Goal: Transaction & Acquisition: Purchase product/service

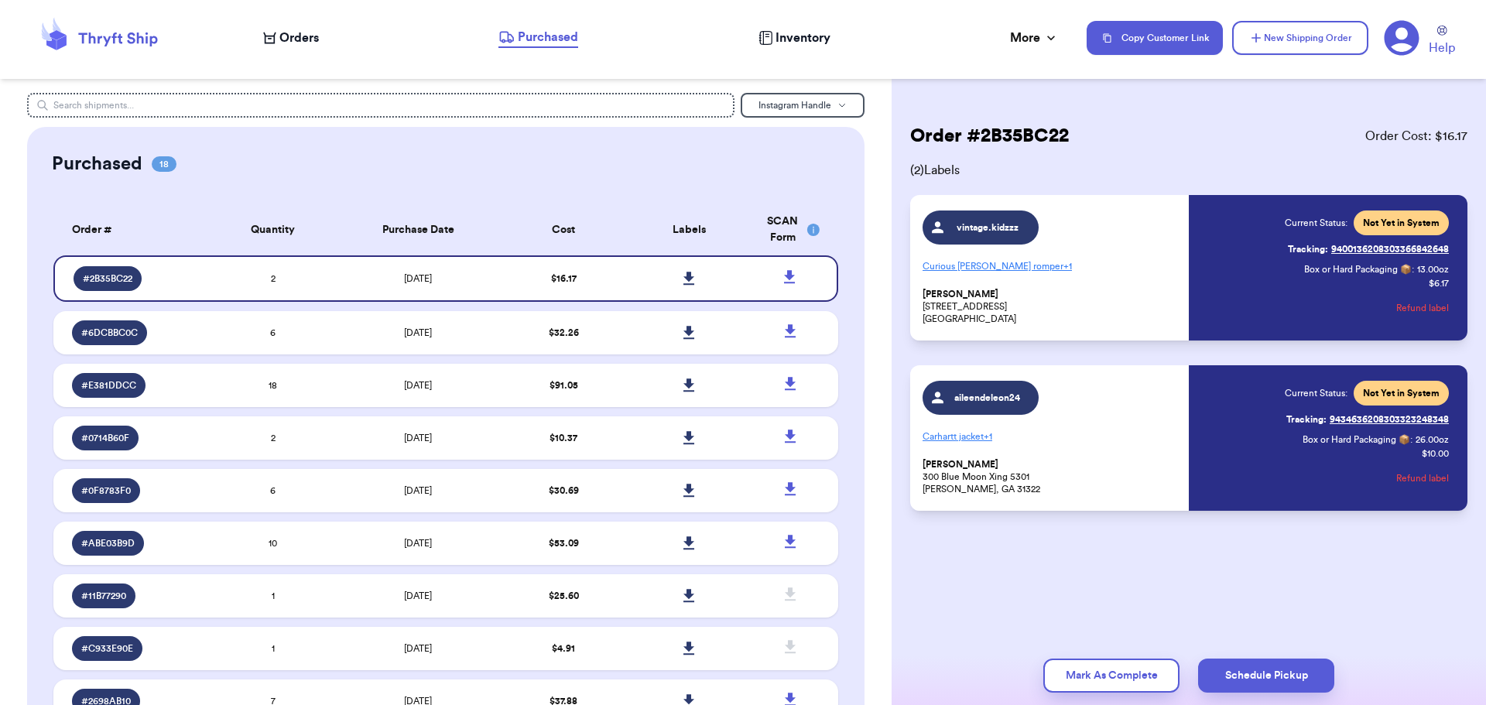
click at [289, 33] on span "Orders" at bounding box center [298, 38] width 39 height 19
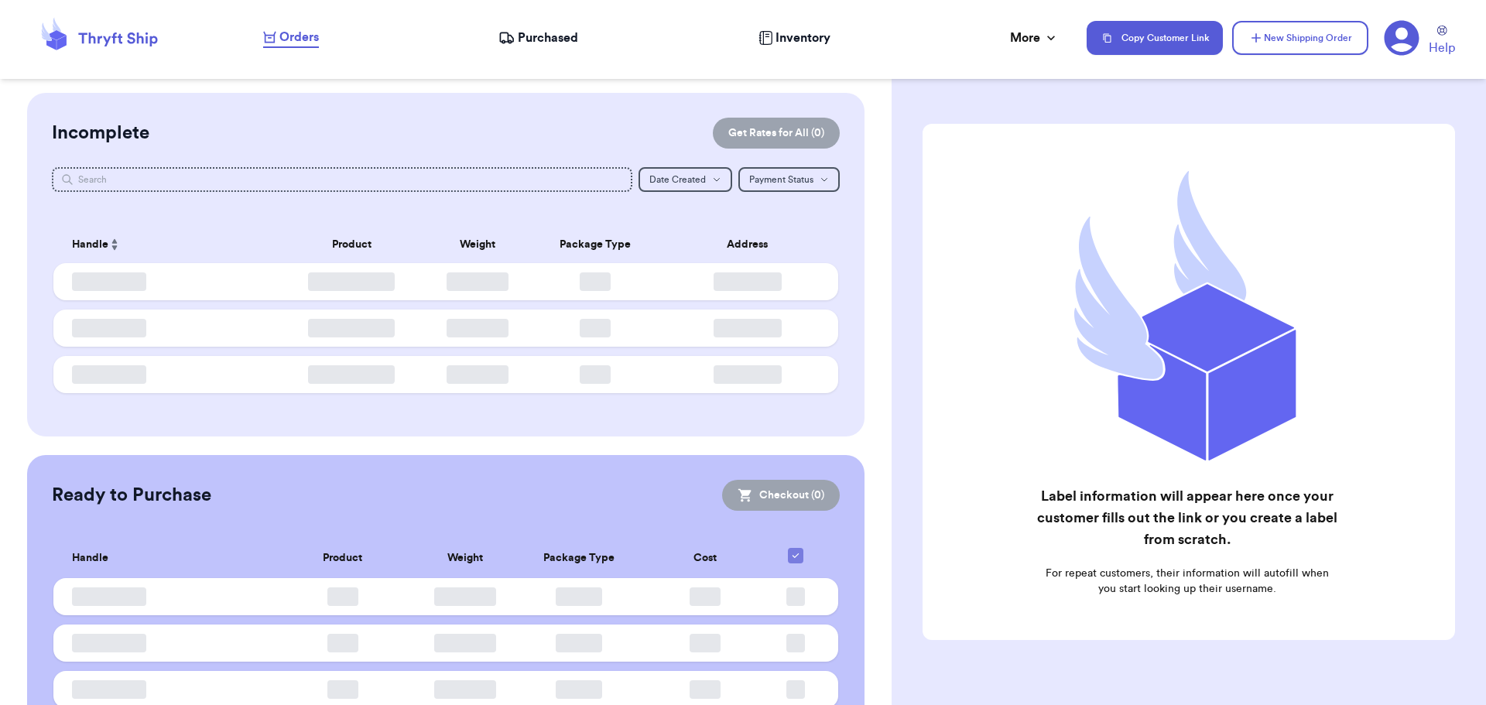
checkbox input "false"
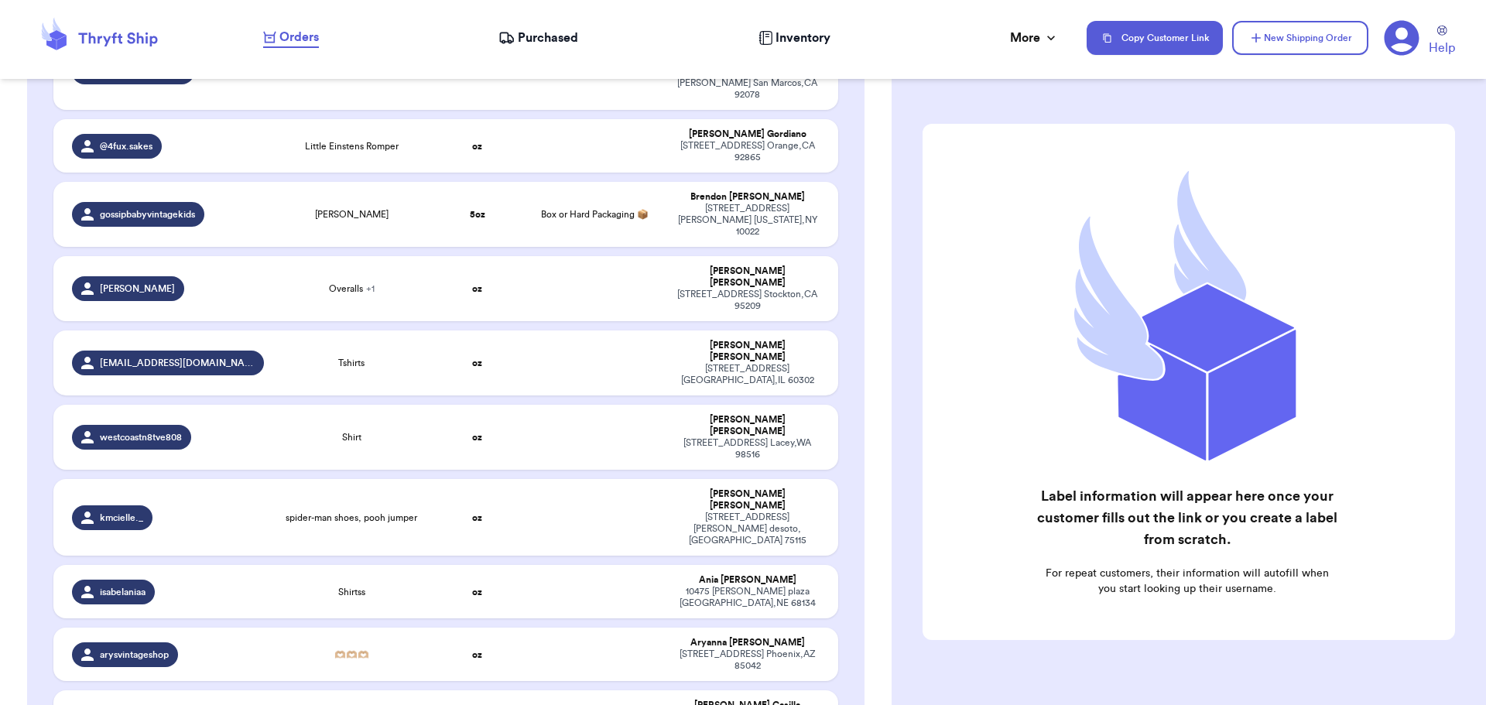
scroll to position [2090, 0]
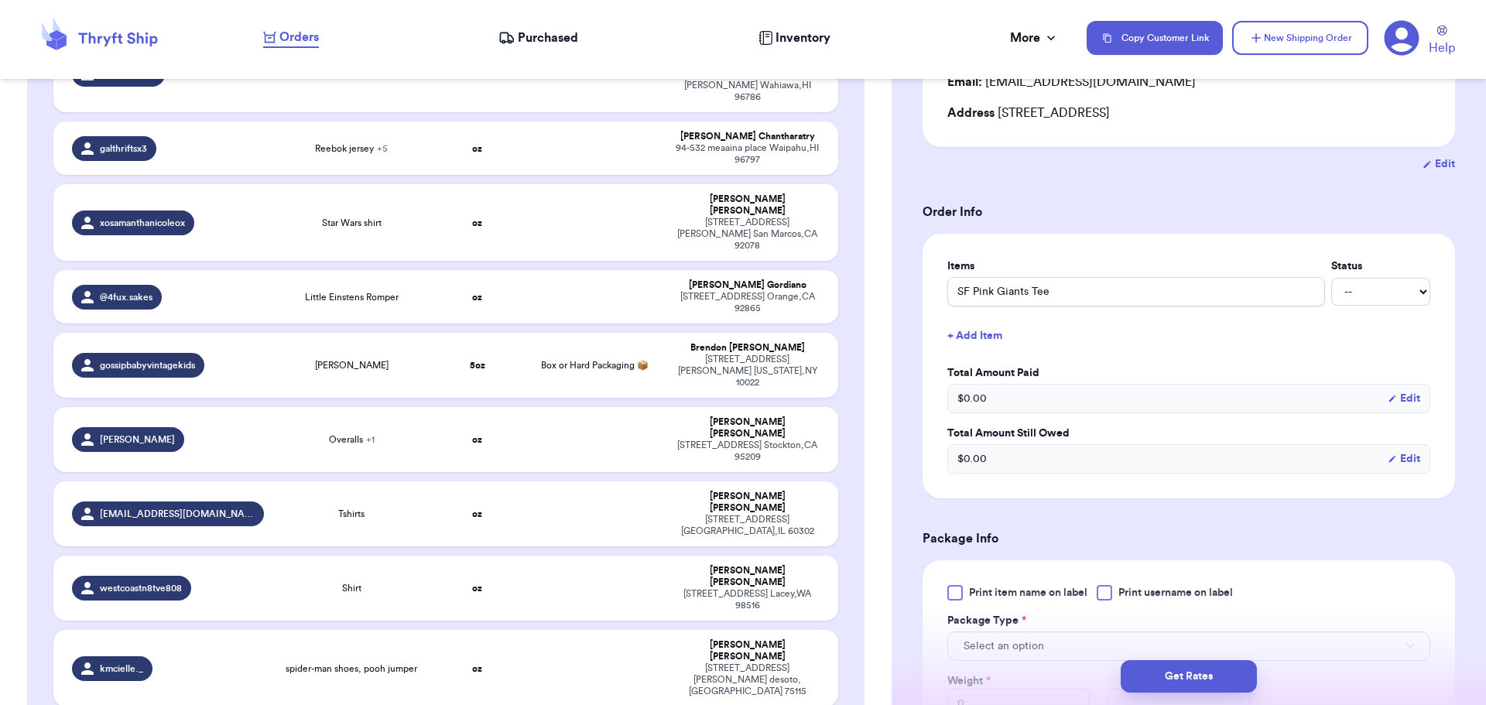
scroll to position [310, 0]
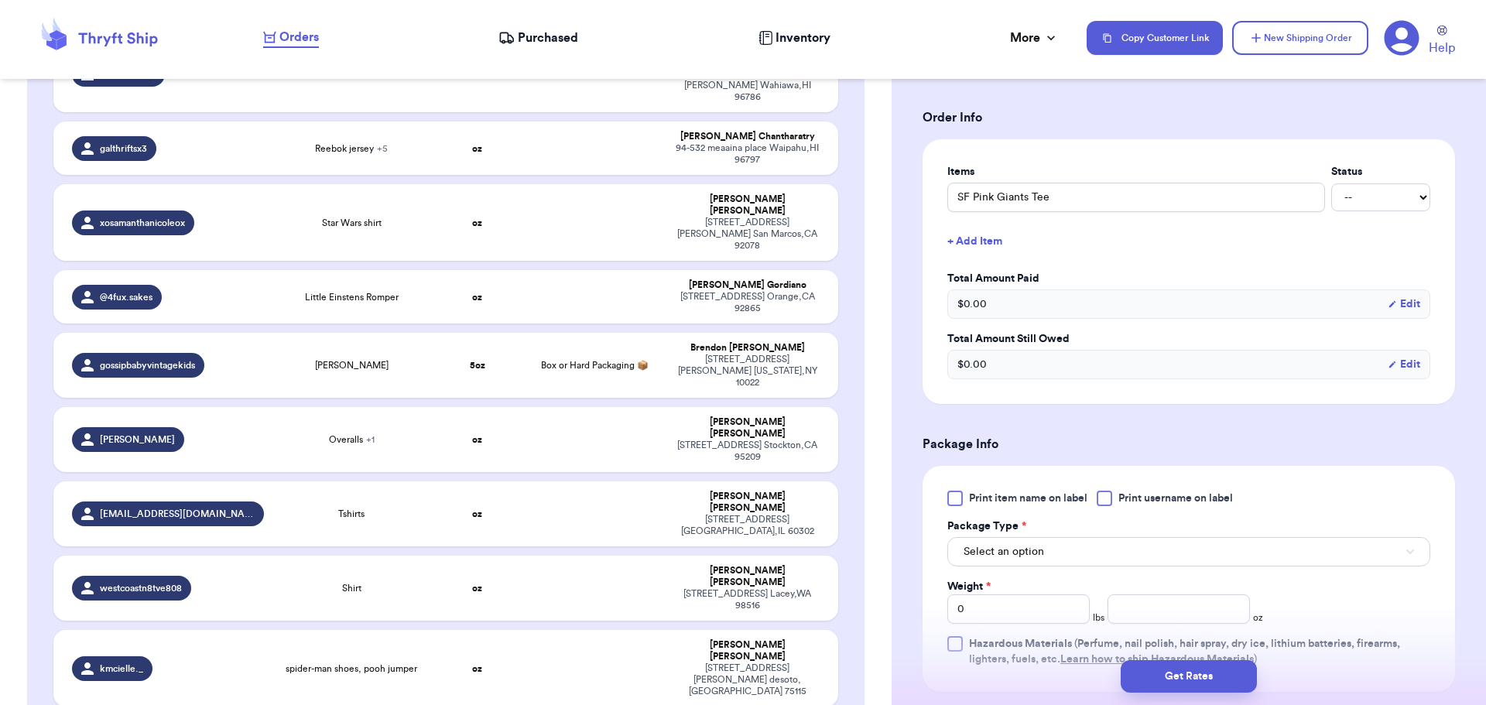
click at [1112, 492] on div at bounding box center [1104, 498] width 15 height 15
click at [0, 0] on input "Print username on label" at bounding box center [0, 0] width 0 height 0
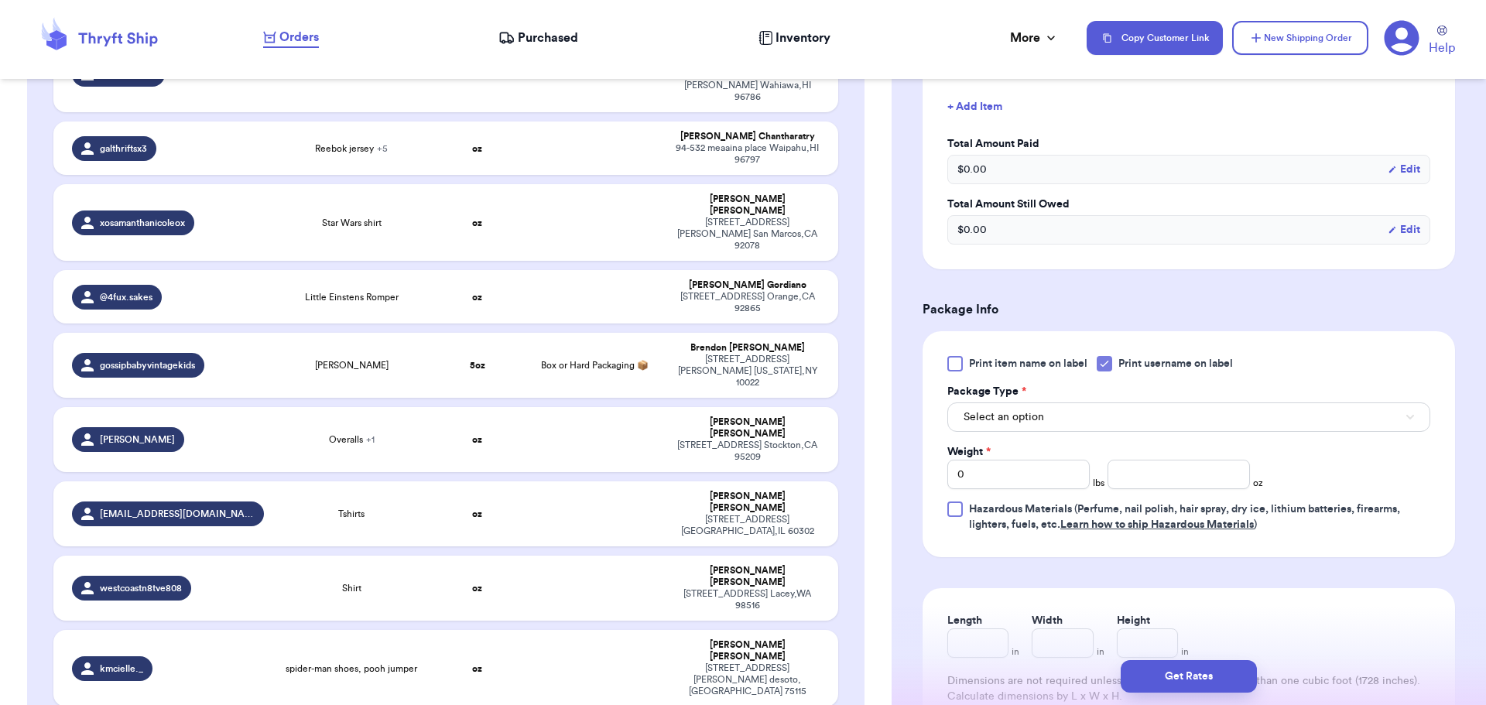
scroll to position [464, 0]
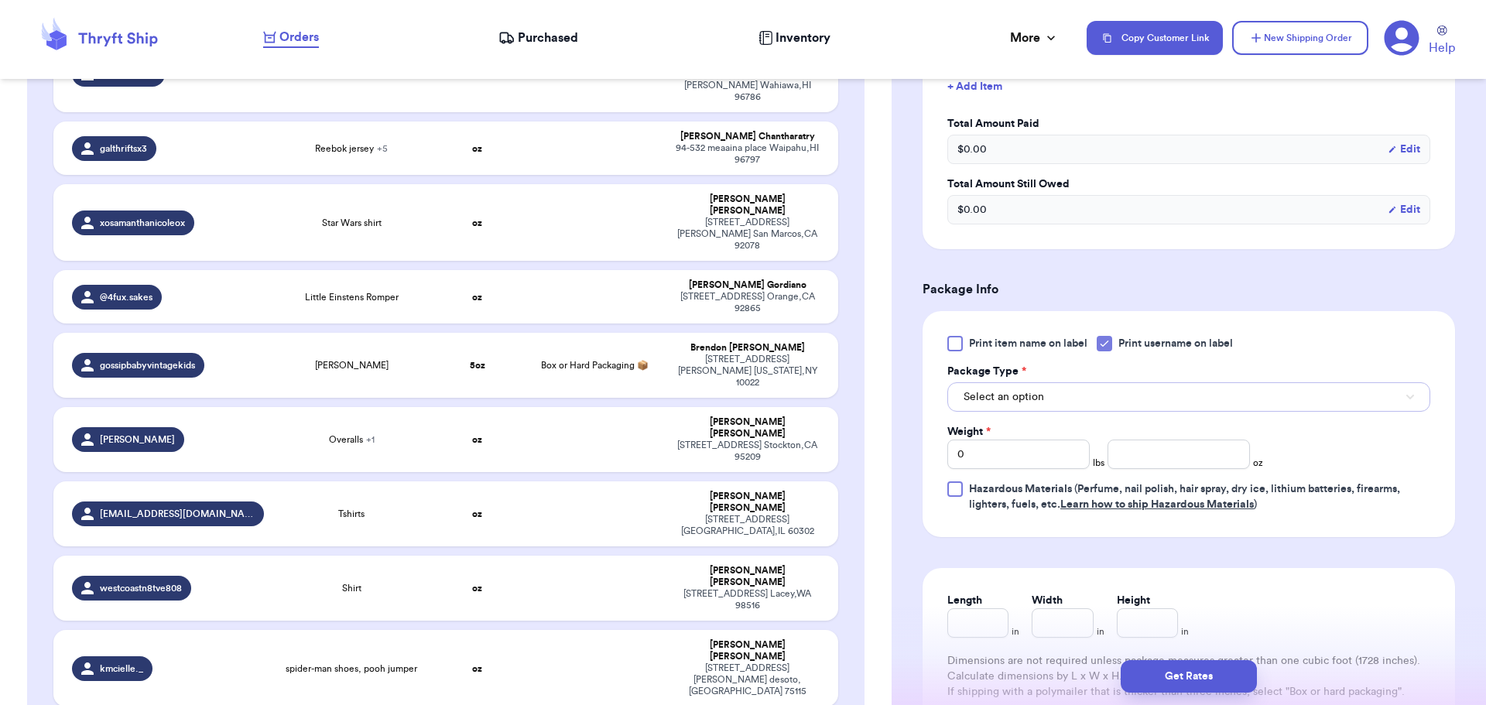
click at [1097, 389] on button "Select an option" at bounding box center [1188, 396] width 483 height 29
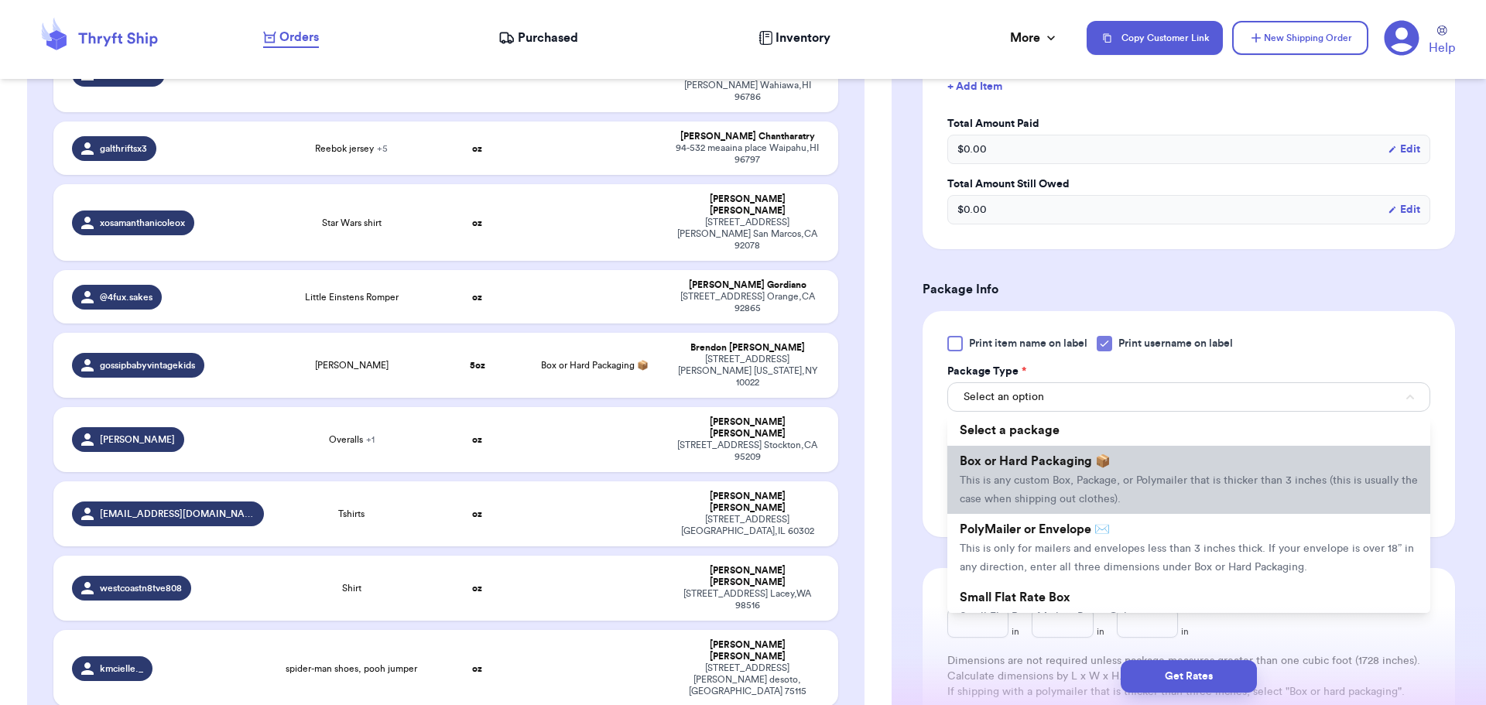
click at [1096, 477] on span "This is any custom Box, Package, or Polymailer that is thicker than 3 inches (t…" at bounding box center [1189, 489] width 458 height 29
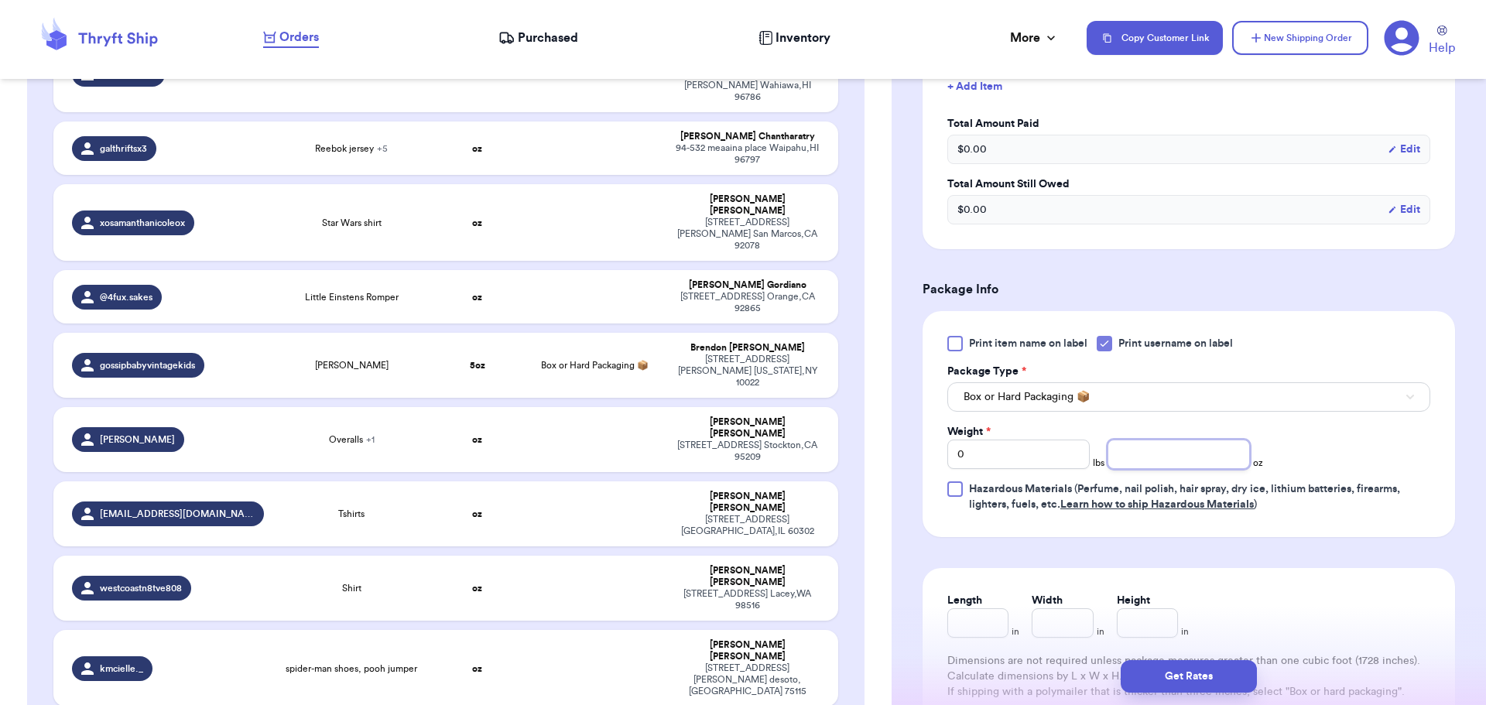
click at [1146, 457] on input "number" at bounding box center [1179, 454] width 142 height 29
type input "6"
click at [1217, 668] on button "Get Rates" at bounding box center [1189, 676] width 136 height 33
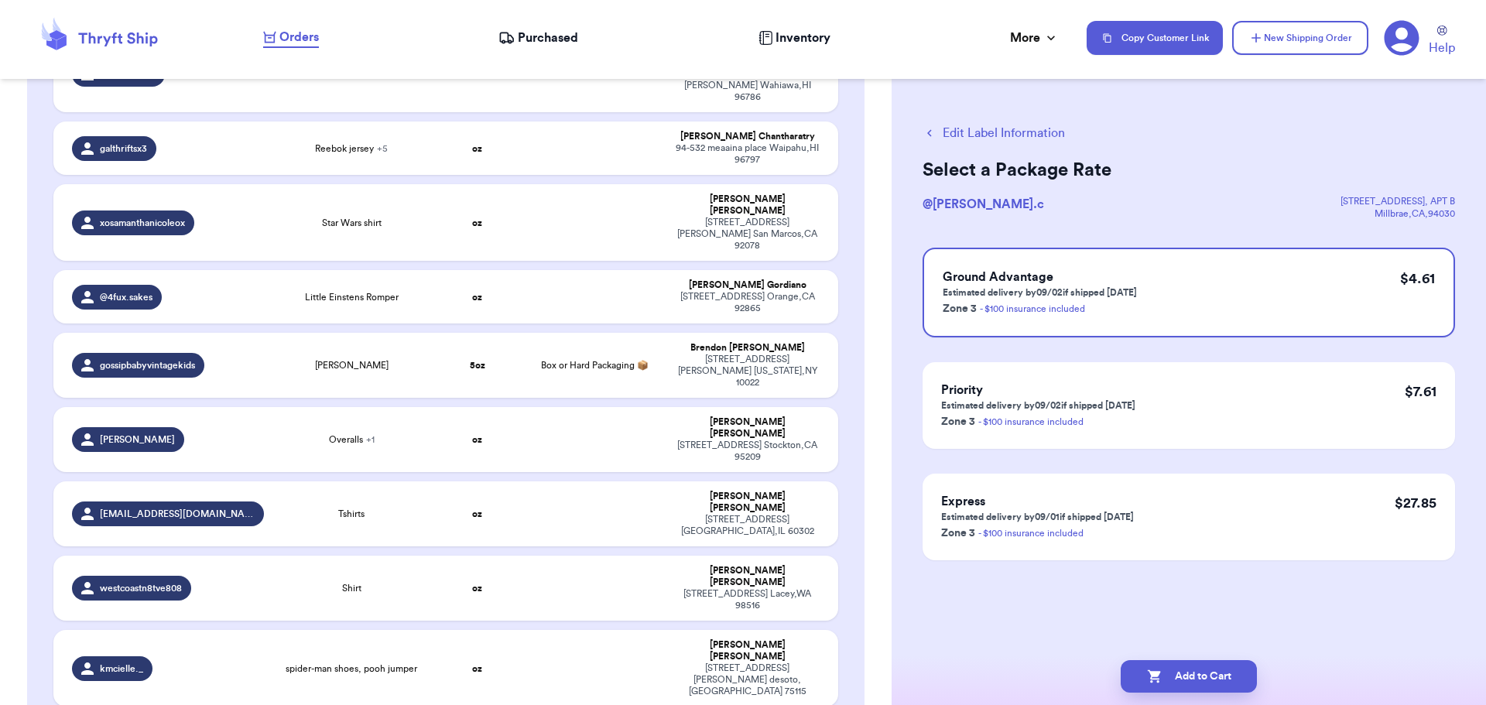
scroll to position [0, 0]
click at [1209, 688] on button "Add to Cart" at bounding box center [1189, 676] width 136 height 33
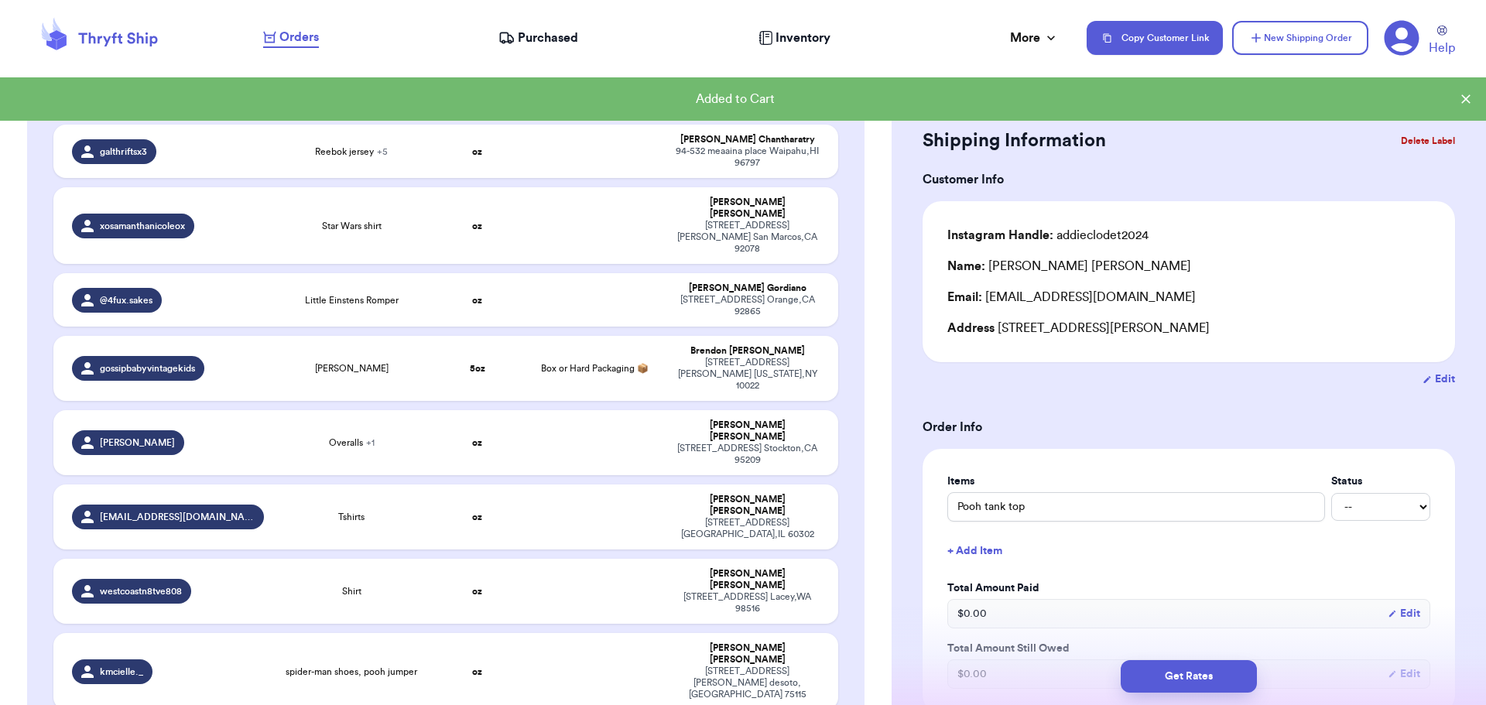
scroll to position [2093, 0]
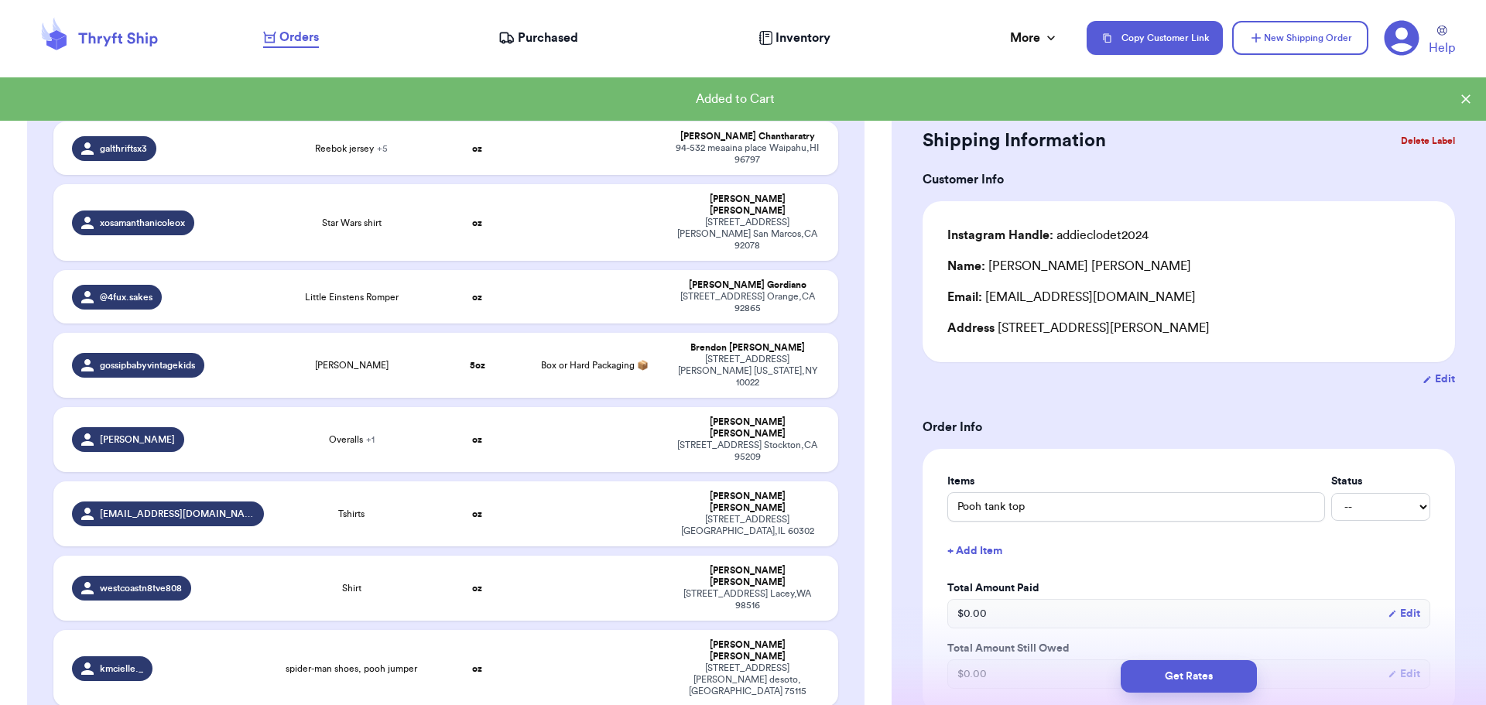
type input "🫶🏼🫶🏼🫶🏼"
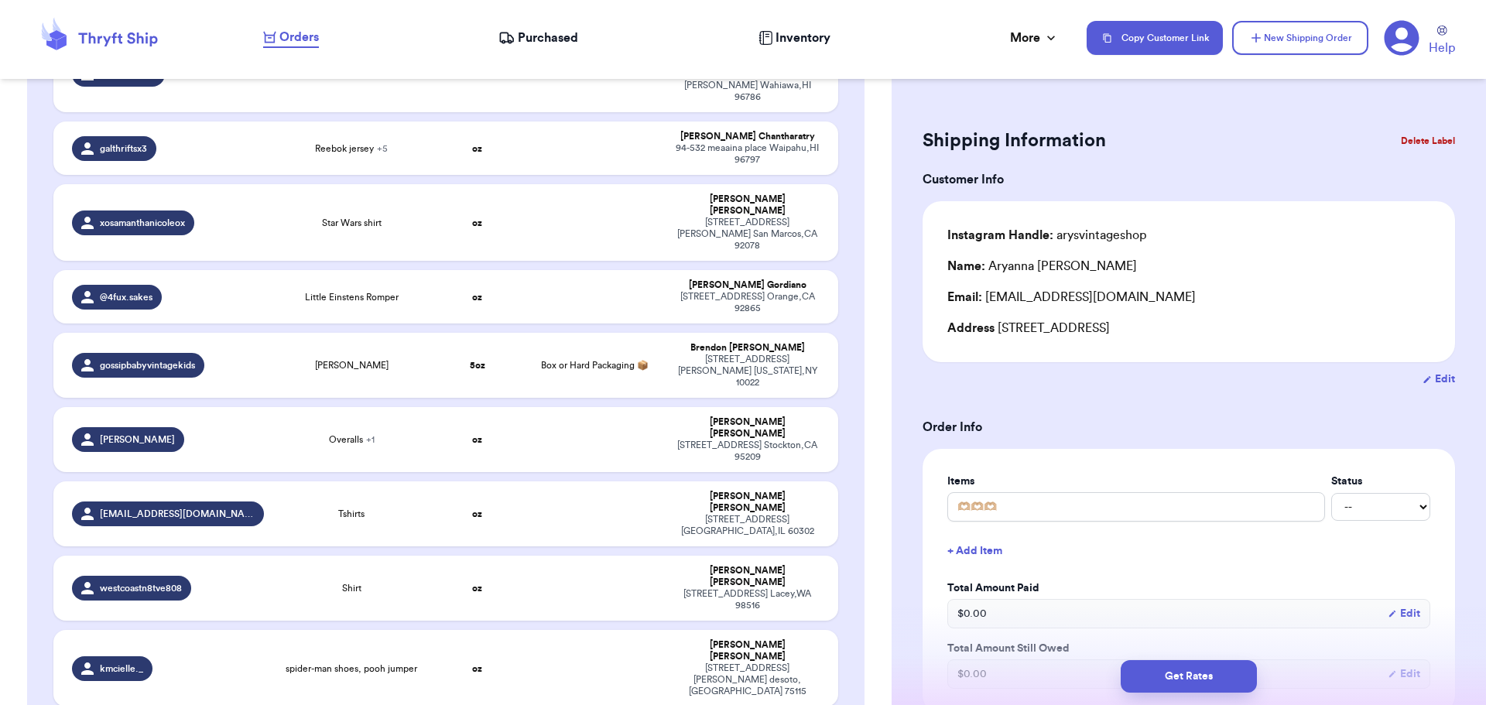
type input "Shirtss"
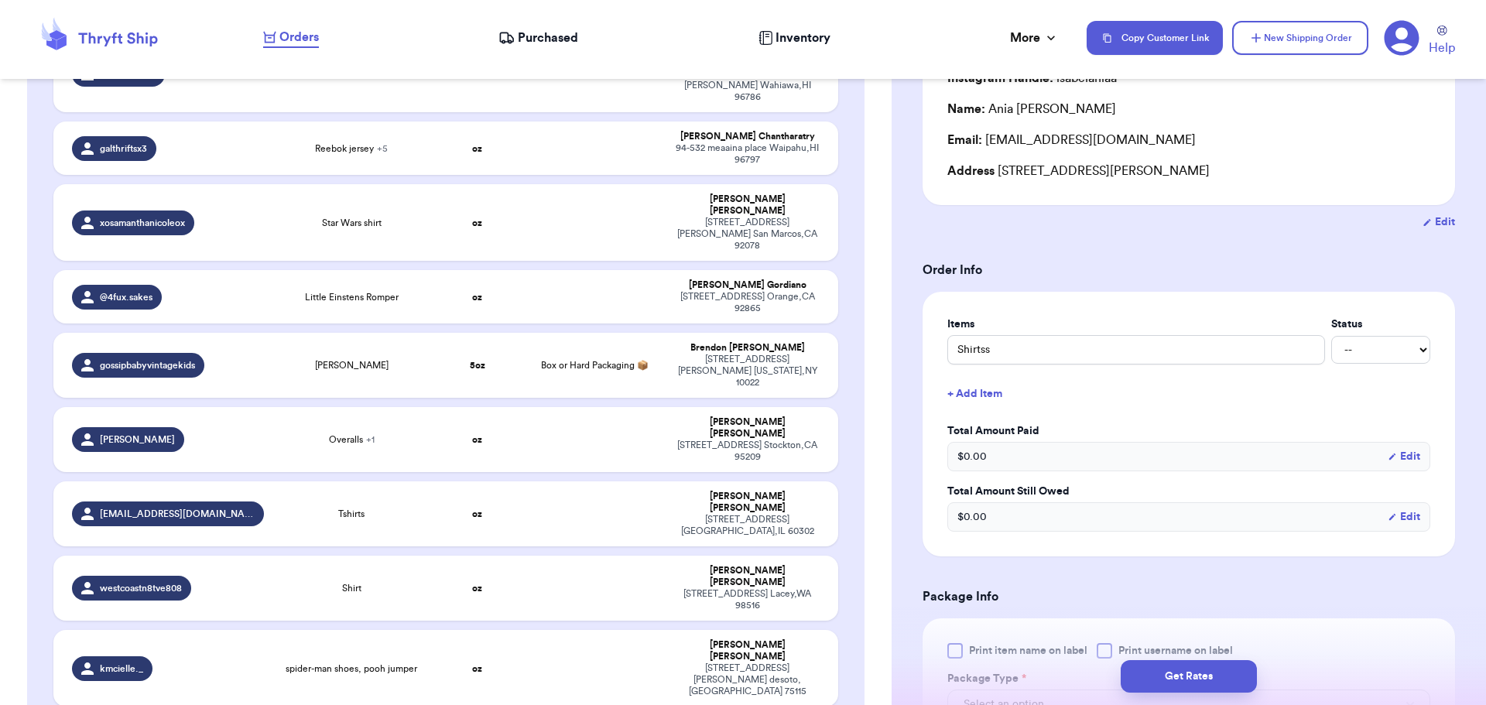
scroll to position [310, 0]
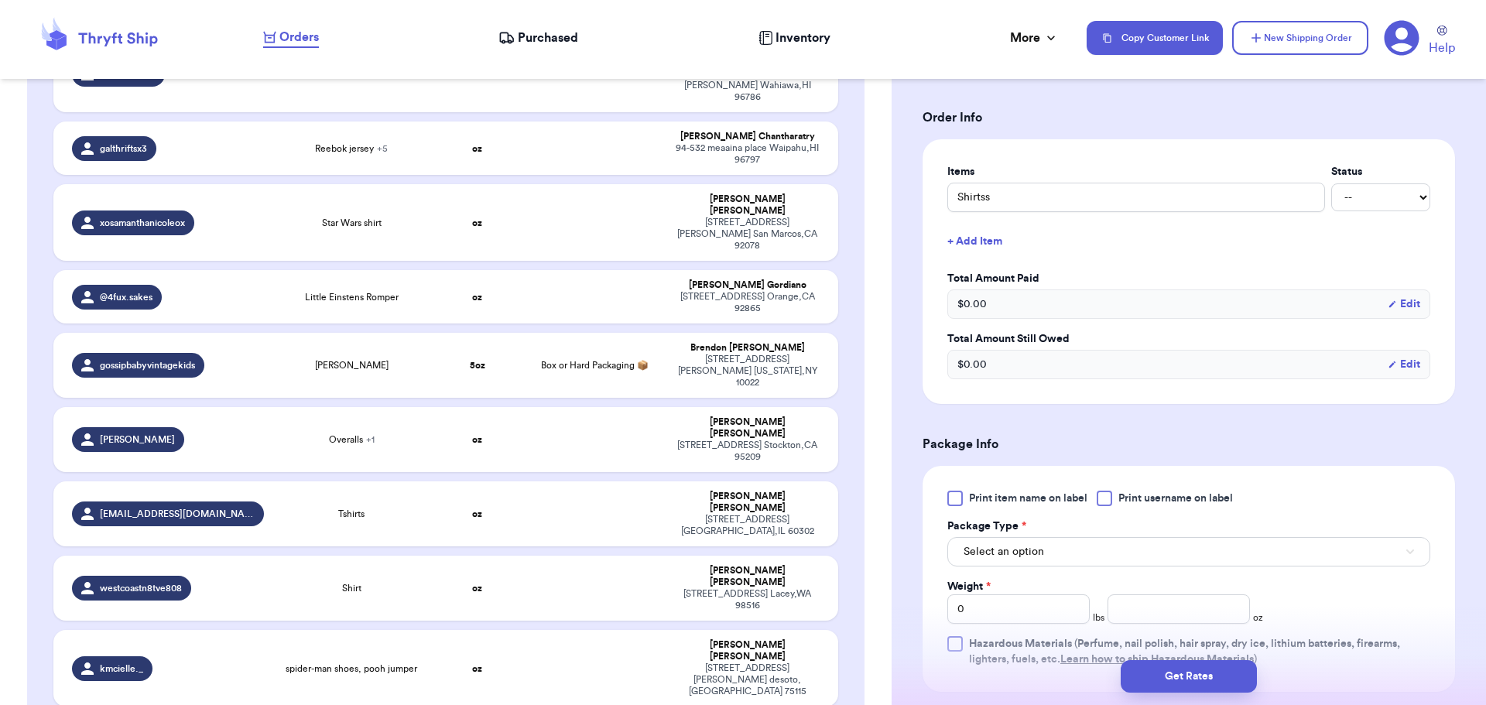
click at [1105, 497] on div at bounding box center [1104, 498] width 15 height 15
click at [0, 0] on input "Print username on label" at bounding box center [0, 0] width 0 height 0
drag, startPoint x: 1087, startPoint y: 539, endPoint x: 1080, endPoint y: 559, distance: 21.6
click at [1088, 539] on button "Select an option" at bounding box center [1188, 551] width 483 height 29
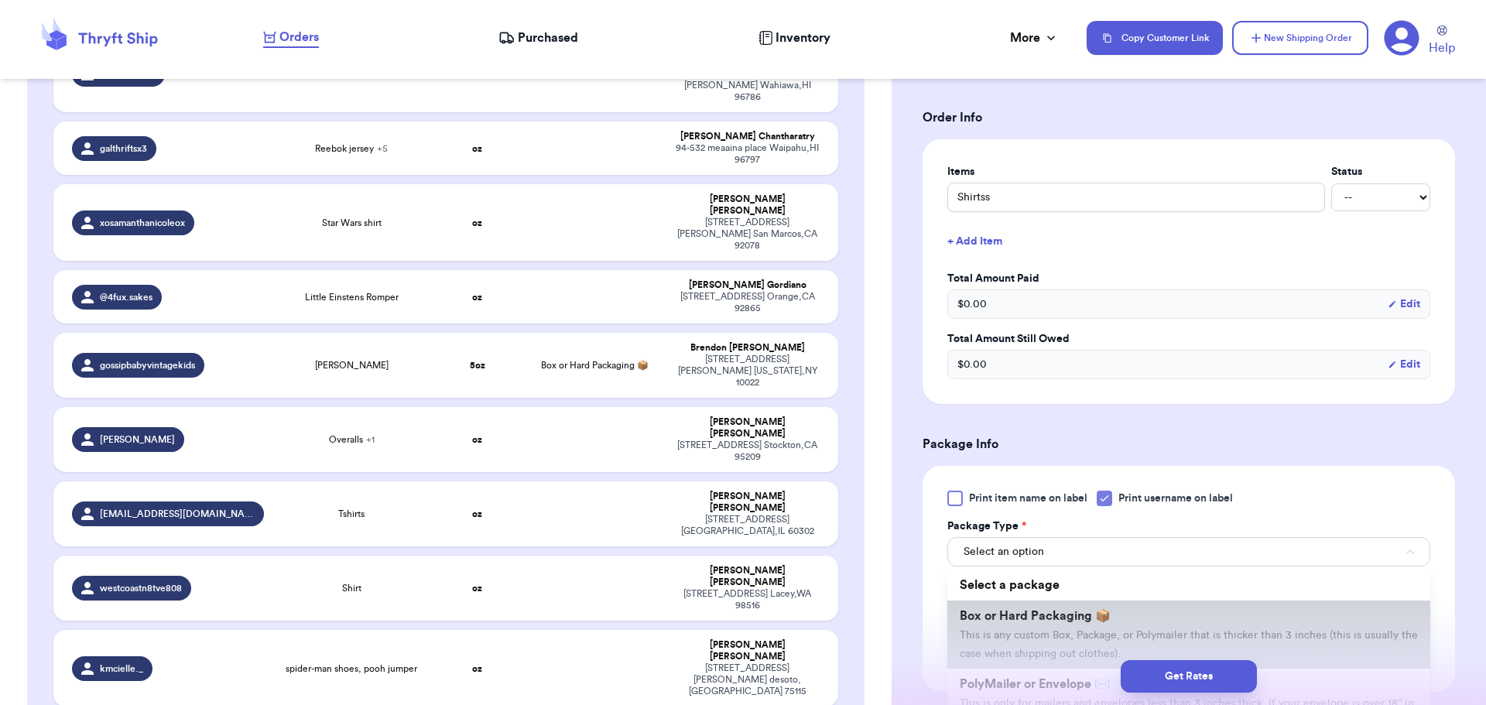
click at [1065, 620] on span "Box or Hard Packaging 📦" at bounding box center [1035, 616] width 151 height 12
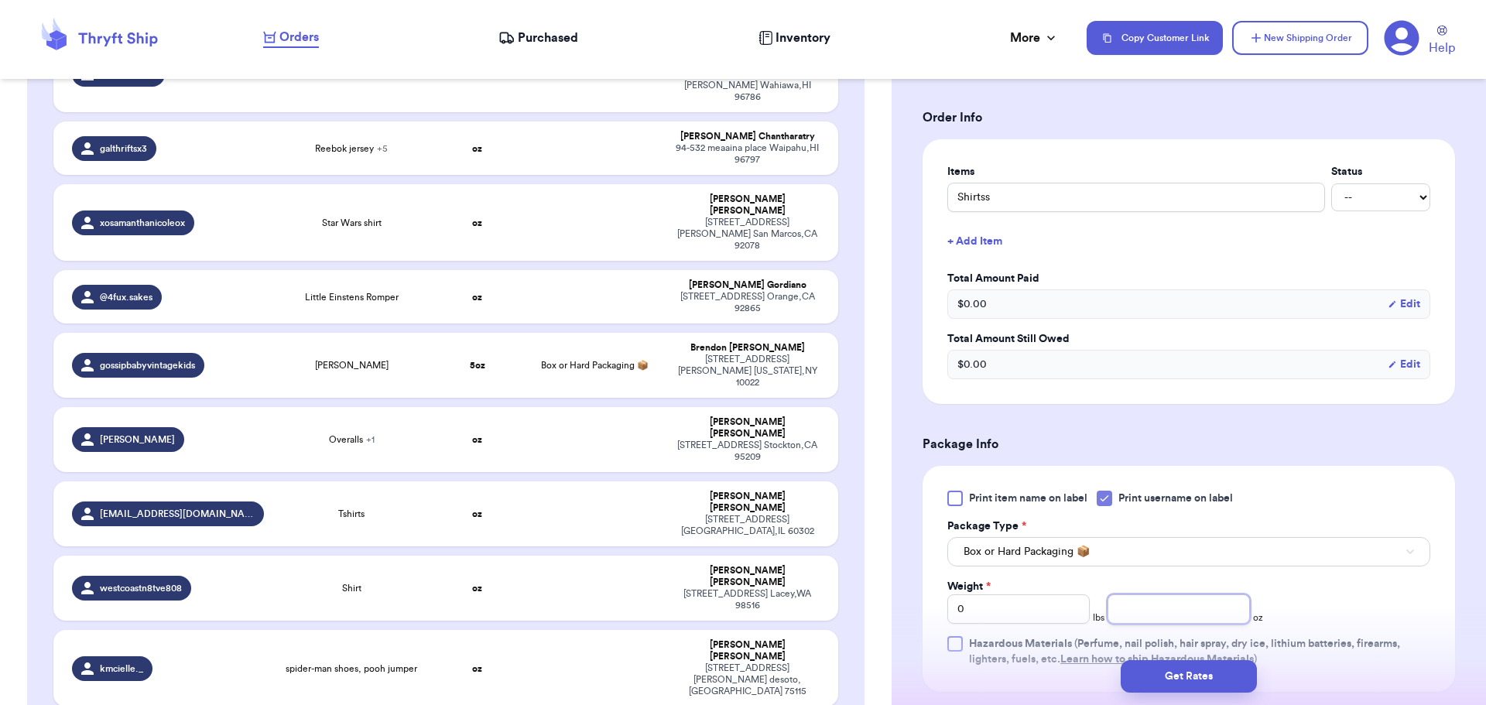
click at [1180, 611] on input "number" at bounding box center [1179, 608] width 142 height 29
type input "12"
click at [1203, 659] on div "Get Rates" at bounding box center [1189, 676] width 594 height 57
click at [1210, 666] on button "Get Rates" at bounding box center [1189, 676] width 136 height 33
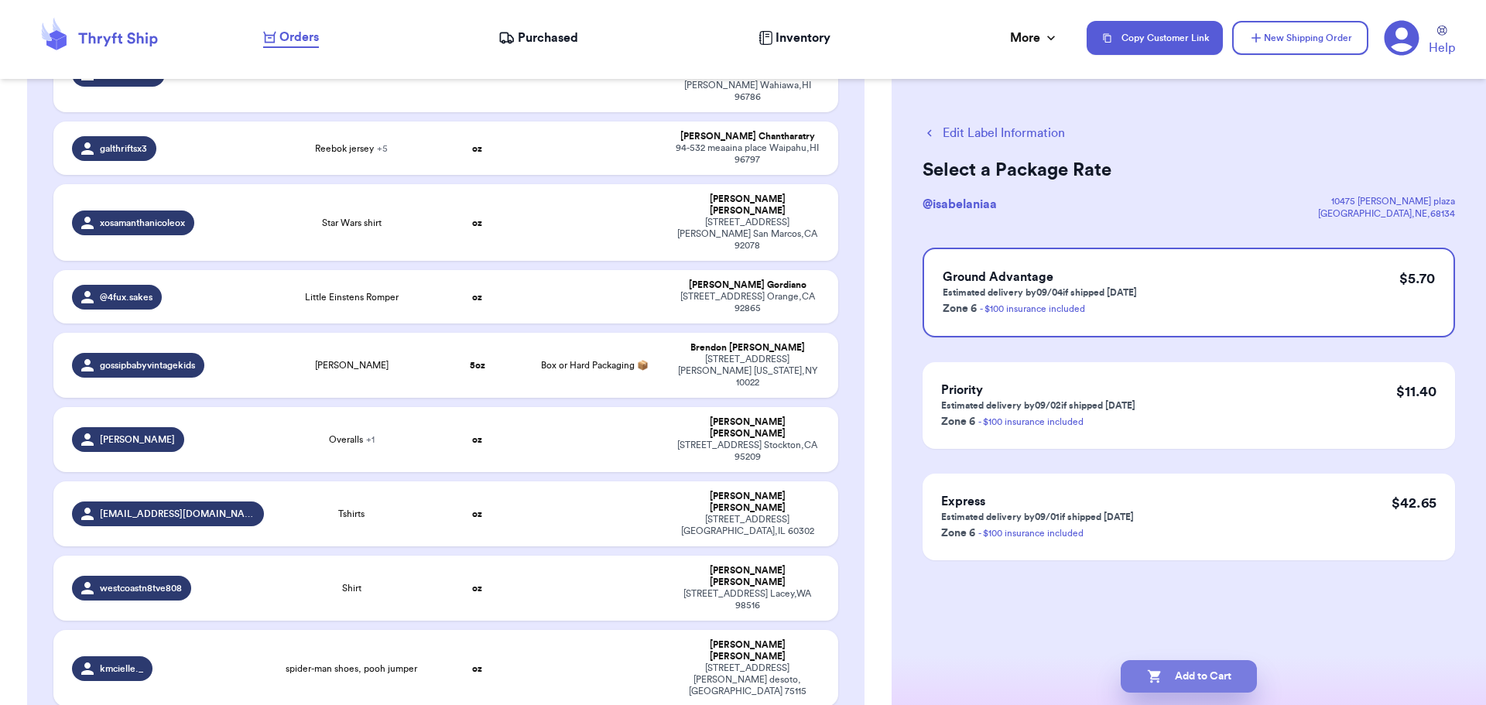
drag, startPoint x: 1176, startPoint y: 678, endPoint x: 1168, endPoint y: 669, distance: 12.6
click at [1177, 678] on button "Add to Cart" at bounding box center [1189, 676] width 136 height 33
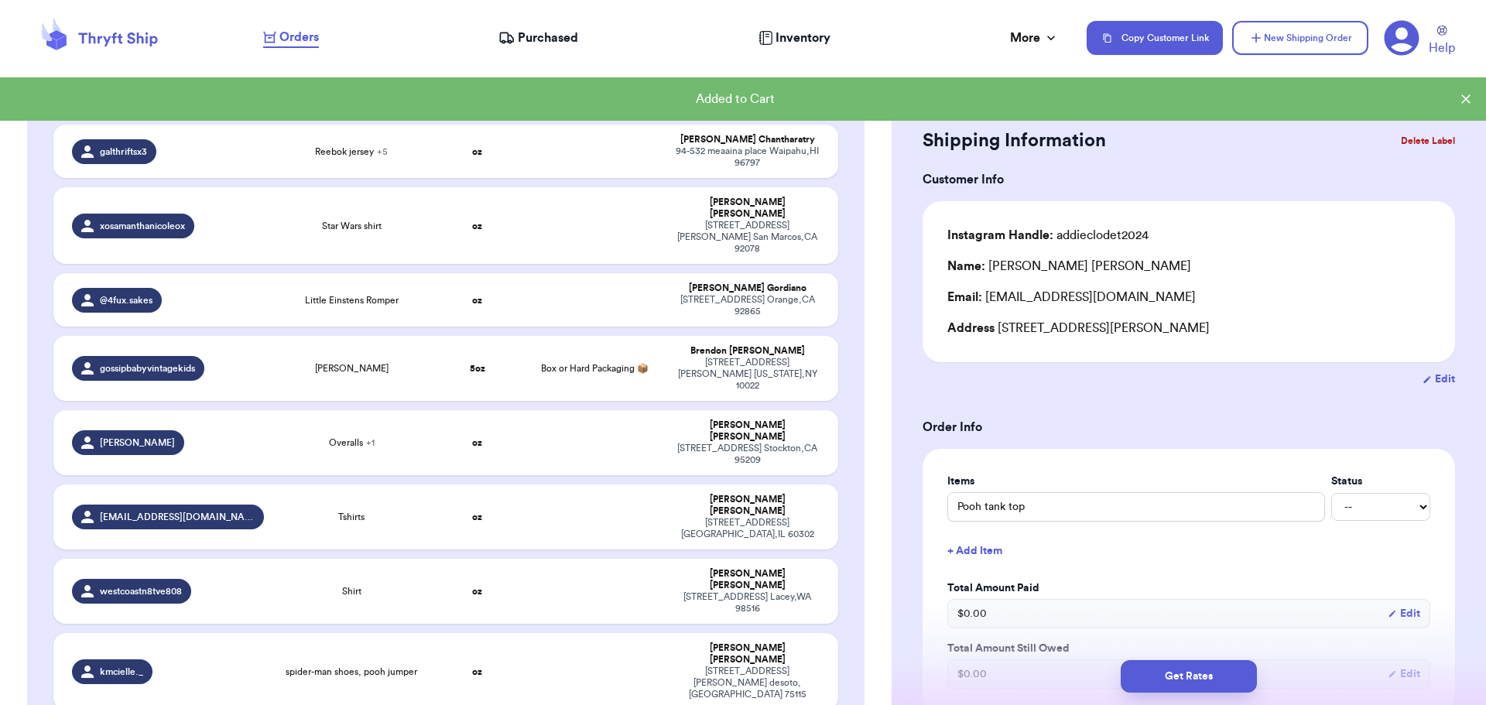
scroll to position [2093, 0]
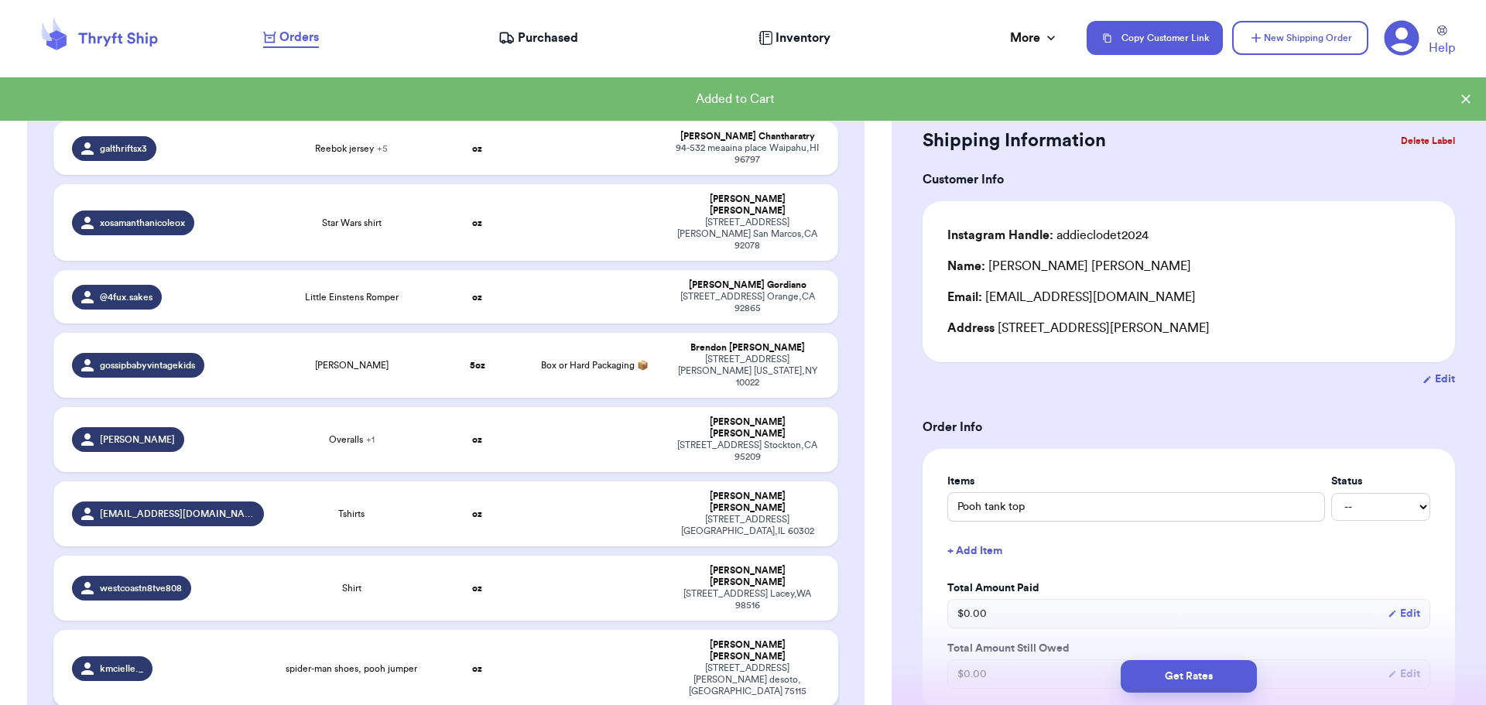
click at [591, 630] on td at bounding box center [595, 668] width 142 height 77
type input "spider-man shoes, pooh jumper"
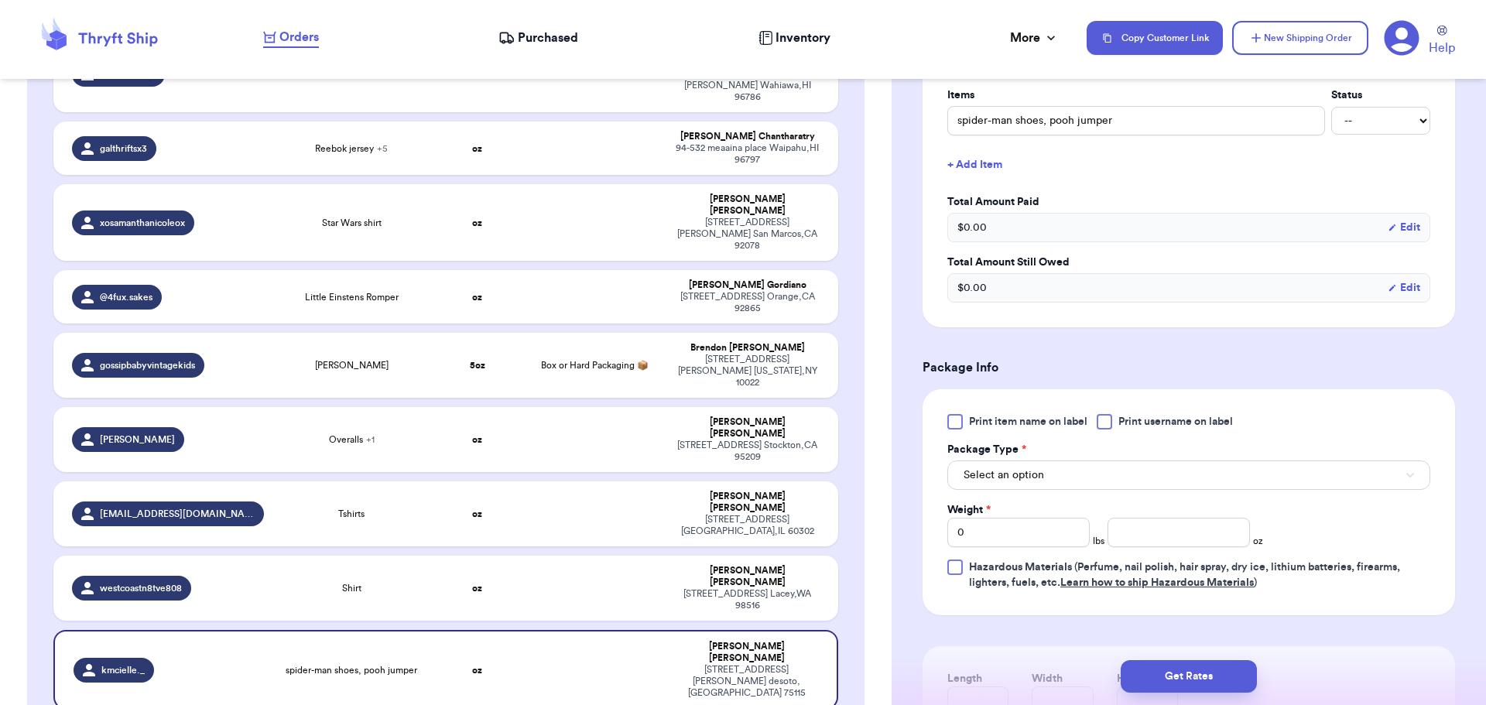
scroll to position [387, 0]
click at [1103, 425] on div at bounding box center [1104, 420] width 15 height 15
click at [0, 0] on input "Print username on label" at bounding box center [0, 0] width 0 height 0
click at [1097, 473] on button "Select an option" at bounding box center [1188, 474] width 483 height 29
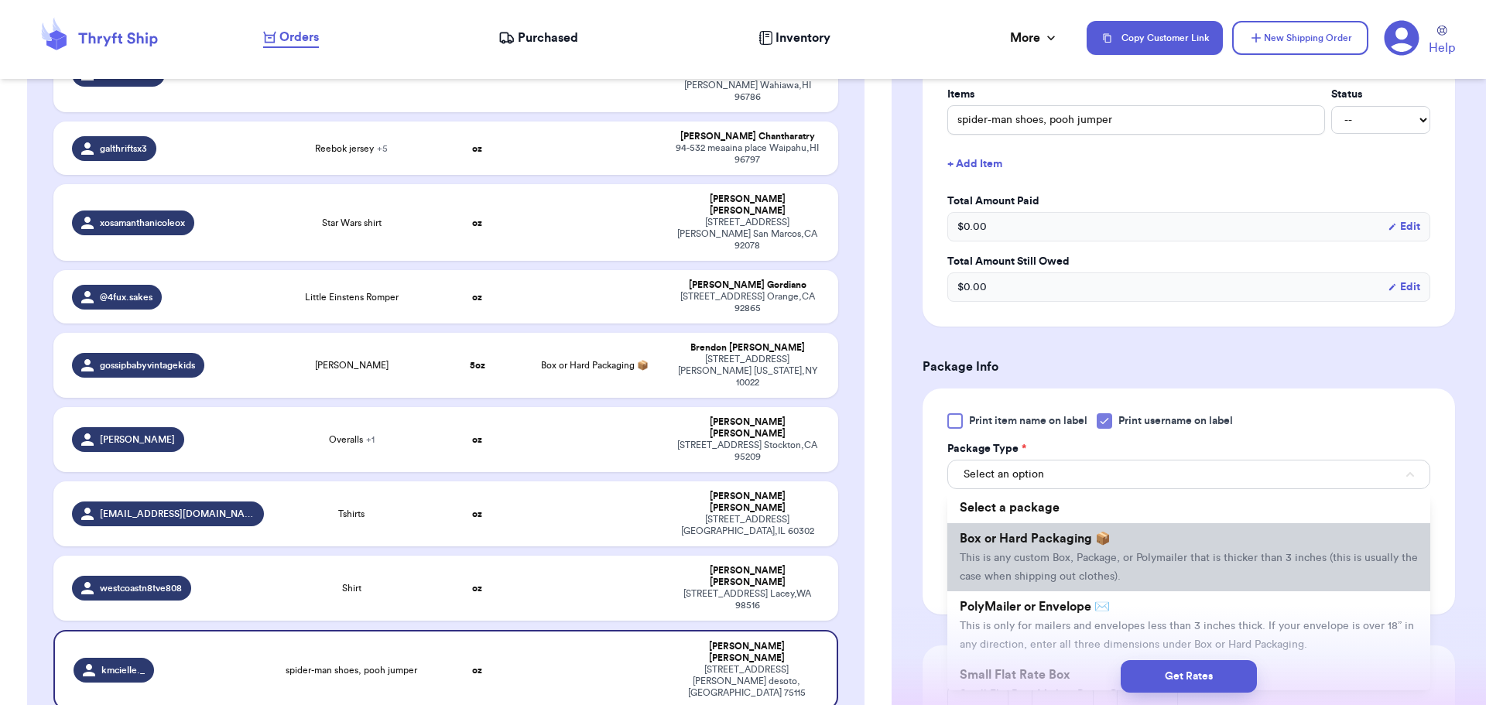
click at [1106, 564] on li "Box or Hard Packaging 📦 This is any custom Box, Package, or Polymailer that is …" at bounding box center [1188, 557] width 483 height 68
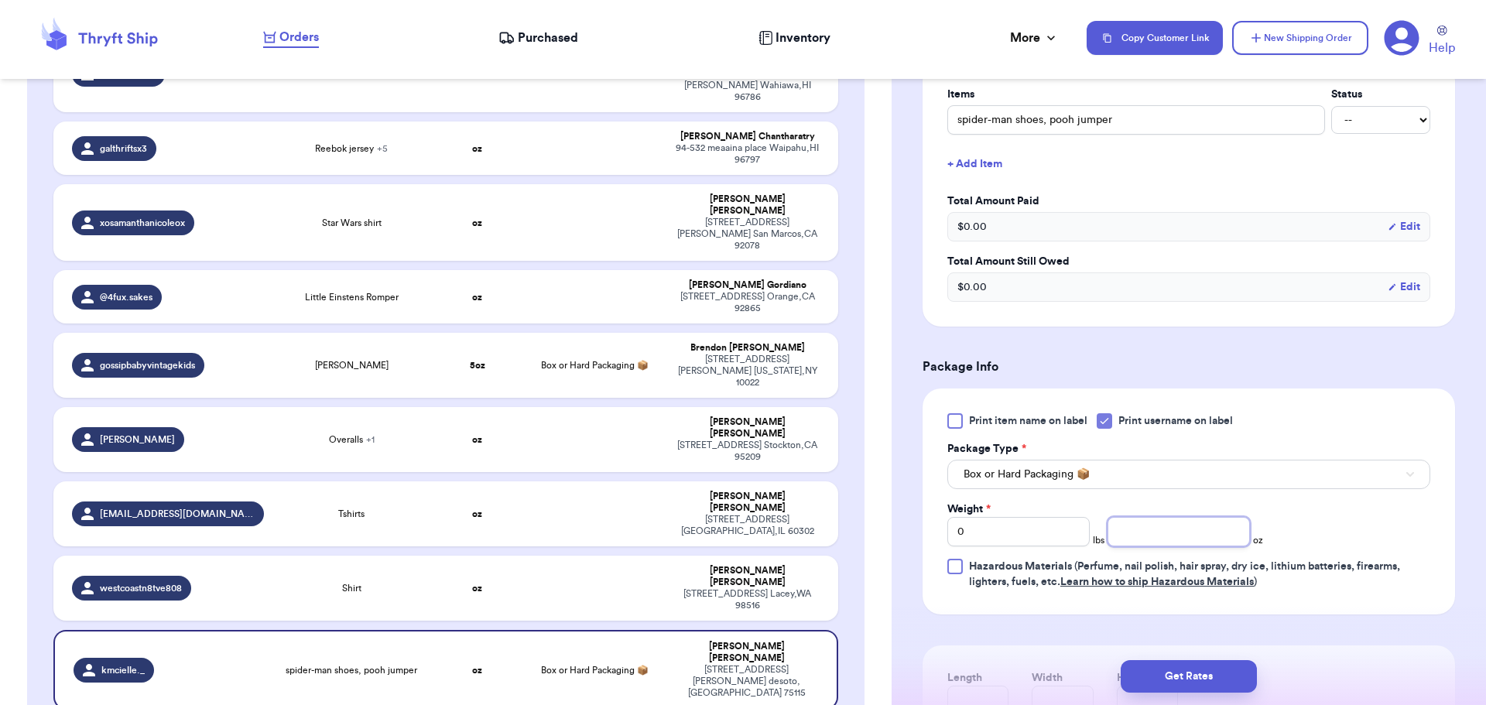
click at [1151, 539] on input "number" at bounding box center [1179, 531] width 142 height 29
type input "14"
drag, startPoint x: 1164, startPoint y: 539, endPoint x: 1073, endPoint y: 538, distance: 90.6
click at [1073, 538] on div "Weight * 0 lbs 14 oz" at bounding box center [1105, 524] width 316 height 45
click at [1050, 525] on input "0" at bounding box center [1018, 531] width 142 height 29
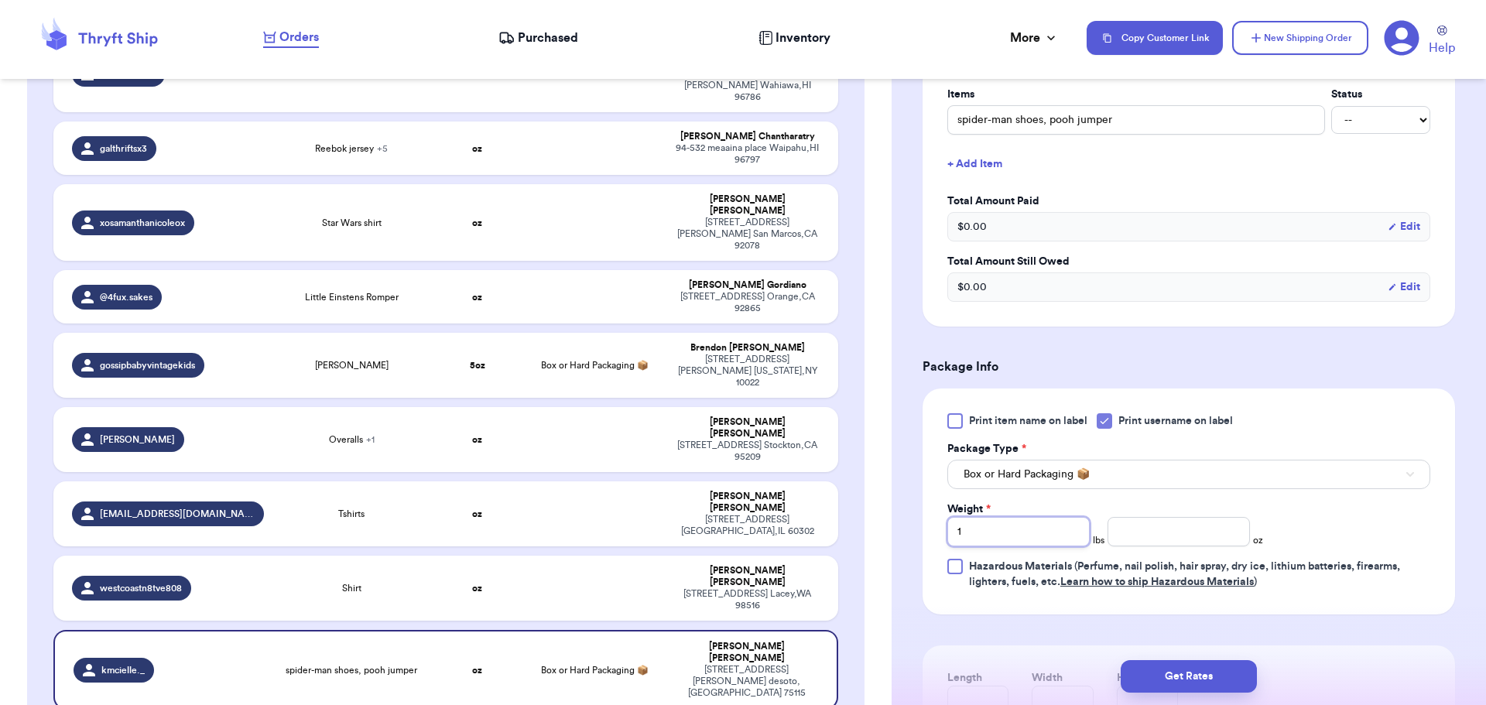
type input "1"
click at [1166, 536] on input "number" at bounding box center [1179, 531] width 142 height 29
type input "5"
click at [1204, 682] on button "Get Rates" at bounding box center [1189, 676] width 136 height 33
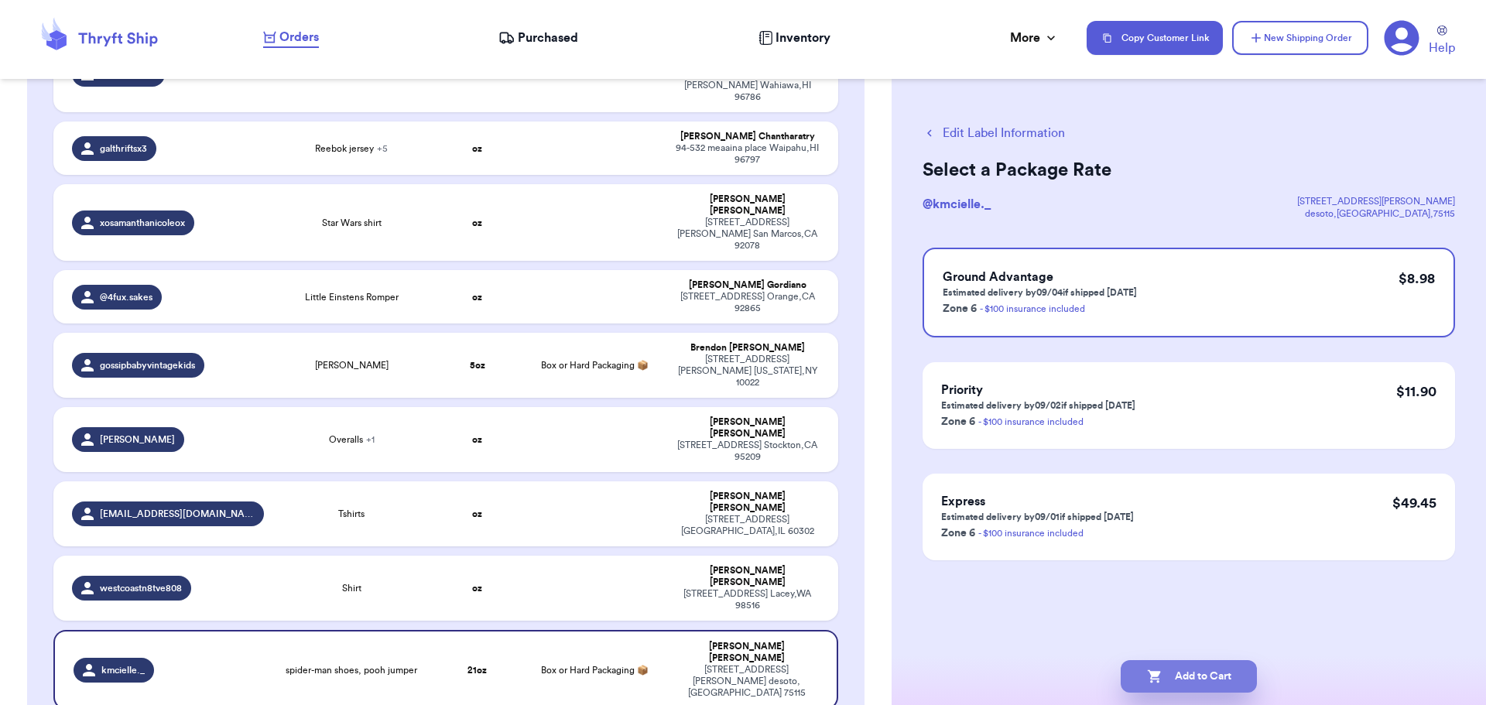
drag, startPoint x: 1167, startPoint y: 676, endPoint x: 1159, endPoint y: 684, distance: 11.5
click at [1166, 676] on button "Add to Cart" at bounding box center [1189, 676] width 136 height 33
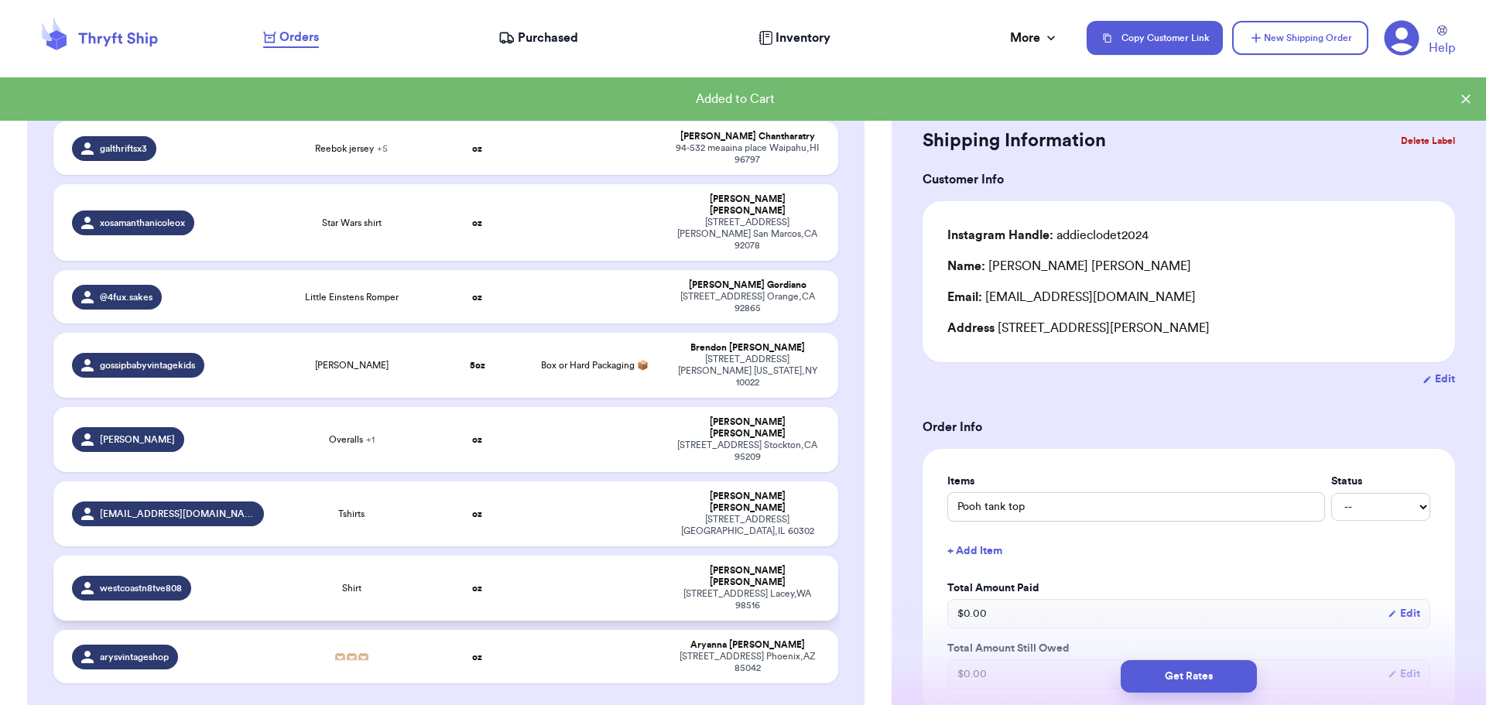
click at [598, 556] on td at bounding box center [595, 588] width 142 height 65
type input "Shirt"
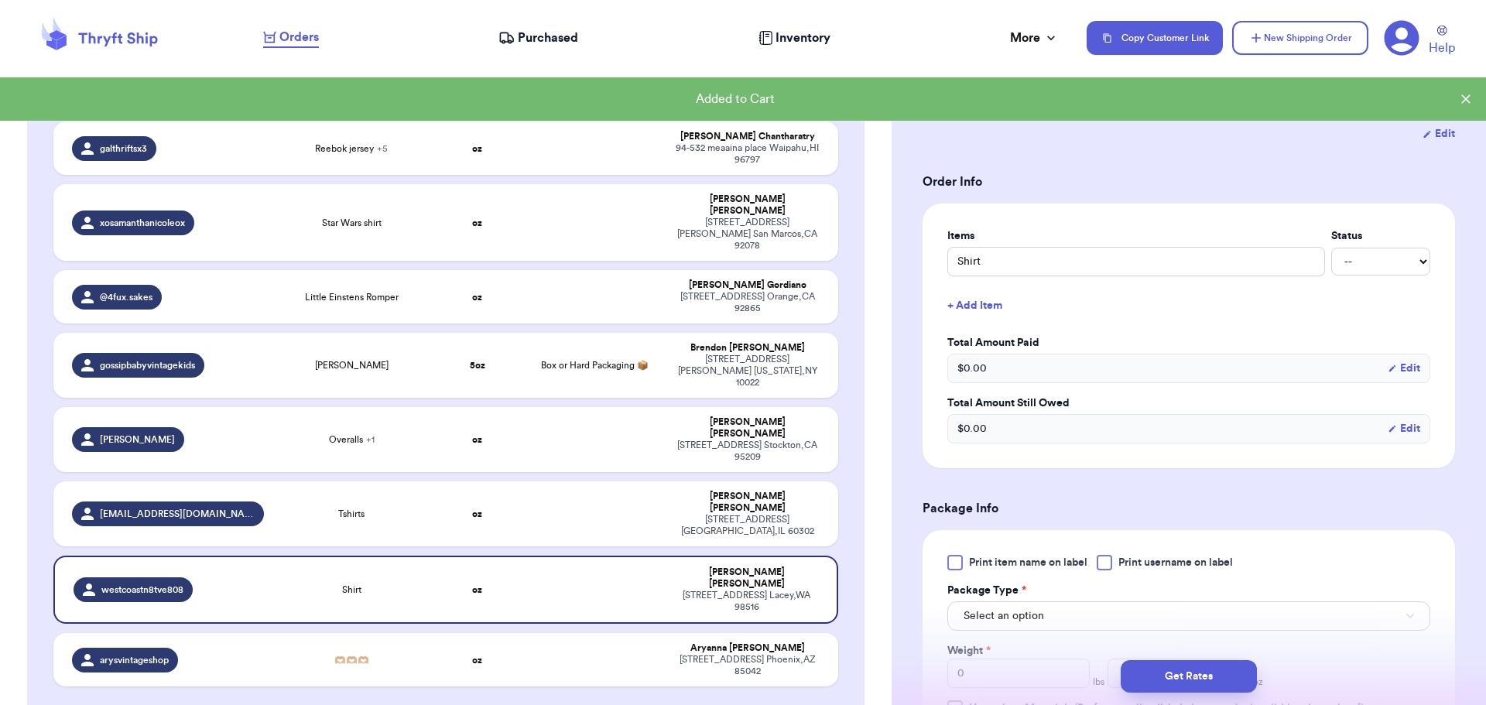
scroll to position [310, 0]
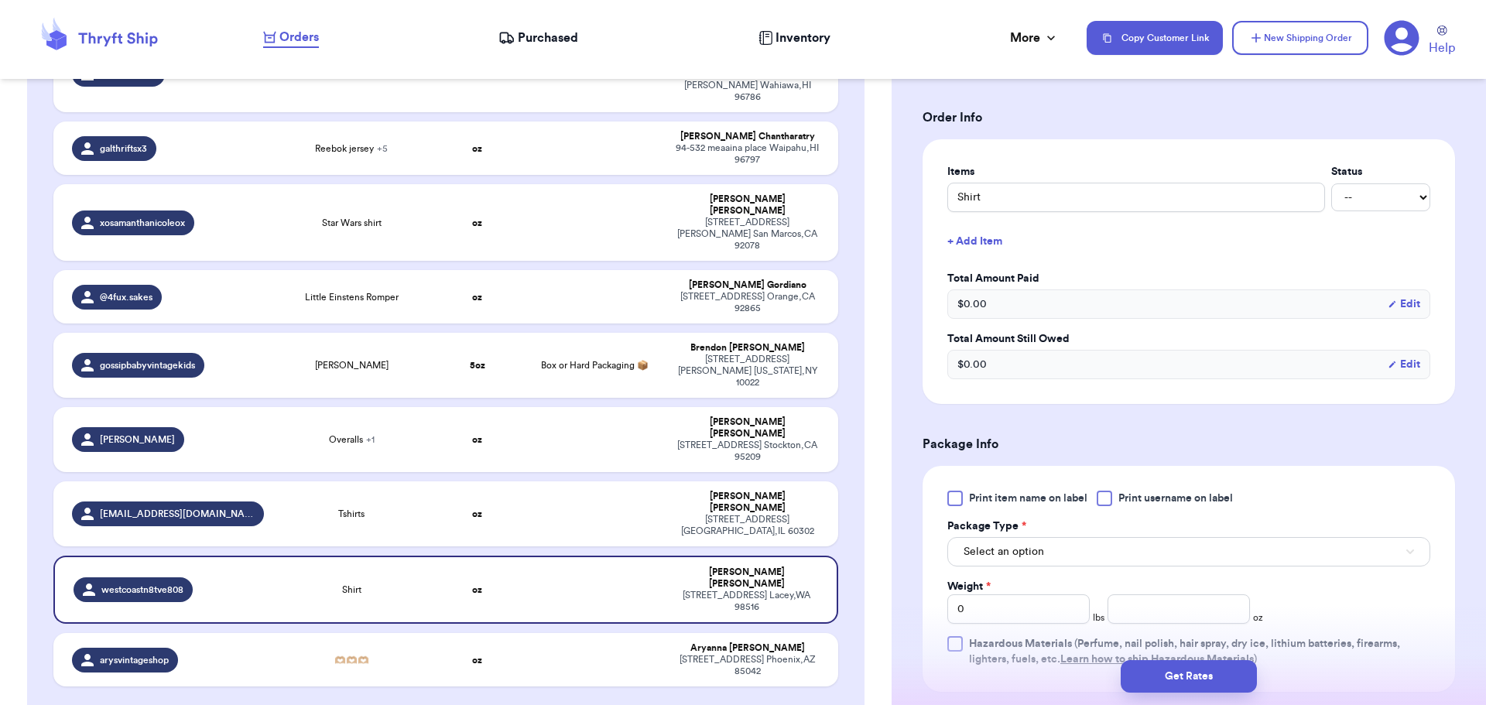
drag, startPoint x: 1108, startPoint y: 502, endPoint x: 1113, endPoint y: 493, distance: 10.4
click at [1111, 497] on div at bounding box center [1104, 498] width 15 height 15
click at [0, 0] on input "Print username on label" at bounding box center [0, 0] width 0 height 0
click at [1098, 550] on button "Select an option" at bounding box center [1188, 551] width 483 height 29
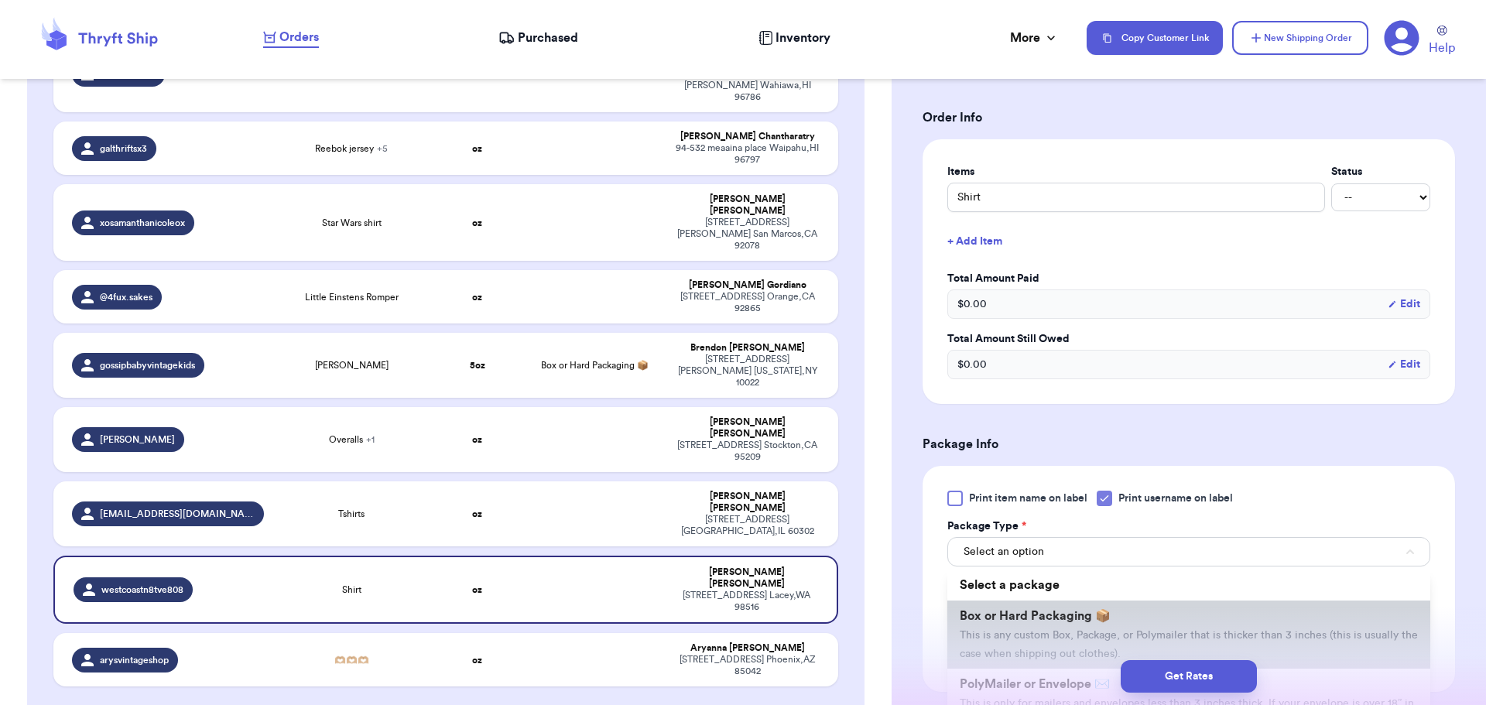
click at [1100, 611] on span "Box or Hard Packaging 📦" at bounding box center [1035, 616] width 151 height 12
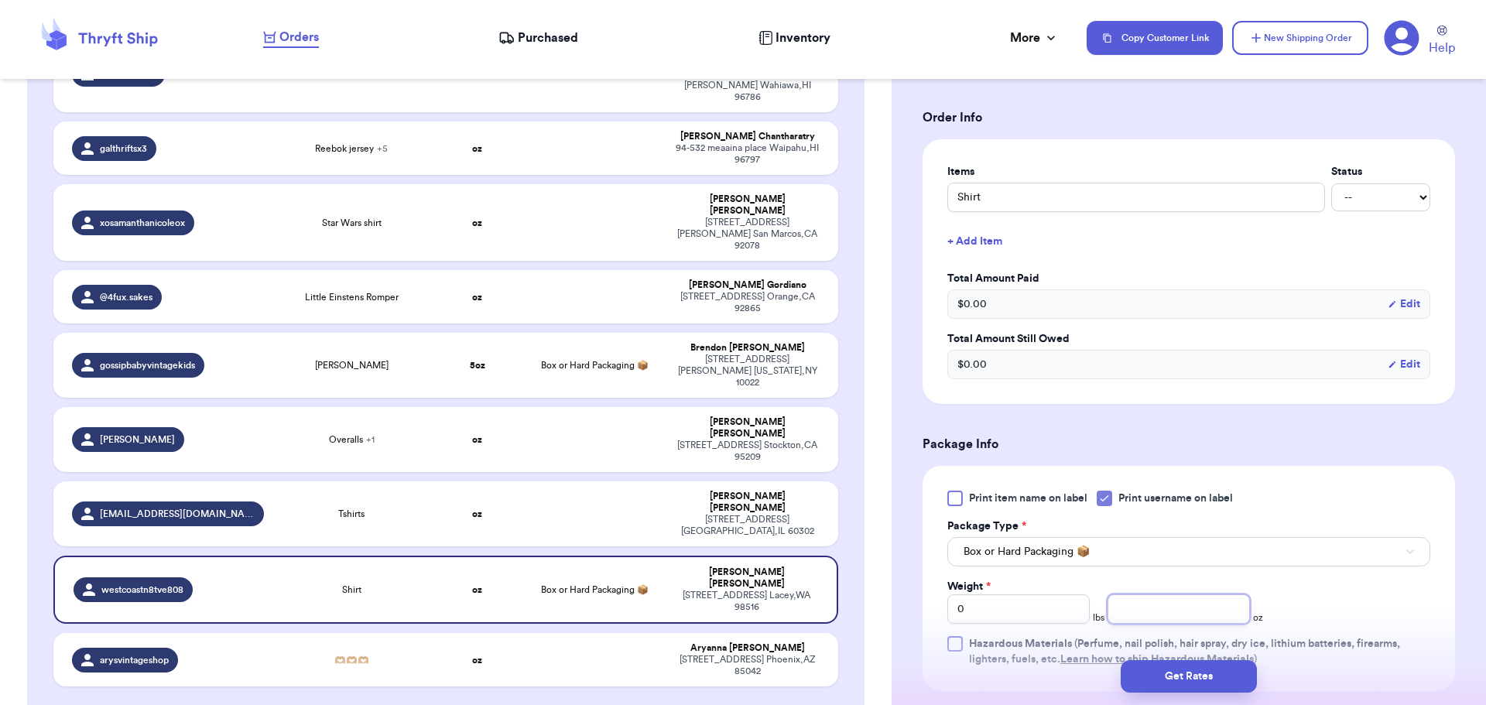
click at [1199, 622] on input "number" at bounding box center [1179, 608] width 142 height 29
type input "6"
click at [1201, 678] on button "Get Rates" at bounding box center [1189, 676] width 136 height 33
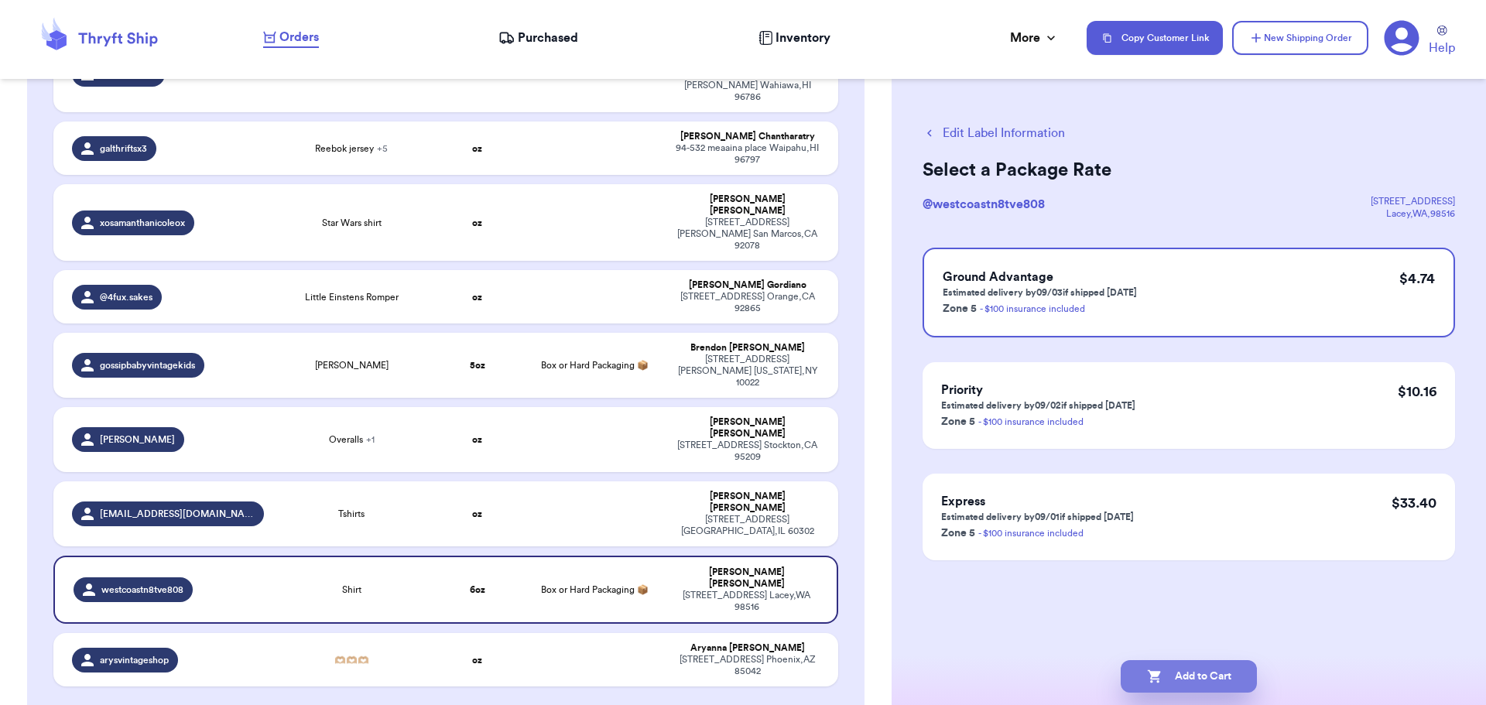
click at [1211, 673] on button "Add to Cart" at bounding box center [1189, 676] width 136 height 33
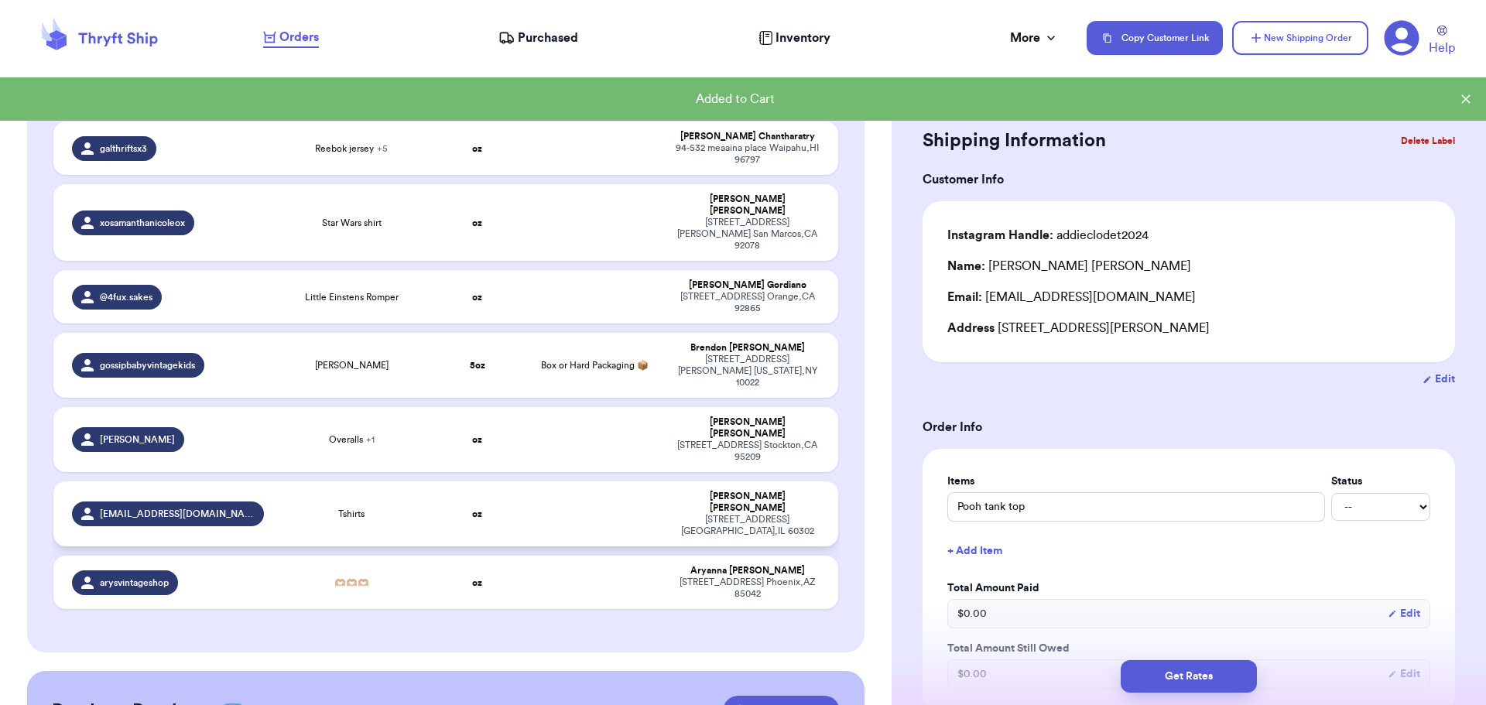
click at [615, 481] on td at bounding box center [595, 513] width 142 height 65
type input "Tshirts"
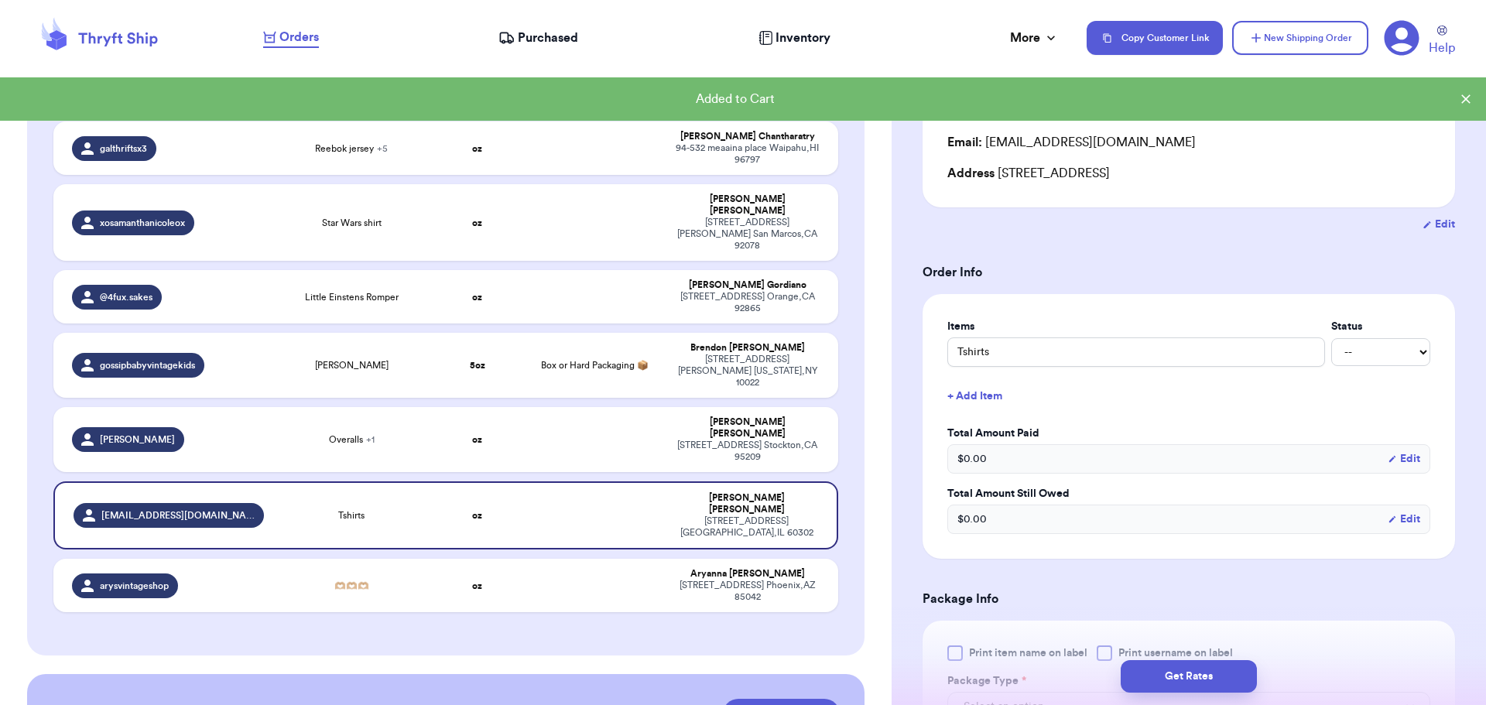
scroll to position [310, 0]
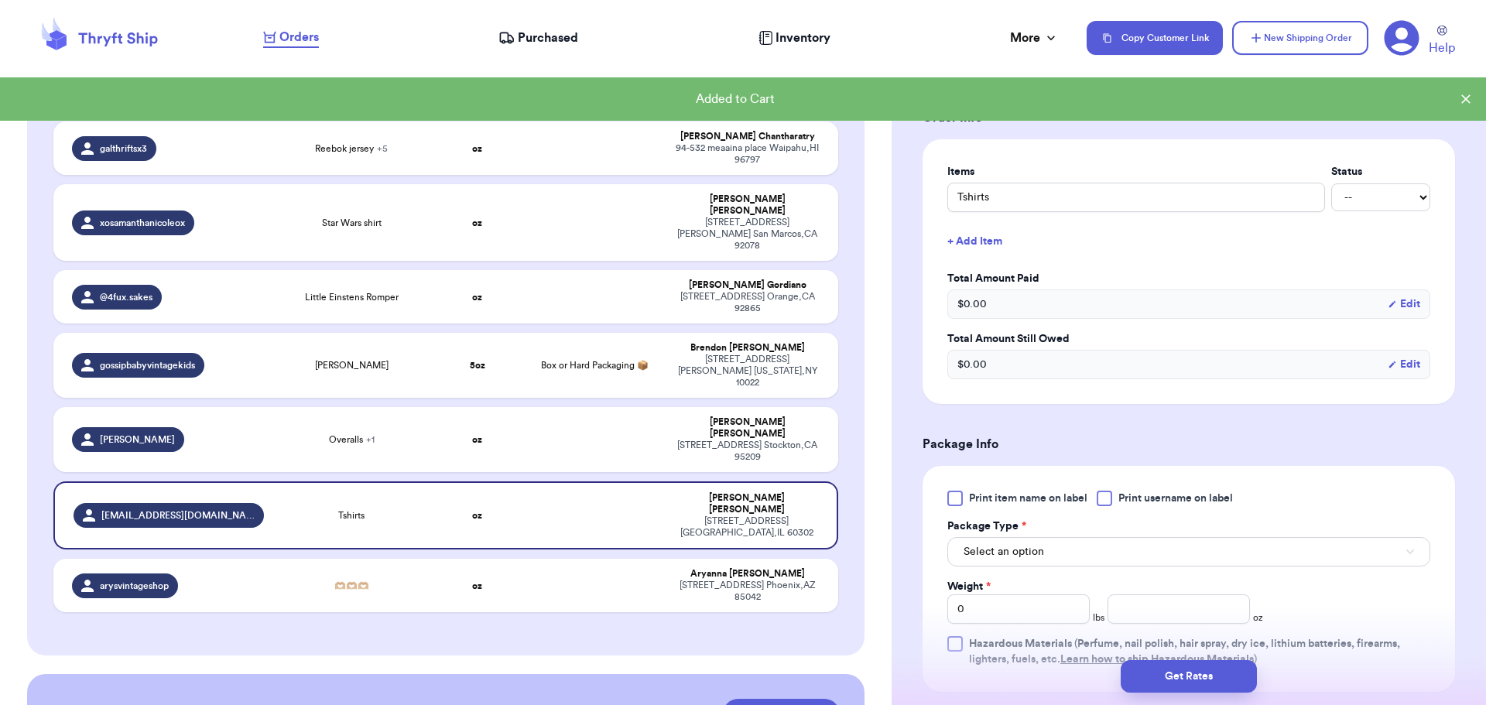
drag, startPoint x: 1104, startPoint y: 497, endPoint x: 1090, endPoint y: 553, distance: 57.4
click at [1104, 497] on div at bounding box center [1104, 498] width 15 height 15
click at [0, 0] on input "Print username on label" at bounding box center [0, 0] width 0 height 0
click at [1084, 559] on button "Select an option" at bounding box center [1188, 551] width 483 height 29
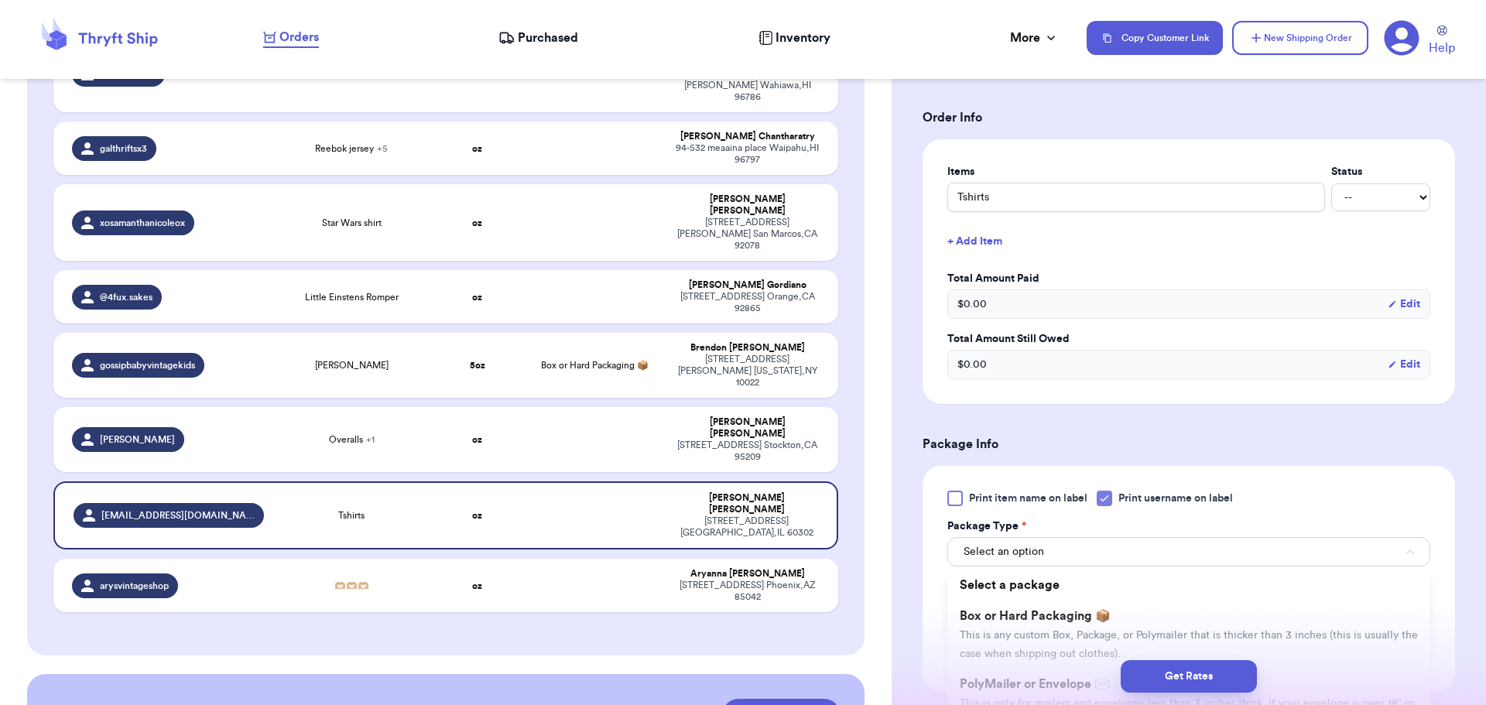
click at [1083, 615] on span "Box or Hard Packaging 📦" at bounding box center [1035, 616] width 151 height 12
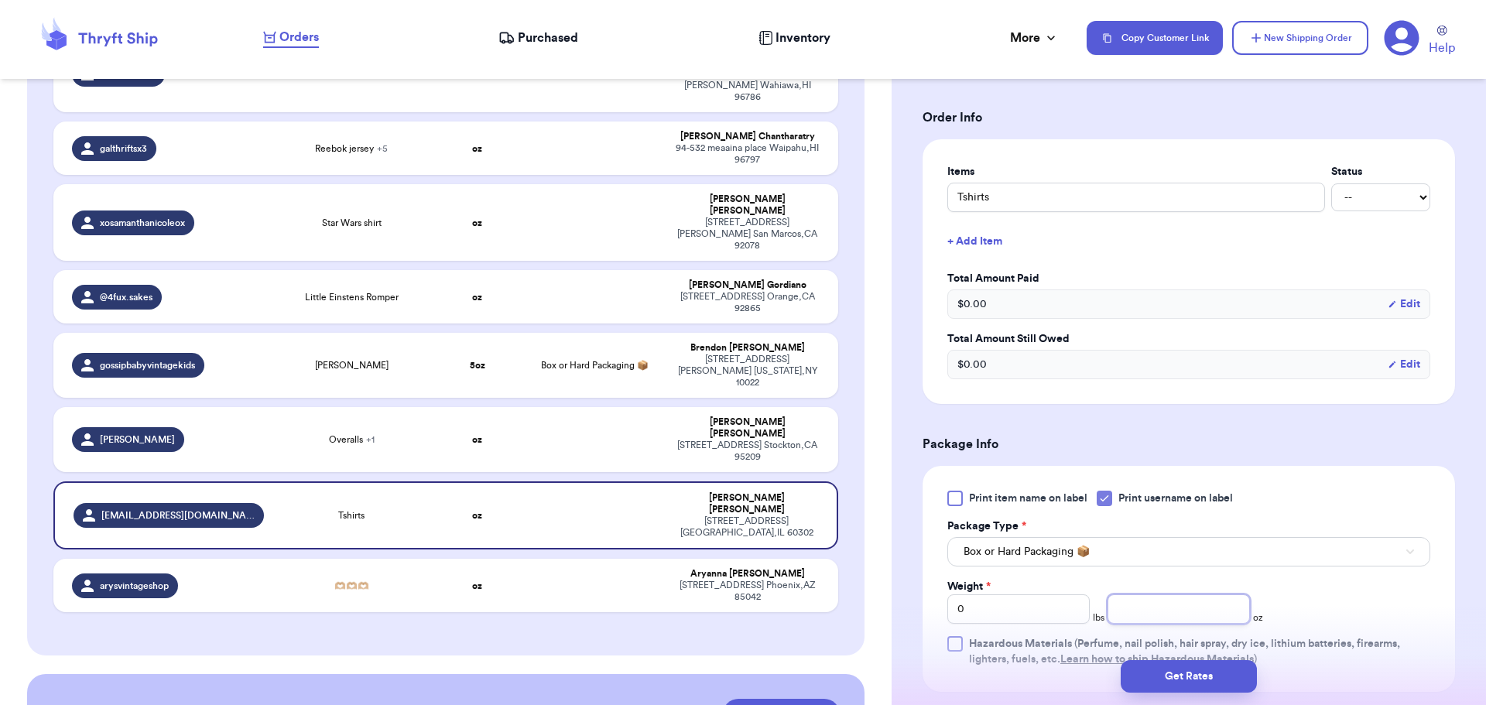
click at [1157, 608] on input "number" at bounding box center [1179, 608] width 142 height 29
type input "12"
click at [1172, 674] on button "Get Rates" at bounding box center [1189, 676] width 136 height 33
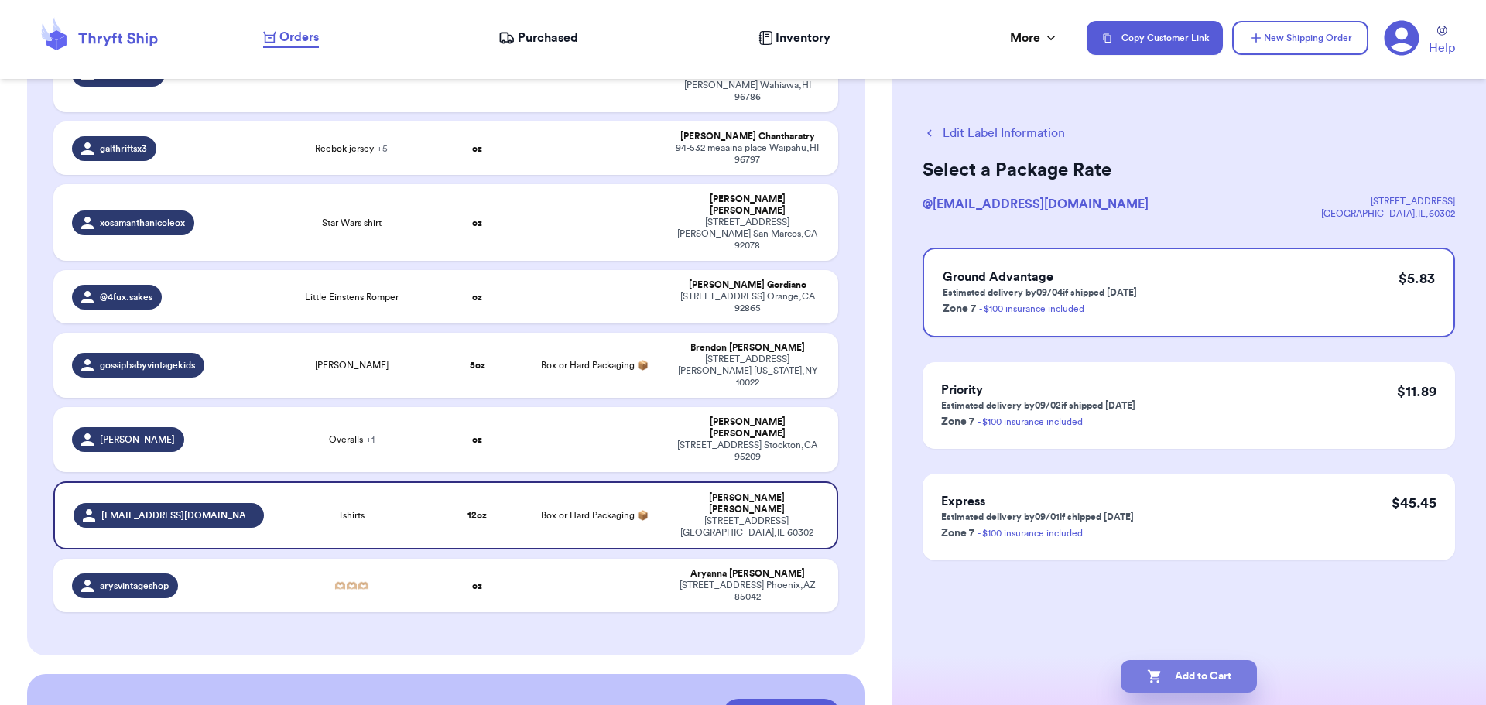
click at [1167, 671] on button "Add to Cart" at bounding box center [1189, 676] width 136 height 33
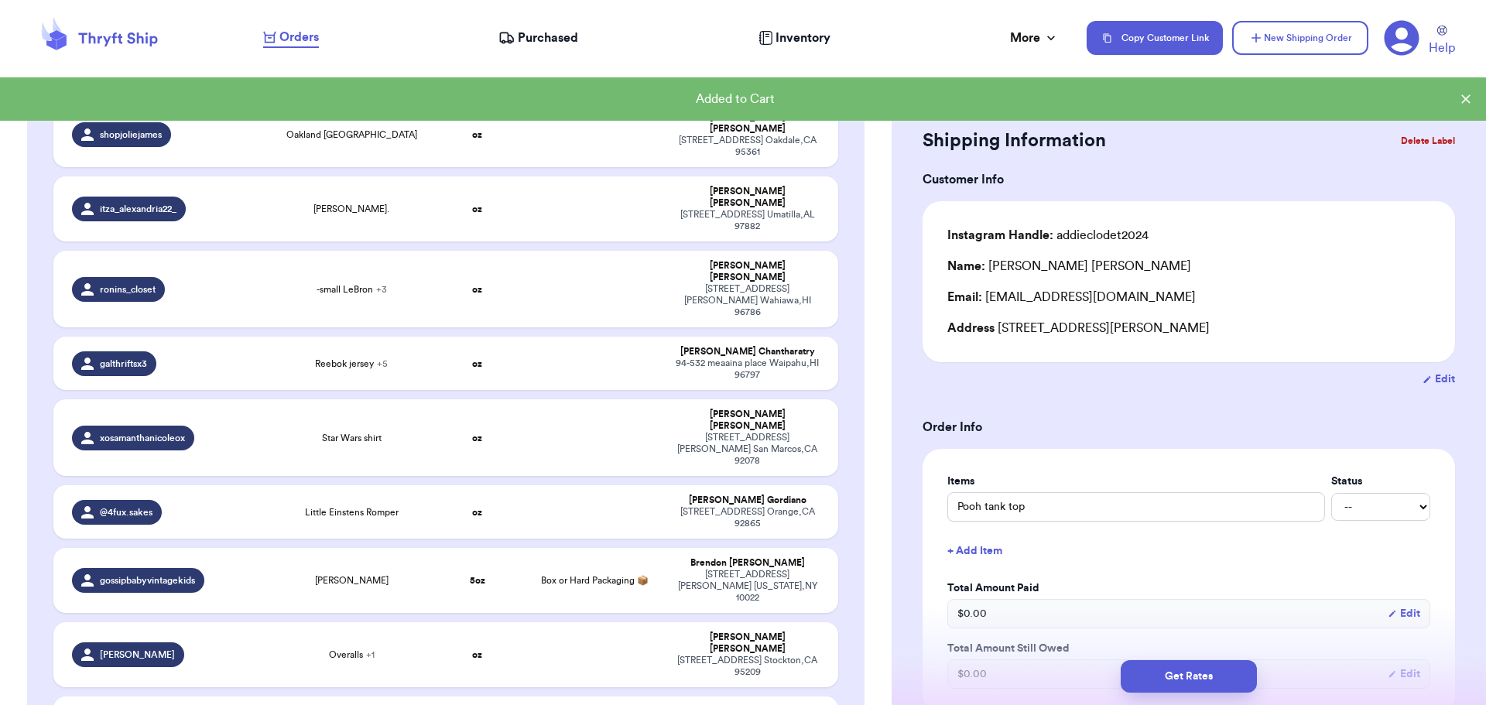
scroll to position [1861, 0]
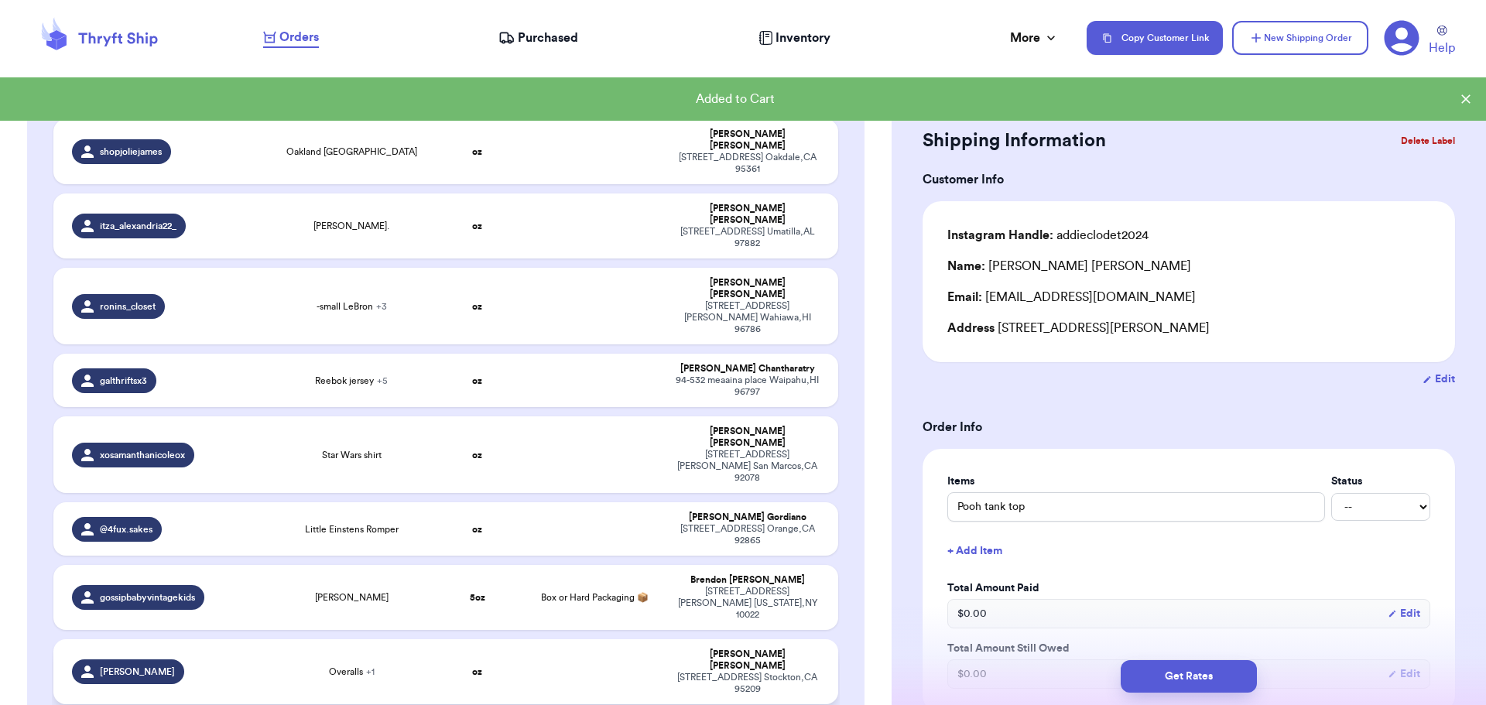
click at [609, 639] on td at bounding box center [595, 671] width 142 height 65
type input "Overalls"
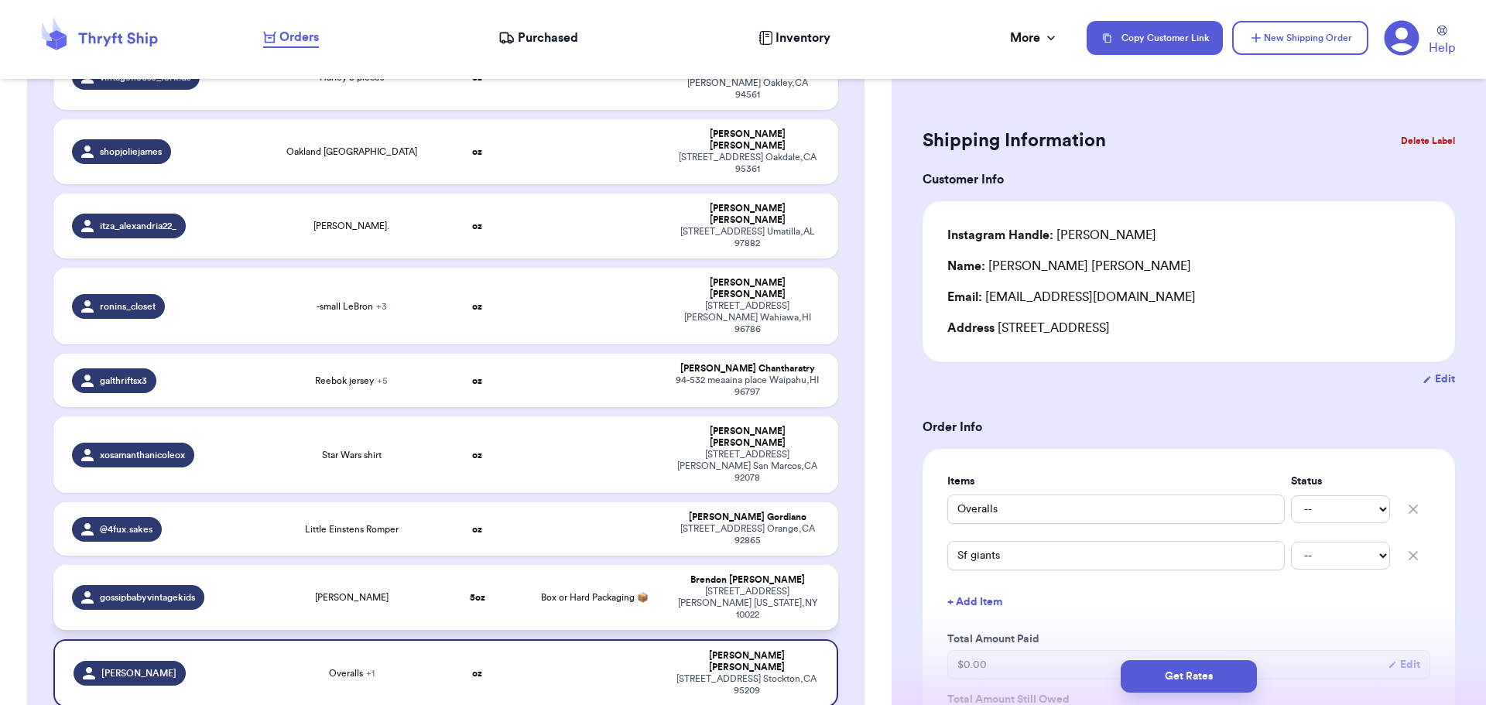
click at [646, 565] on td "Box or Hard Packaging 📦" at bounding box center [595, 597] width 142 height 65
type input "[PERSON_NAME]"
type input "5"
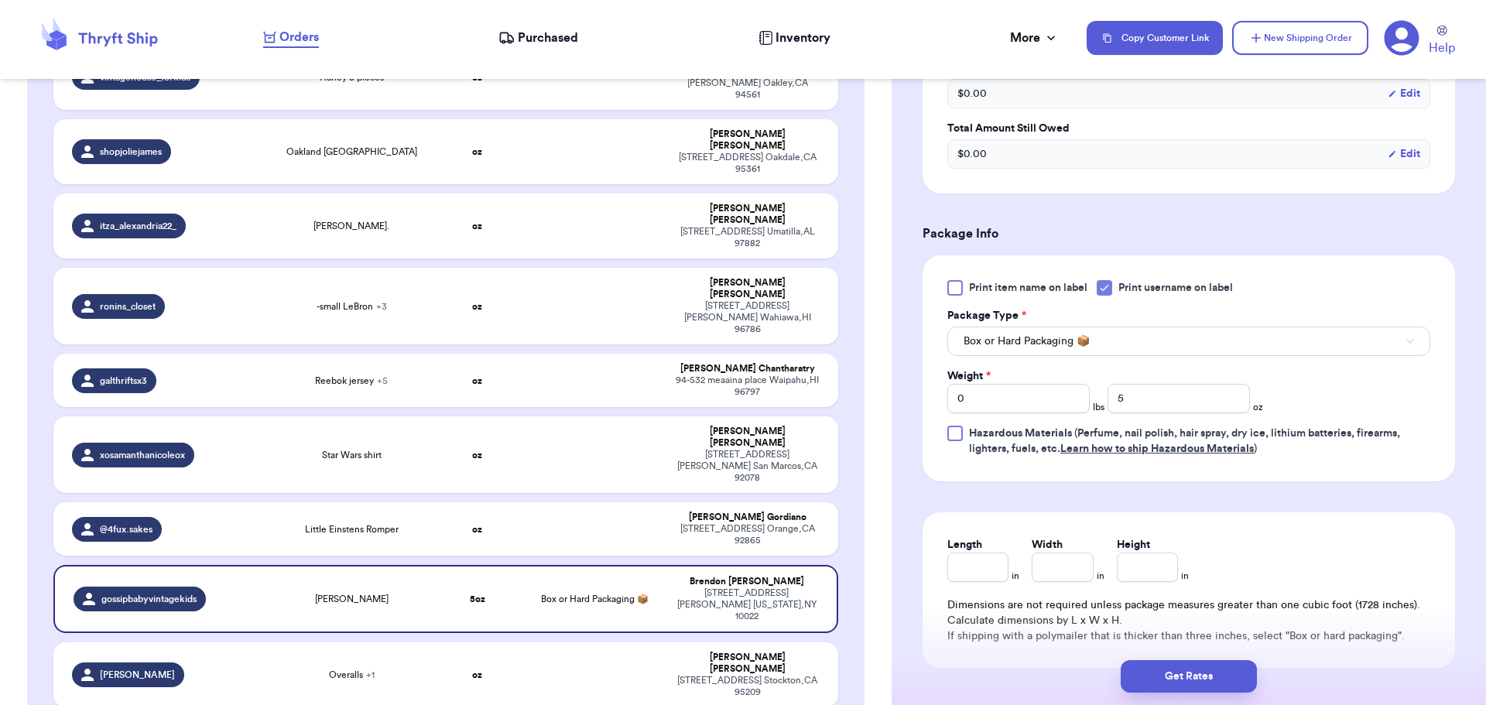
scroll to position [542, 0]
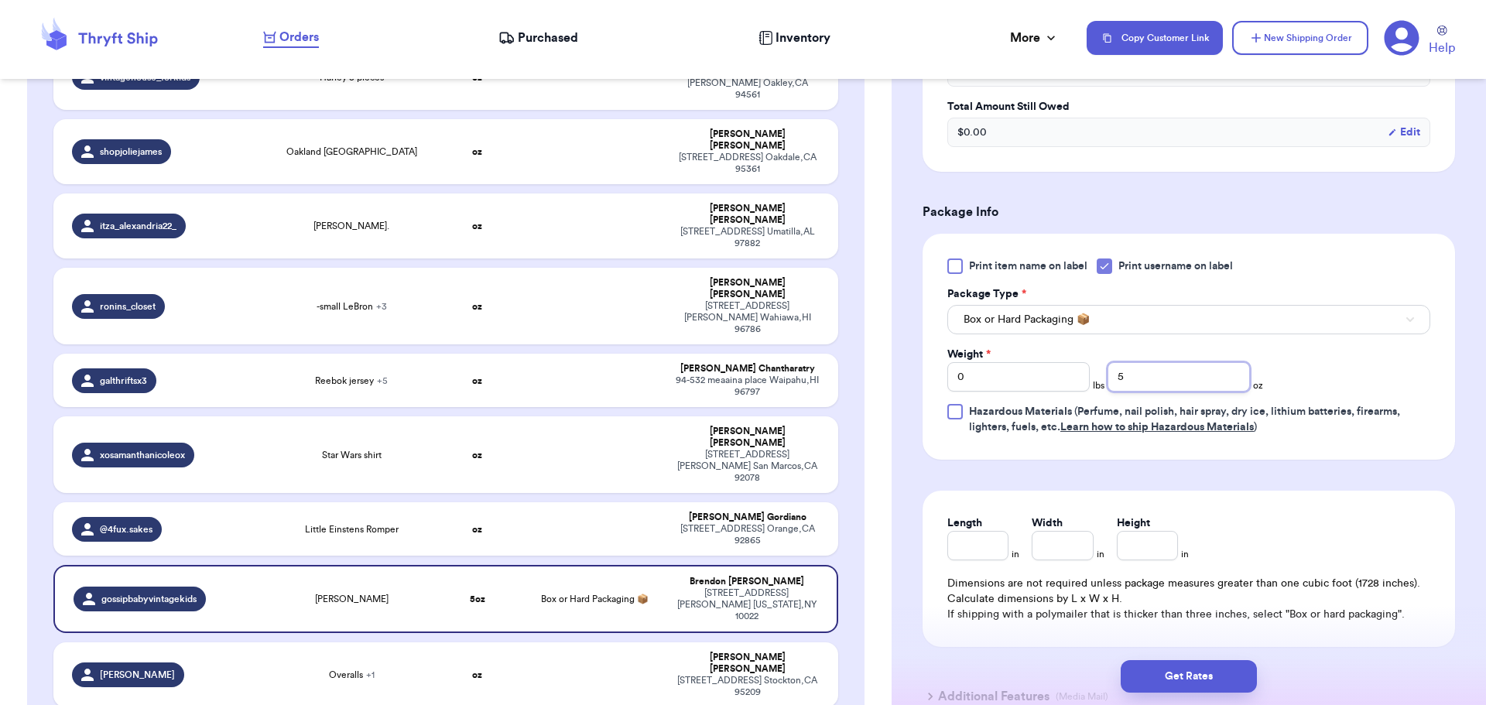
click at [1146, 377] on input "5" at bounding box center [1179, 376] width 142 height 29
type input "6"
click at [1216, 683] on button "Get Rates" at bounding box center [1189, 676] width 136 height 33
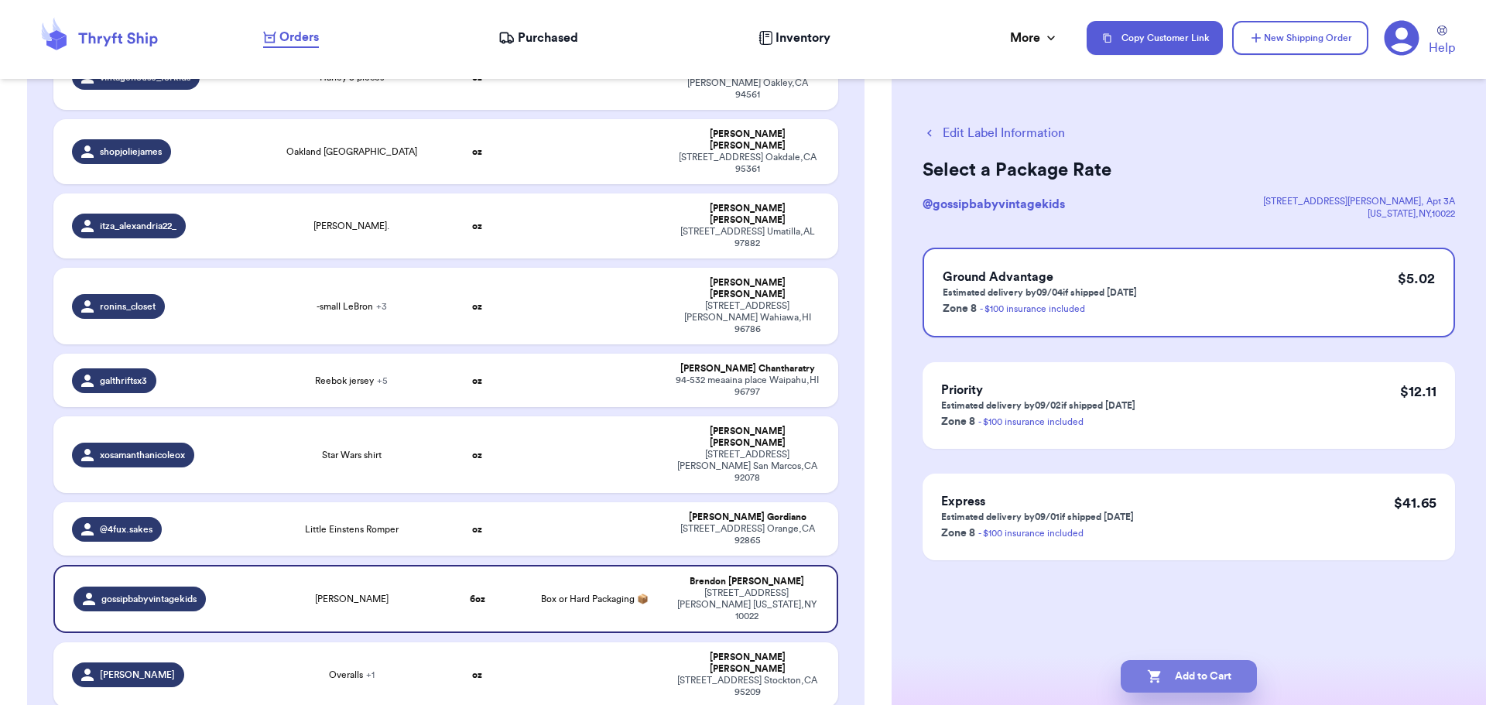
click at [1185, 674] on button "Add to Cart" at bounding box center [1189, 676] width 136 height 33
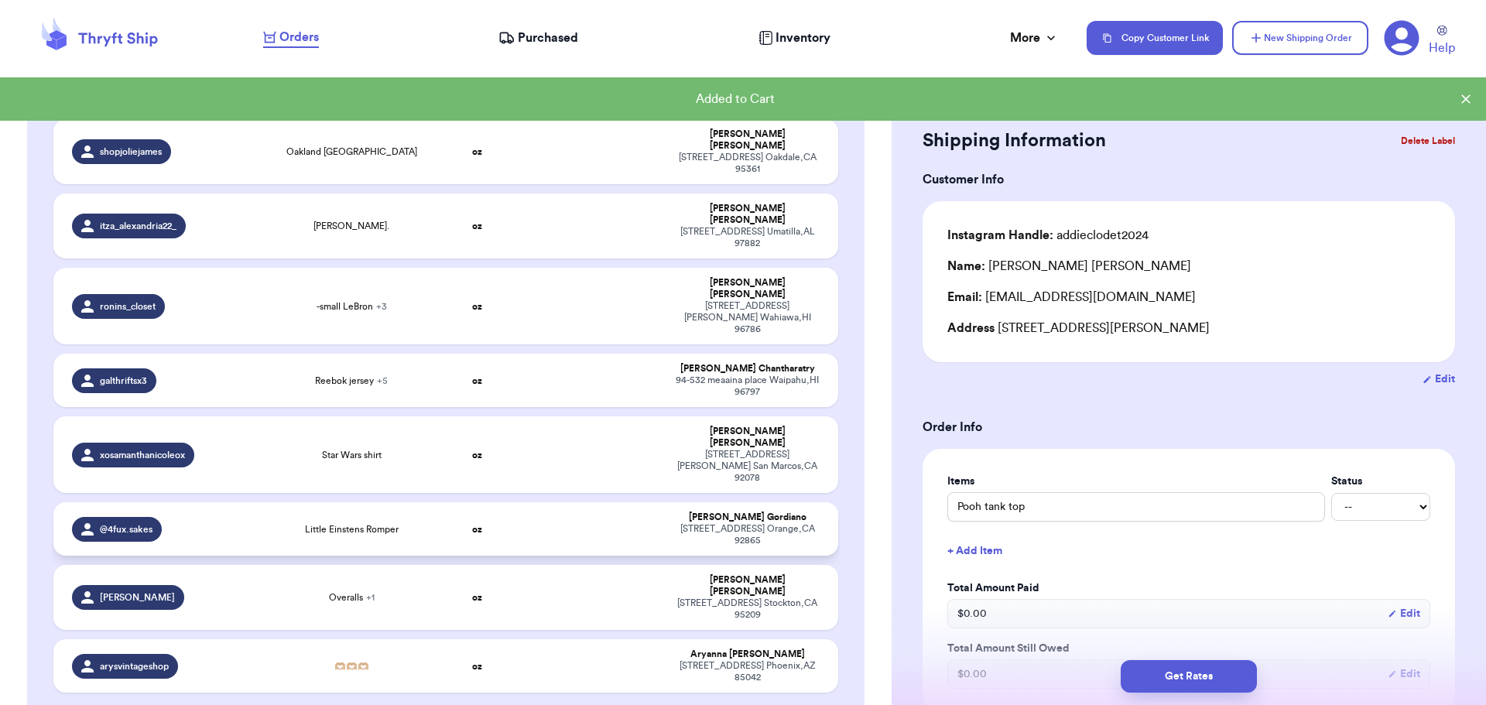
click at [611, 502] on td at bounding box center [595, 528] width 142 height 53
type input "Little Einstens Romper"
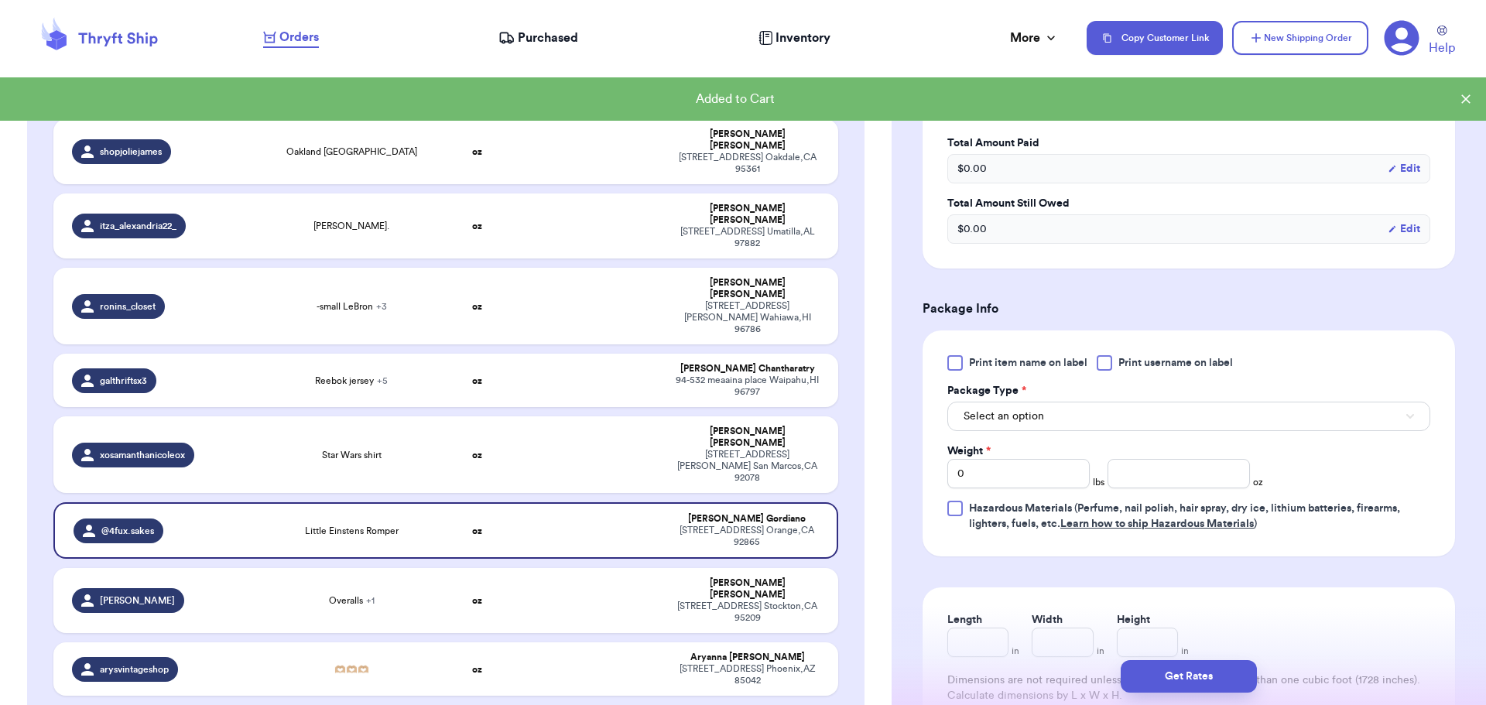
scroll to position [464, 0]
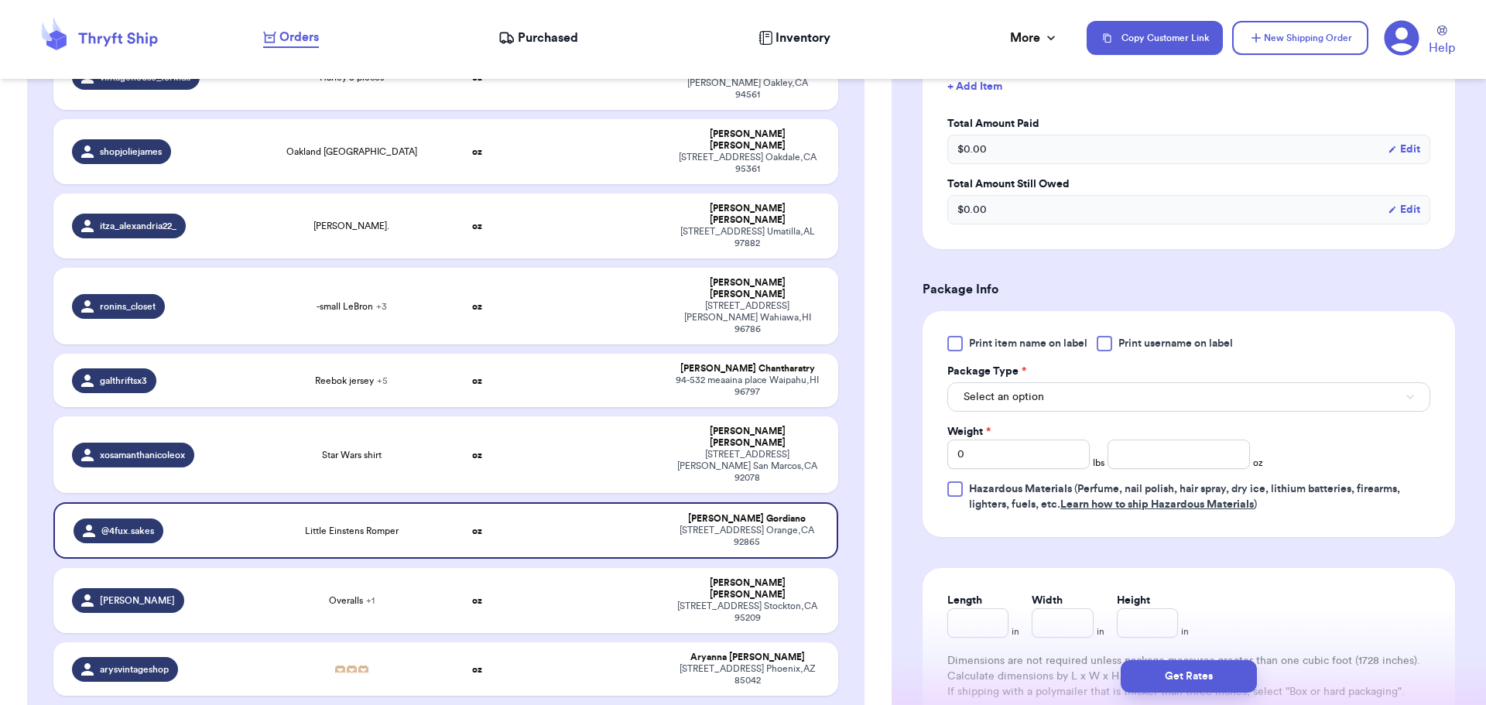
click at [1104, 347] on div at bounding box center [1104, 343] width 15 height 15
click at [0, 0] on input "Print username on label" at bounding box center [0, 0] width 0 height 0
click at [1095, 395] on button "Select an option" at bounding box center [1188, 396] width 483 height 29
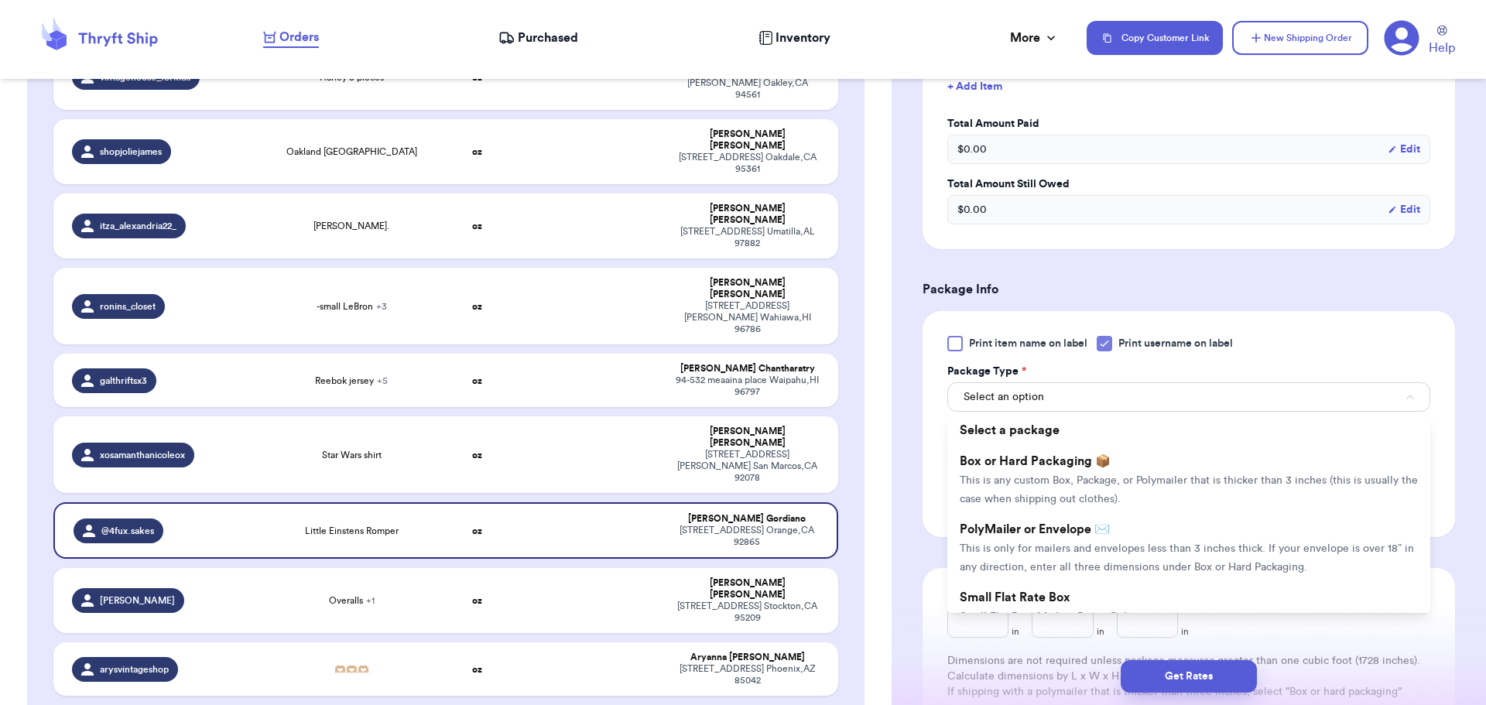
click at [1097, 455] on span "Box or Hard Packaging 📦" at bounding box center [1035, 461] width 151 height 12
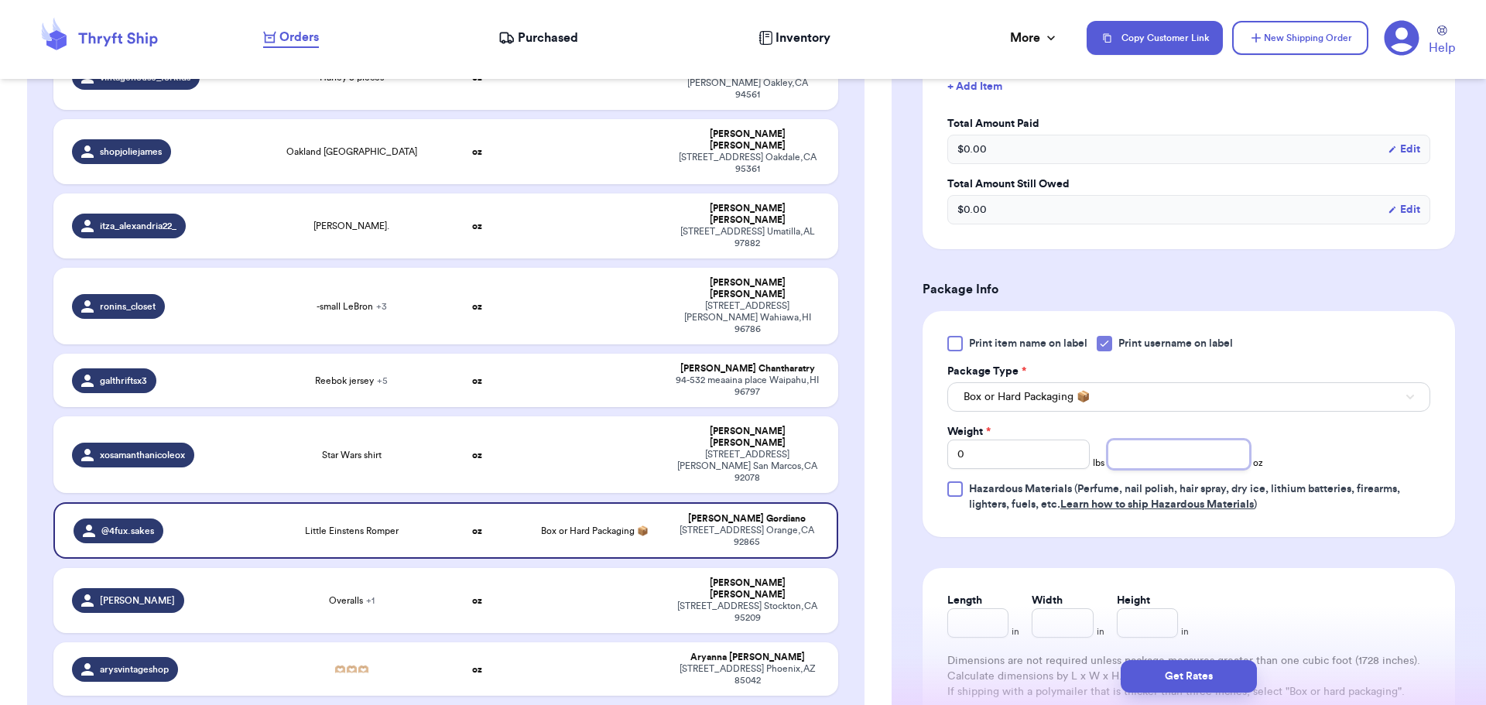
click at [1145, 451] on input "number" at bounding box center [1179, 454] width 142 height 29
type input "5"
click at [1193, 666] on button "Get Rates" at bounding box center [1189, 676] width 136 height 33
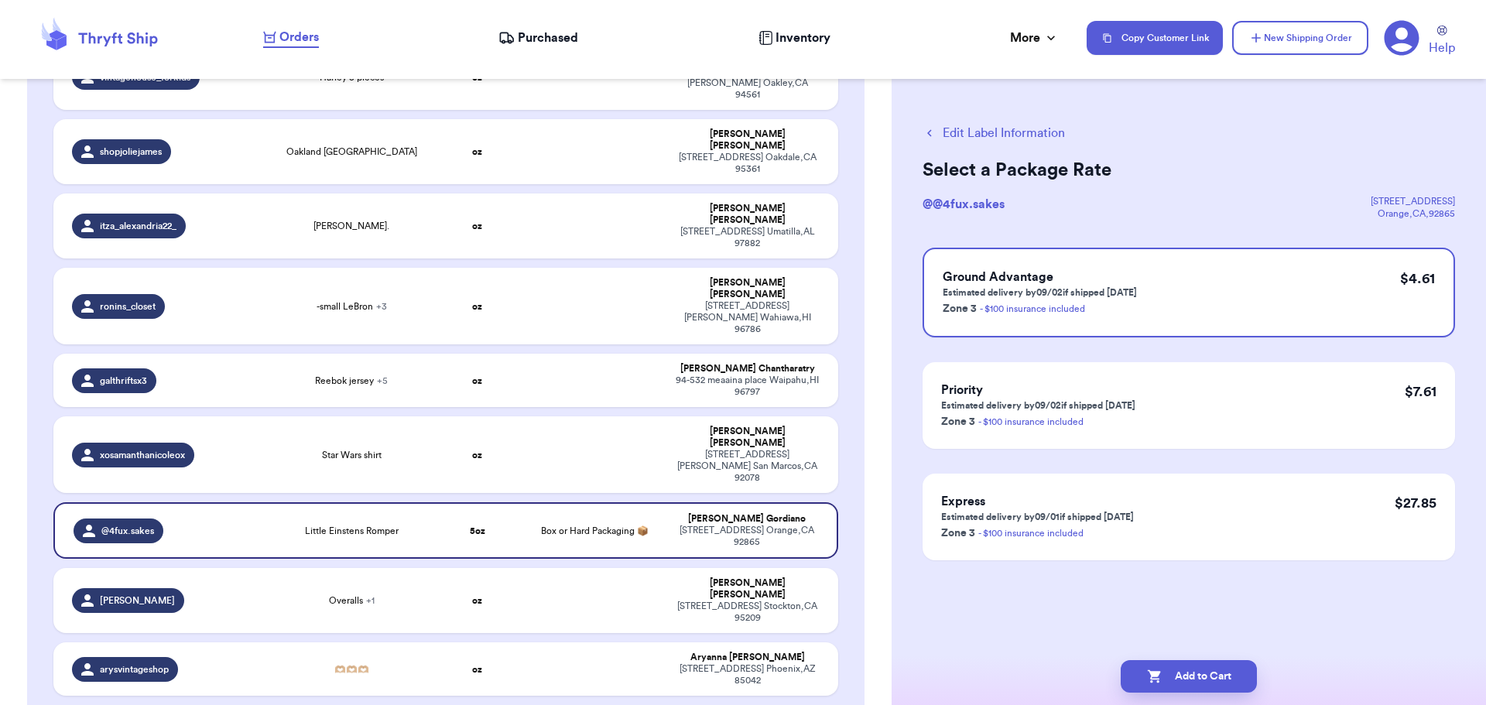
click at [1032, 127] on button "Edit Label Information" at bounding box center [994, 133] width 142 height 19
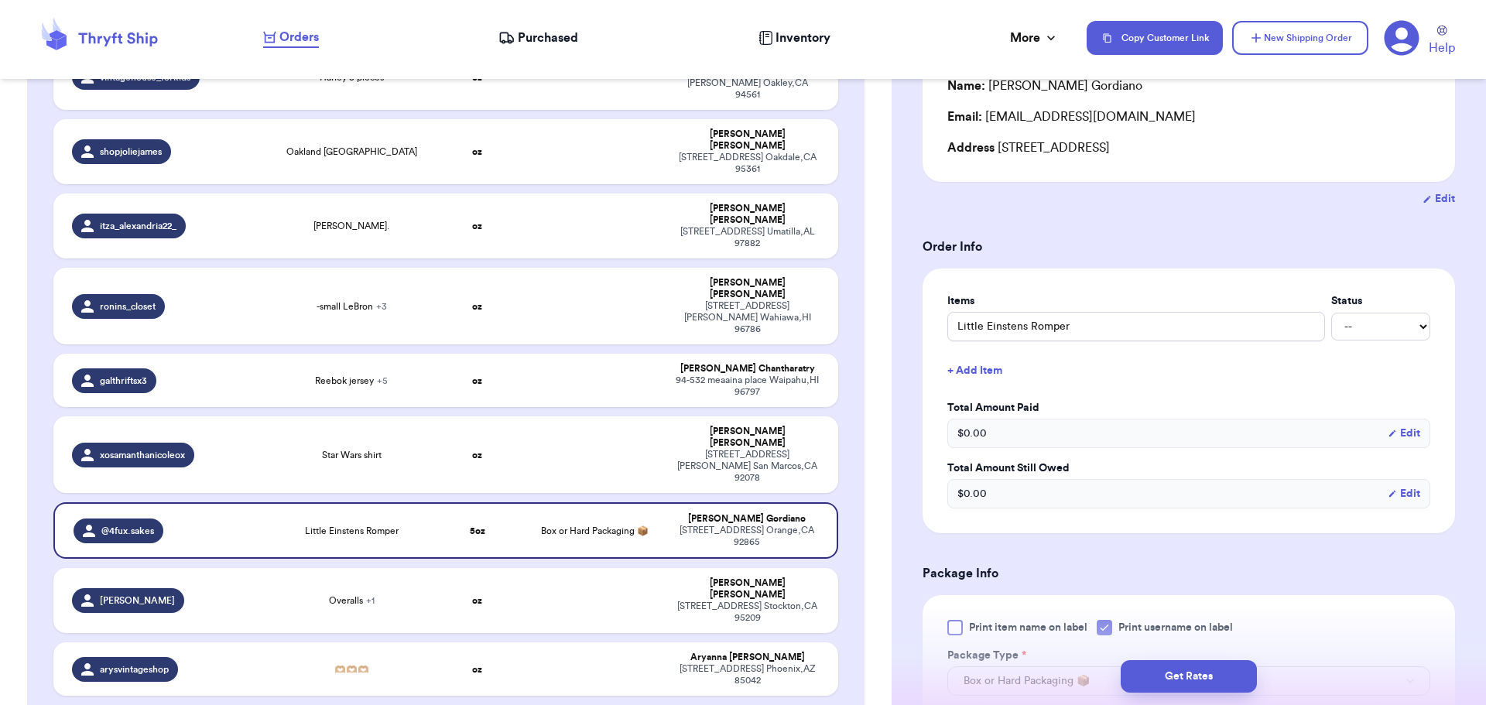
scroll to position [387, 0]
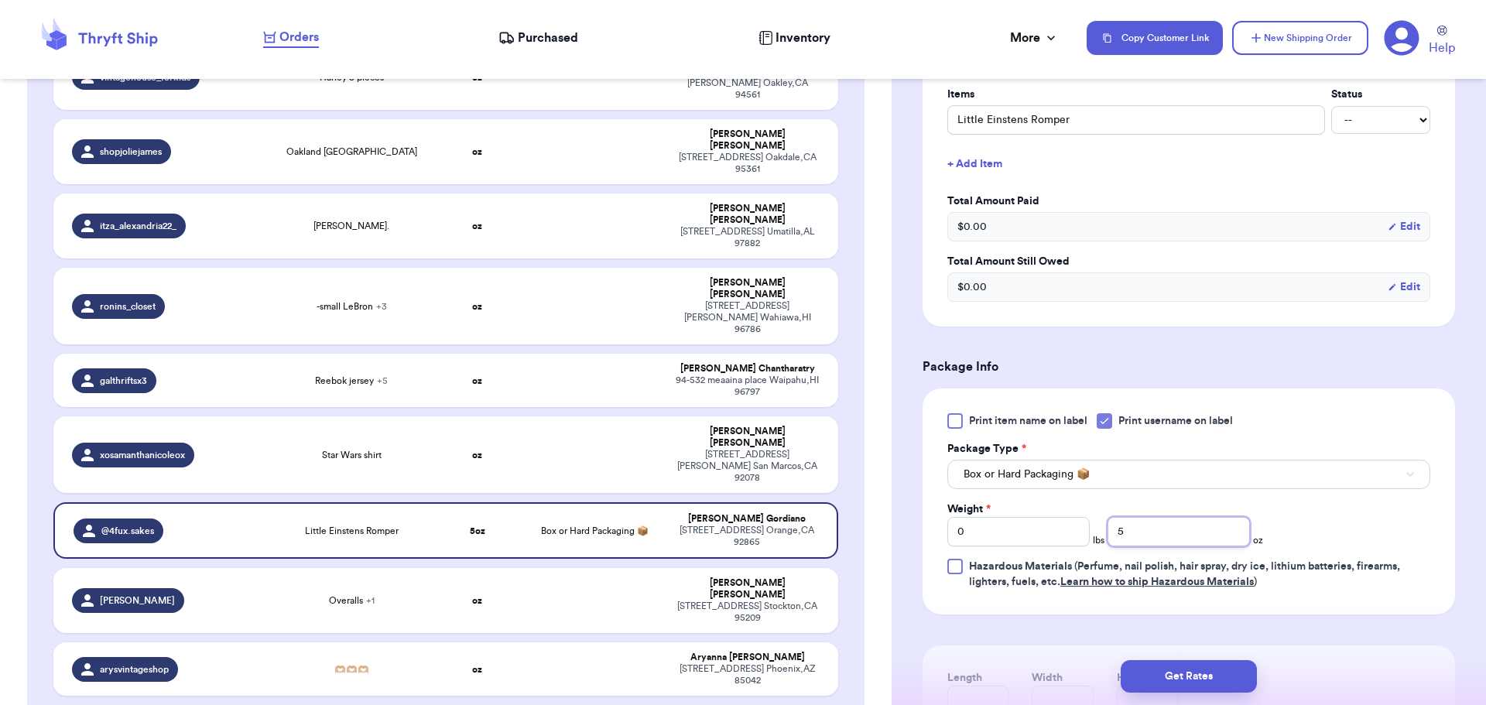
click at [1129, 532] on input "5" at bounding box center [1179, 531] width 142 height 29
type input "8"
click at [1177, 691] on button "Get Rates" at bounding box center [1189, 676] width 136 height 33
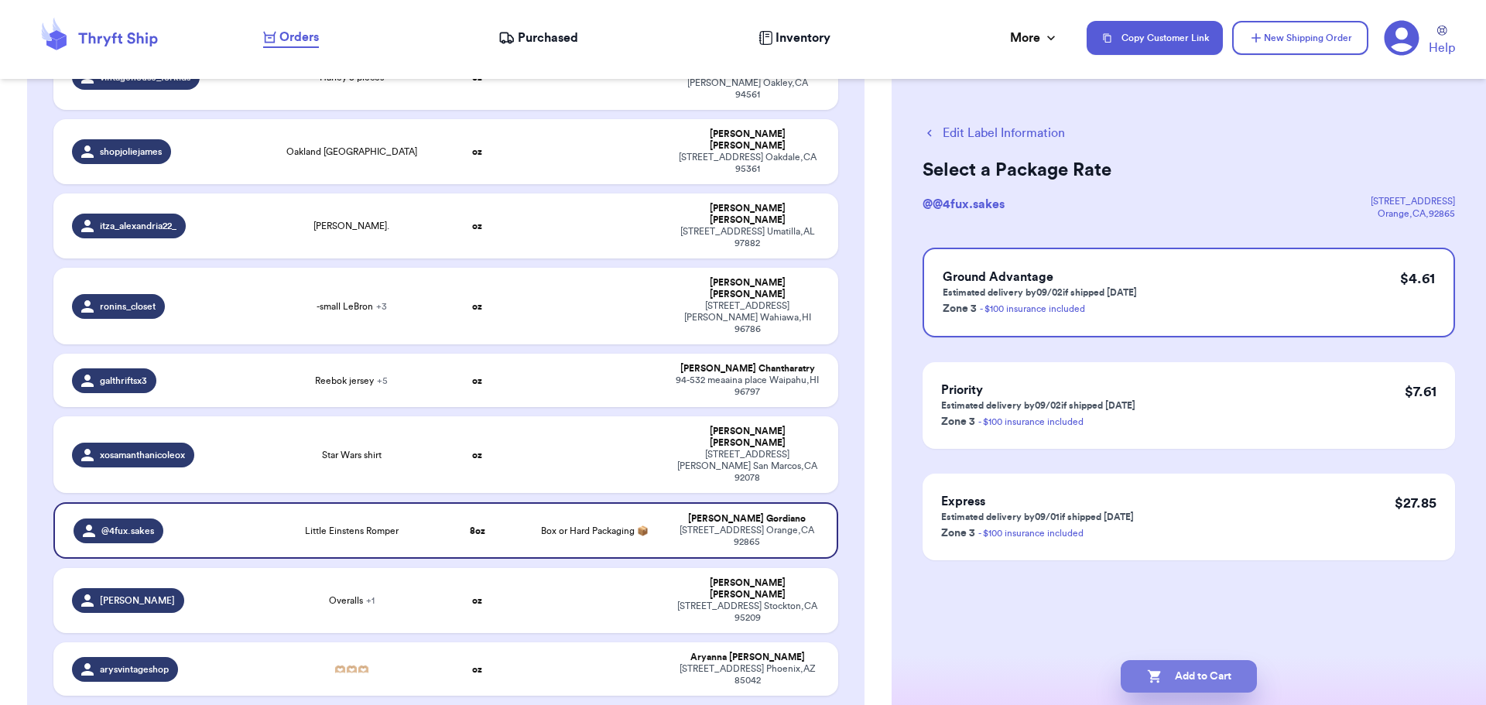
click at [1211, 667] on button "Add to Cart" at bounding box center [1189, 676] width 136 height 33
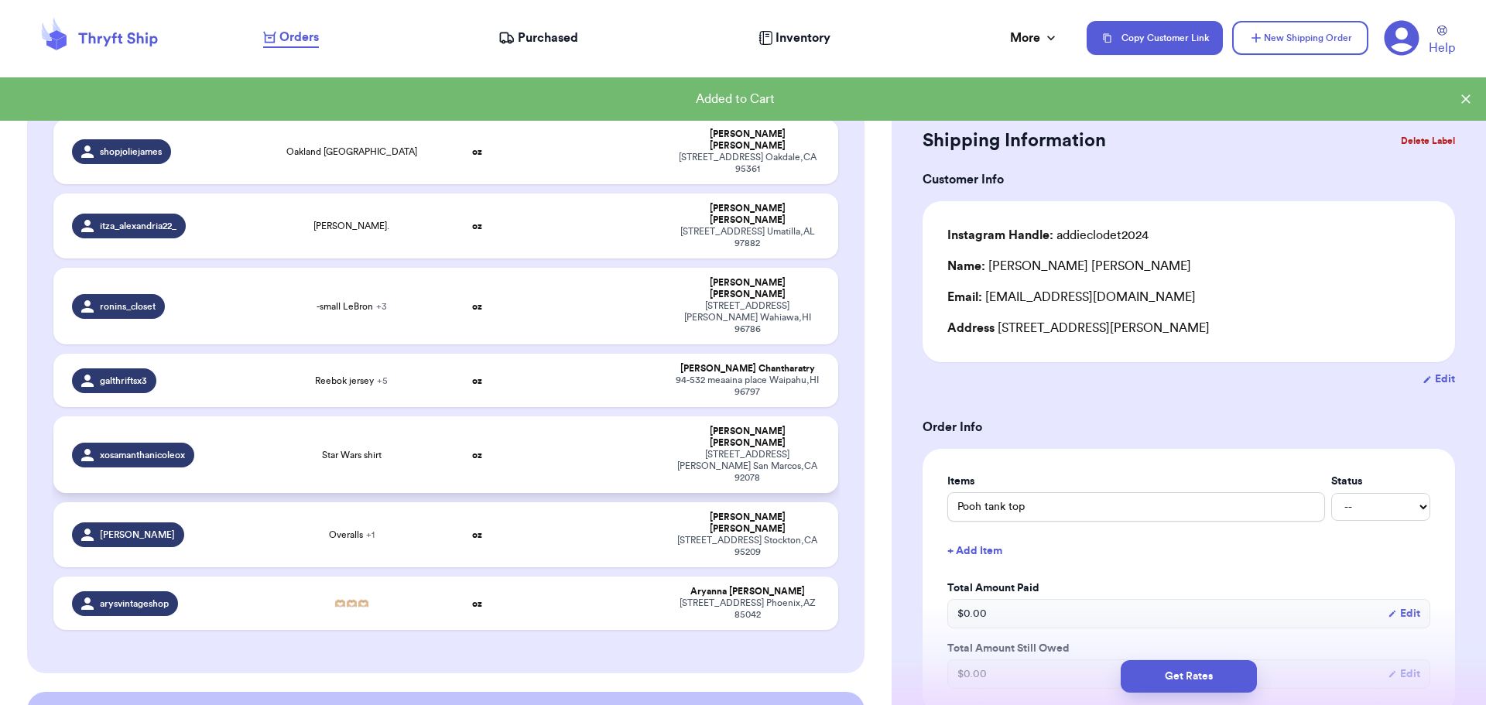
click at [603, 416] on td at bounding box center [595, 454] width 142 height 77
type input "Star Wars shirt"
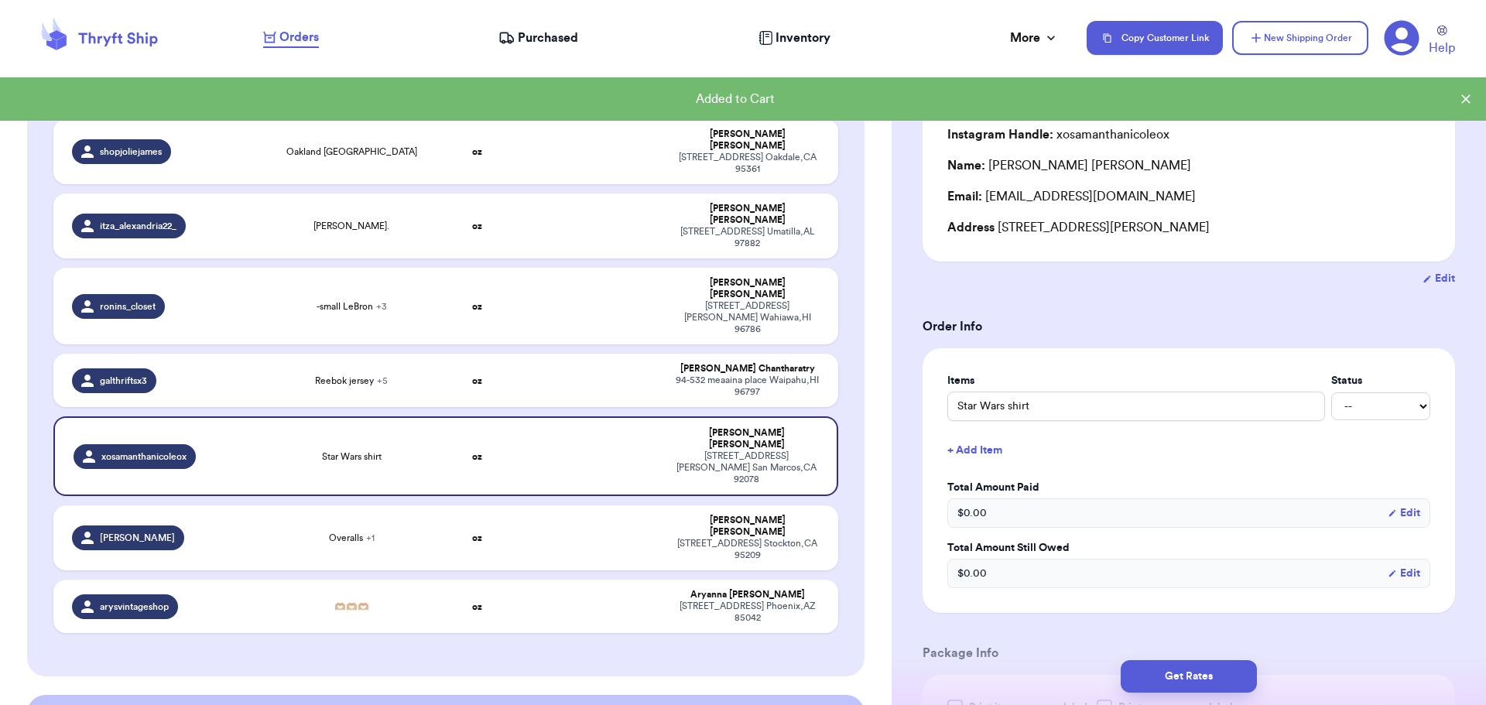
scroll to position [155, 0]
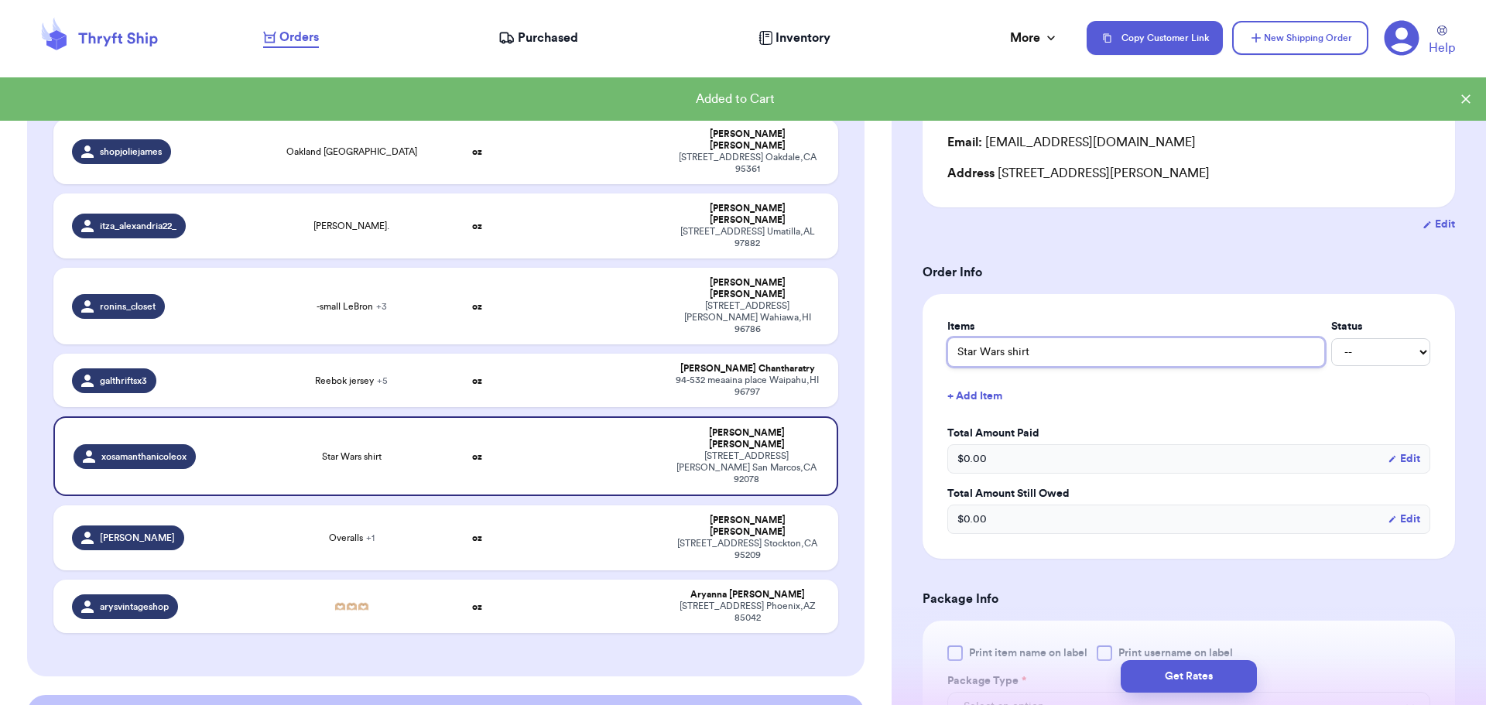
click at [1072, 347] on input "Star Wars shirt" at bounding box center [1136, 351] width 378 height 29
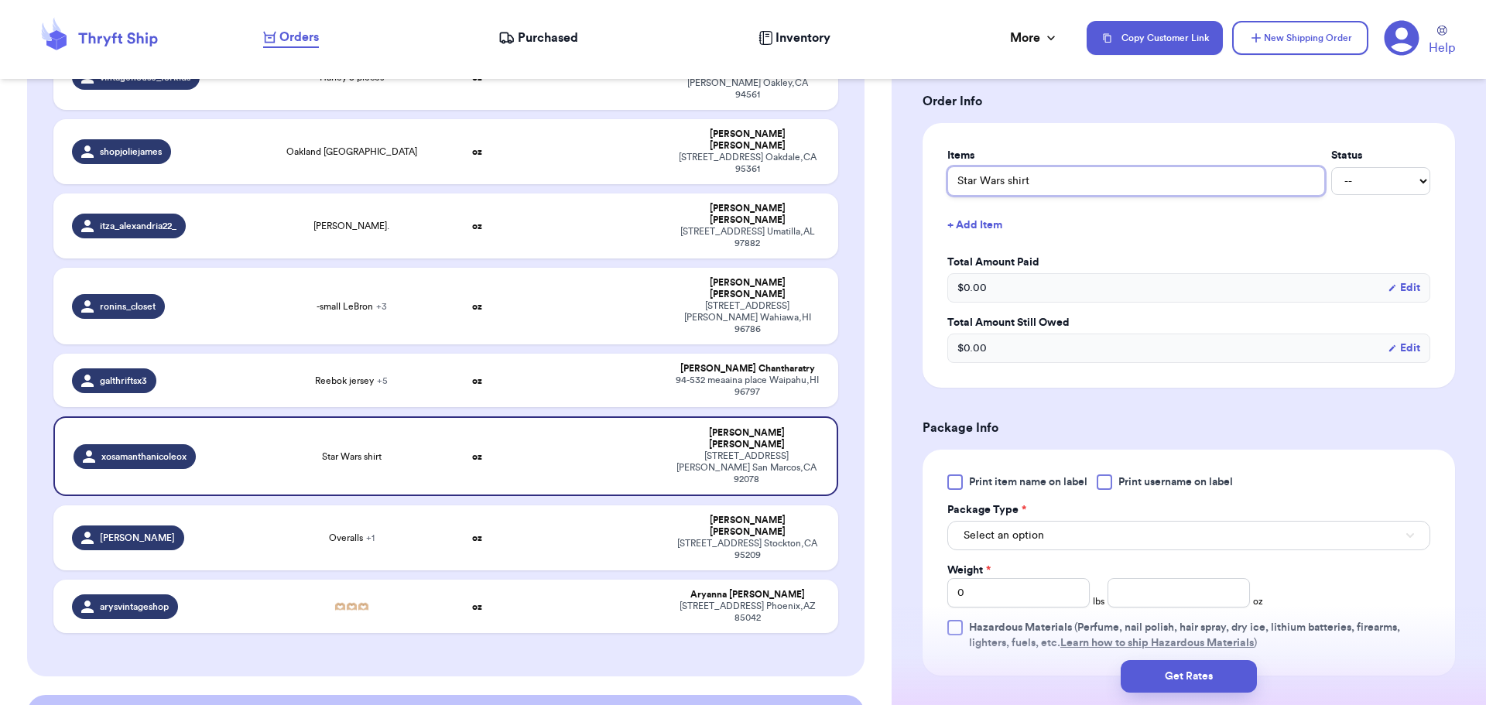
scroll to position [387, 0]
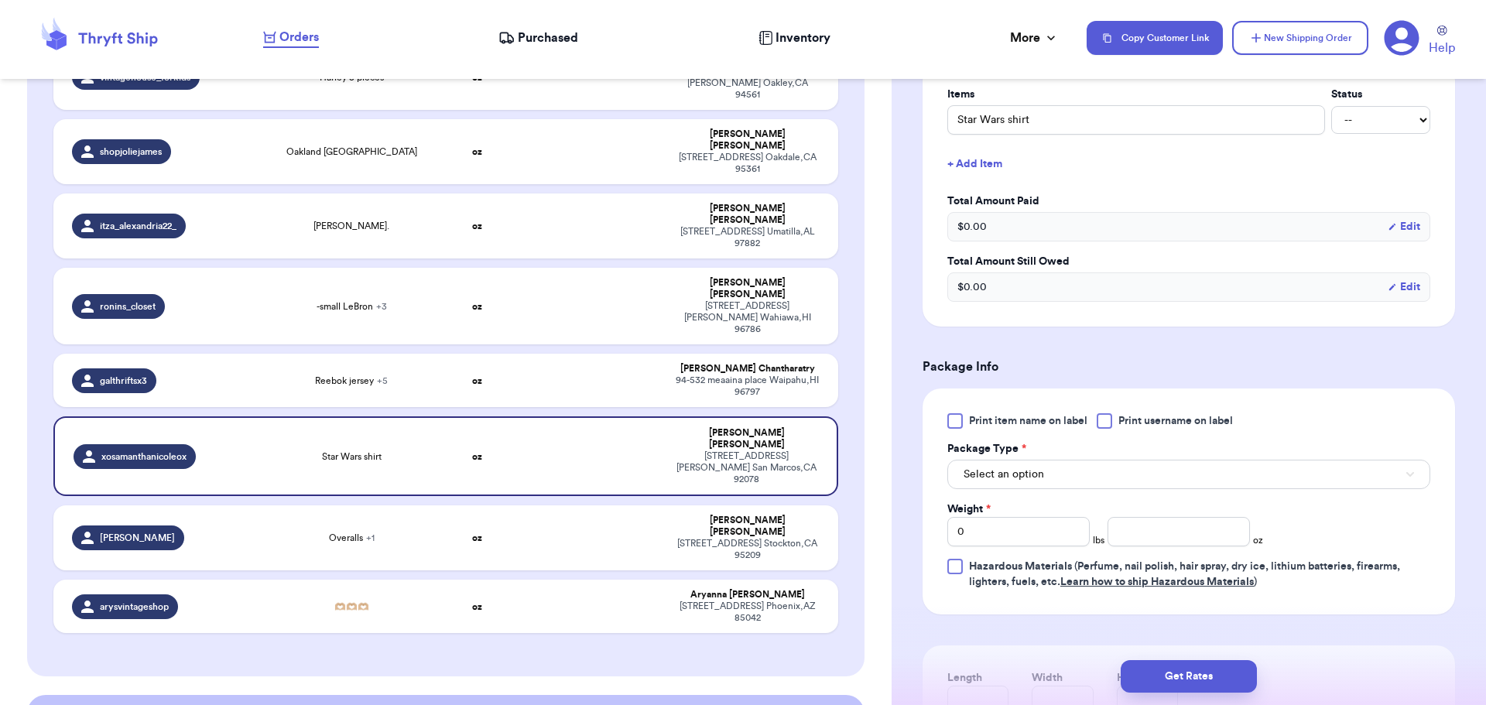
click at [1104, 424] on div at bounding box center [1104, 420] width 15 height 15
click at [0, 0] on input "Print username on label" at bounding box center [0, 0] width 0 height 0
click at [1078, 476] on button "Select an option" at bounding box center [1188, 474] width 483 height 29
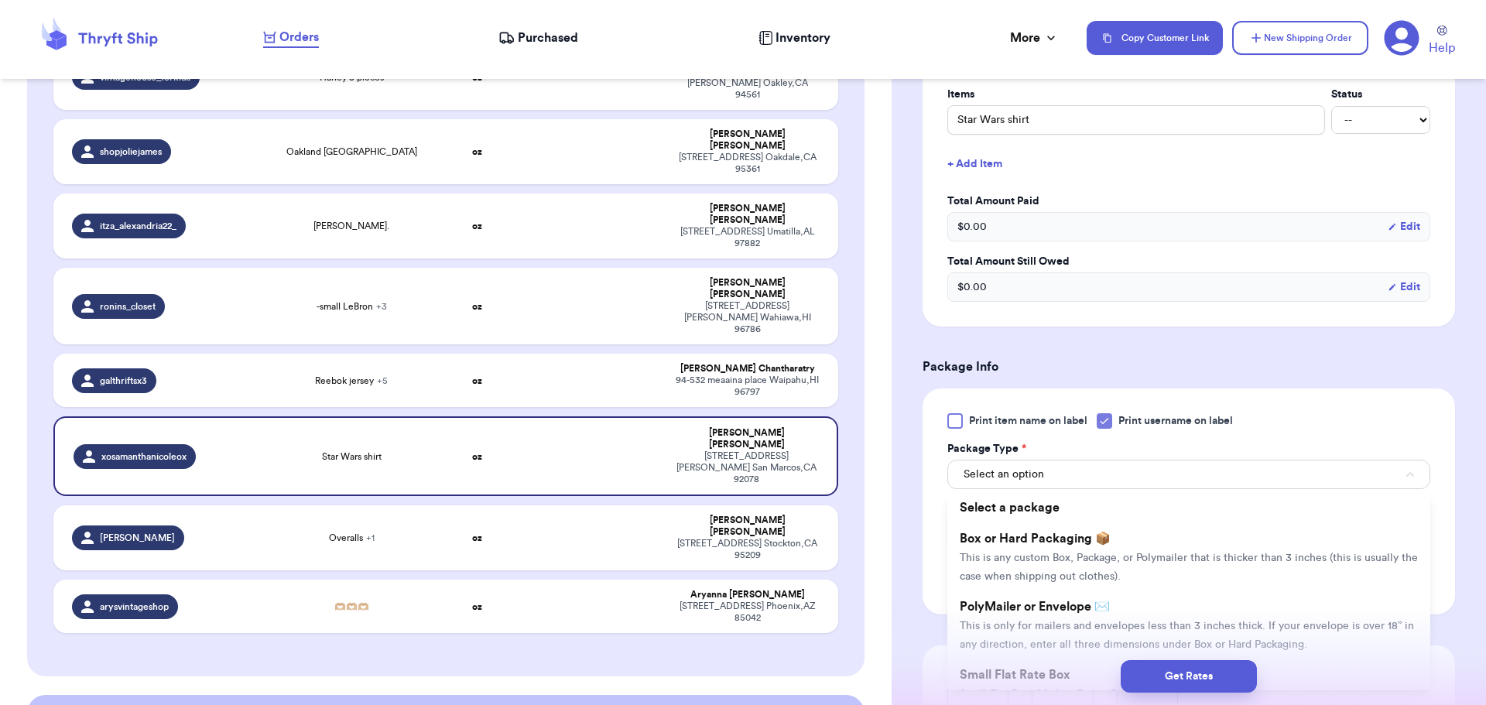
drag, startPoint x: 1105, startPoint y: 582, endPoint x: 1104, endPoint y: 574, distance: 8.7
click at [1105, 577] on li "Box or Hard Packaging 📦 This is any custom Box, Package, or Polymailer that is …" at bounding box center [1188, 557] width 483 height 68
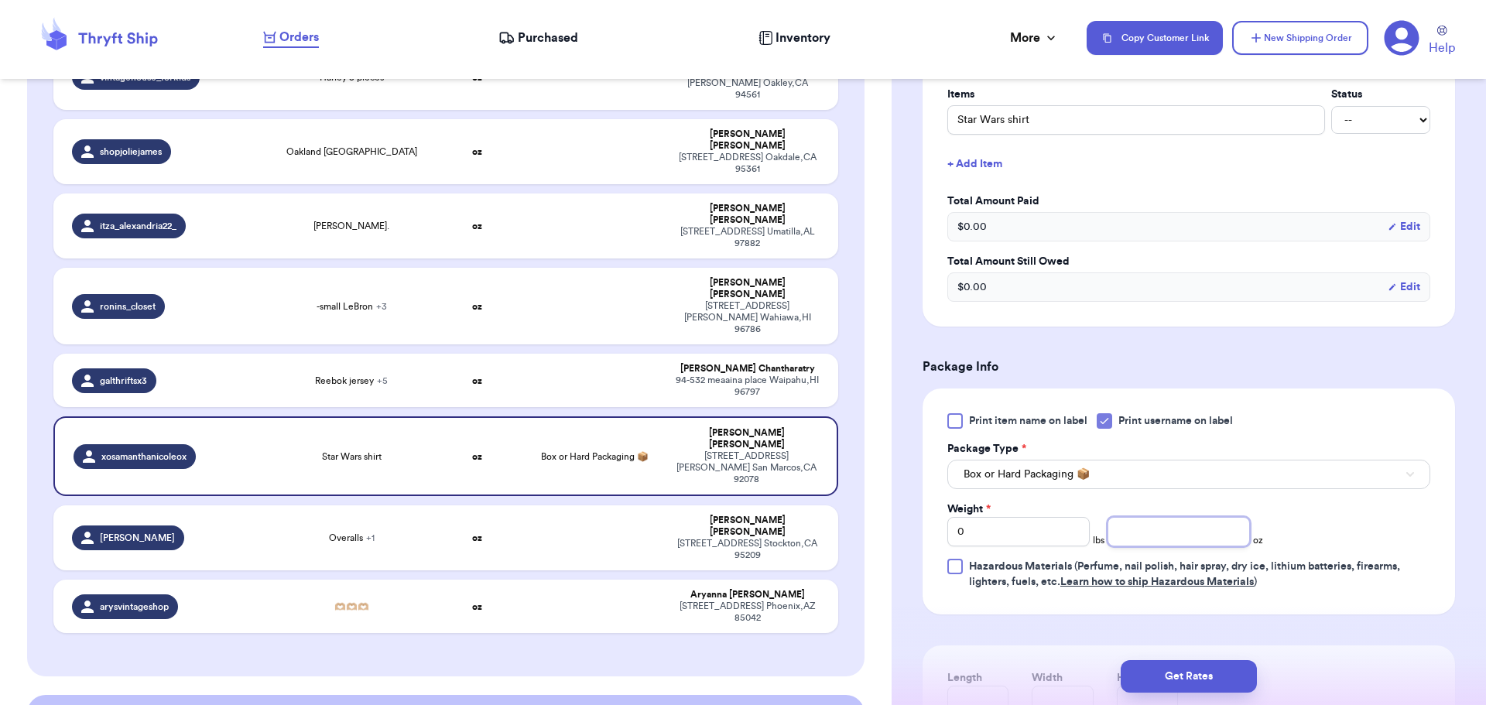
click at [1165, 525] on input "number" at bounding box center [1179, 531] width 142 height 29
type input "7"
click at [1225, 688] on button "Get Rates" at bounding box center [1189, 676] width 136 height 33
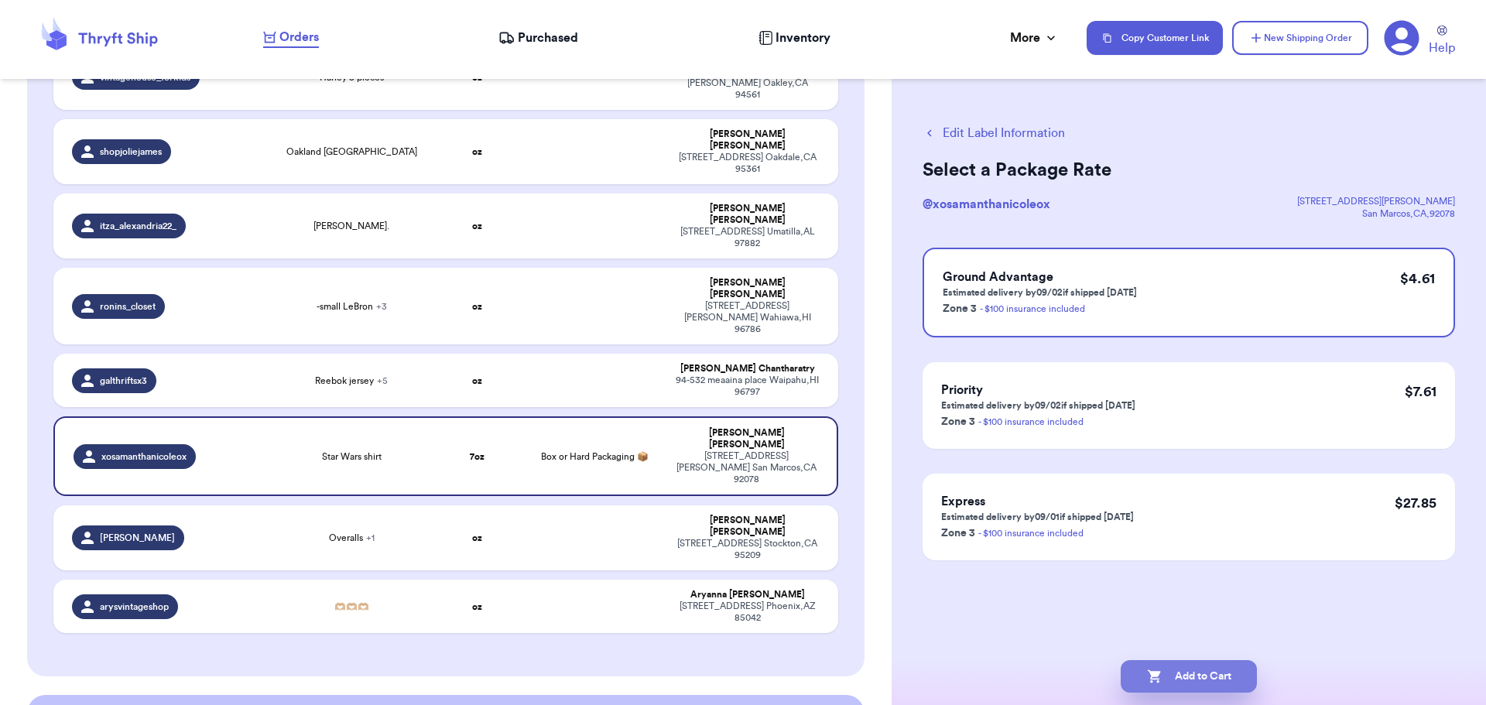
click at [1163, 669] on button "Add to Cart" at bounding box center [1189, 676] width 136 height 33
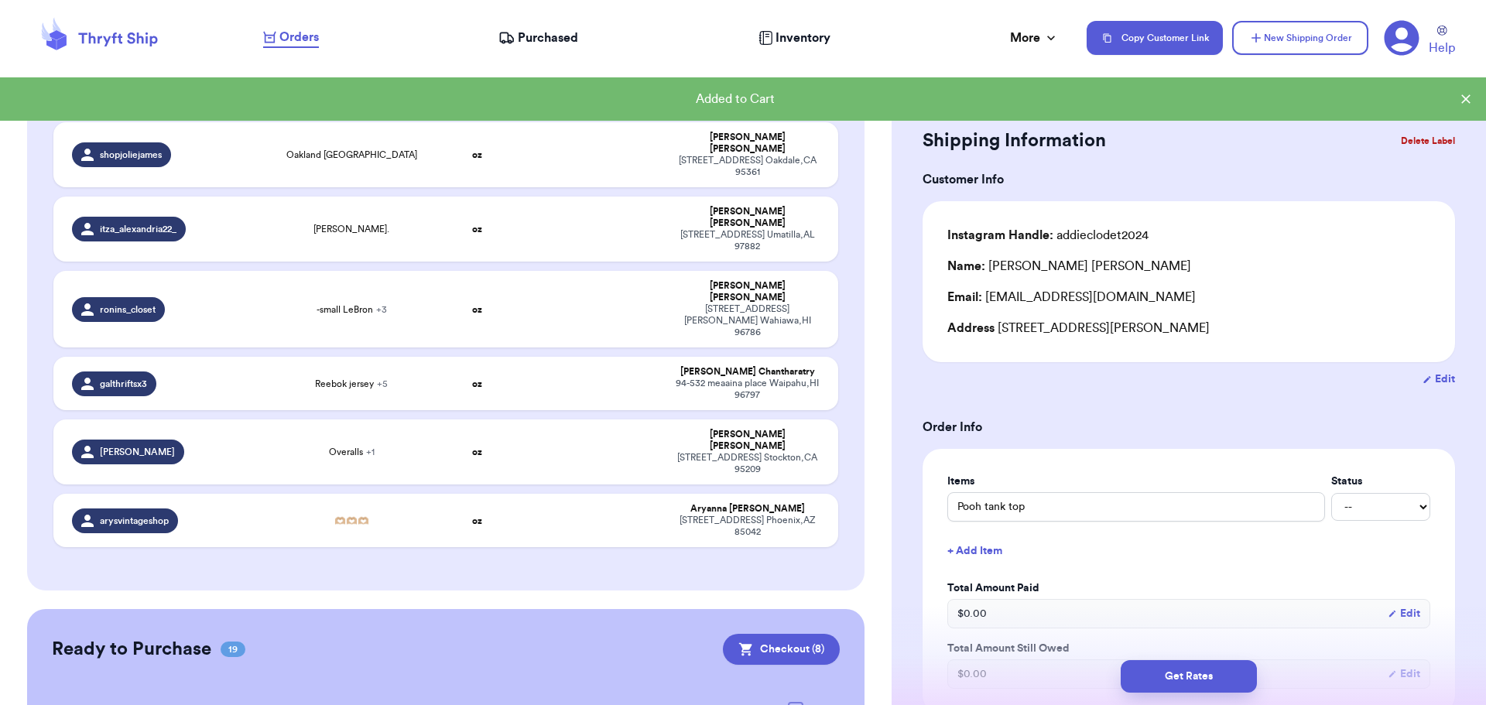
scroll to position [1861, 0]
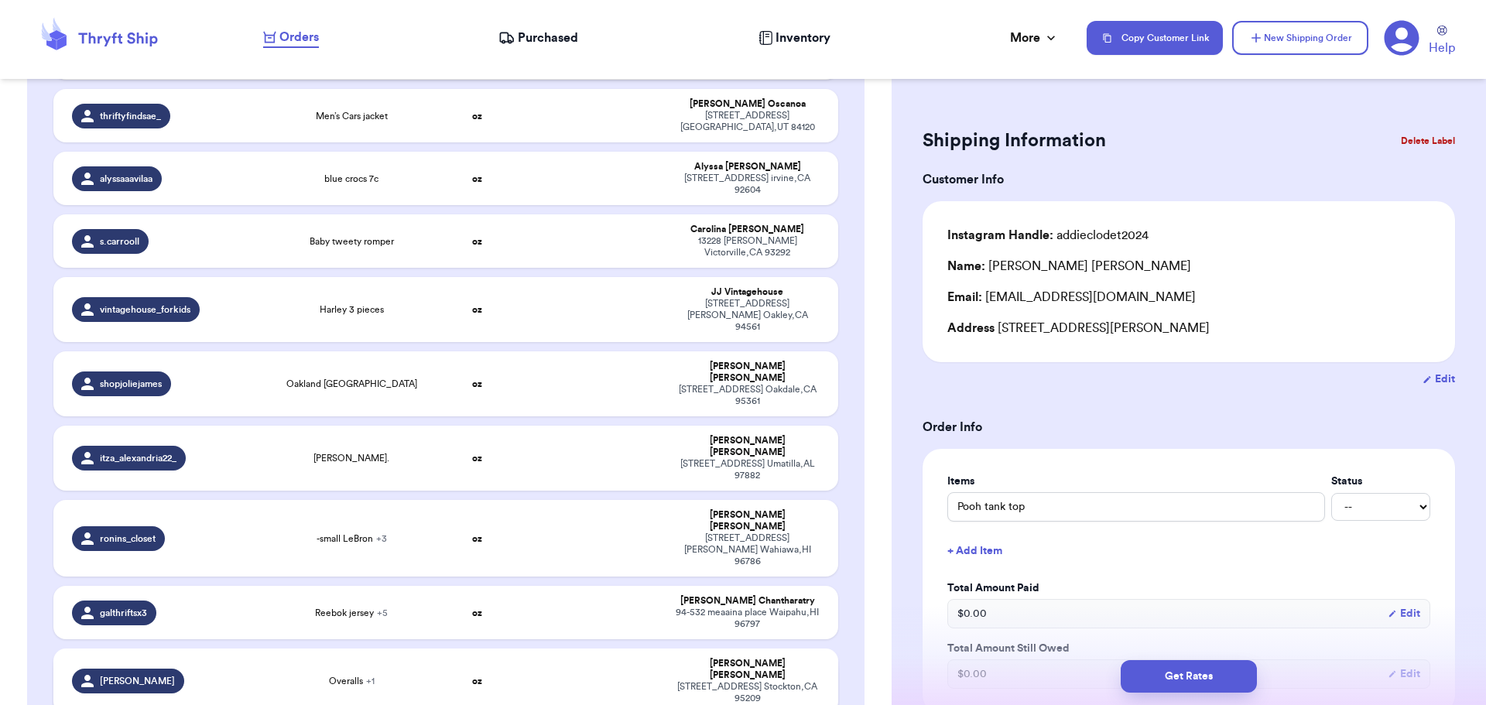
click at [496, 649] on td "oz" at bounding box center [477, 681] width 94 height 65
type input "Overalls"
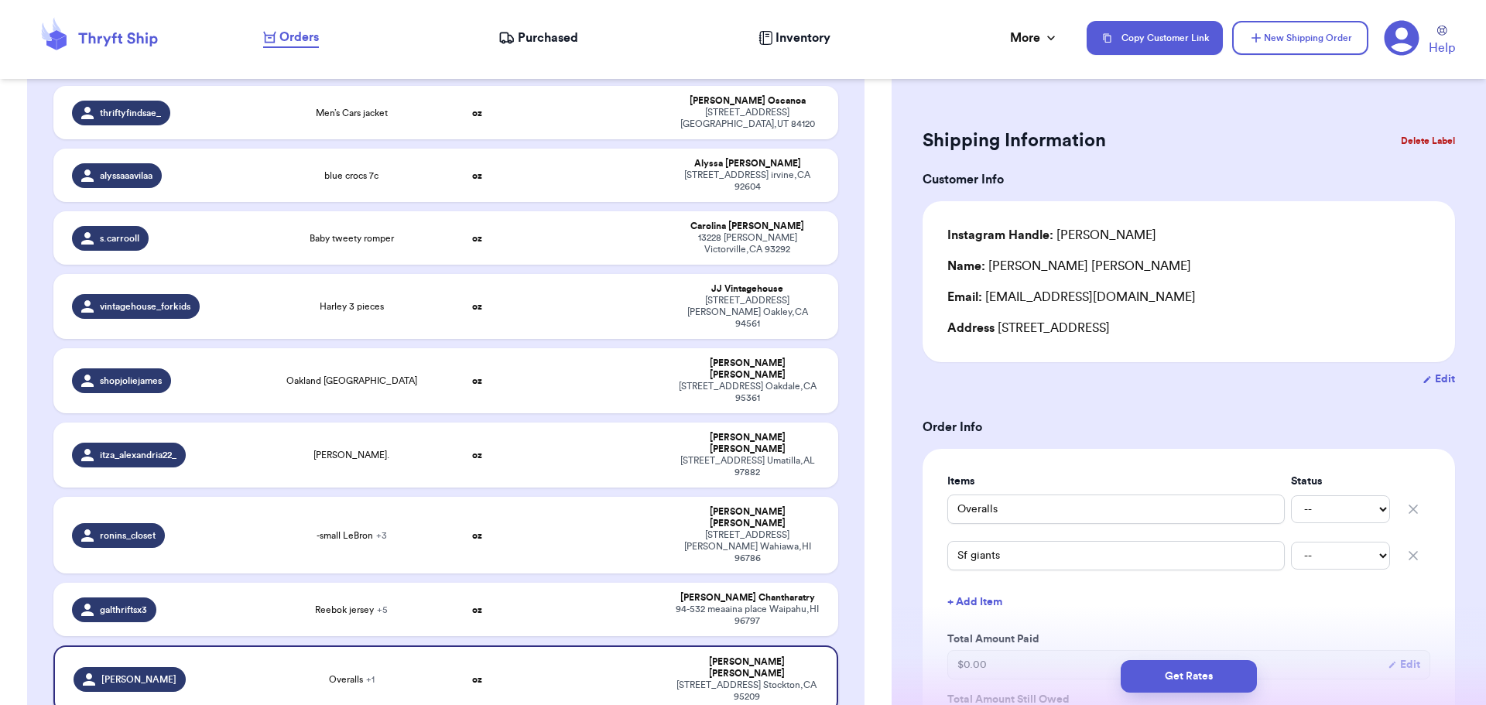
scroll to position [1625, 0]
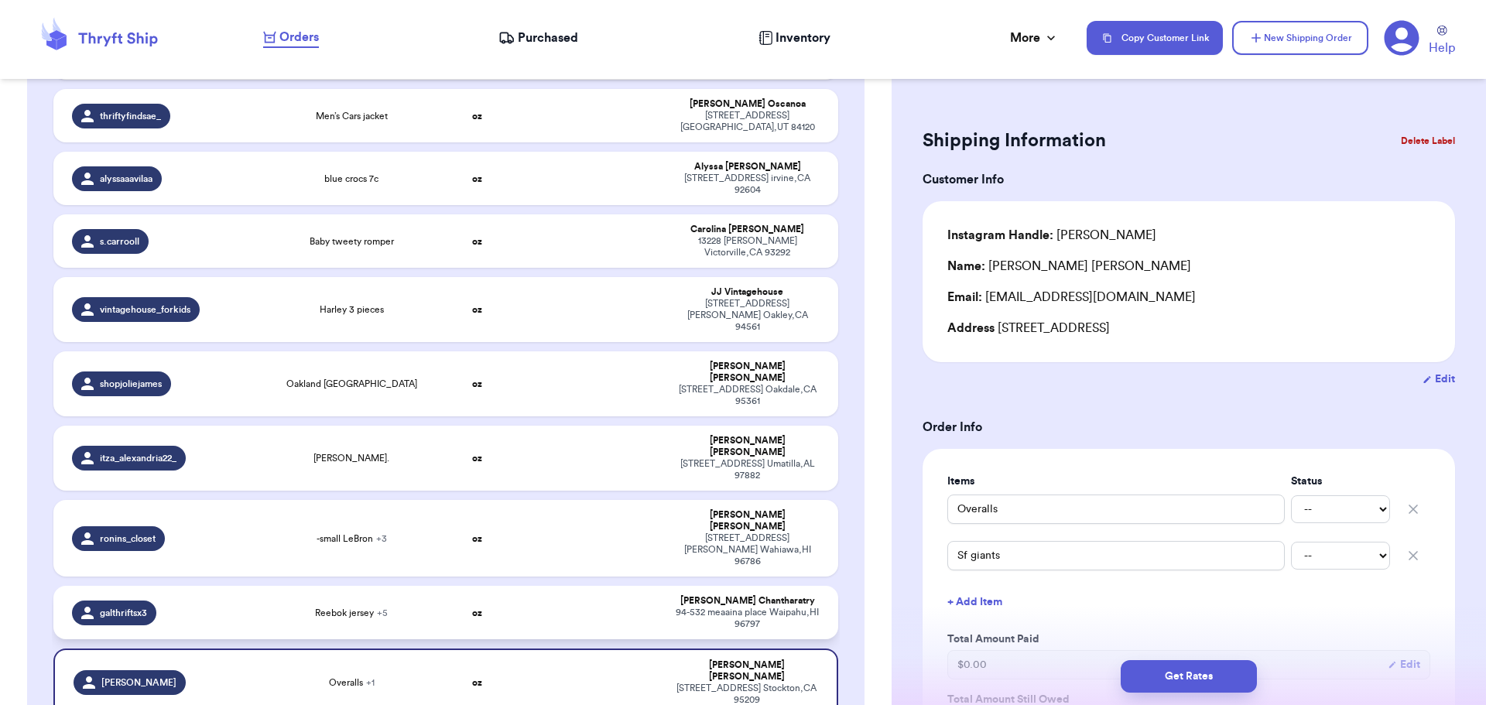
click at [507, 586] on td "oz" at bounding box center [477, 612] width 94 height 53
type input "Reebok jersey"
type input "Ravens jersey"
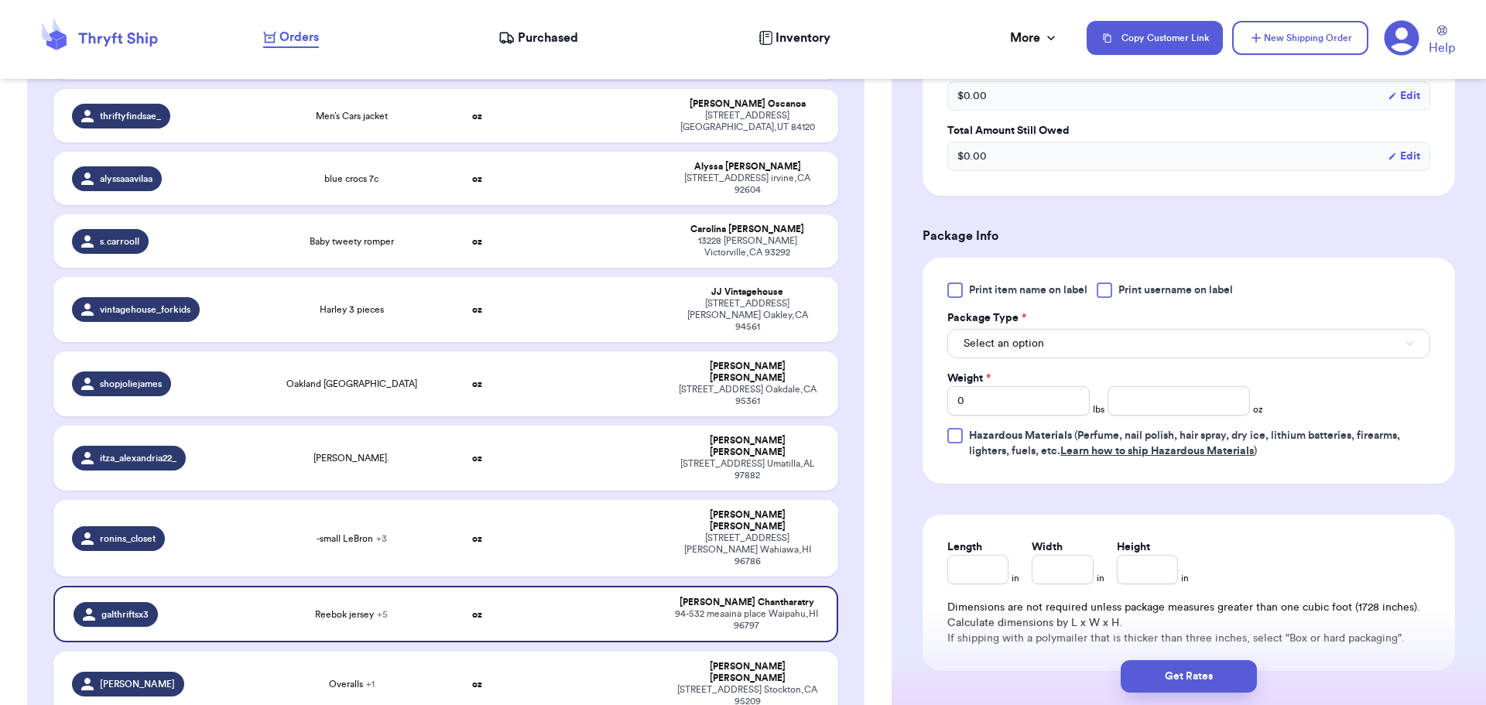
scroll to position [774, 0]
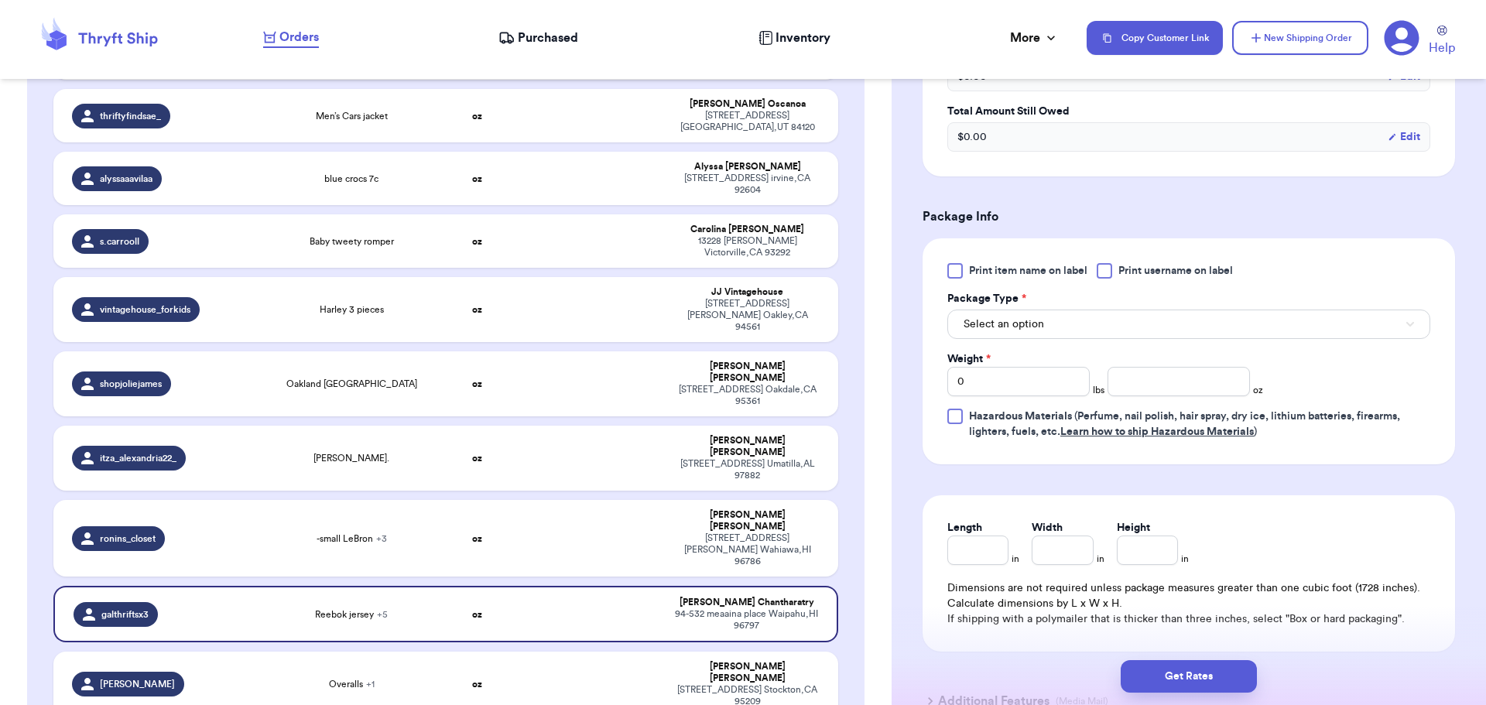
click at [1104, 276] on div at bounding box center [1104, 270] width 15 height 15
click at [0, 0] on input "Print username on label" at bounding box center [0, 0] width 0 height 0
click at [1087, 311] on button "Select an option" at bounding box center [1188, 324] width 483 height 29
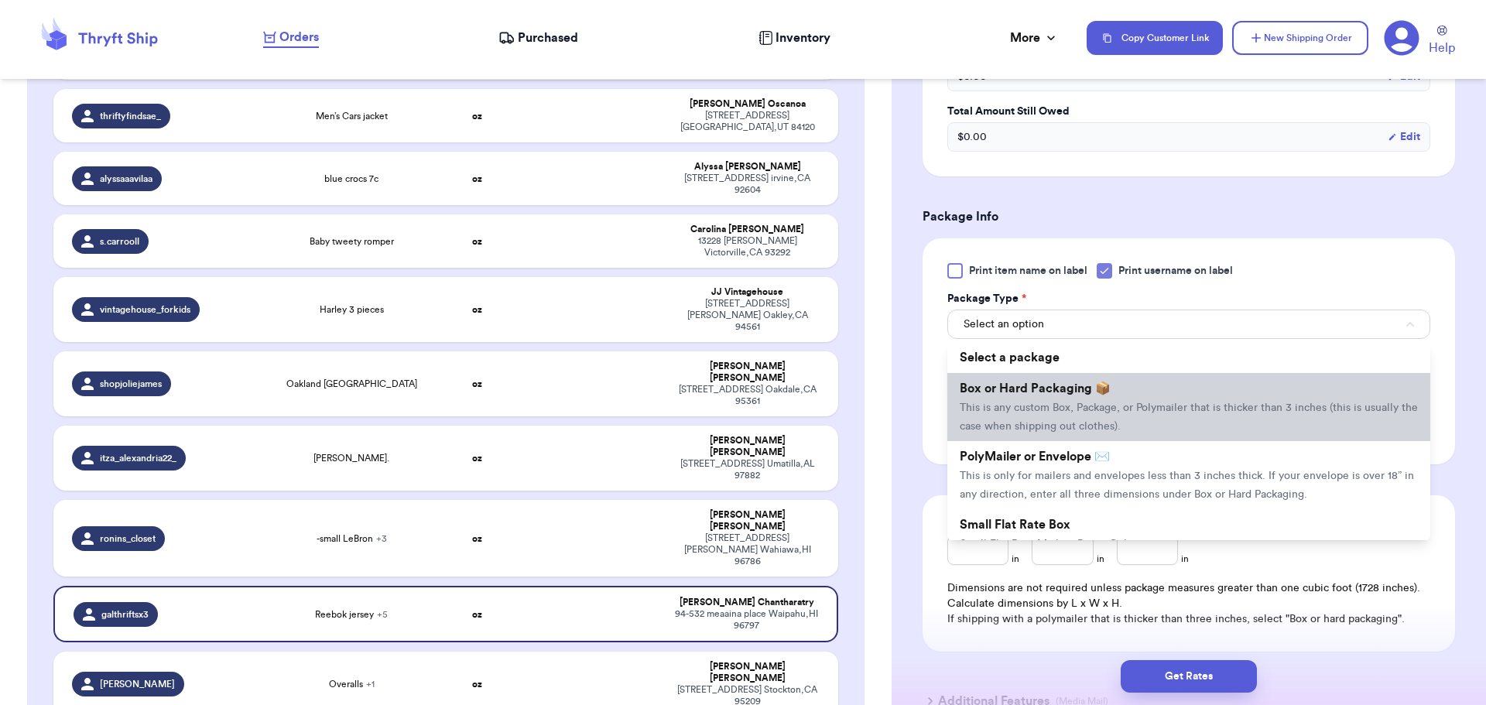
click at [1079, 392] on span "Box or Hard Packaging 📦" at bounding box center [1035, 388] width 151 height 12
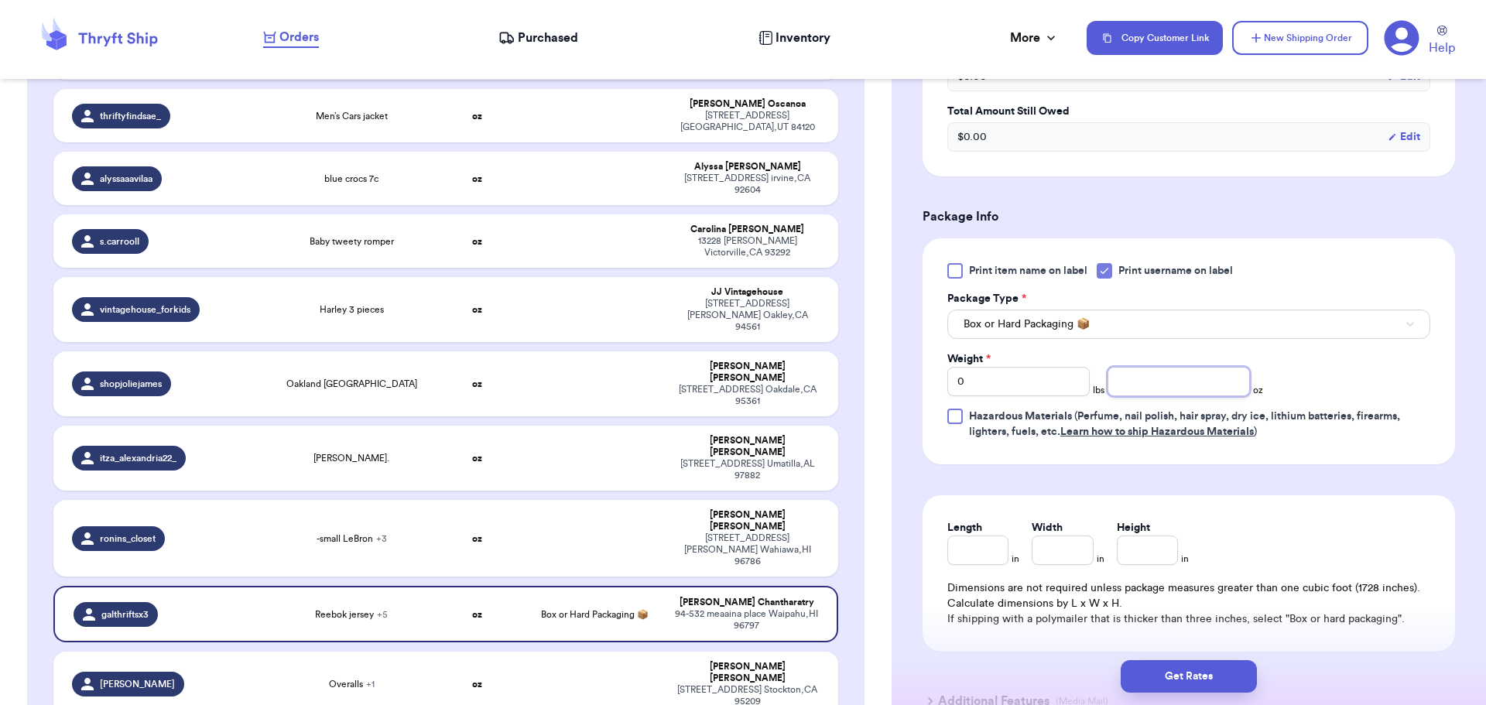
drag, startPoint x: 1170, startPoint y: 390, endPoint x: 1156, endPoint y: 387, distance: 14.3
click at [1170, 390] on input "number" at bounding box center [1179, 381] width 142 height 29
click at [1002, 378] on input "0" at bounding box center [1018, 381] width 142 height 29
type input "1"
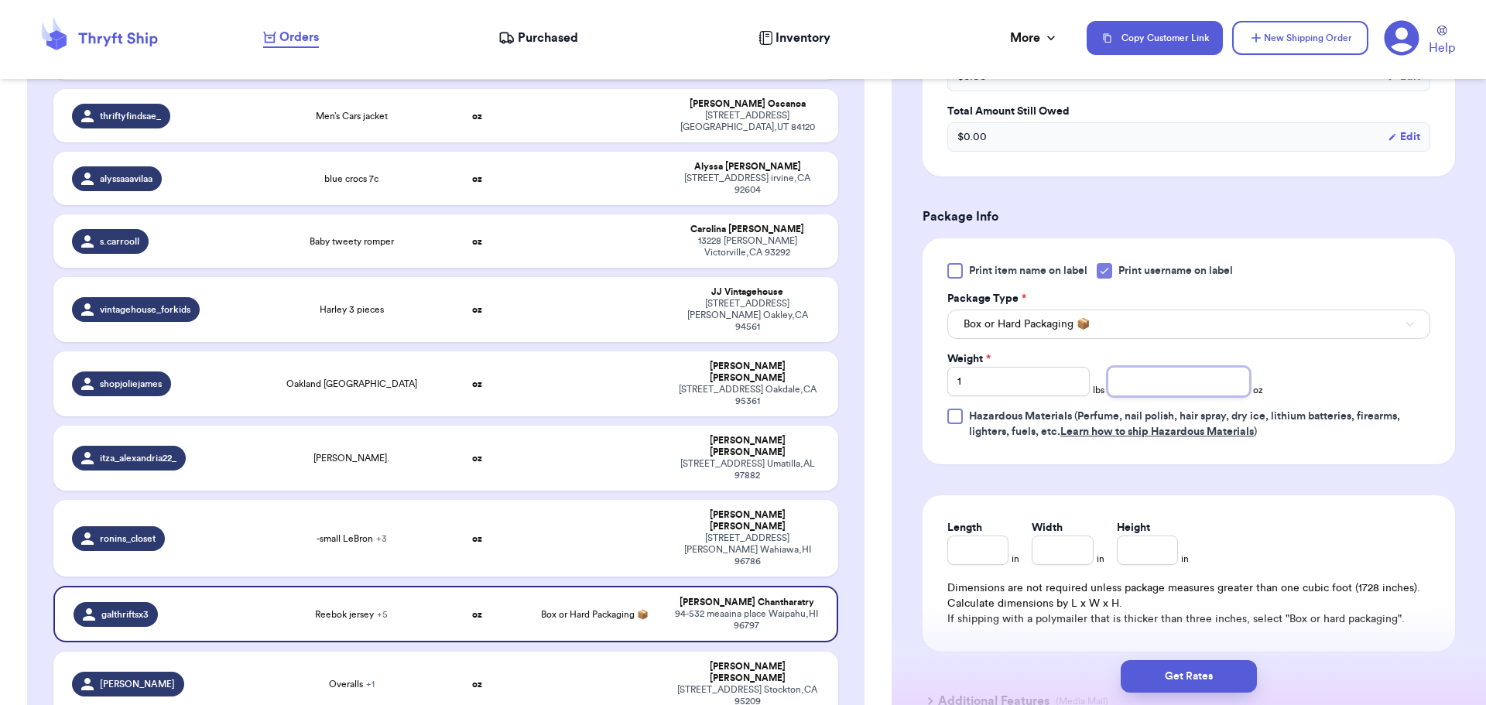
click at [1139, 382] on input "number" at bounding box center [1179, 381] width 142 height 29
type input "12"
click at [1218, 669] on button "Get Rates" at bounding box center [1189, 676] width 136 height 33
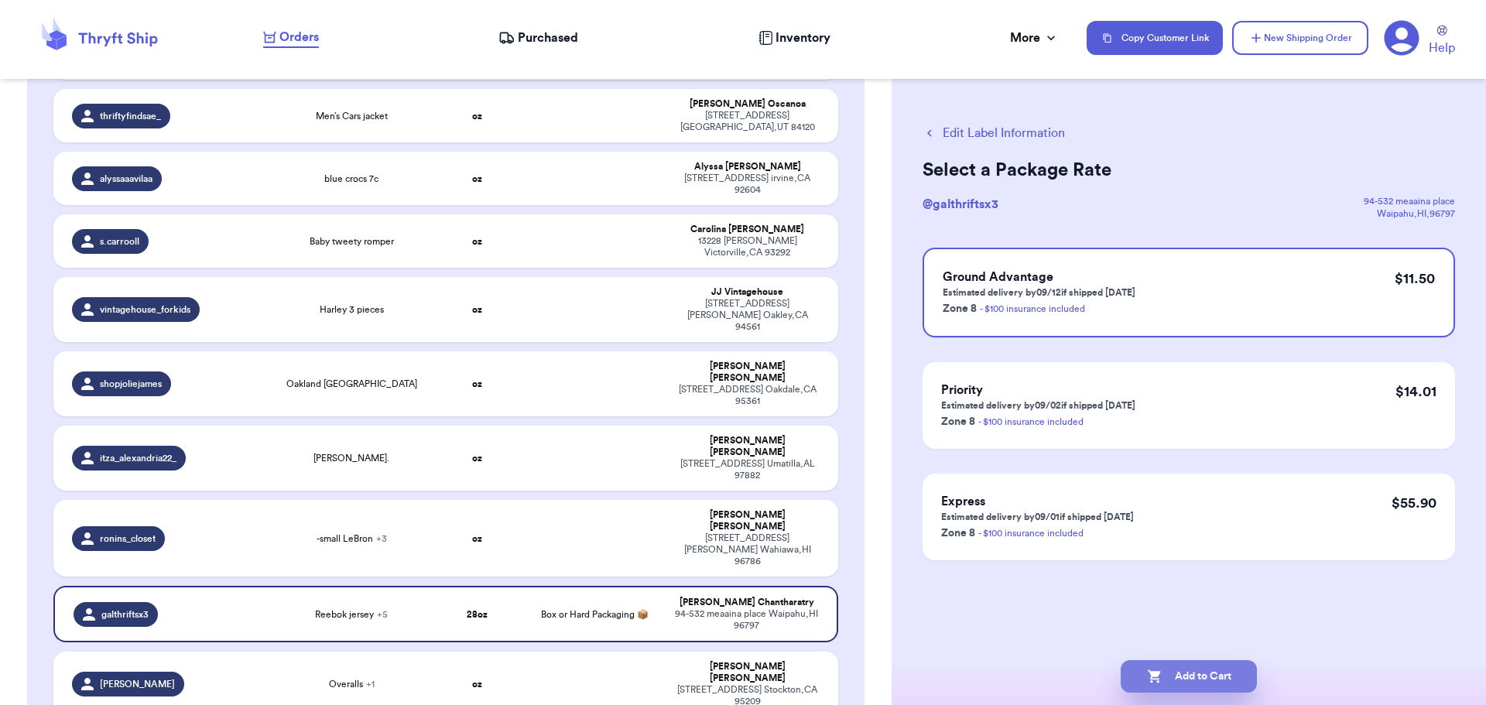
click at [1199, 673] on button "Add to Cart" at bounding box center [1189, 676] width 136 height 33
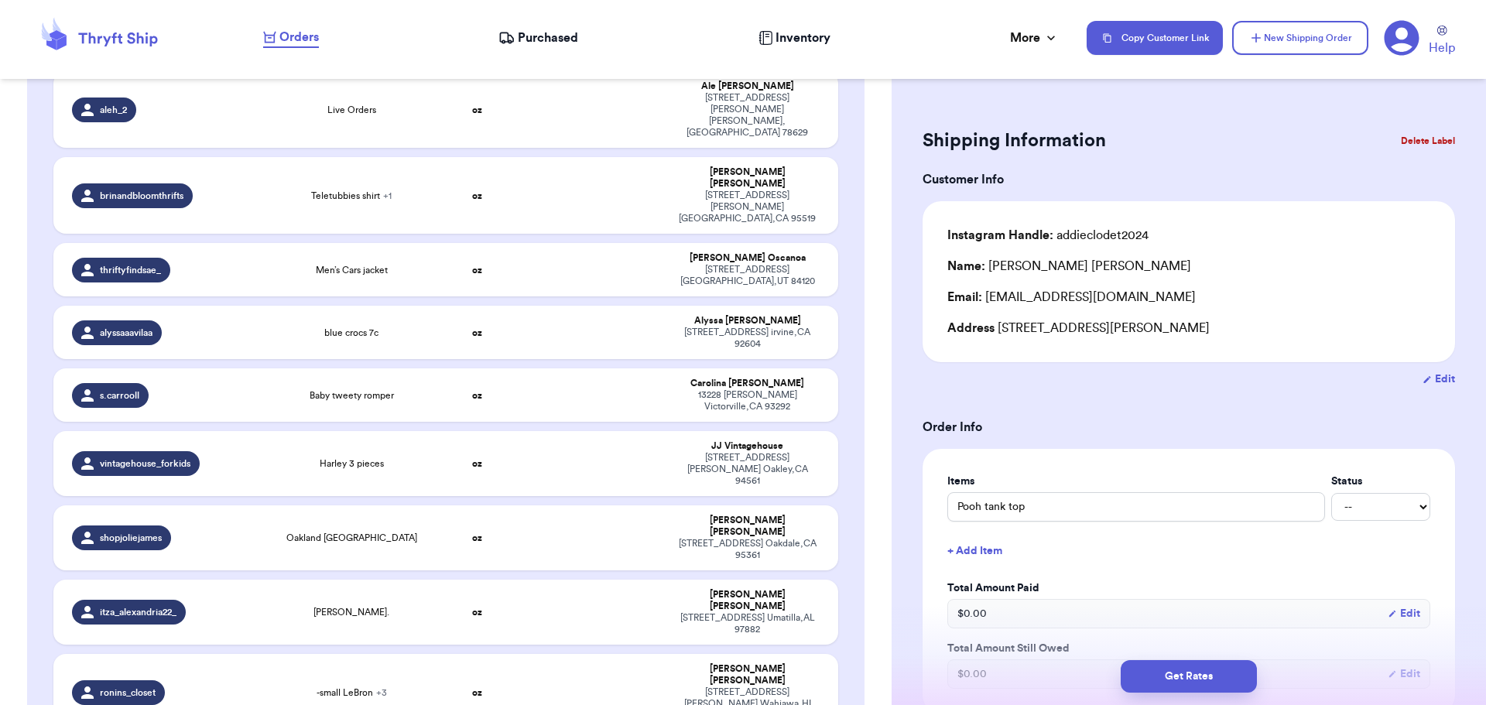
scroll to position [1474, 0]
click at [543, 655] on td at bounding box center [595, 693] width 142 height 77
type input "-small LeBron"
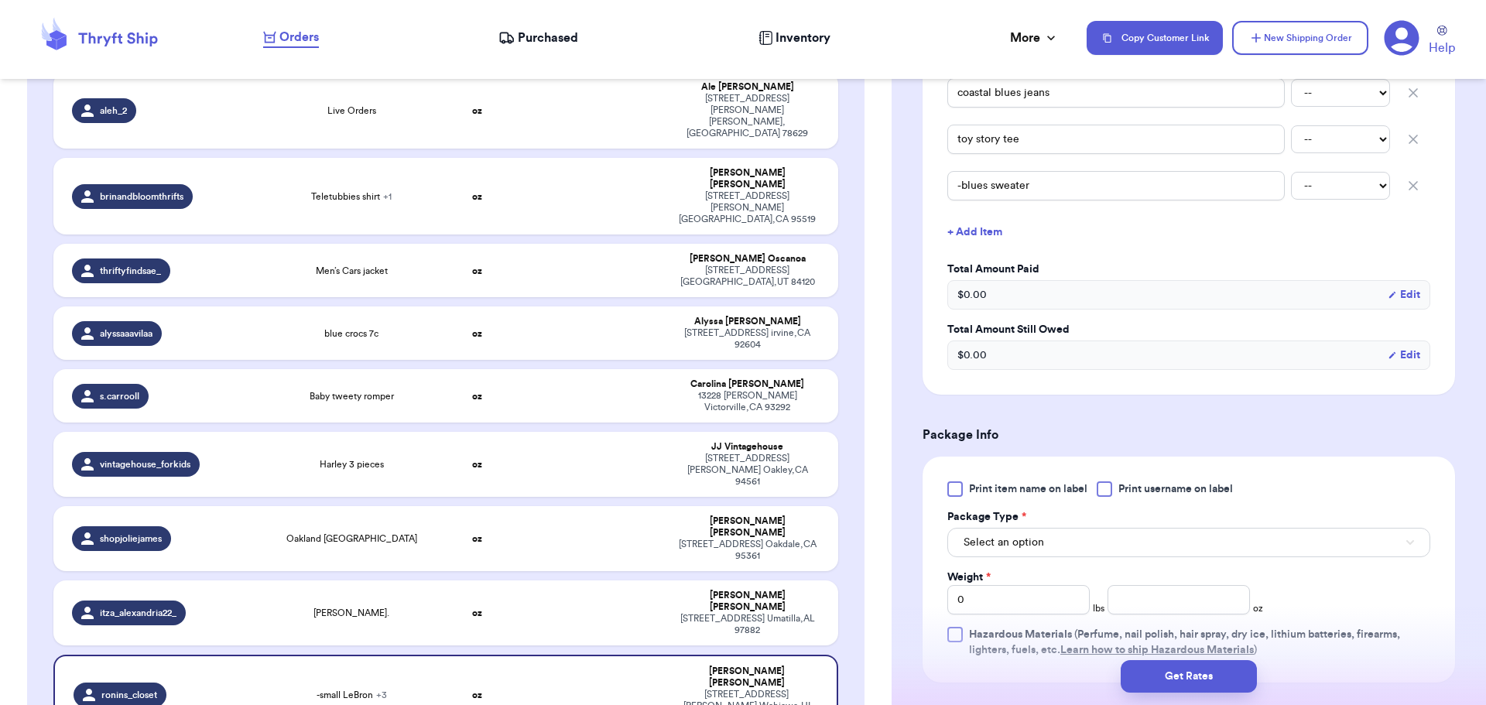
scroll to position [464, 0]
click at [1109, 485] on div at bounding box center [1104, 487] width 15 height 15
click at [0, 0] on input "Print username on label" at bounding box center [0, 0] width 0 height 0
click at [1110, 528] on button "Select an option" at bounding box center [1188, 540] width 483 height 29
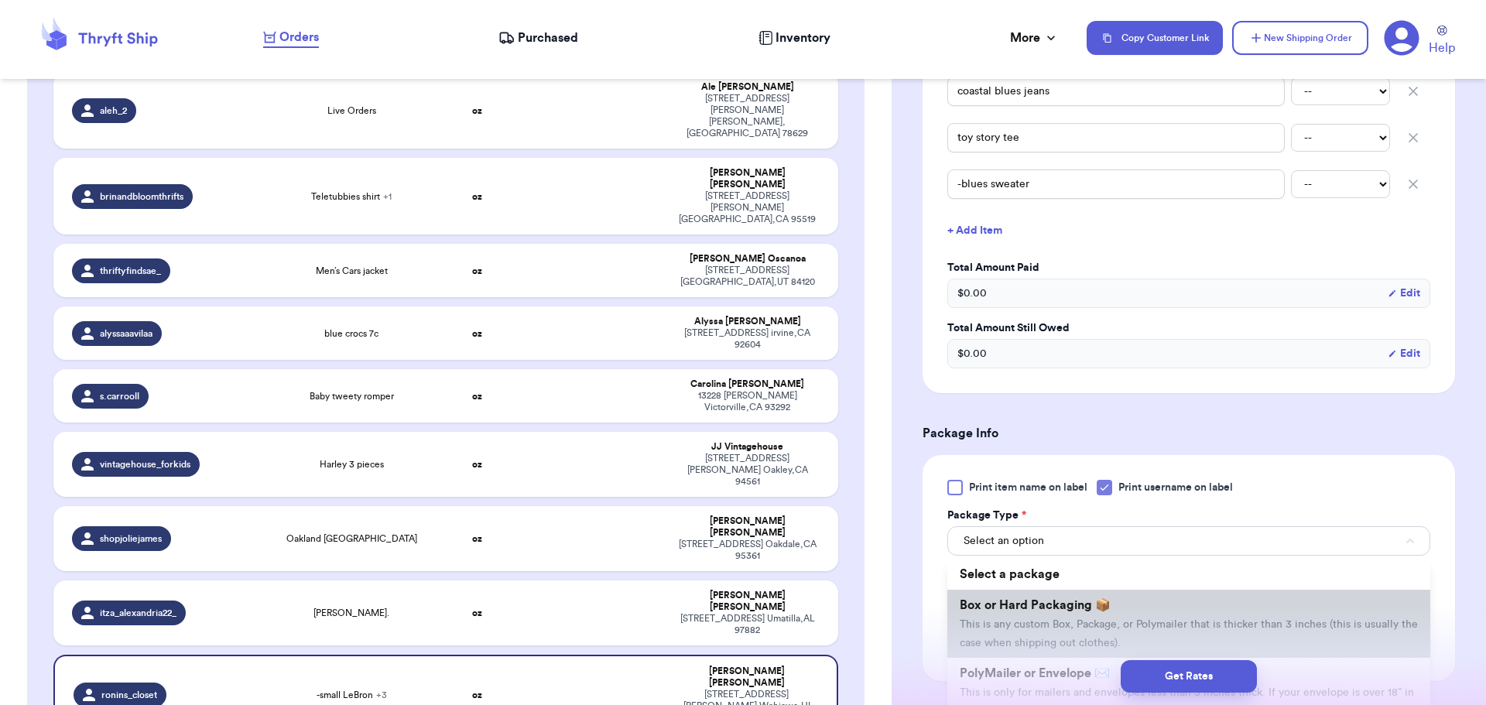
click at [1124, 597] on li "Box or Hard Packaging 📦 This is any custom Box, Package, or Polymailer that is …" at bounding box center [1188, 624] width 483 height 68
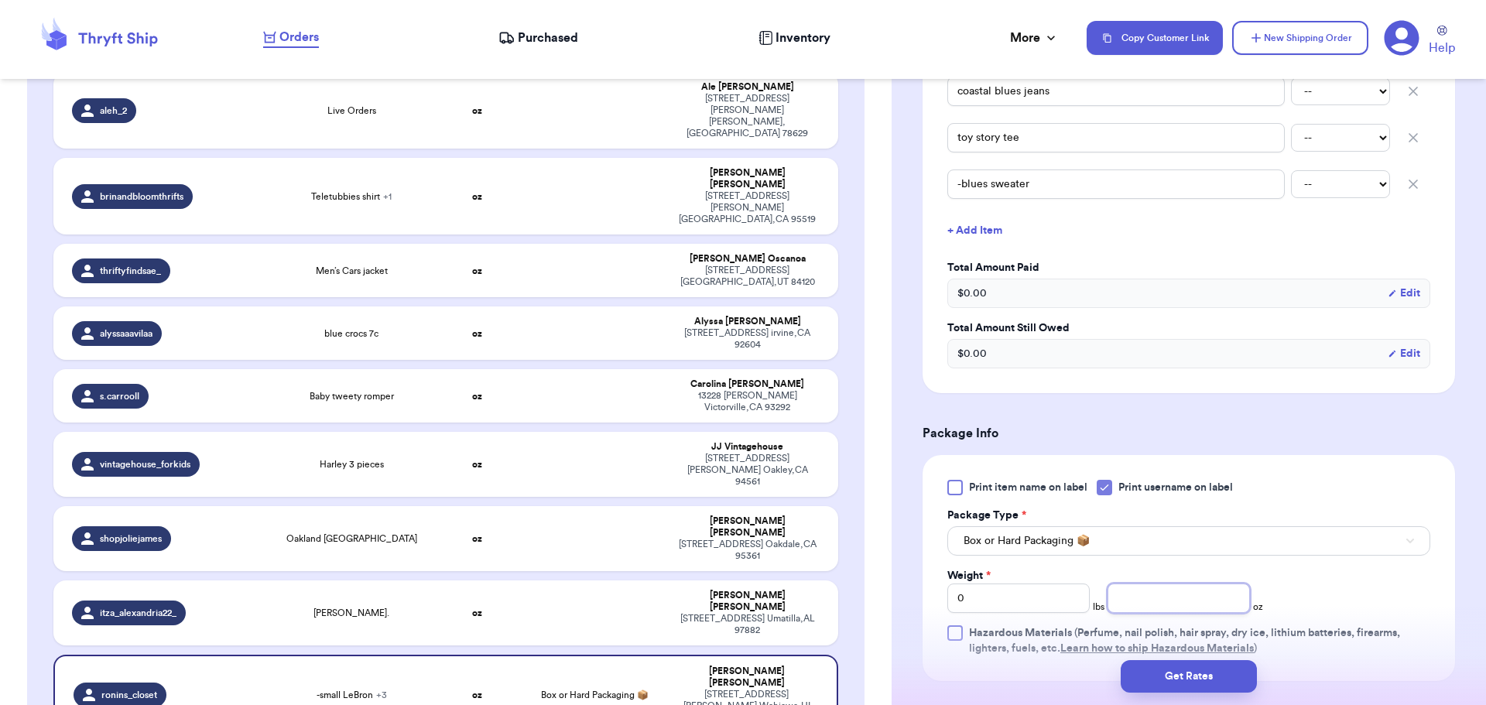
click at [1124, 601] on input "number" at bounding box center [1179, 598] width 142 height 29
type input "15"
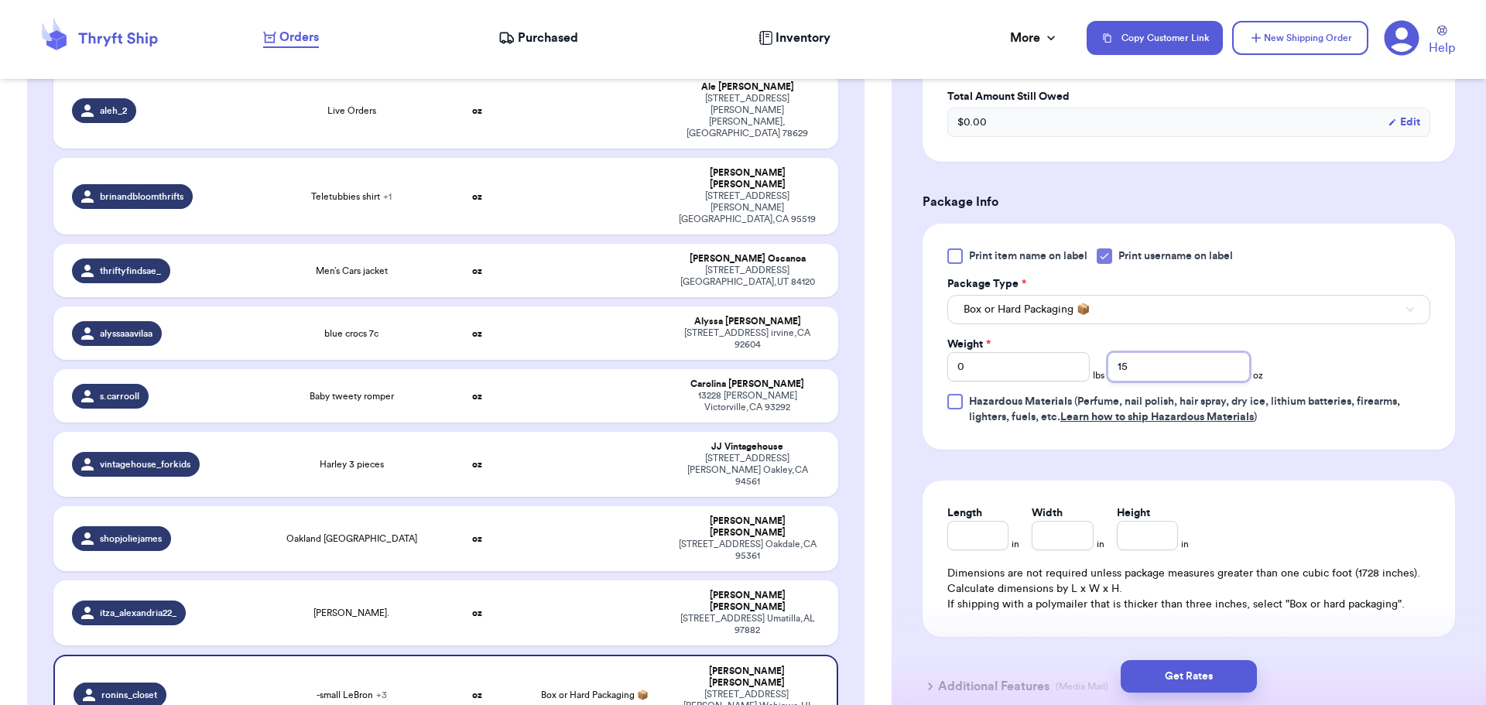
scroll to position [697, 0]
drag, startPoint x: 1132, startPoint y: 361, endPoint x: 1015, endPoint y: 374, distance: 117.5
click at [1015, 374] on div "Weight * 0 lbs 15 oz" at bounding box center [1105, 358] width 316 height 45
click at [1002, 354] on input "0" at bounding box center [1018, 365] width 142 height 29
type input "1"
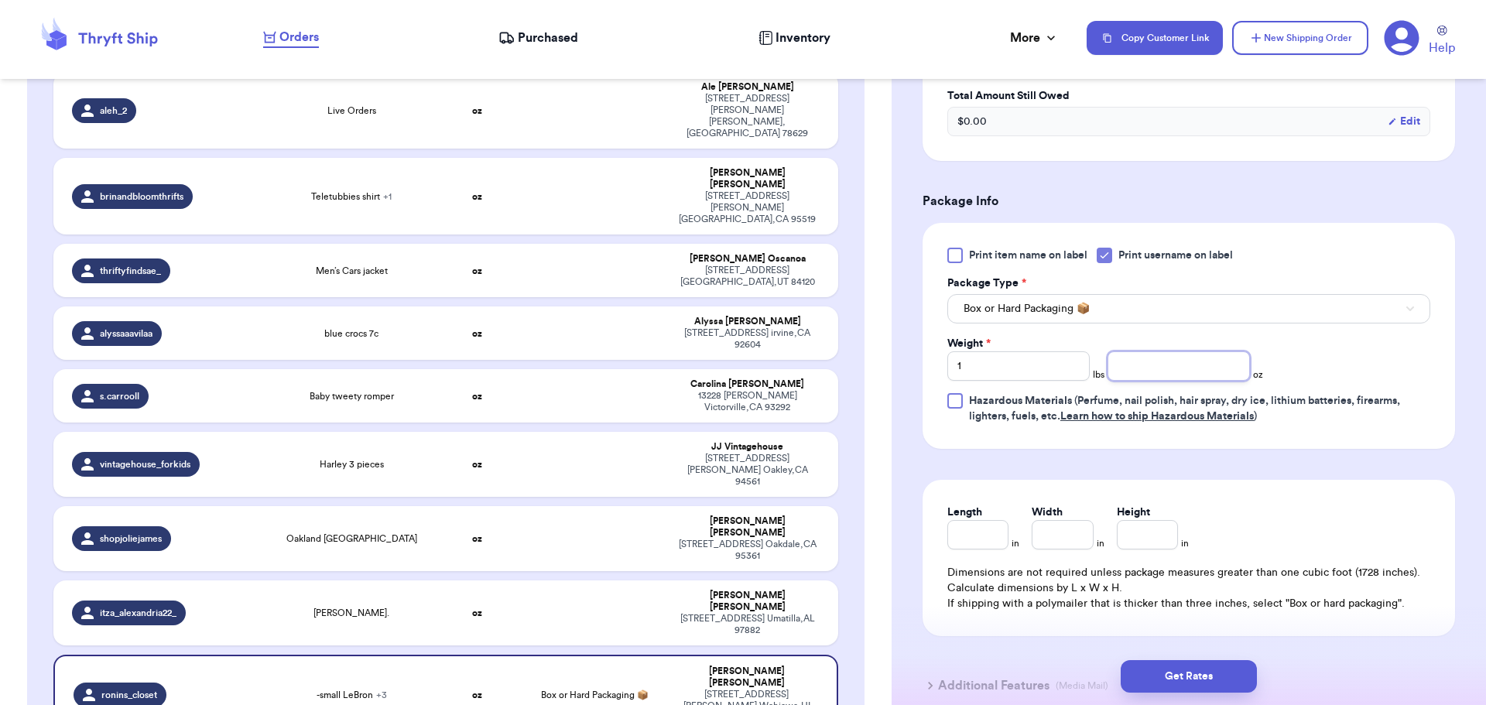
click at [1122, 365] on input "number" at bounding box center [1179, 365] width 142 height 29
type input "6"
click at [1182, 678] on button "Get Rates" at bounding box center [1189, 676] width 136 height 33
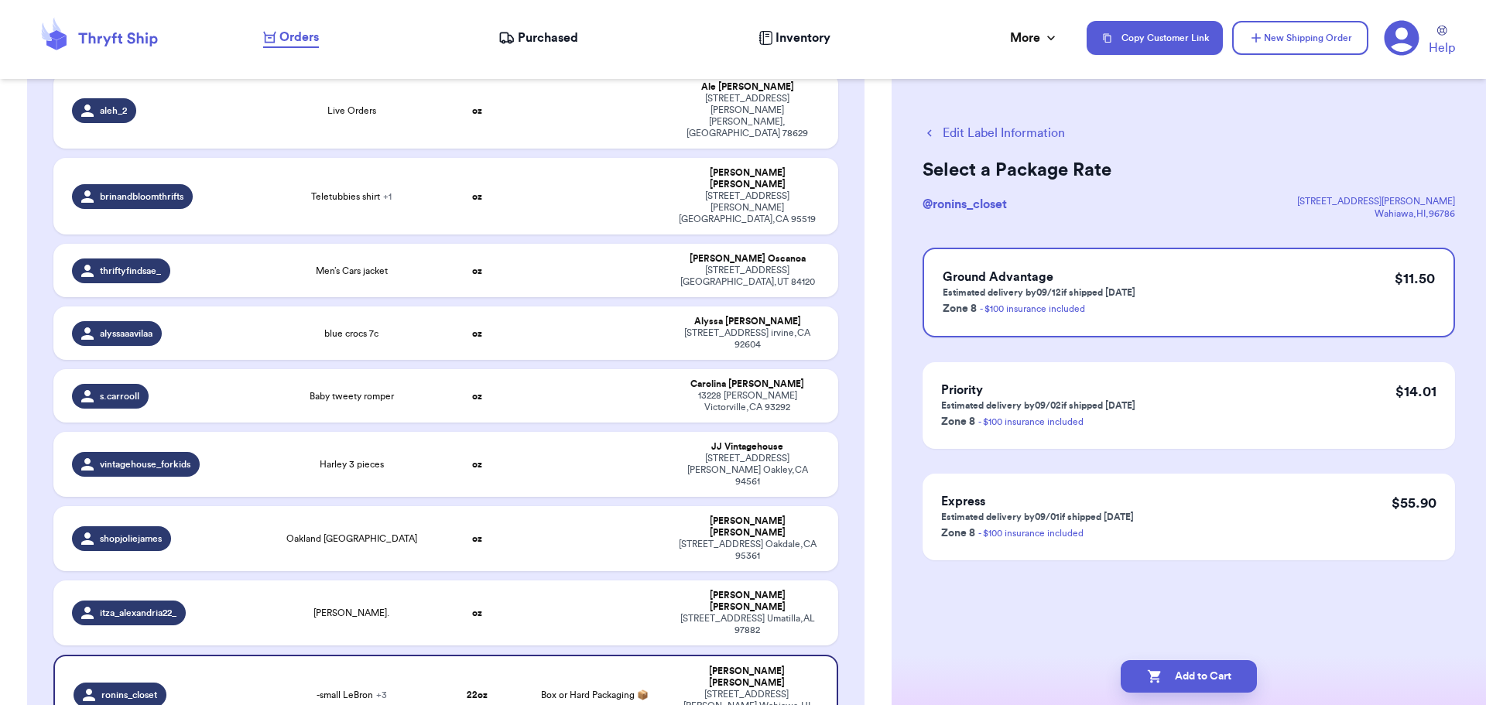
scroll to position [0, 0]
click at [1188, 674] on button "Add to Cart" at bounding box center [1189, 676] width 136 height 33
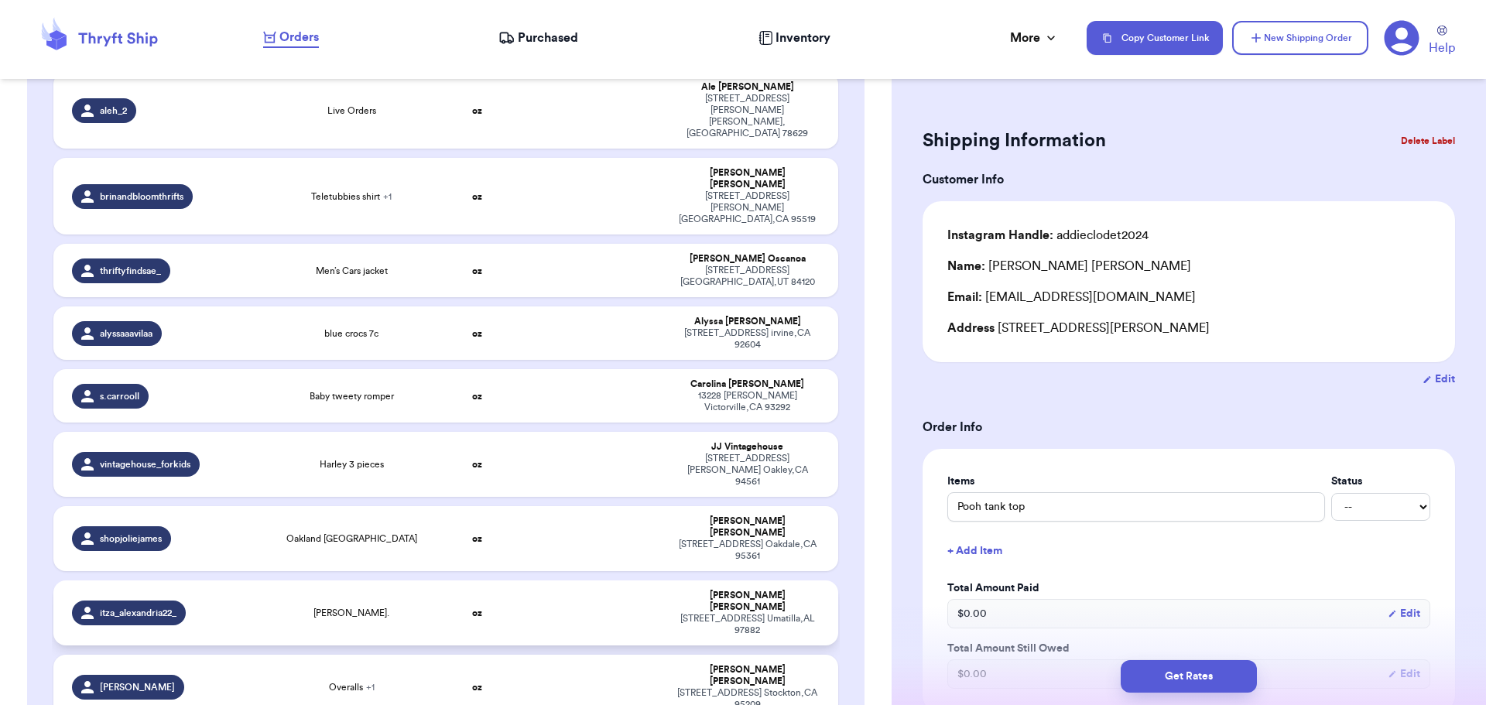
click at [591, 580] on td at bounding box center [595, 612] width 142 height 65
type input "[PERSON_NAME]."
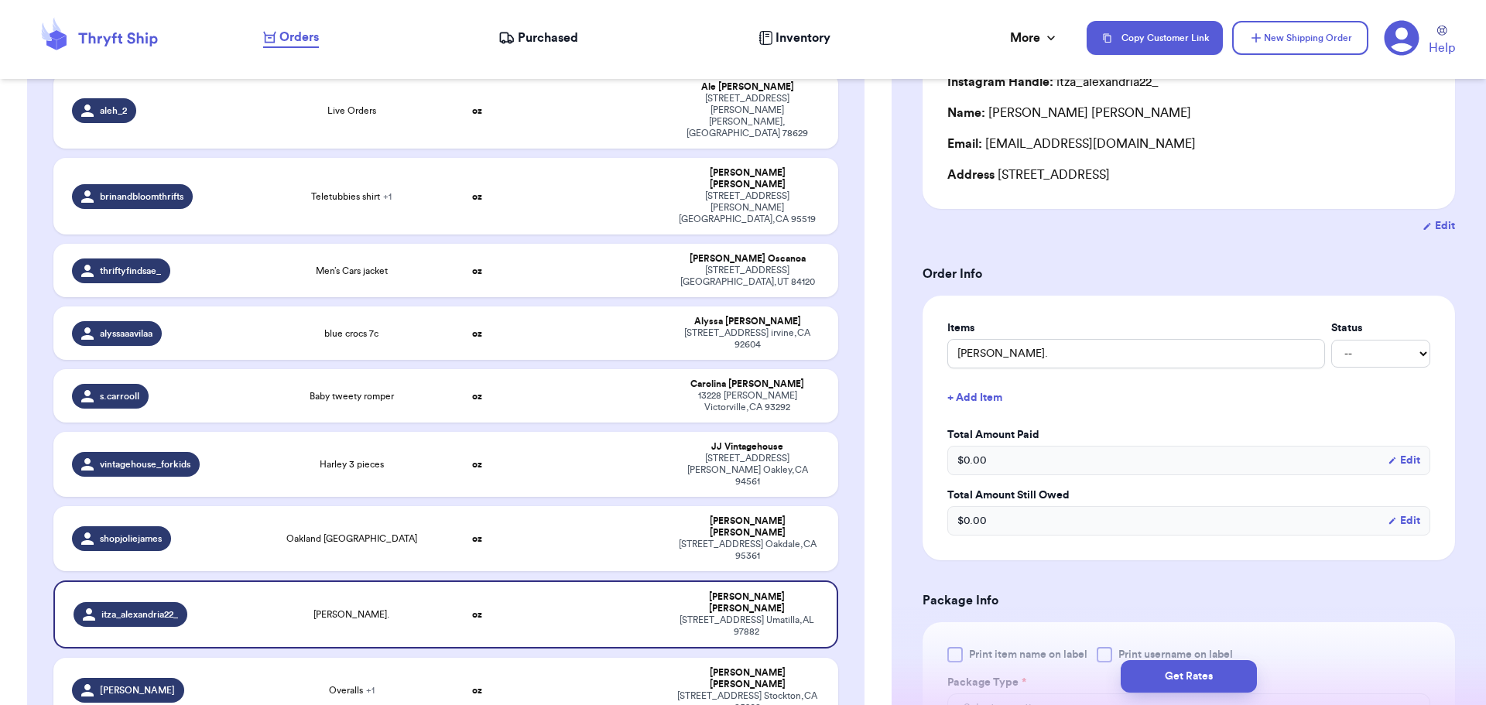
scroll to position [155, 0]
click at [974, 392] on button "+ Add Item" at bounding box center [1188, 396] width 495 height 34
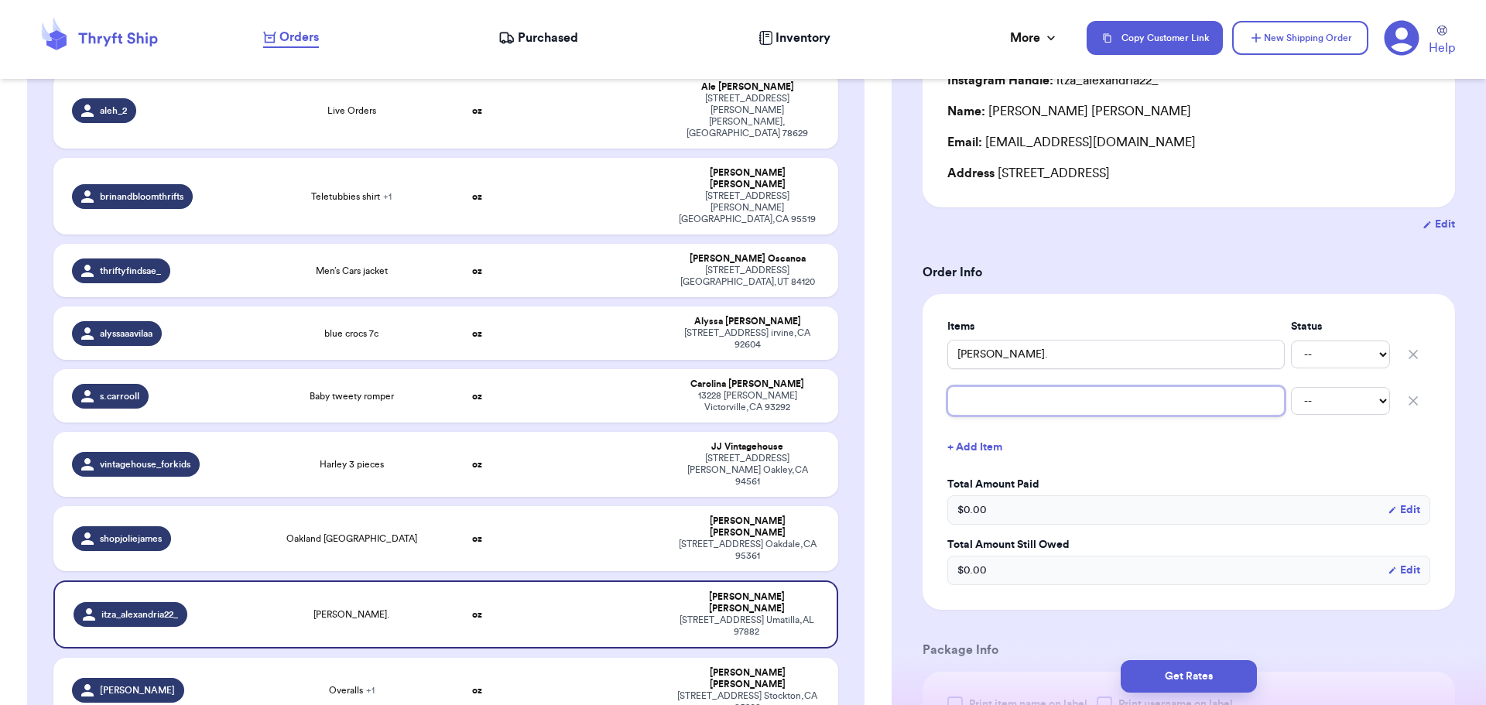
click at [1015, 415] on input "text" at bounding box center [1115, 400] width 337 height 29
type input "d"
type input "do"
type input "dor"
type input "[PERSON_NAME]"
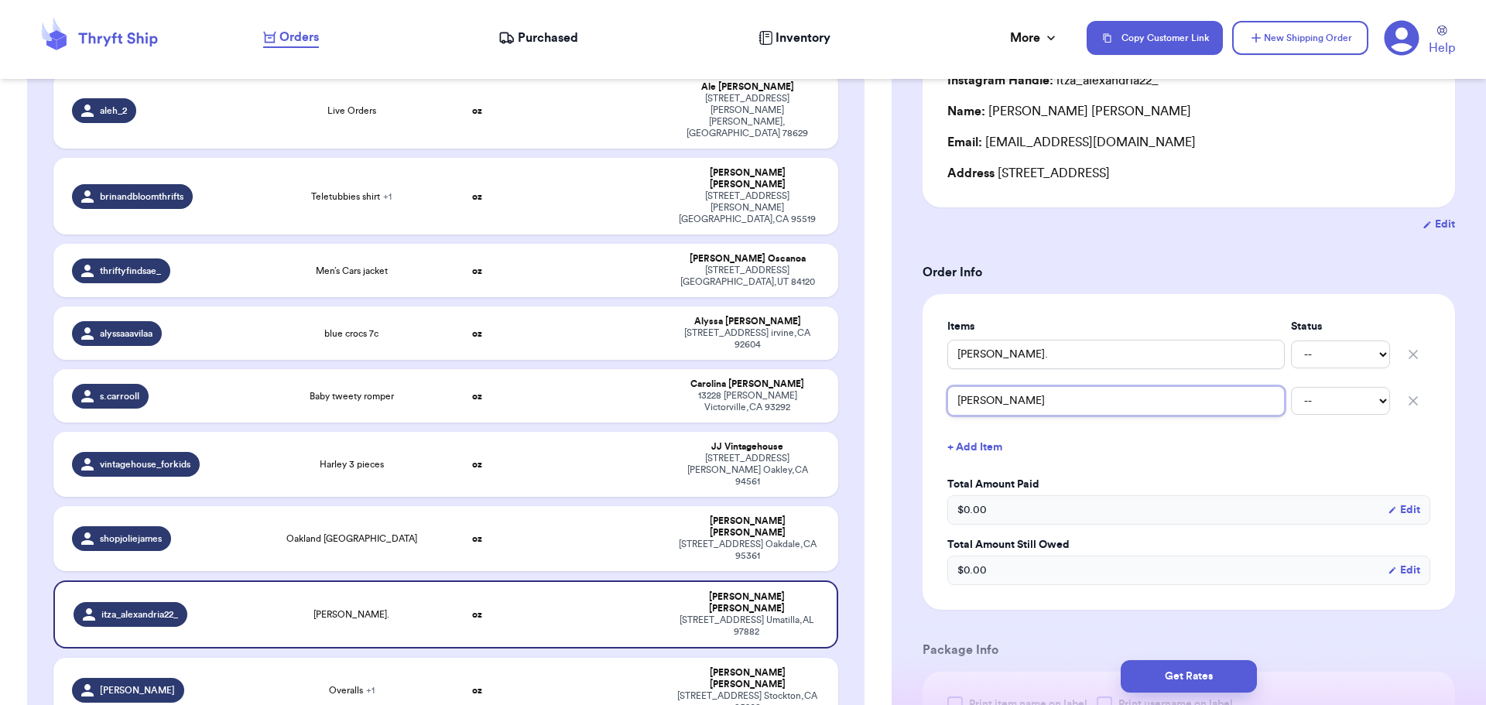
type input "[PERSON_NAME]"
type input "[PERSON_NAME] sg"
type input "[PERSON_NAME] sge"
type input "[PERSON_NAME]"
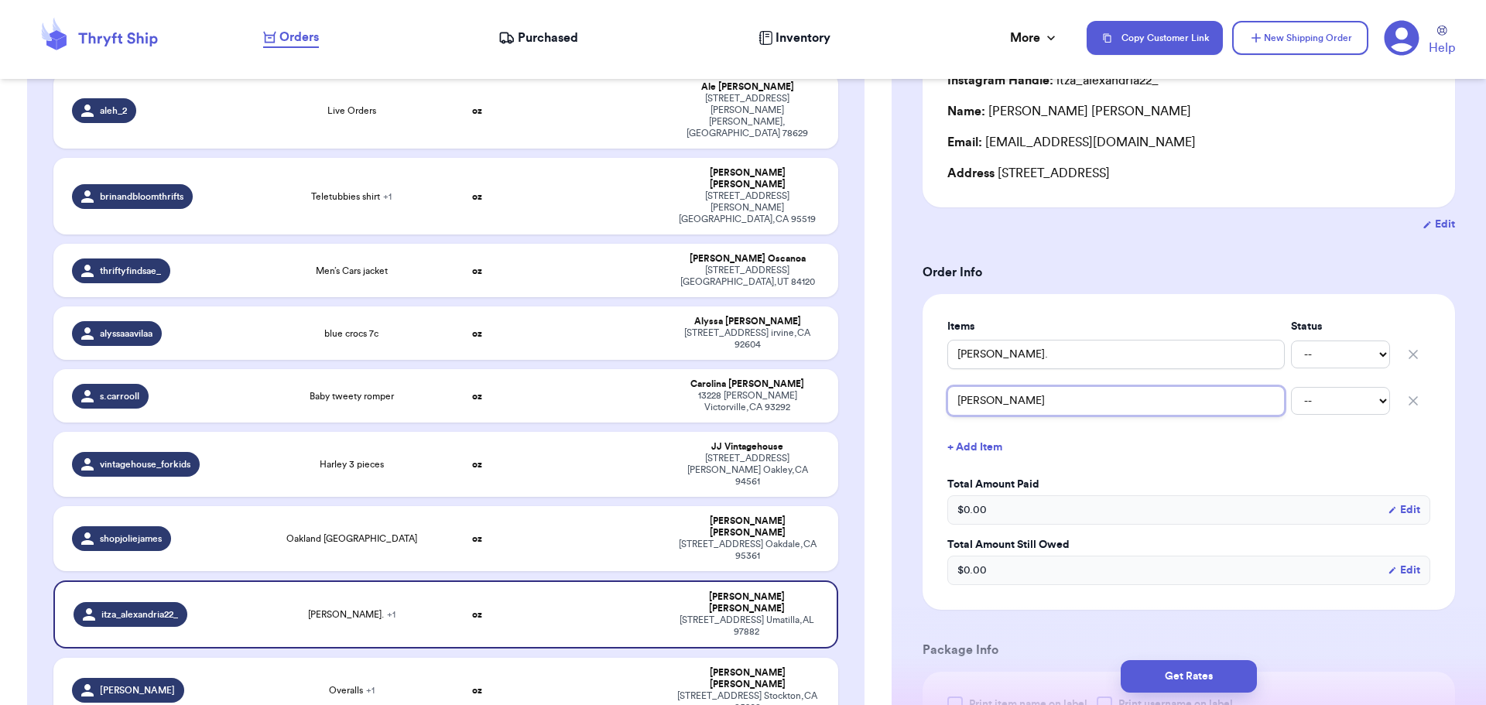
type input "[PERSON_NAME] sge"
type input "[PERSON_NAME] sg"
type input "[PERSON_NAME]"
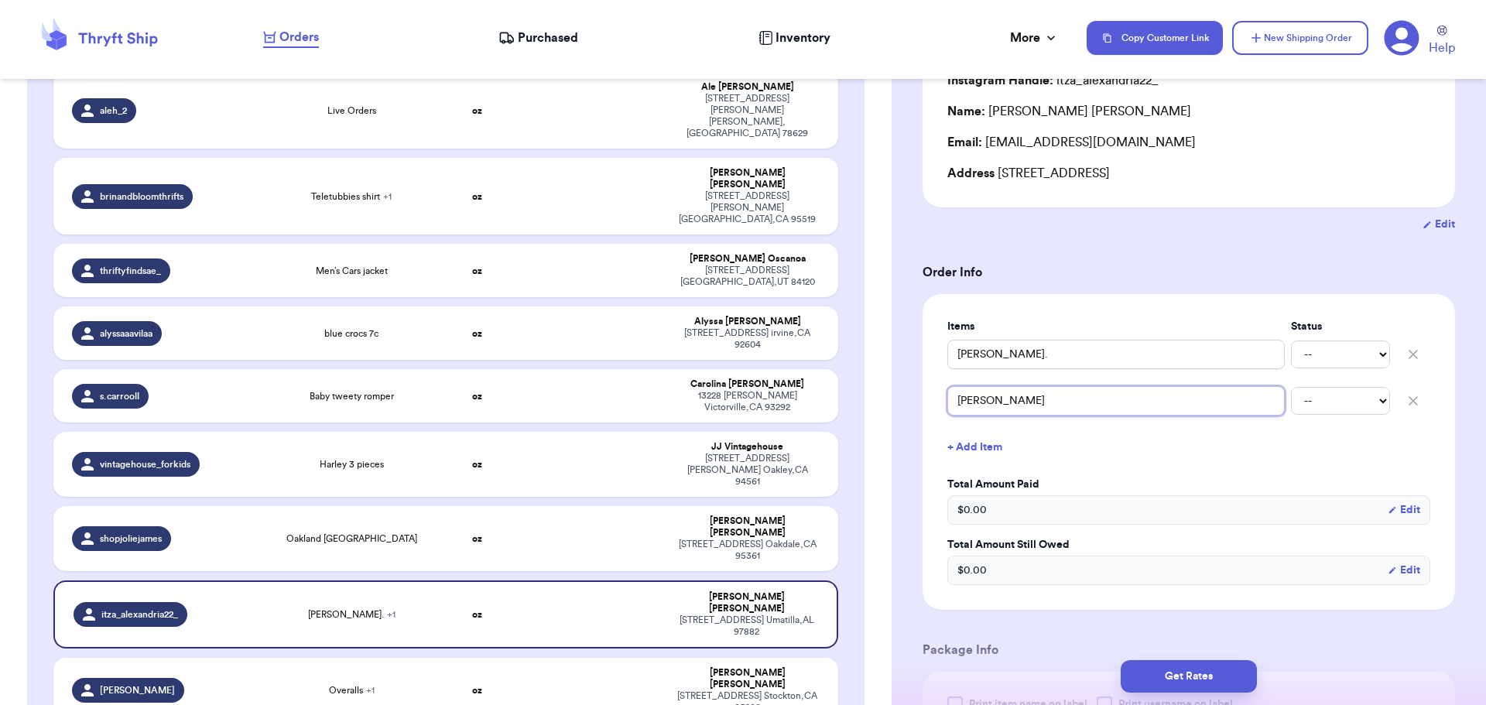
type input "[PERSON_NAME]"
type input "[PERSON_NAME] sheet"
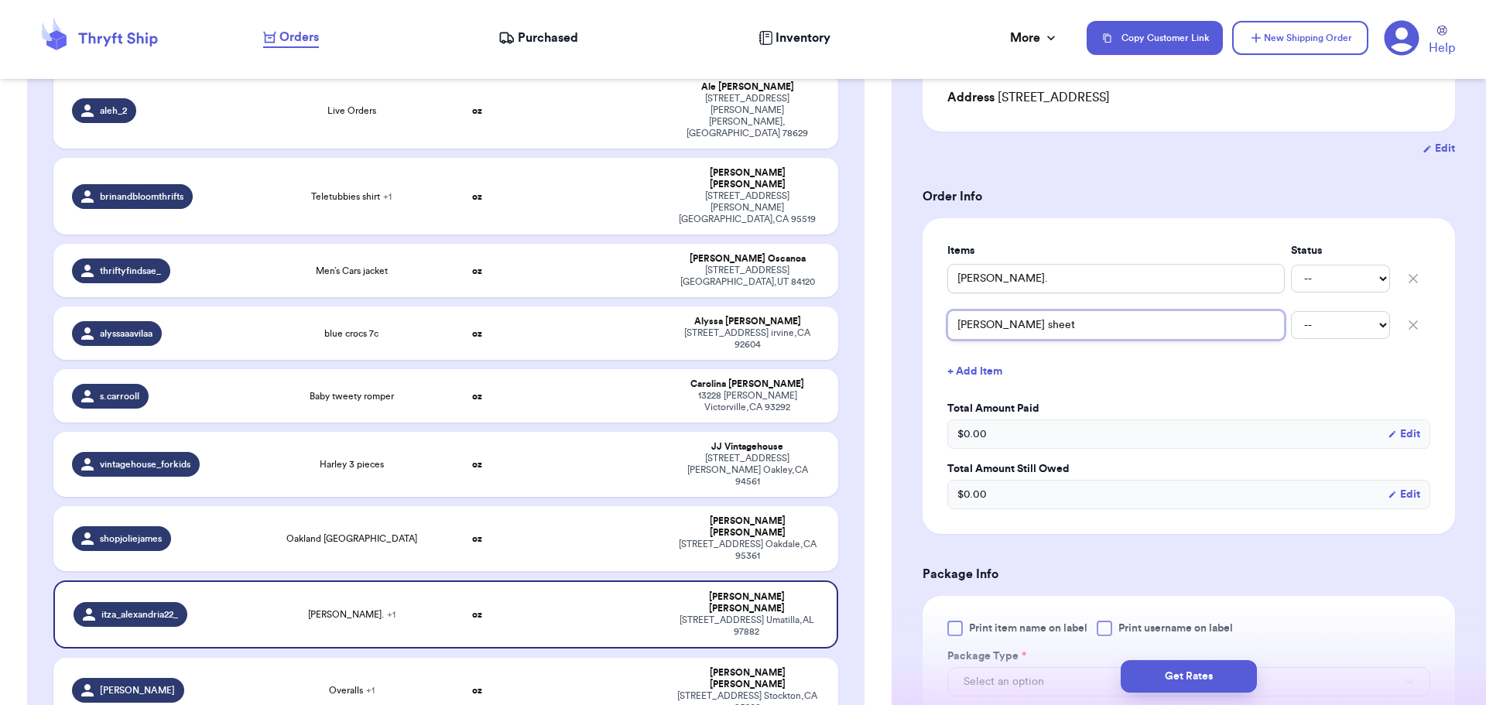
scroll to position [232, 0]
type input "[PERSON_NAME] sheet"
click at [1200, 669] on button "Get Rates" at bounding box center [1189, 676] width 136 height 33
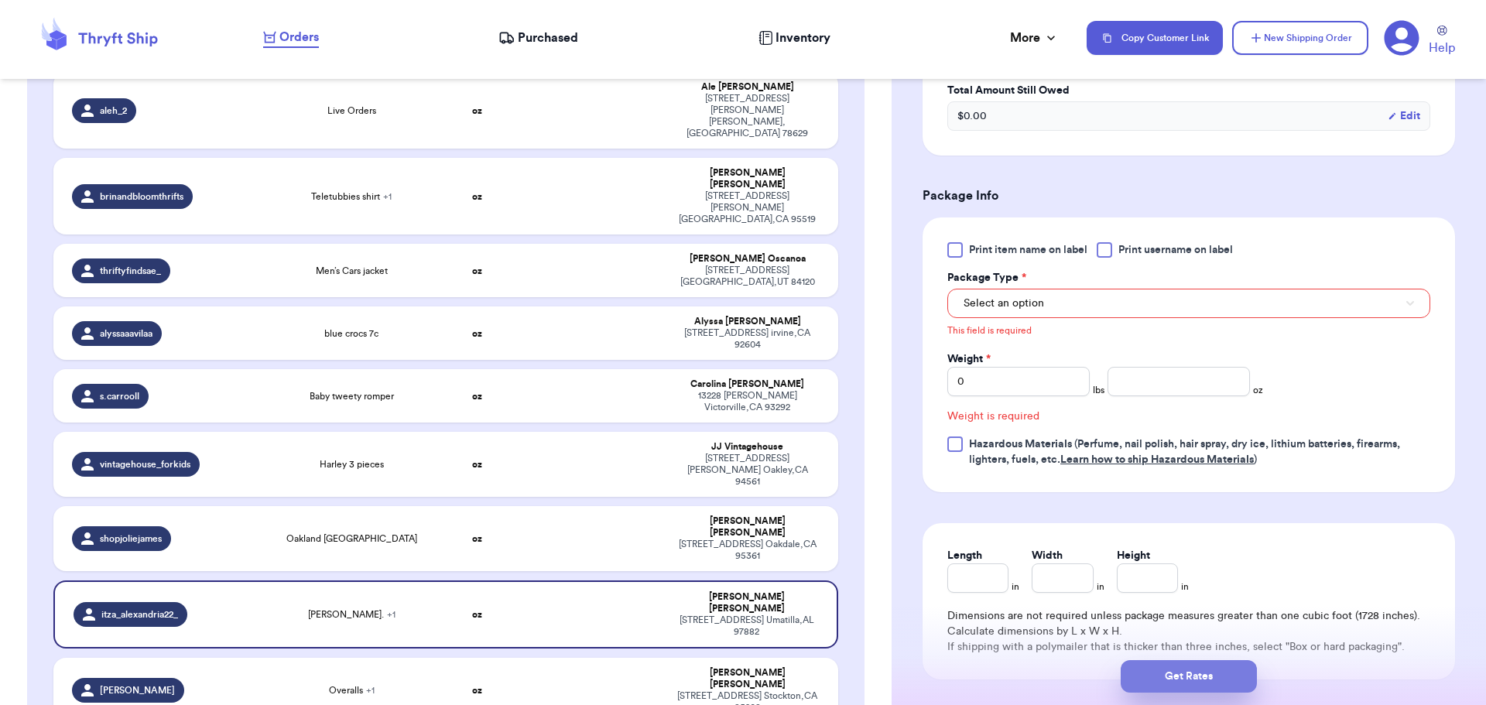
scroll to position [639, 0]
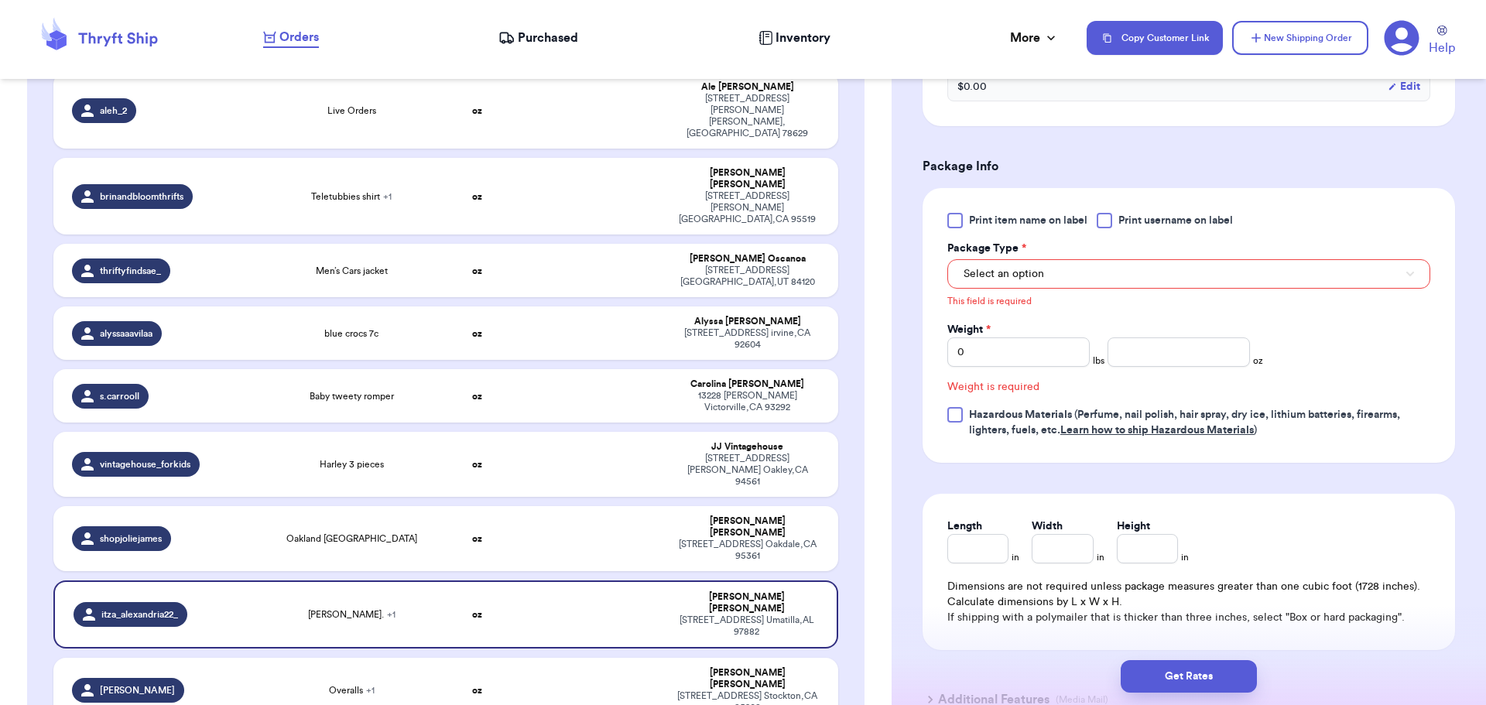
drag, startPoint x: 1102, startPoint y: 223, endPoint x: 1096, endPoint y: 232, distance: 11.2
click at [1103, 224] on div at bounding box center [1104, 220] width 15 height 15
click at [0, 0] on input "Print username on label" at bounding box center [0, 0] width 0 height 0
click at [1084, 261] on button "Select an option" at bounding box center [1188, 273] width 483 height 29
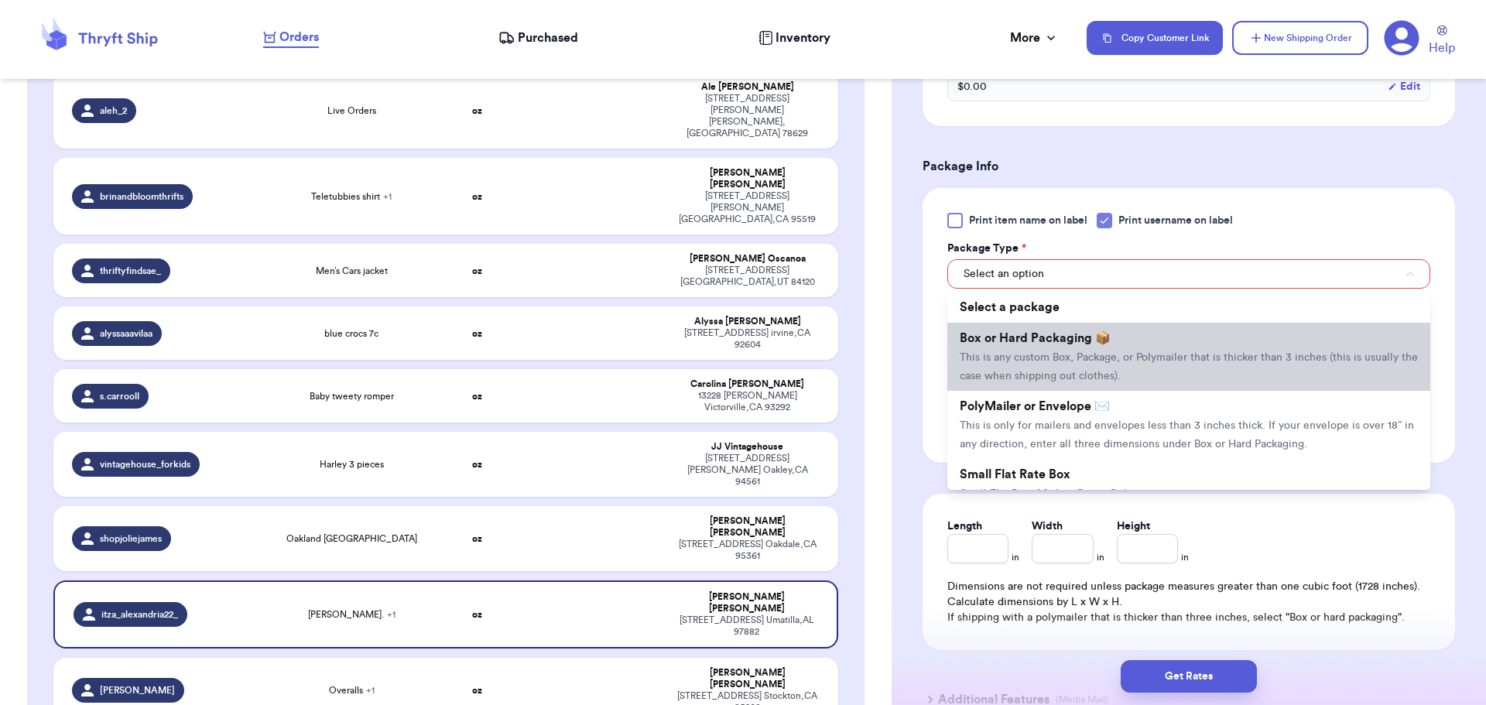
click at [1077, 336] on span "Box or Hard Packaging 📦" at bounding box center [1035, 338] width 151 height 12
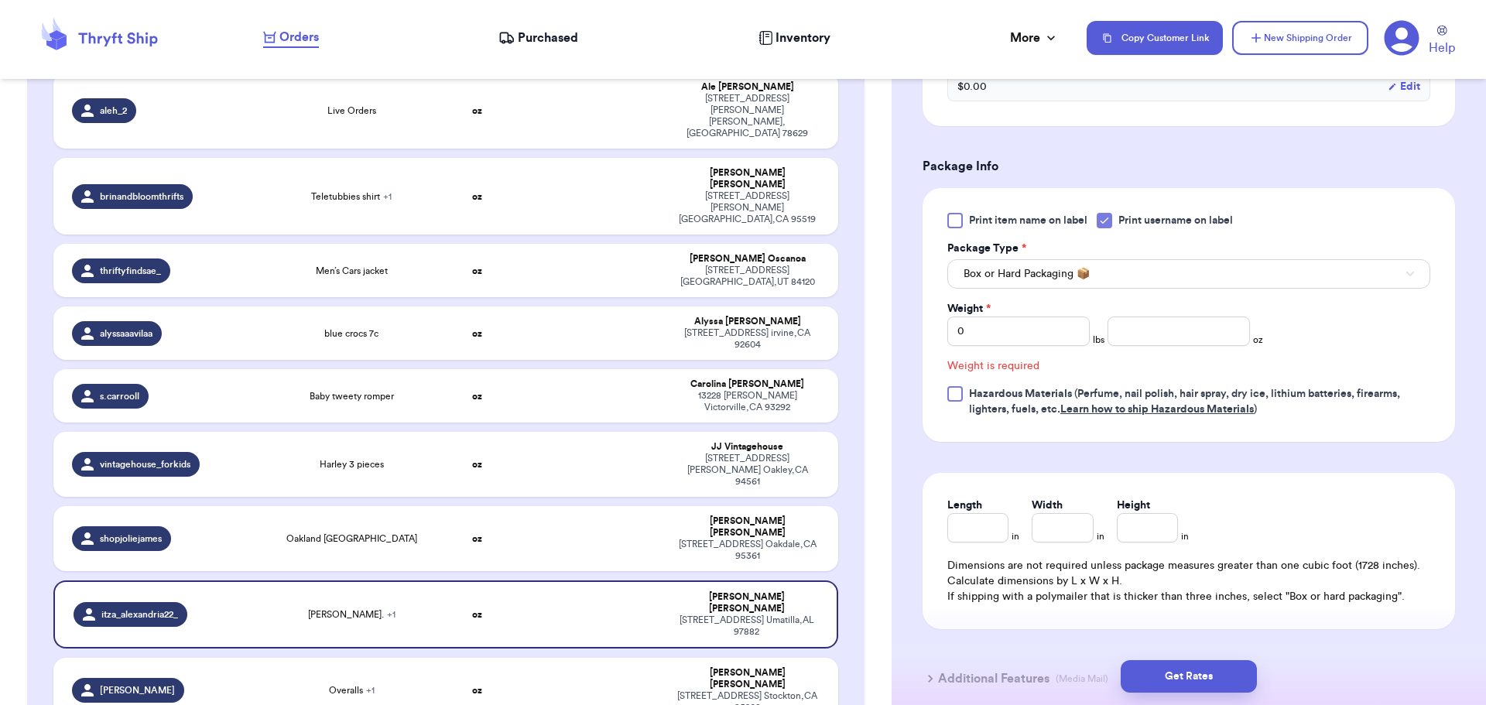
scroll to position [618, 0]
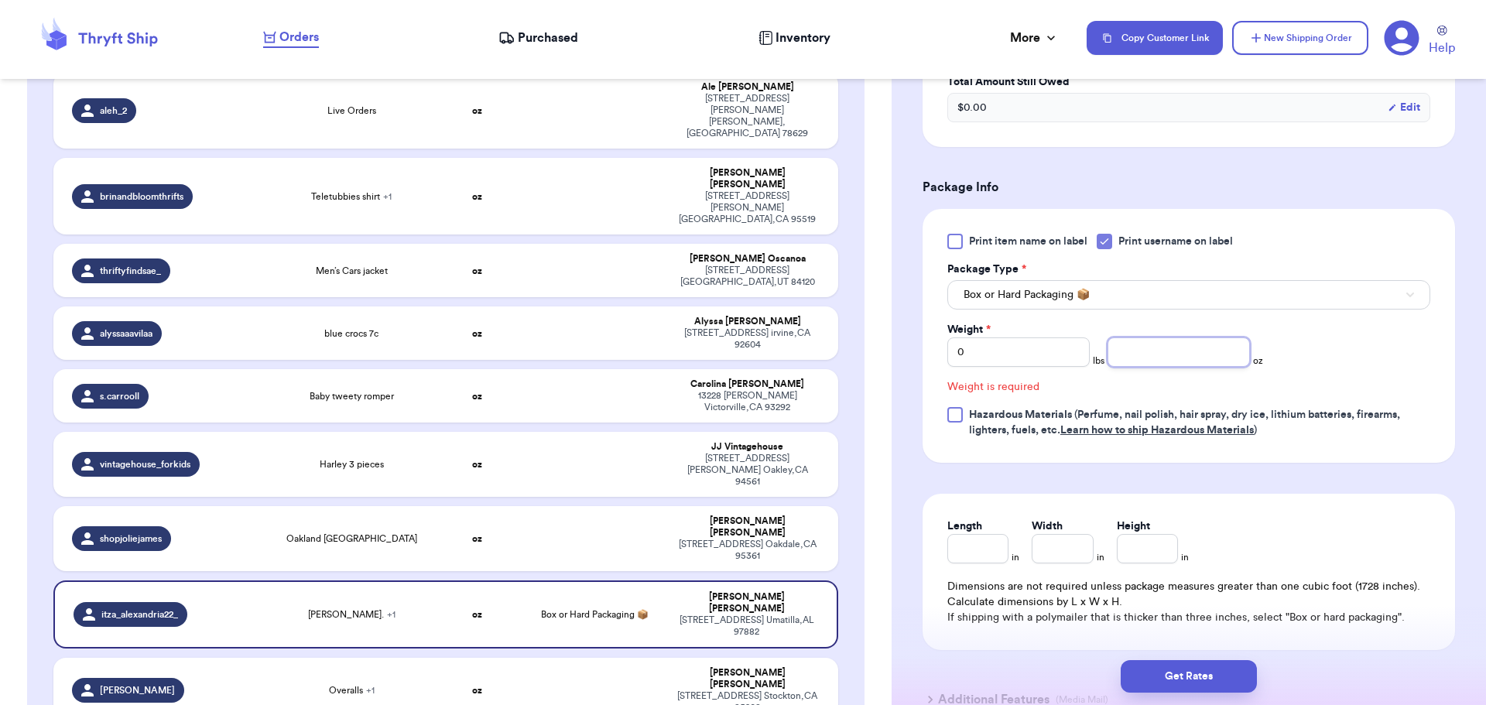
click at [1132, 362] on input "number" at bounding box center [1179, 351] width 142 height 29
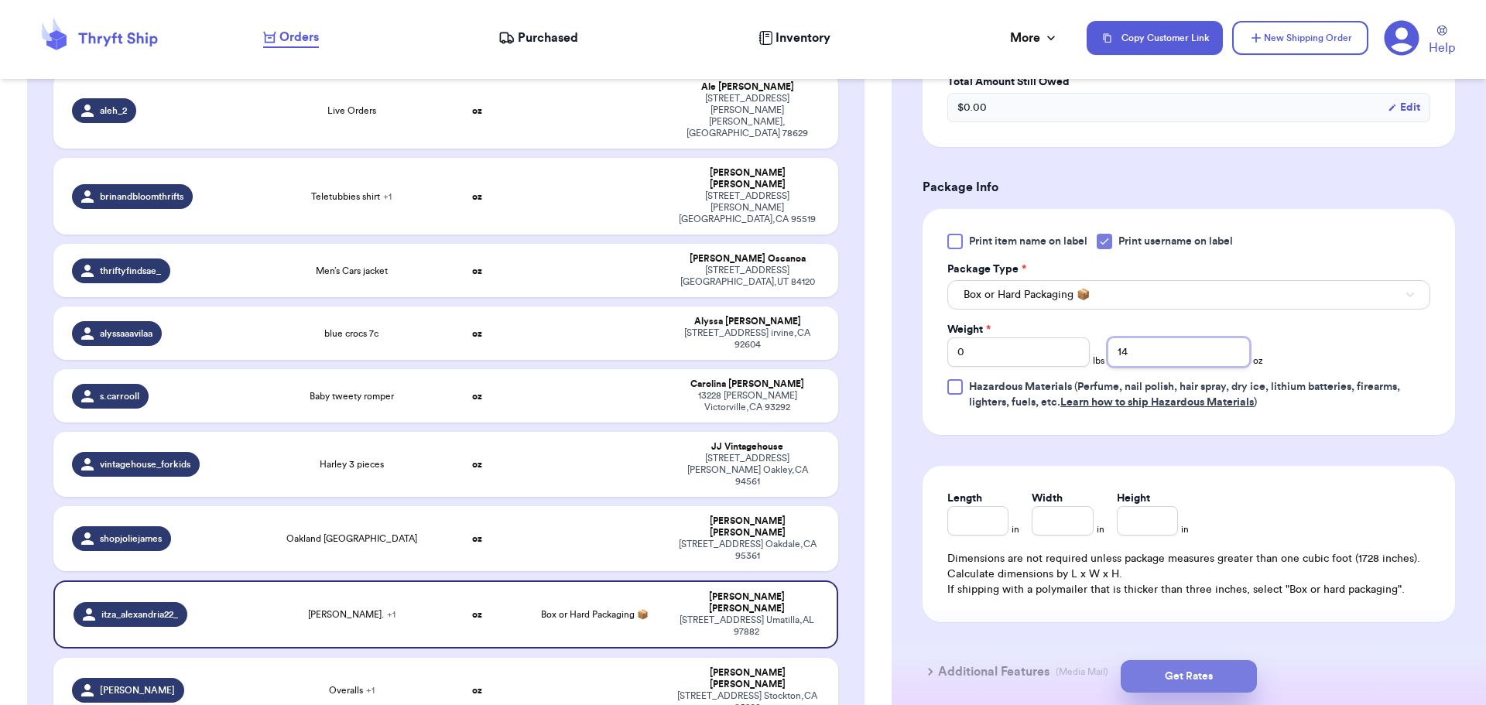
type input "14"
click at [1202, 672] on button "Get Rates" at bounding box center [1189, 676] width 136 height 33
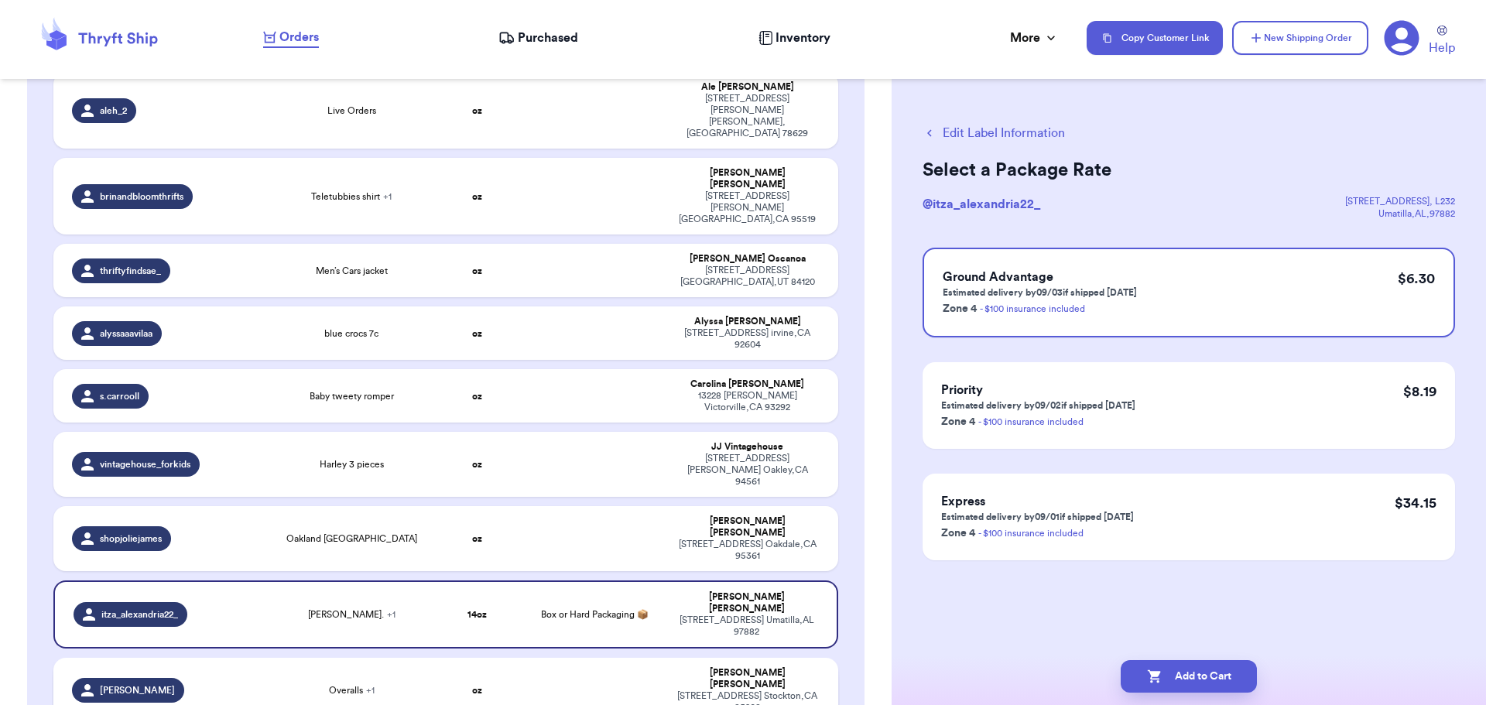
scroll to position [0, 0]
click at [1179, 669] on button "Add to Cart" at bounding box center [1189, 676] width 136 height 33
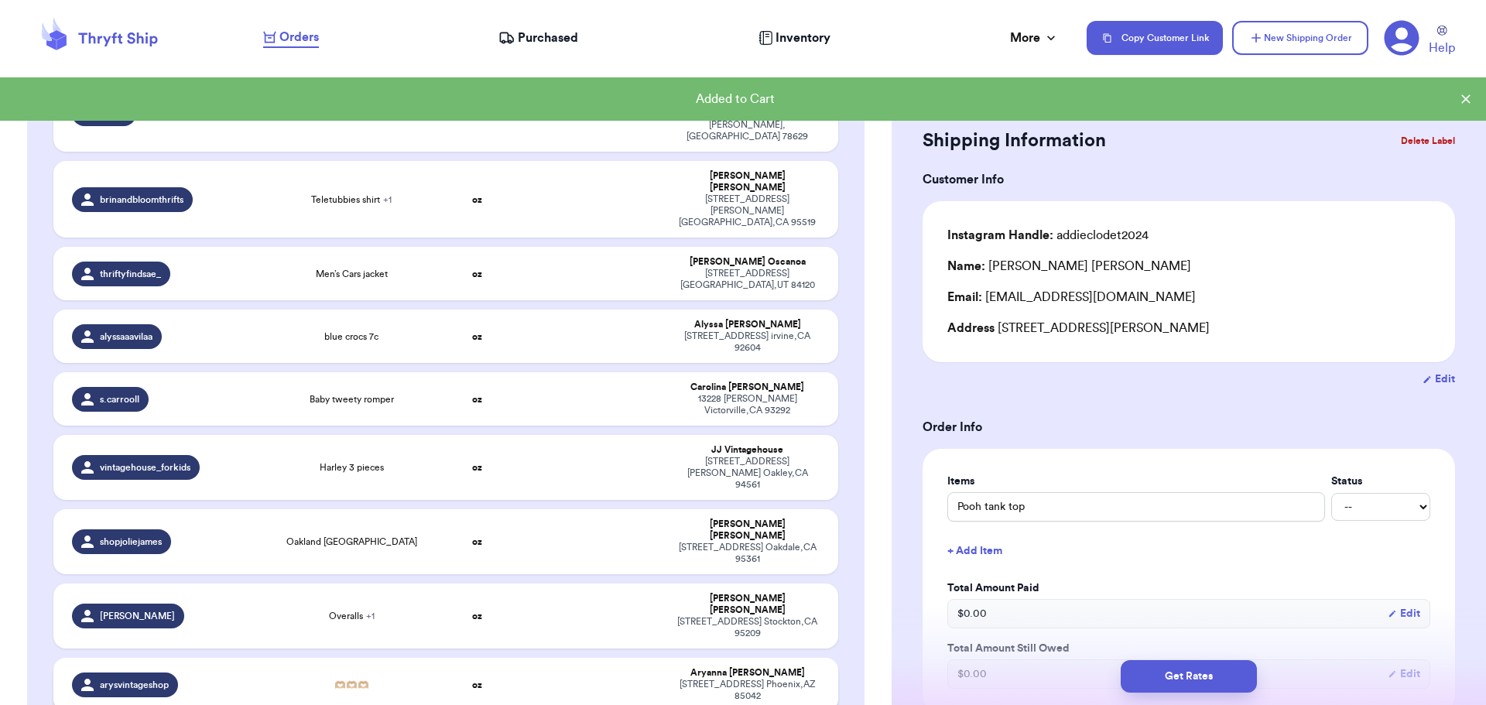
scroll to position [1474, 0]
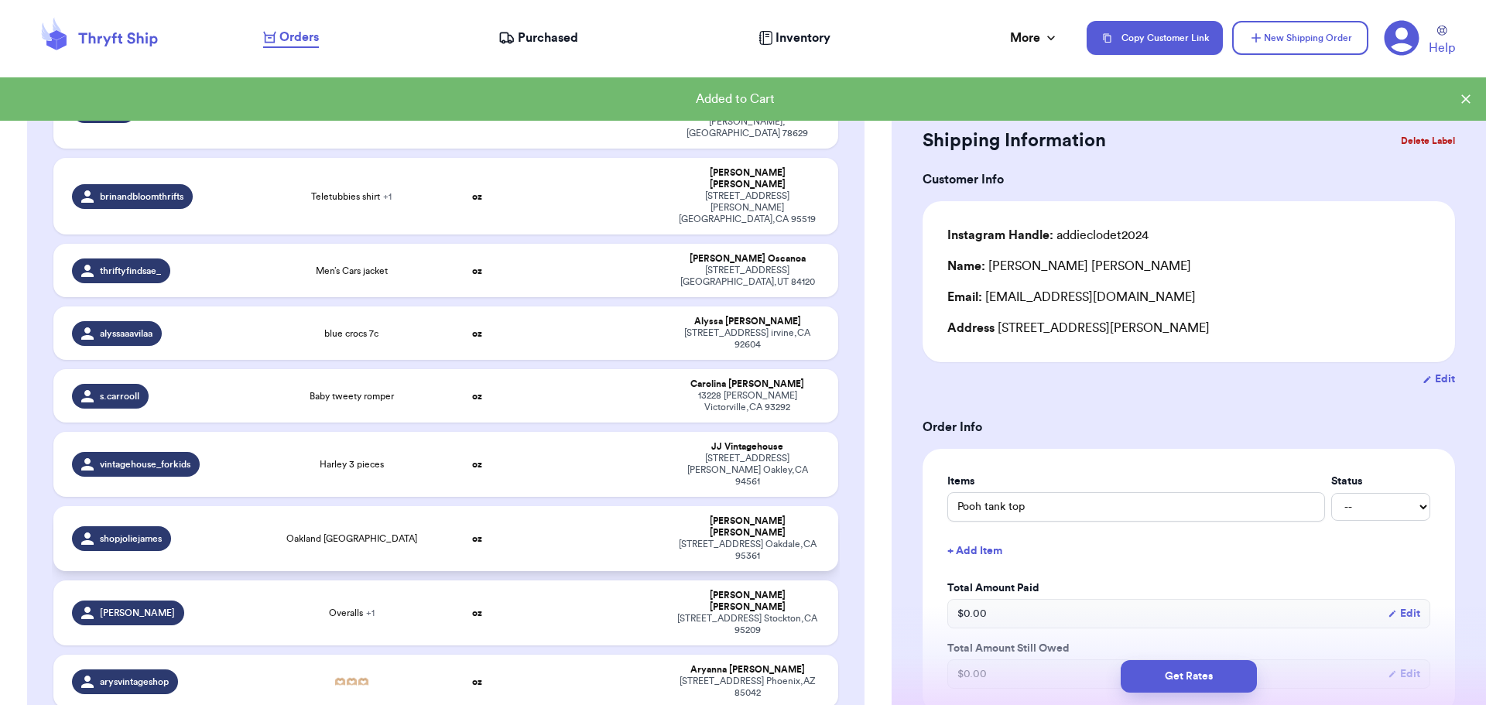
click at [482, 506] on td "oz" at bounding box center [477, 538] width 94 height 65
type input "Oakland [GEOGRAPHIC_DATA]"
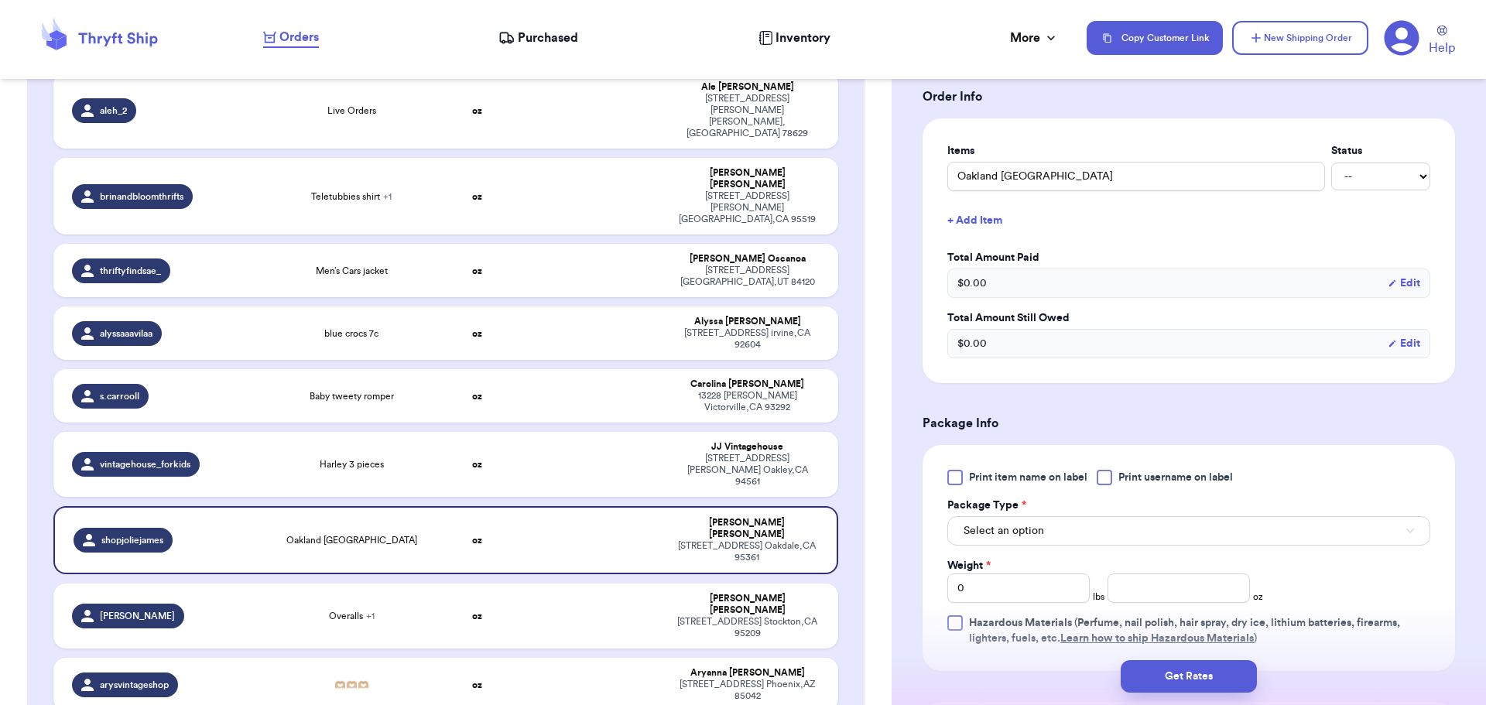
scroll to position [387, 0]
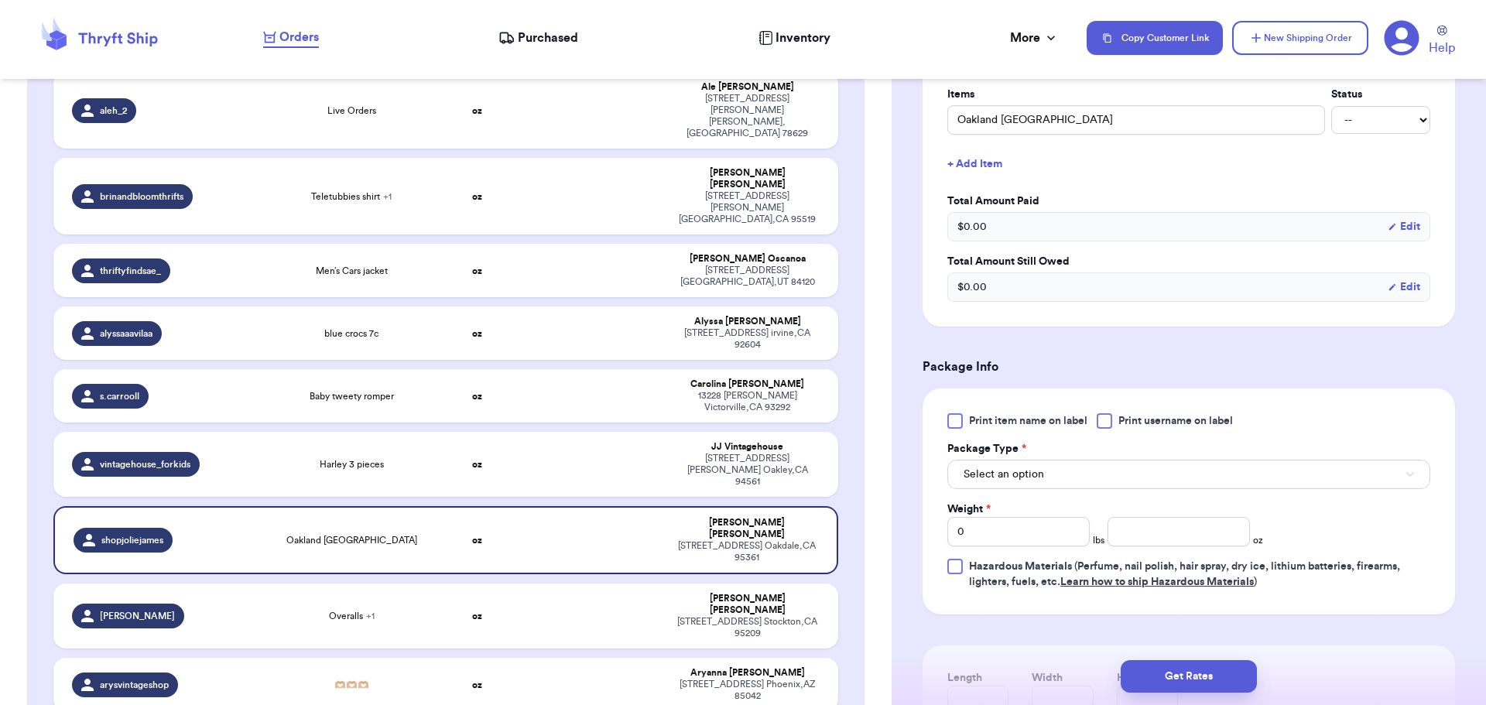
click at [1101, 419] on div at bounding box center [1104, 420] width 15 height 15
click at [0, 0] on input "Print username on label" at bounding box center [0, 0] width 0 height 0
click at [1076, 481] on button "Select an option" at bounding box center [1188, 474] width 483 height 29
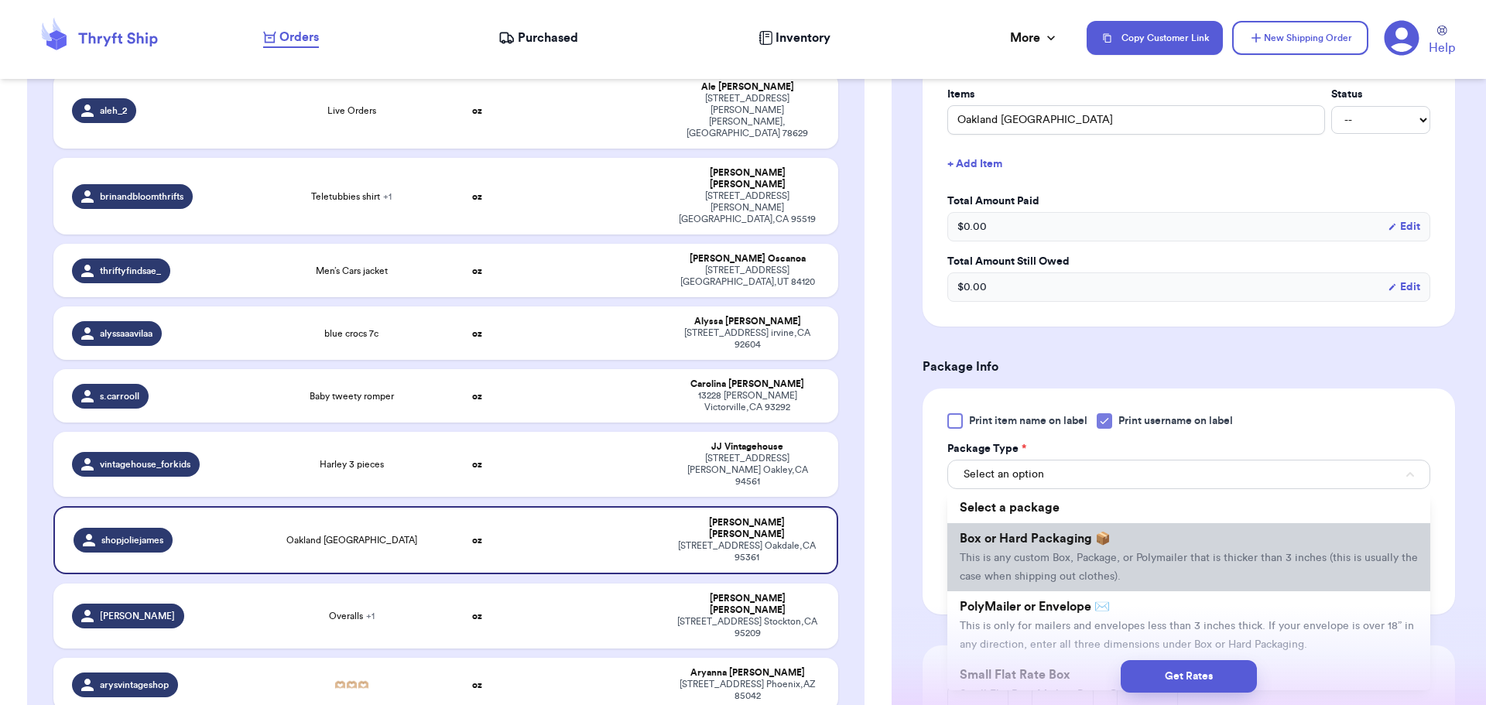
click at [1077, 537] on span "Box or Hard Packaging 📦" at bounding box center [1035, 538] width 151 height 12
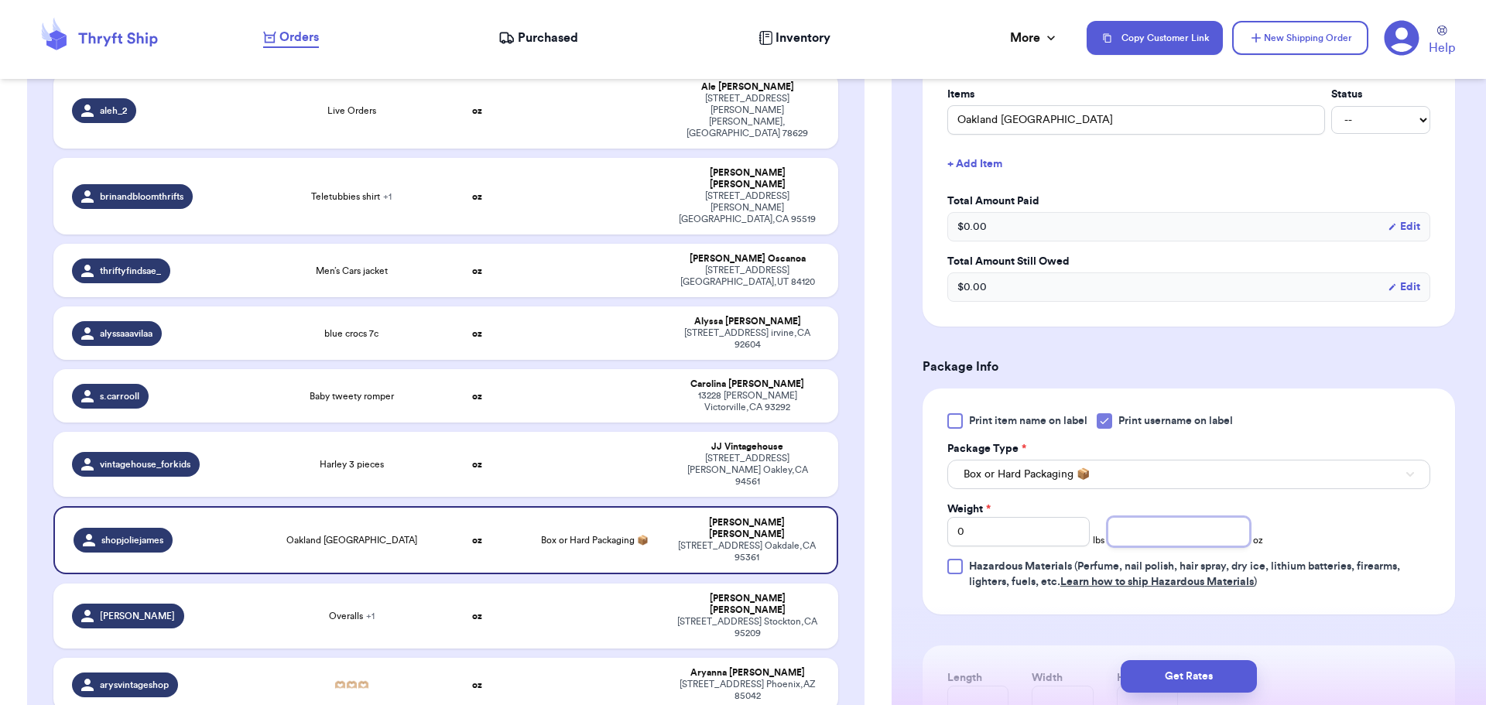
click at [1150, 542] on input "number" at bounding box center [1179, 531] width 142 height 29
type input "7"
click at [1187, 673] on button "Get Rates" at bounding box center [1189, 676] width 136 height 33
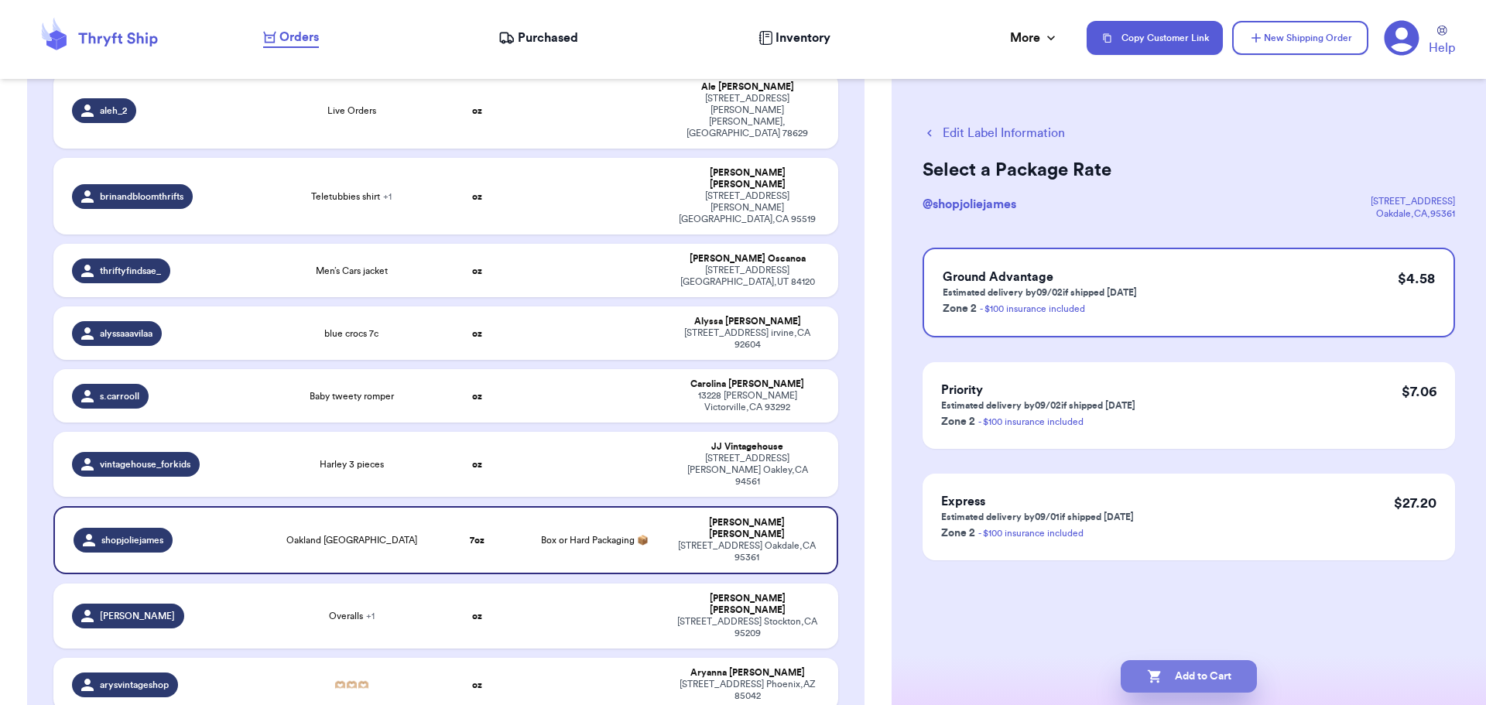
click at [1219, 683] on button "Add to Cart" at bounding box center [1189, 676] width 136 height 33
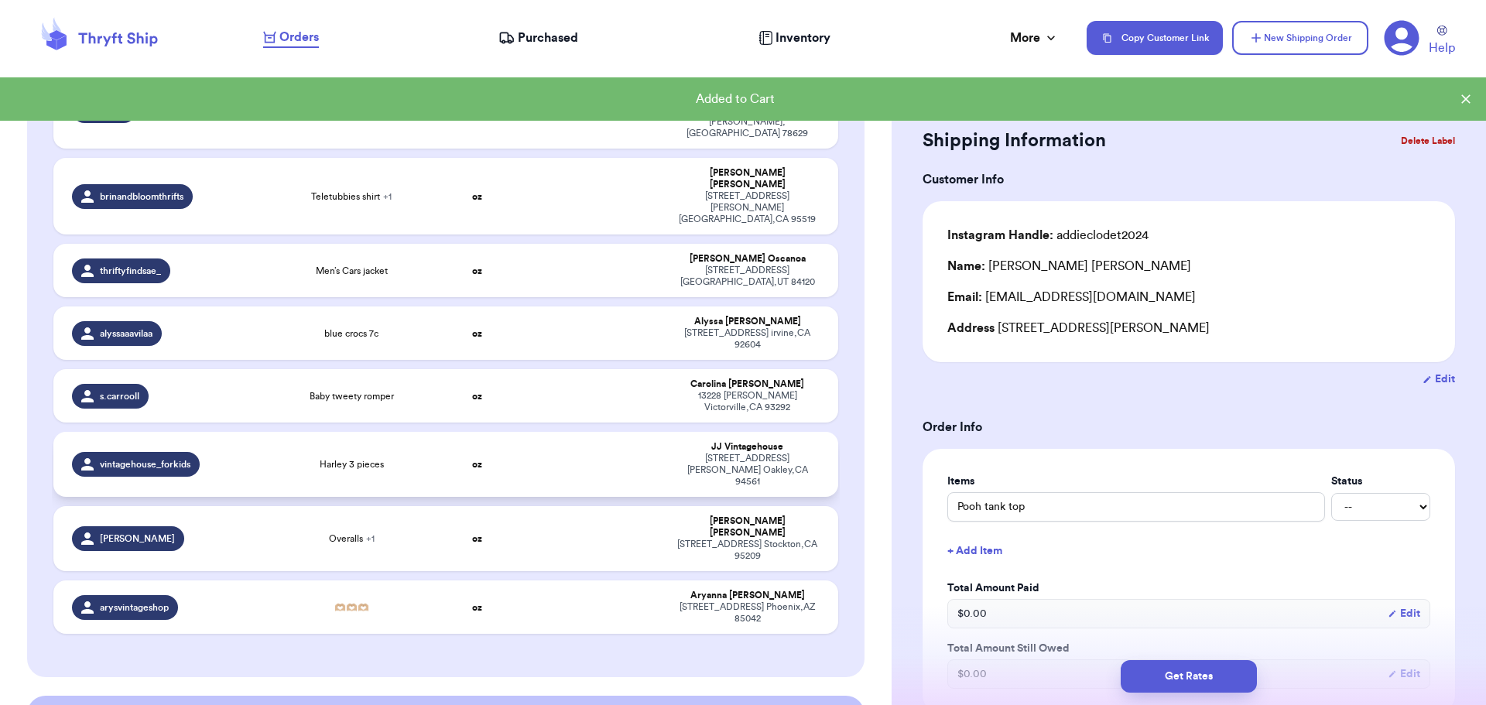
click at [486, 432] on td "oz" at bounding box center [477, 464] width 94 height 65
type input "Harley 3 pieces"
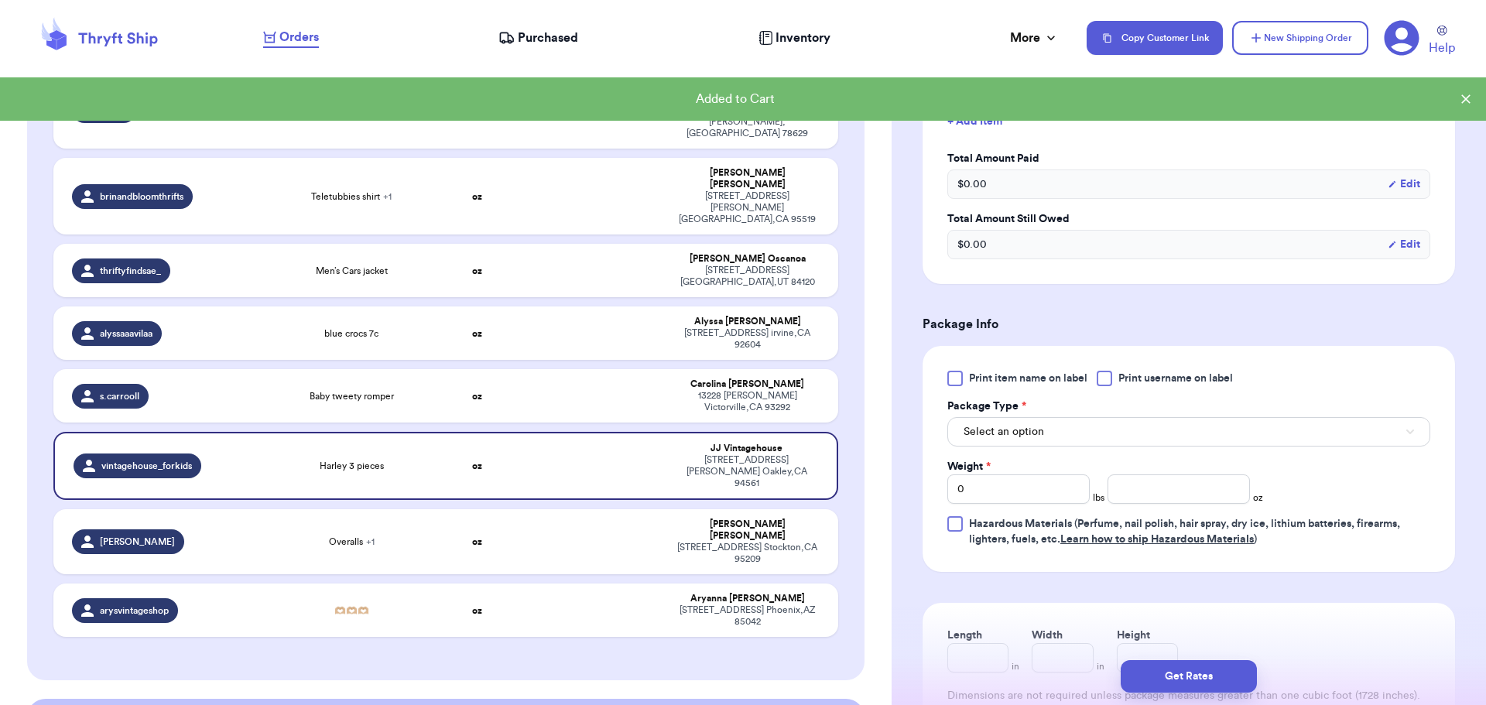
scroll to position [542, 0]
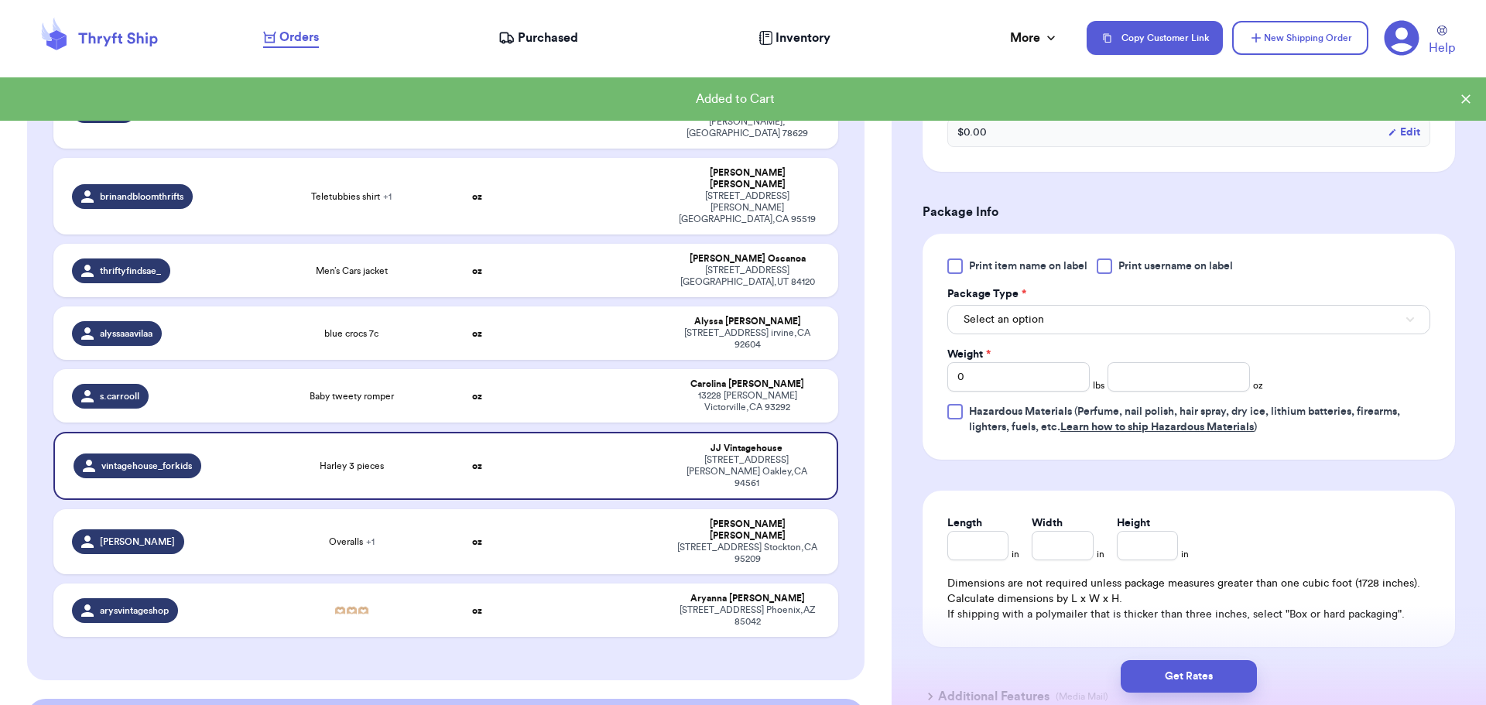
click at [1108, 268] on div at bounding box center [1104, 266] width 15 height 15
click at [0, 0] on input "Print username on label" at bounding box center [0, 0] width 0 height 0
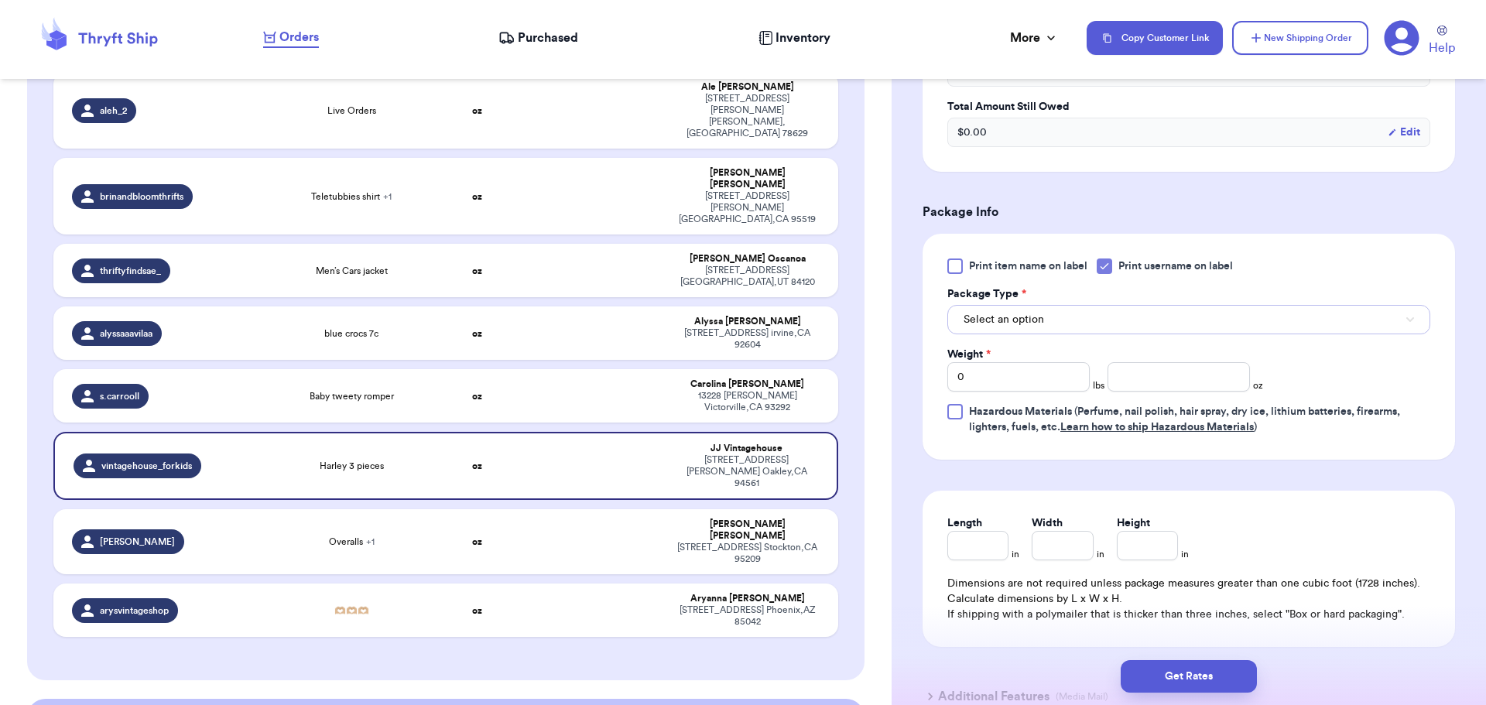
click at [1086, 324] on button "Select an option" at bounding box center [1188, 319] width 483 height 29
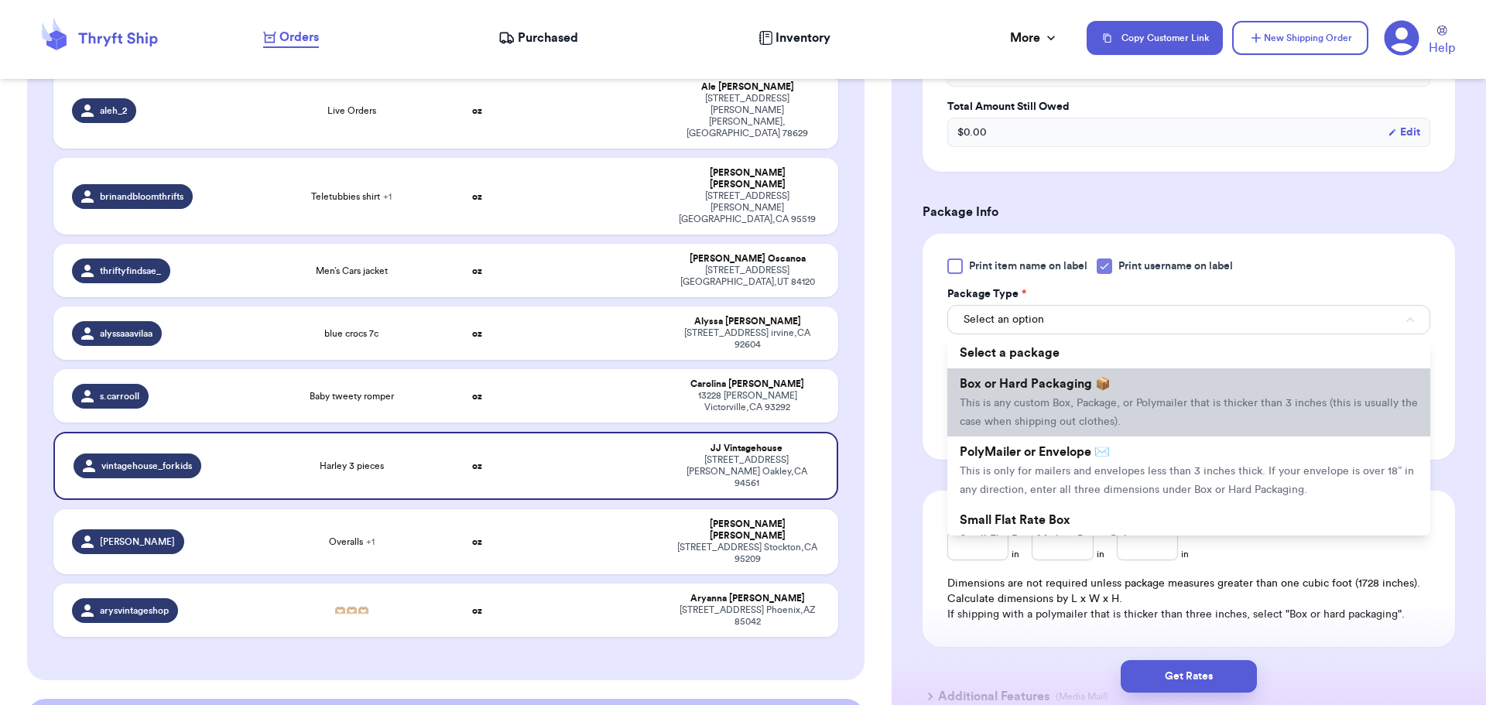
click at [1076, 392] on li "Box or Hard Packaging 📦 This is any custom Box, Package, or Polymailer that is …" at bounding box center [1188, 402] width 483 height 68
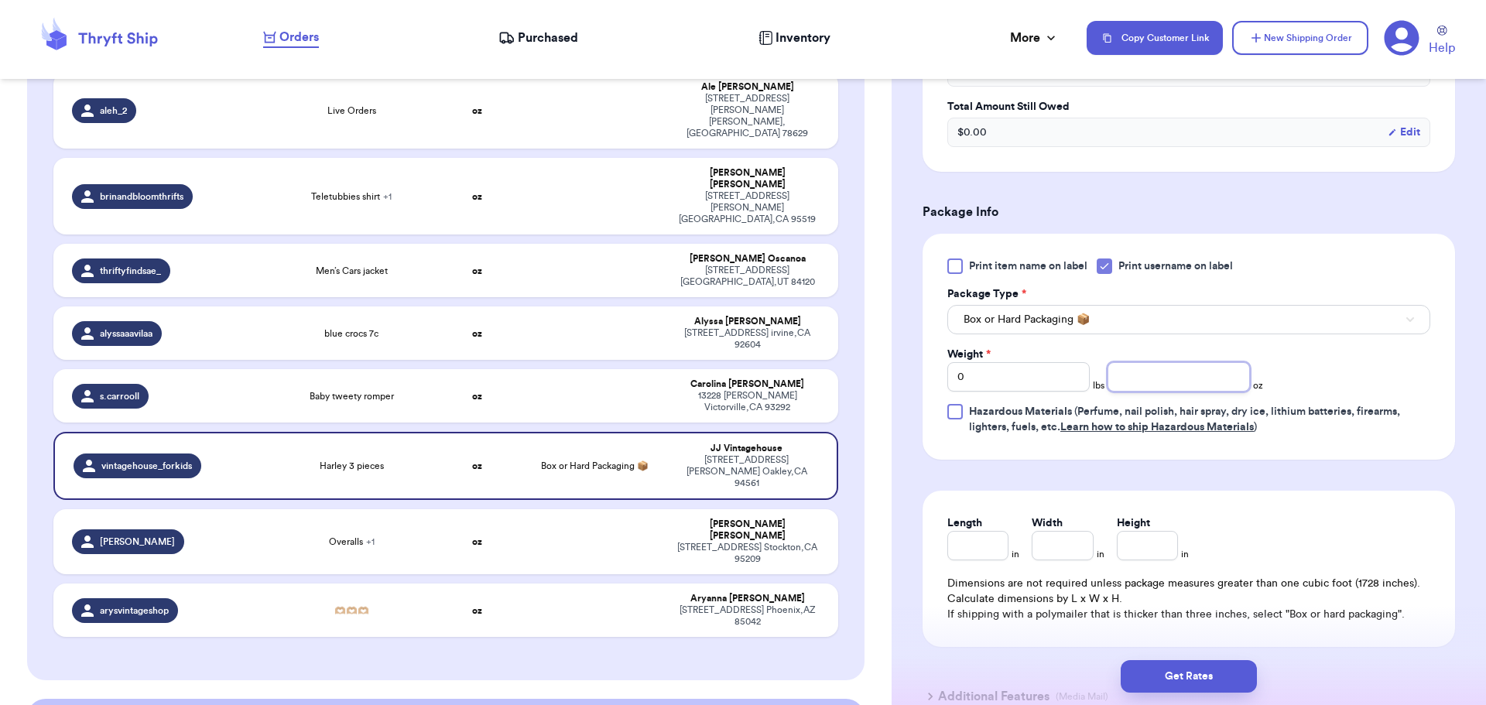
click at [1156, 383] on input "number" at bounding box center [1179, 376] width 142 height 29
type input "21"
click at [1203, 677] on button "Get Rates" at bounding box center [1189, 676] width 136 height 33
type input "1"
type input "5"
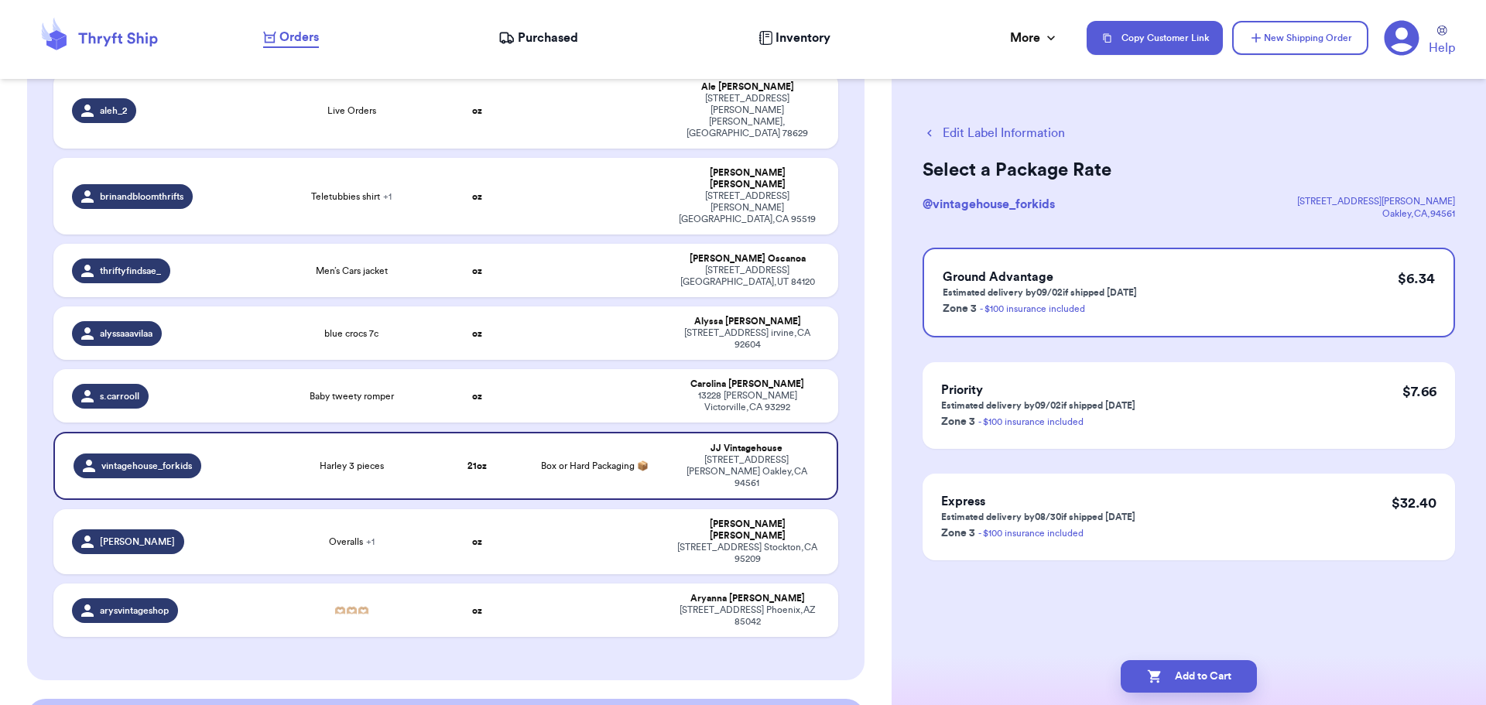
scroll to position [0, 0]
click at [1193, 670] on button "Add to Cart" at bounding box center [1189, 676] width 136 height 33
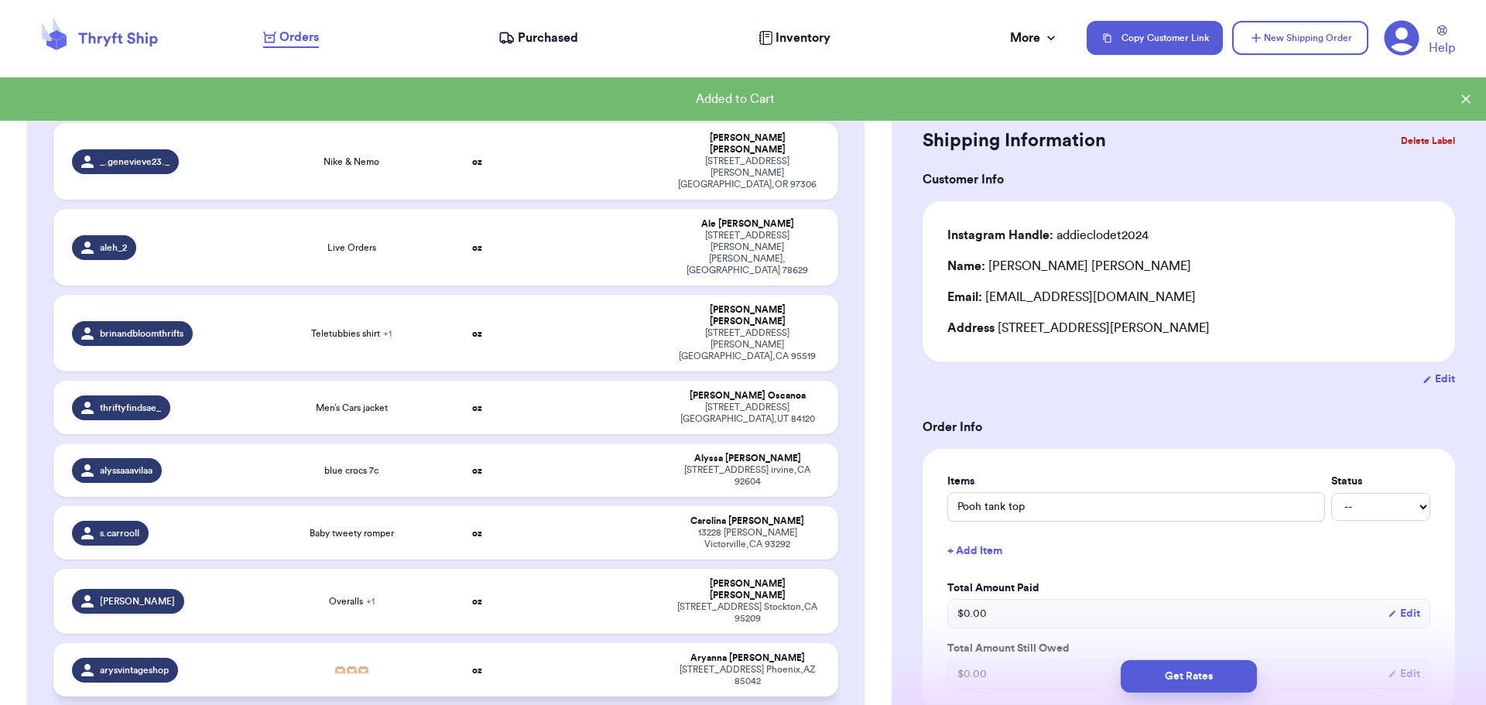
scroll to position [1319, 0]
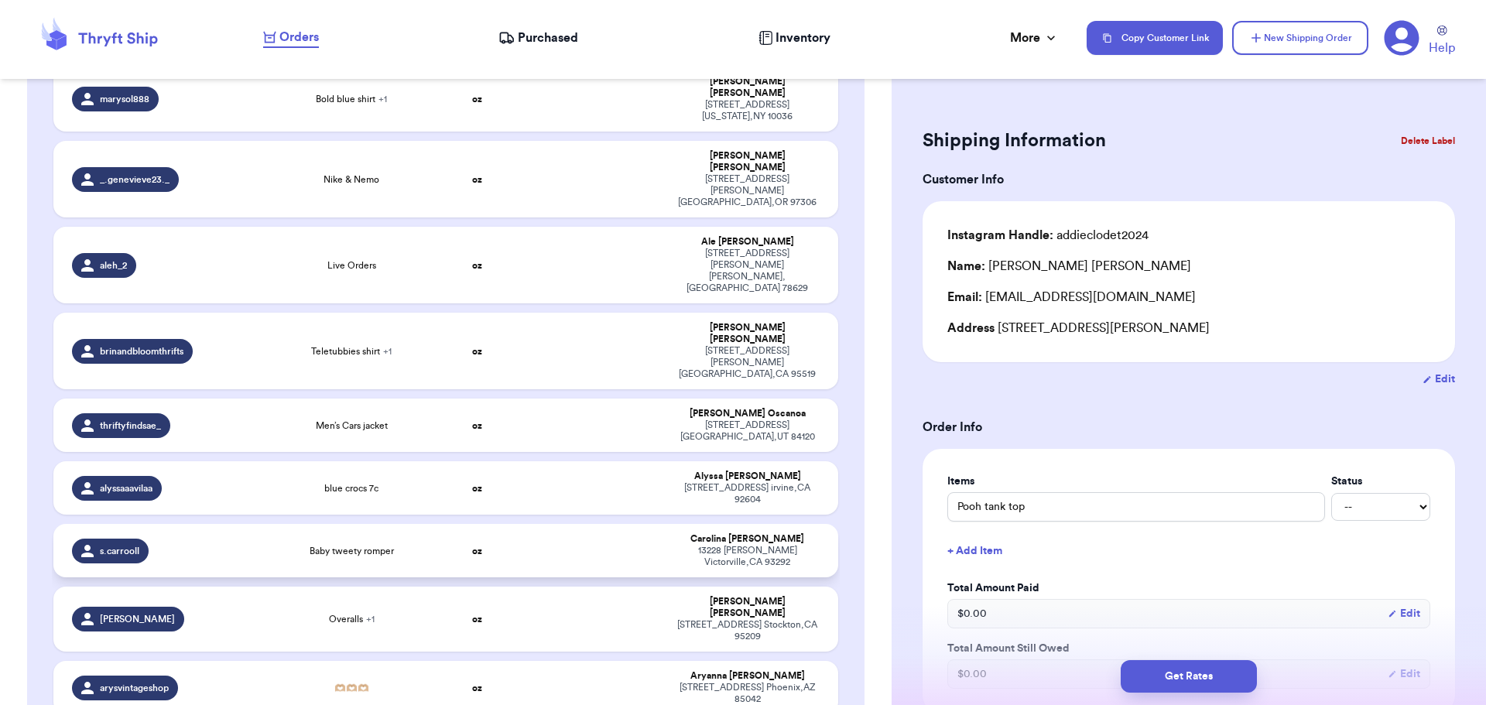
click at [570, 524] on td at bounding box center [595, 550] width 142 height 53
type input "Baby tweety romper"
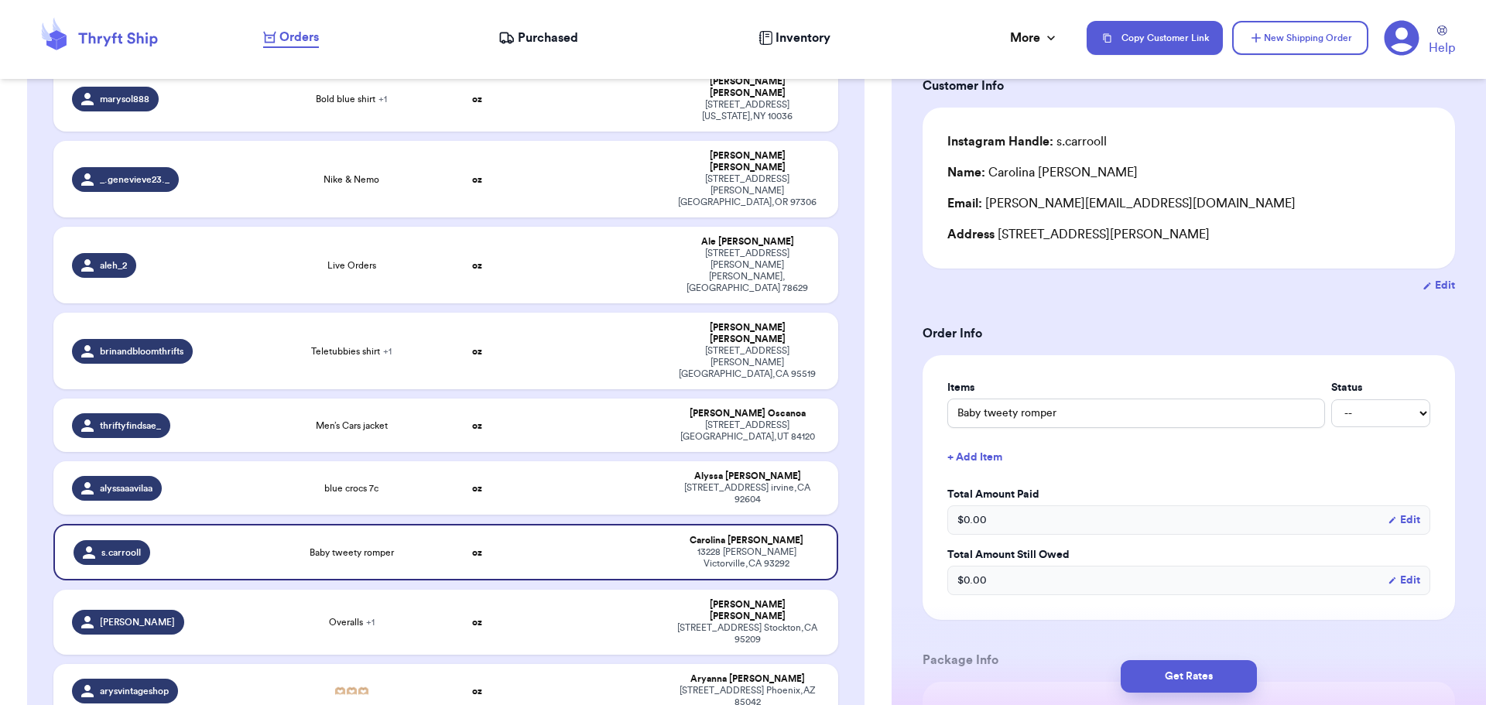
scroll to position [77, 0]
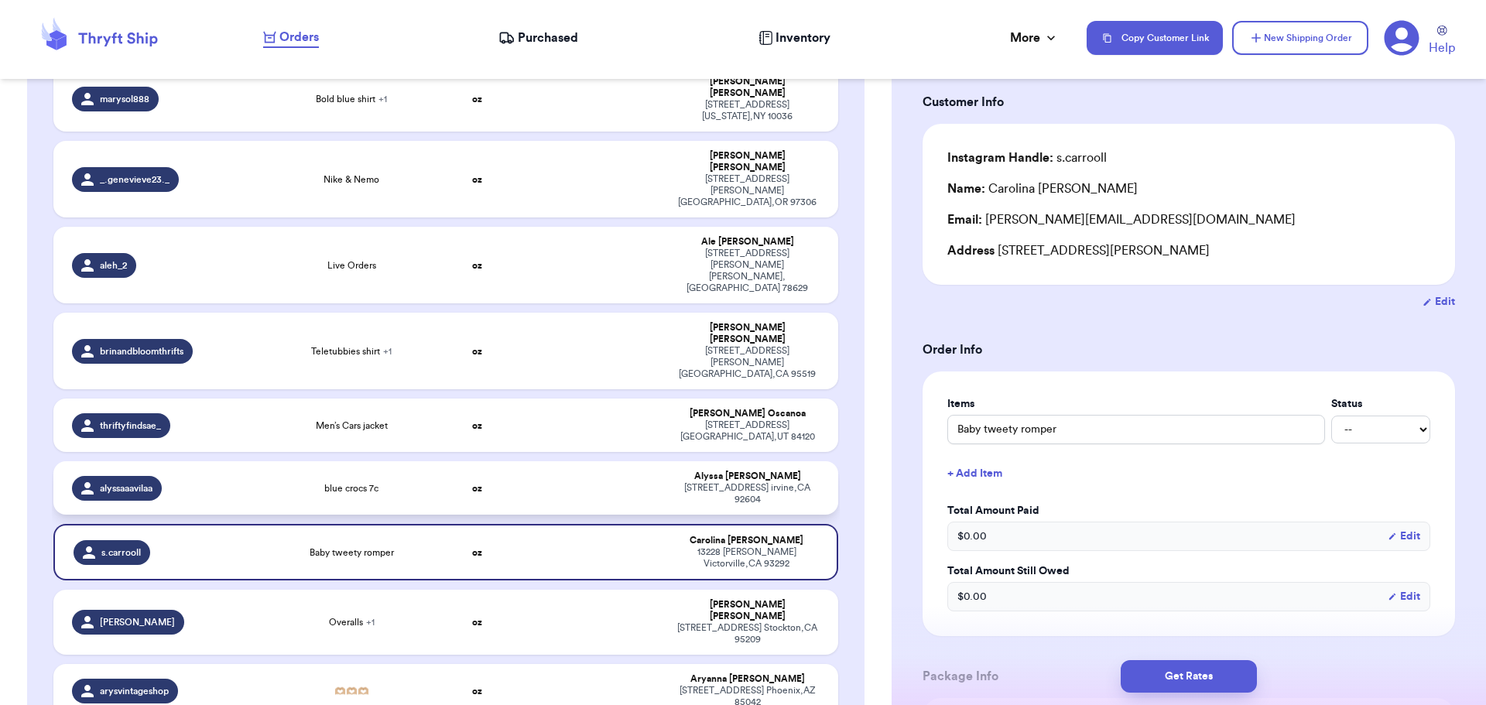
click at [532, 461] on td at bounding box center [595, 487] width 142 height 53
type input "blue crocs 7c"
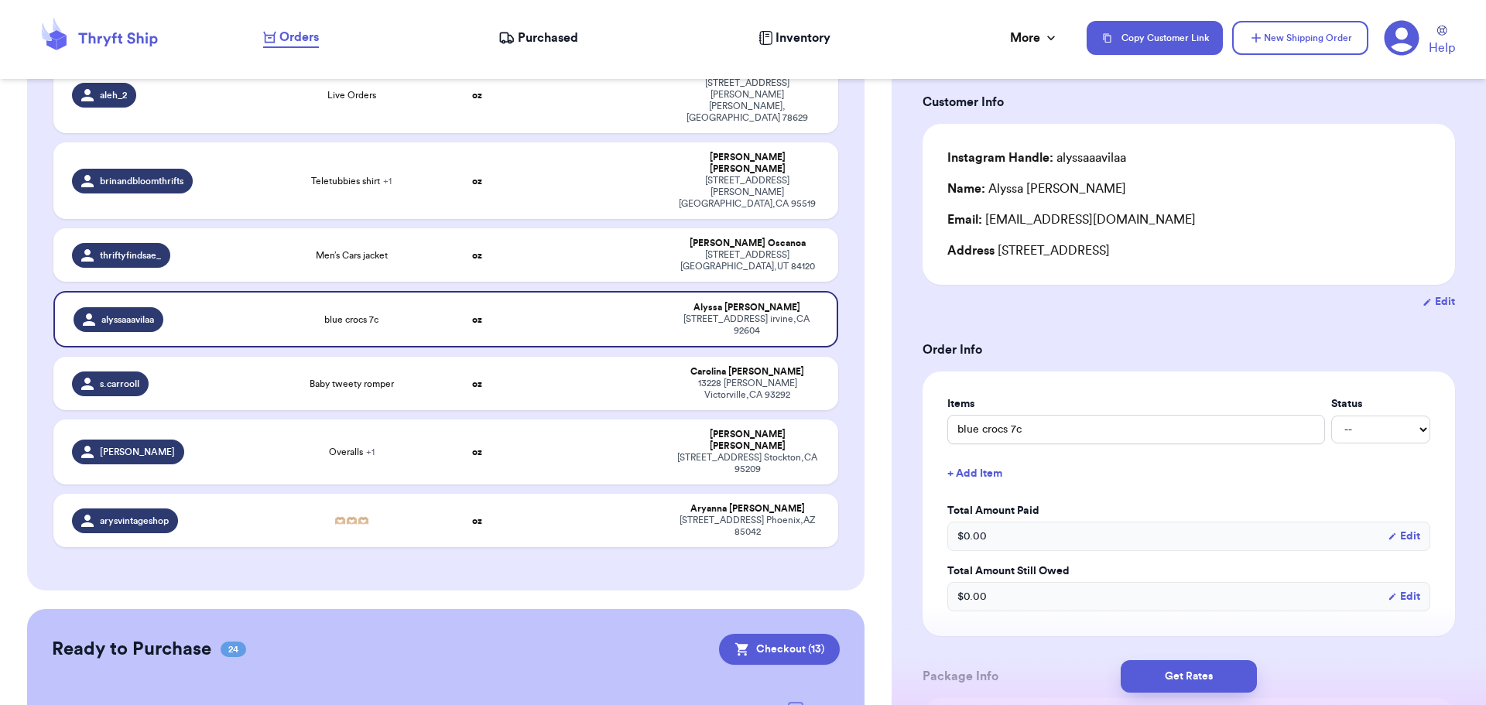
scroll to position [1471, 0]
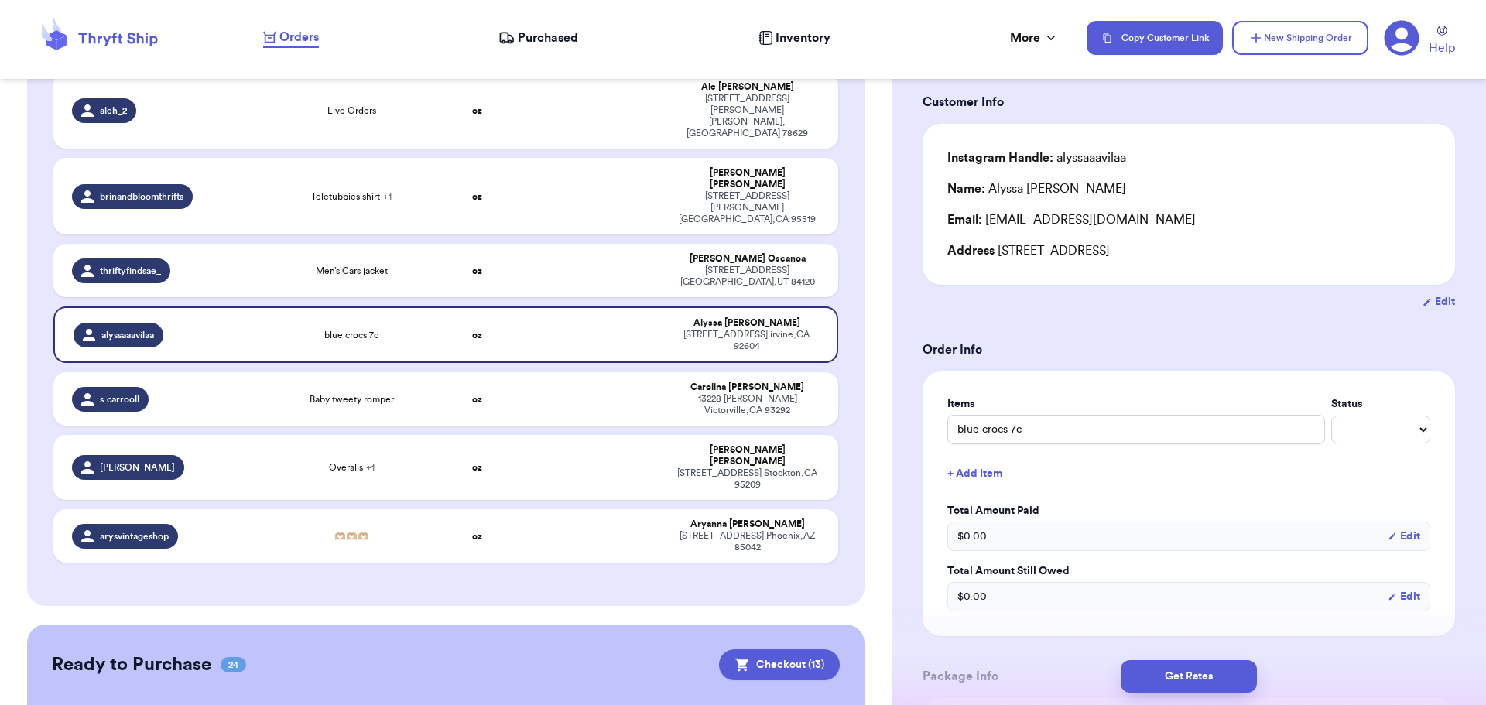
click at [795, 704] on input "checkbox" at bounding box center [795, 717] width 1 height 1
checkbox input "true"
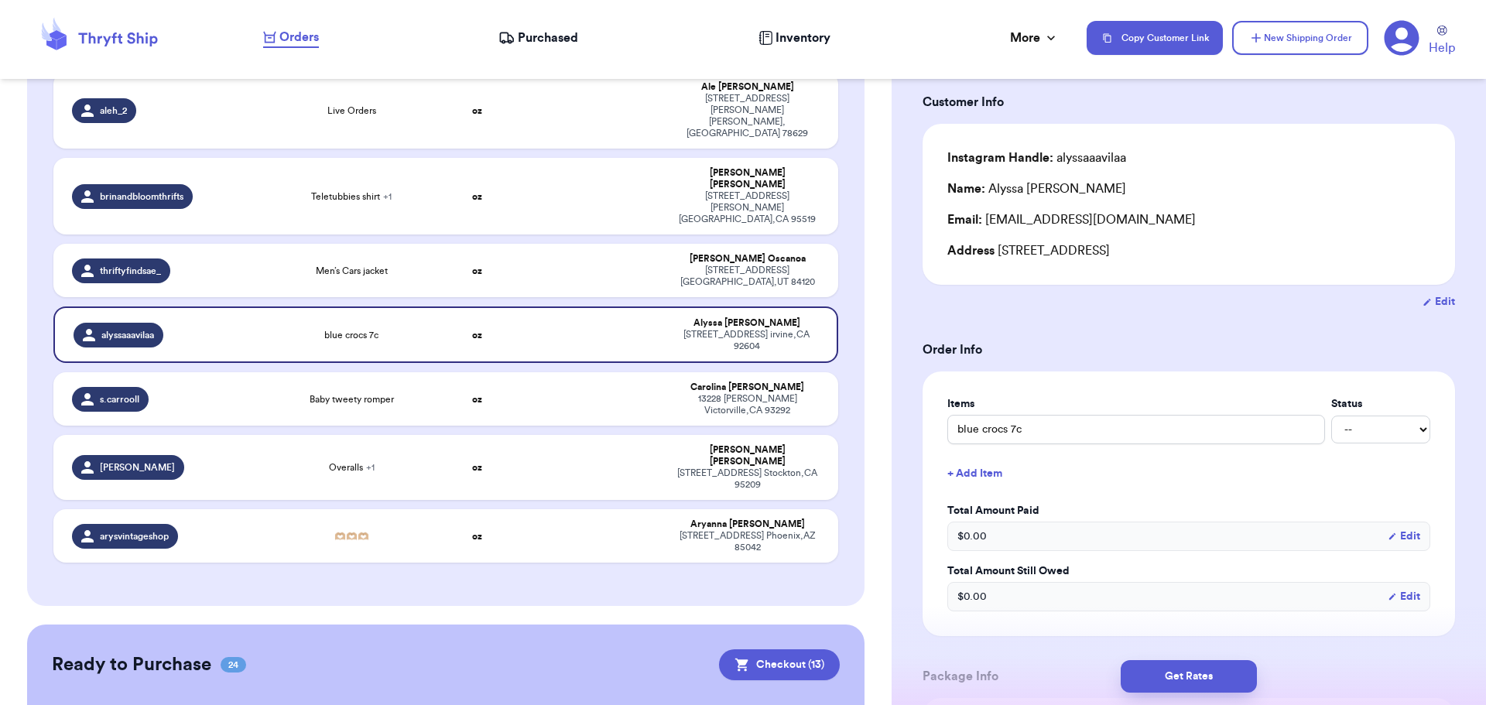
checkbox input "true"
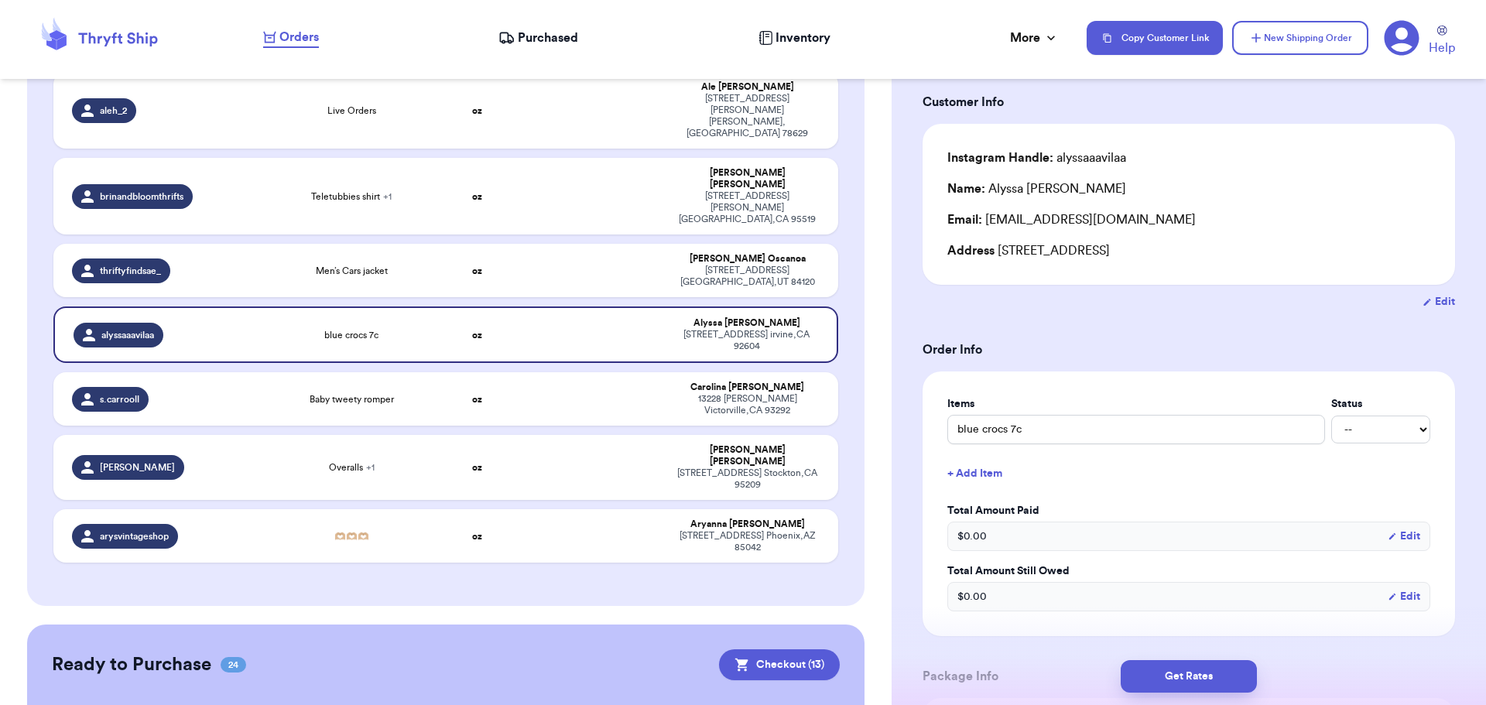
checkbox input "true"
click at [769, 649] on button "Checkout ( 24 )" at bounding box center [778, 664] width 123 height 31
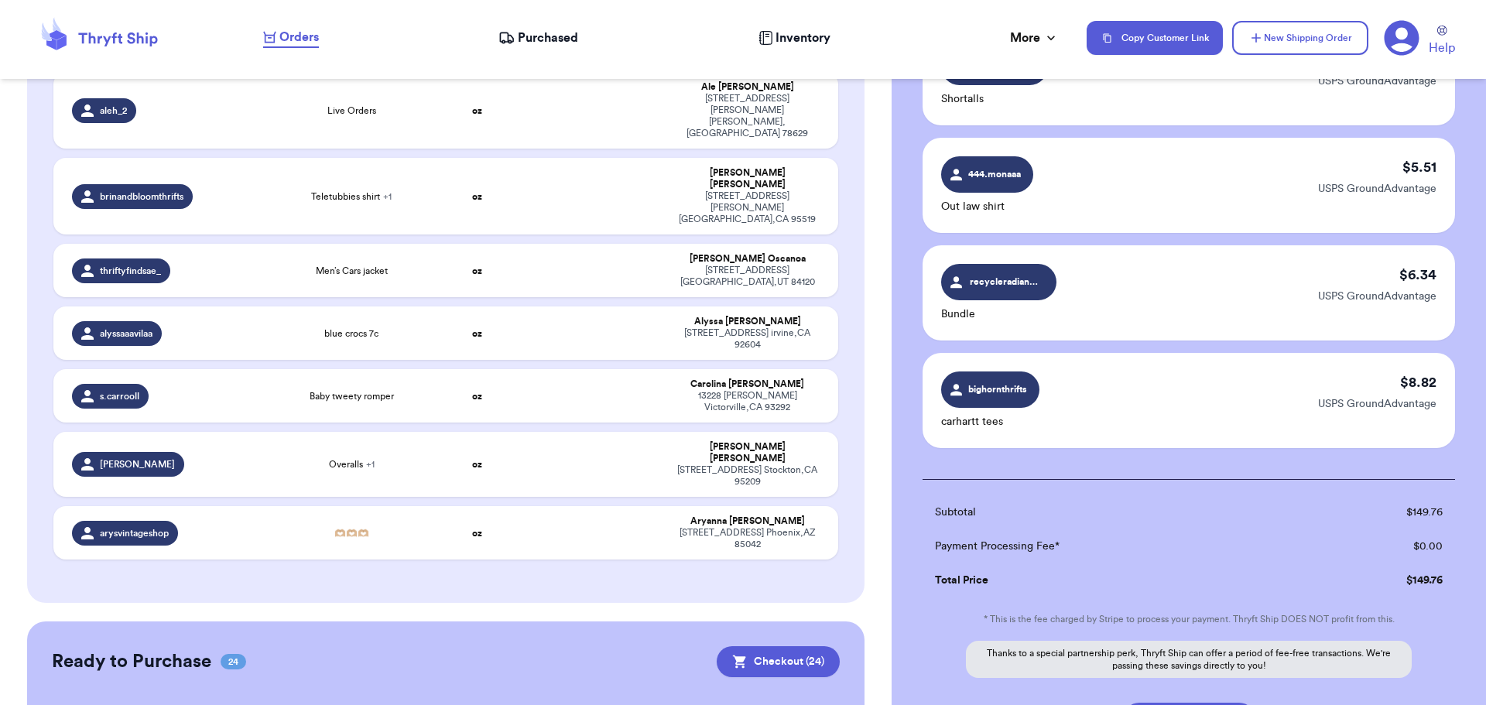
scroll to position [2452, 0]
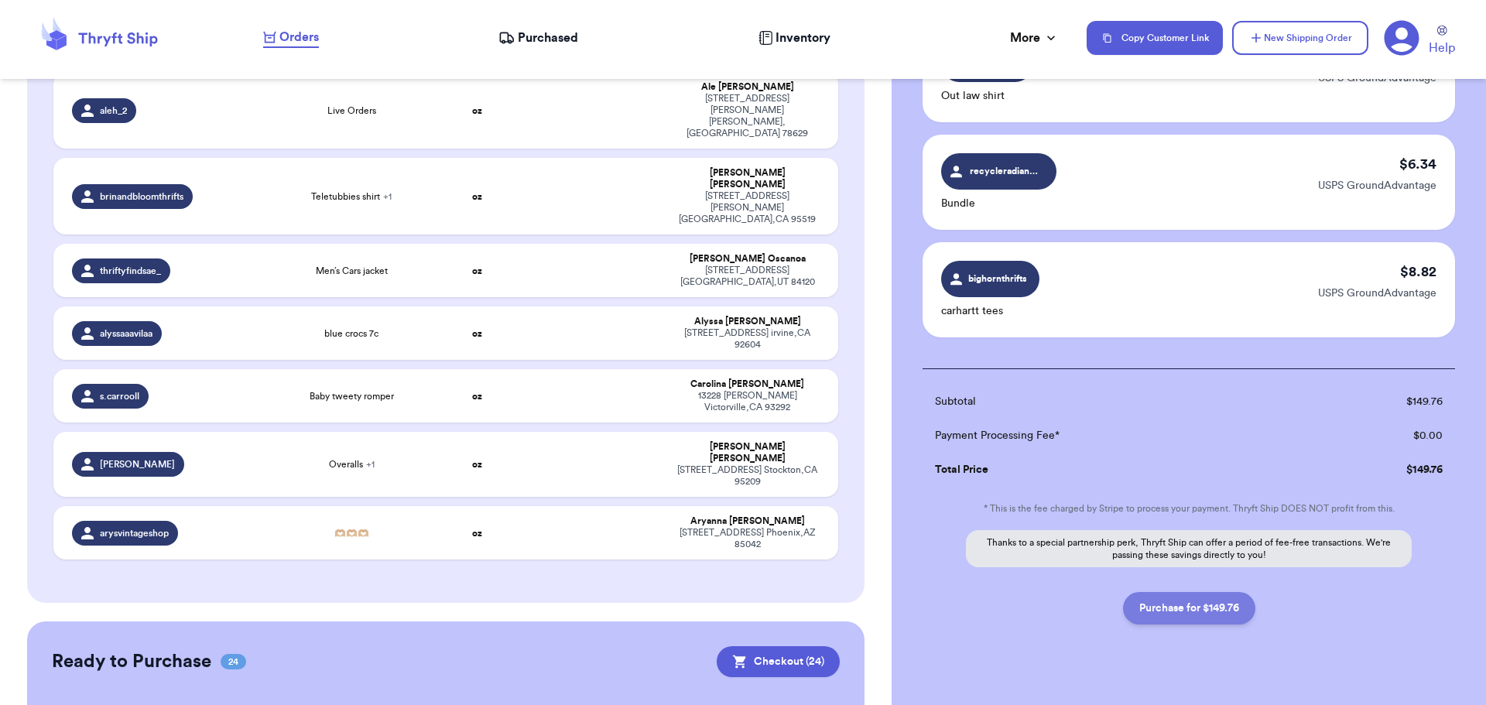
click at [1228, 592] on button "Purchase for $149.76" at bounding box center [1189, 608] width 132 height 33
checkbox input "false"
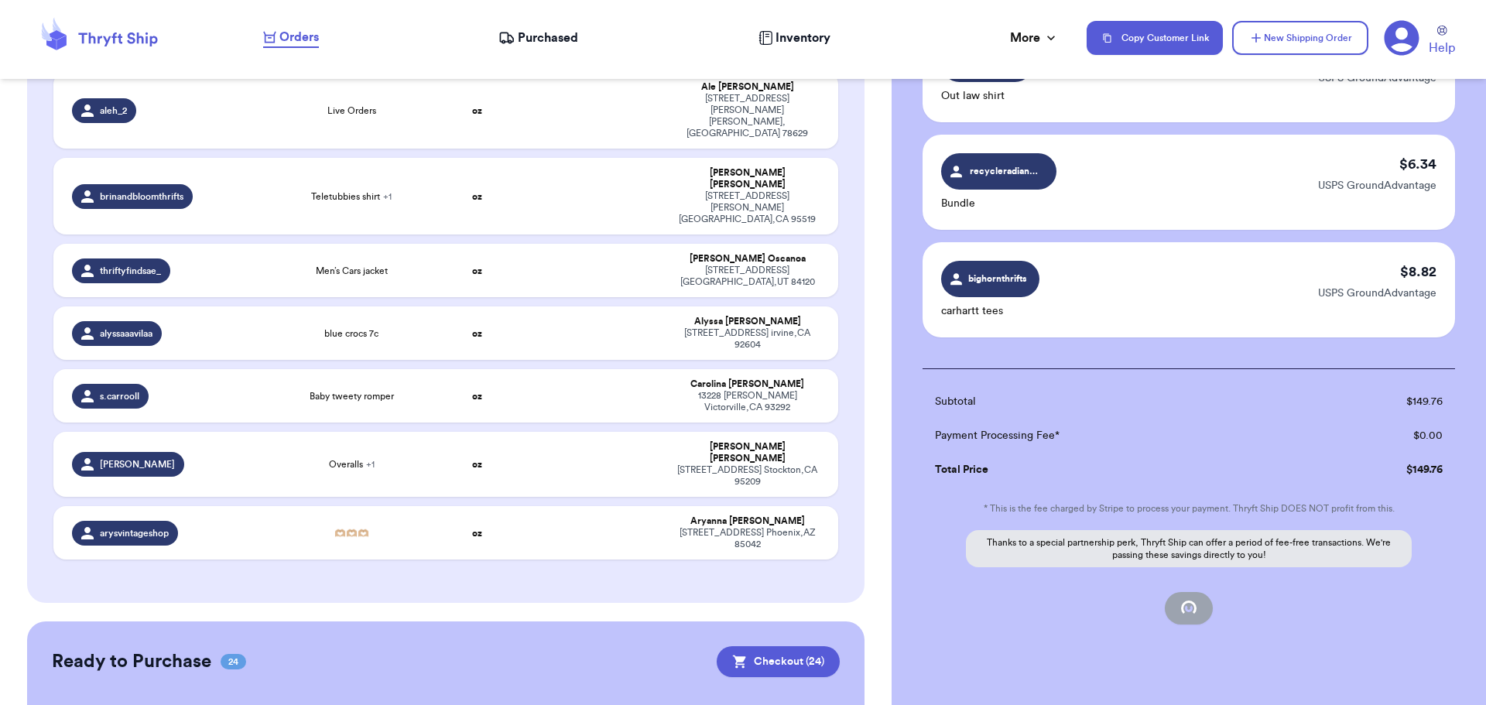
checkbox input "false"
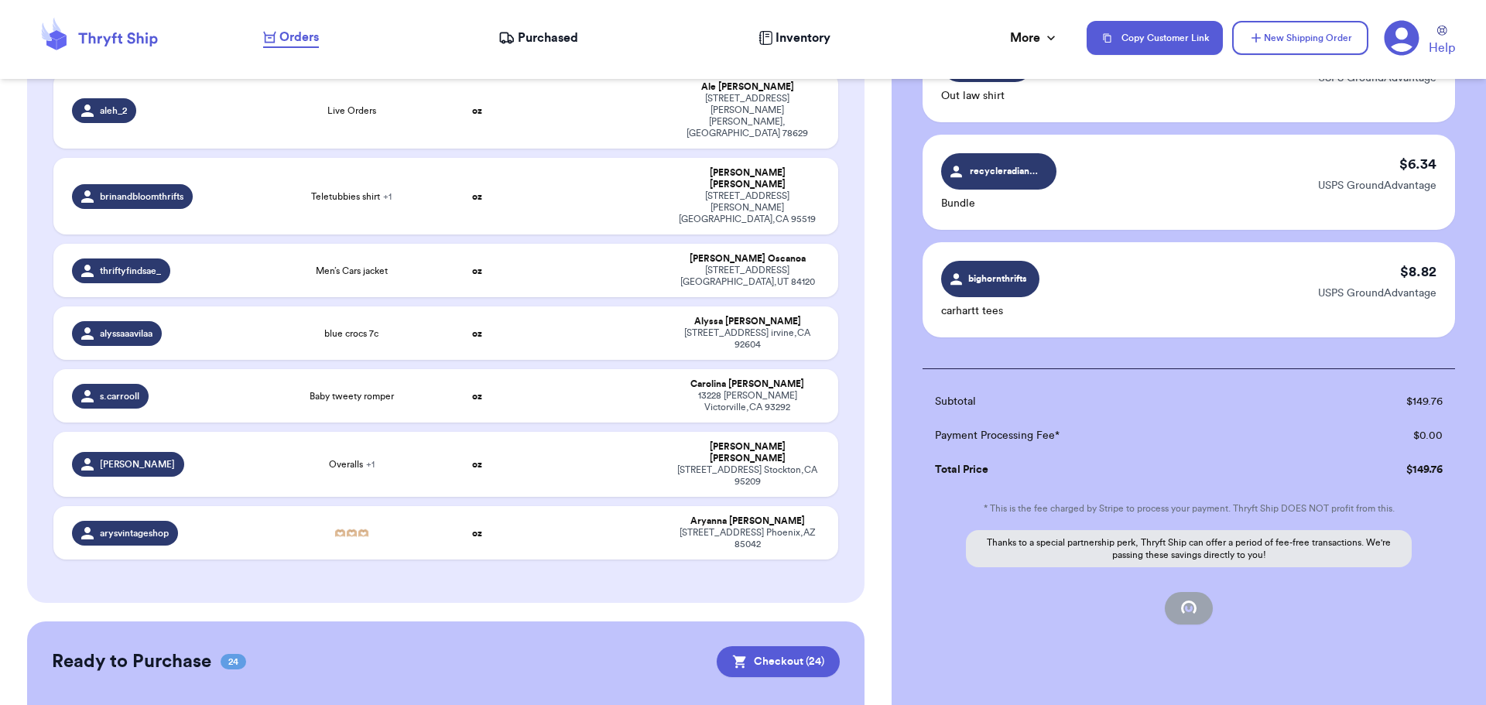
checkbox input "false"
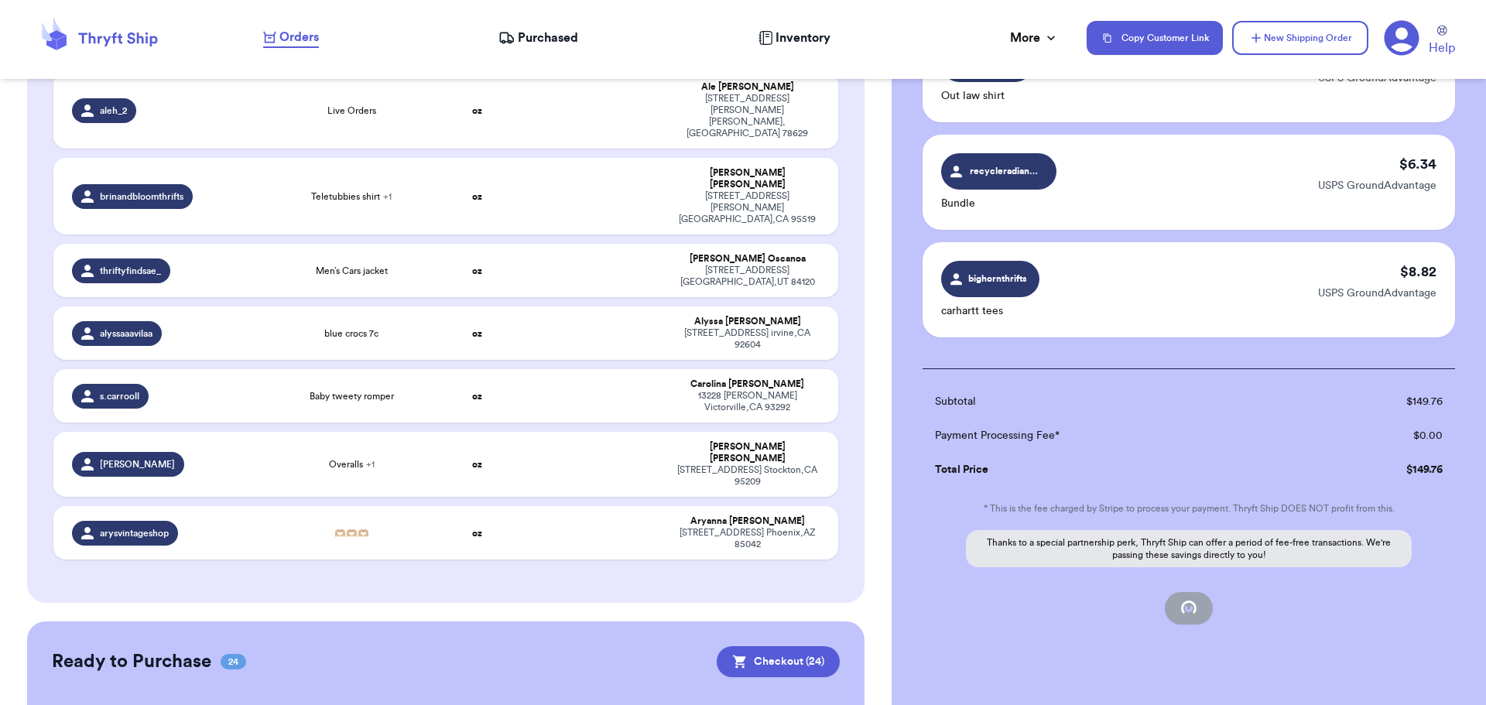
checkbox input "false"
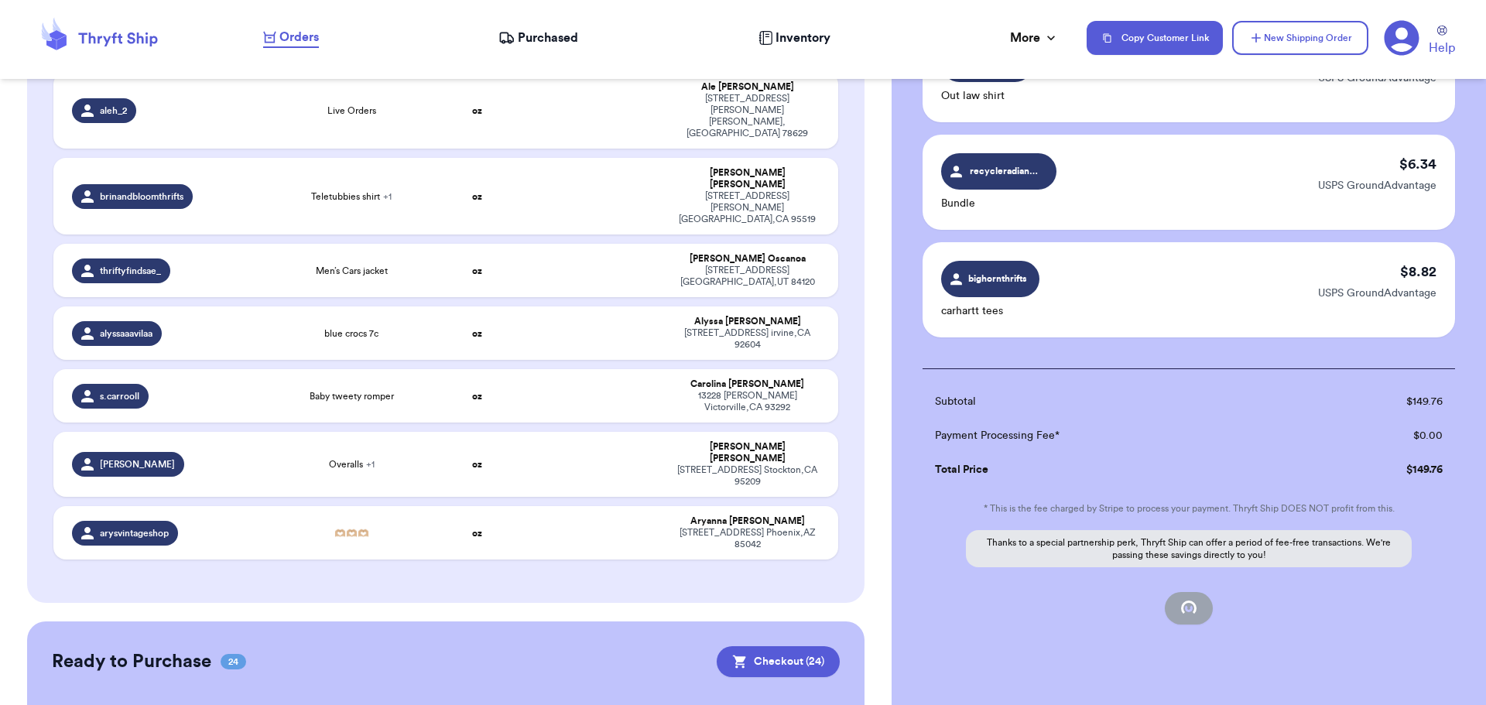
checkbox input "false"
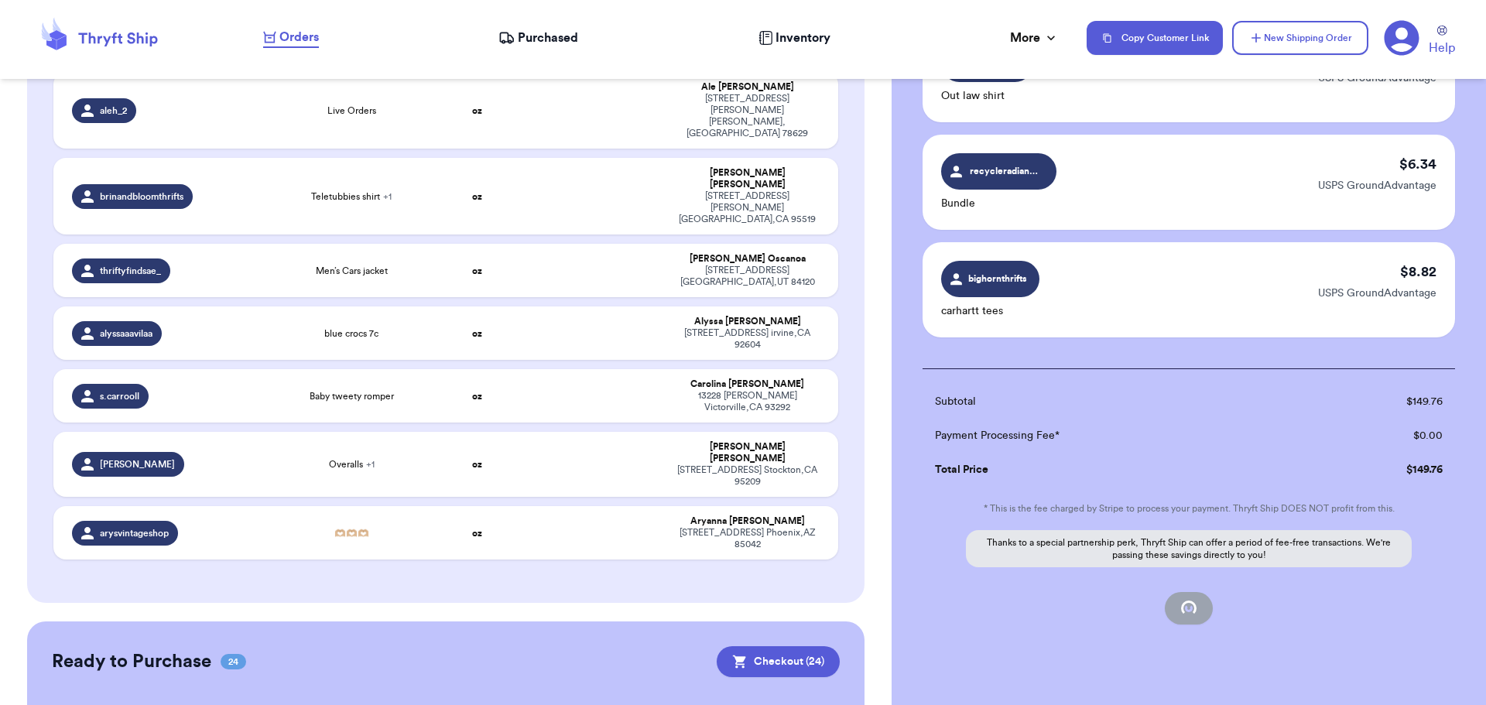
checkbox input "false"
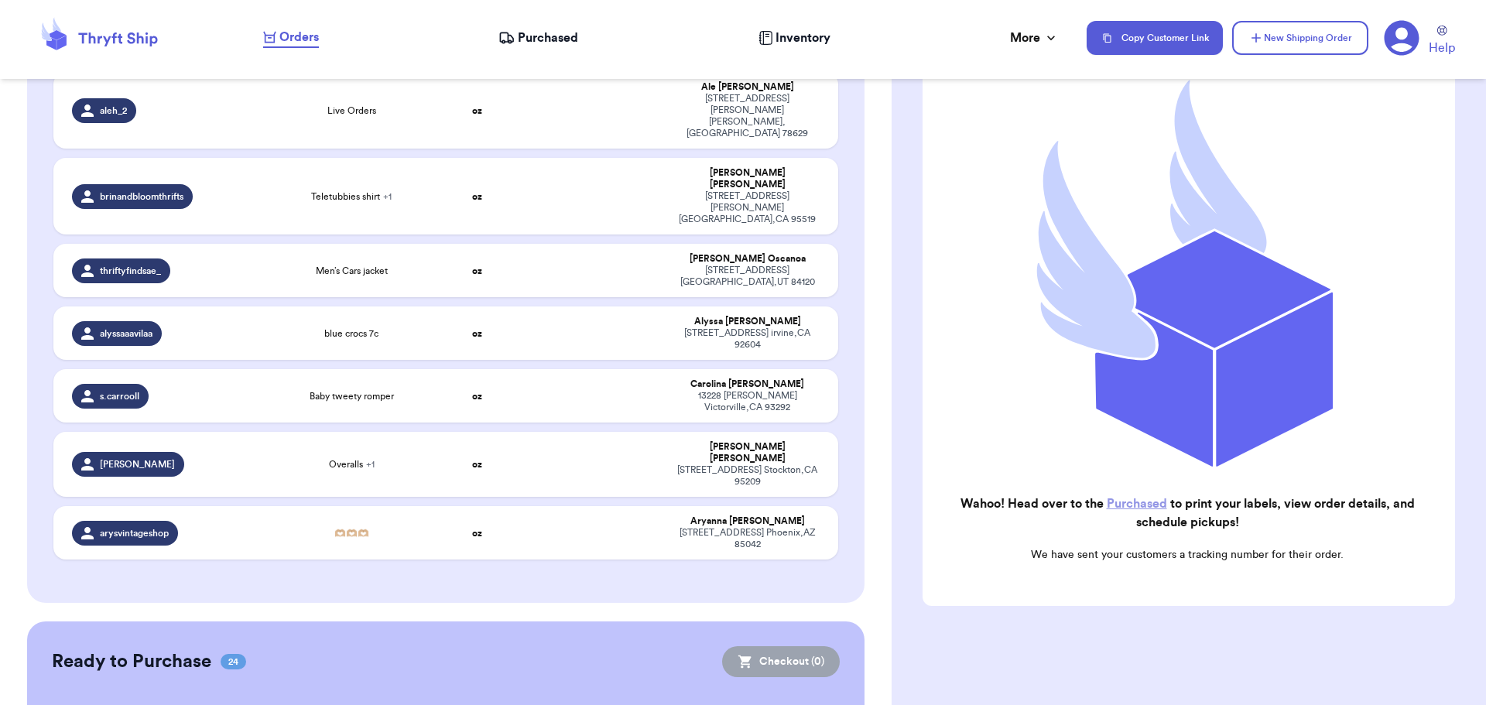
checkbox input "true"
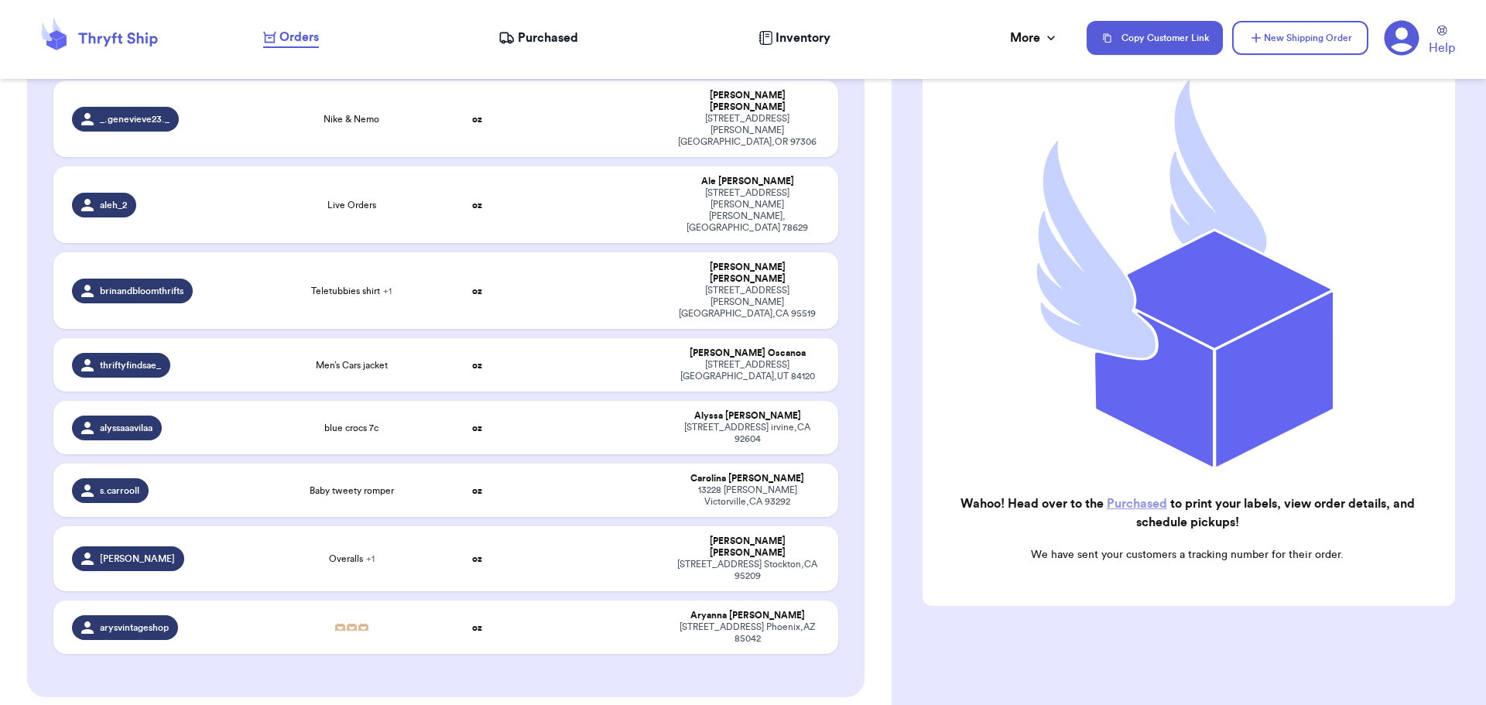
click at [1137, 498] on link "Purchased" at bounding box center [1137, 504] width 60 height 12
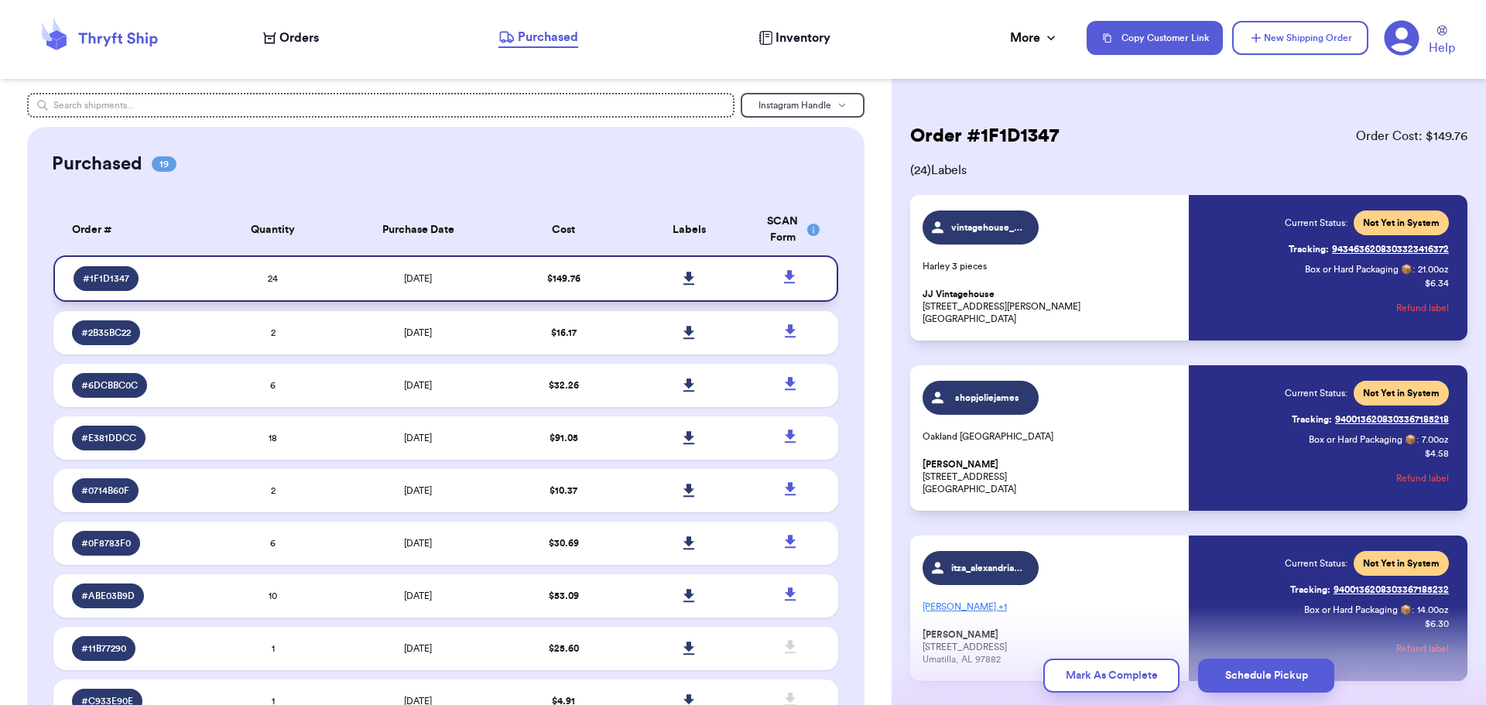
click at [683, 273] on icon at bounding box center [688, 278] width 11 height 13
click at [784, 276] on icon at bounding box center [789, 276] width 11 height 13
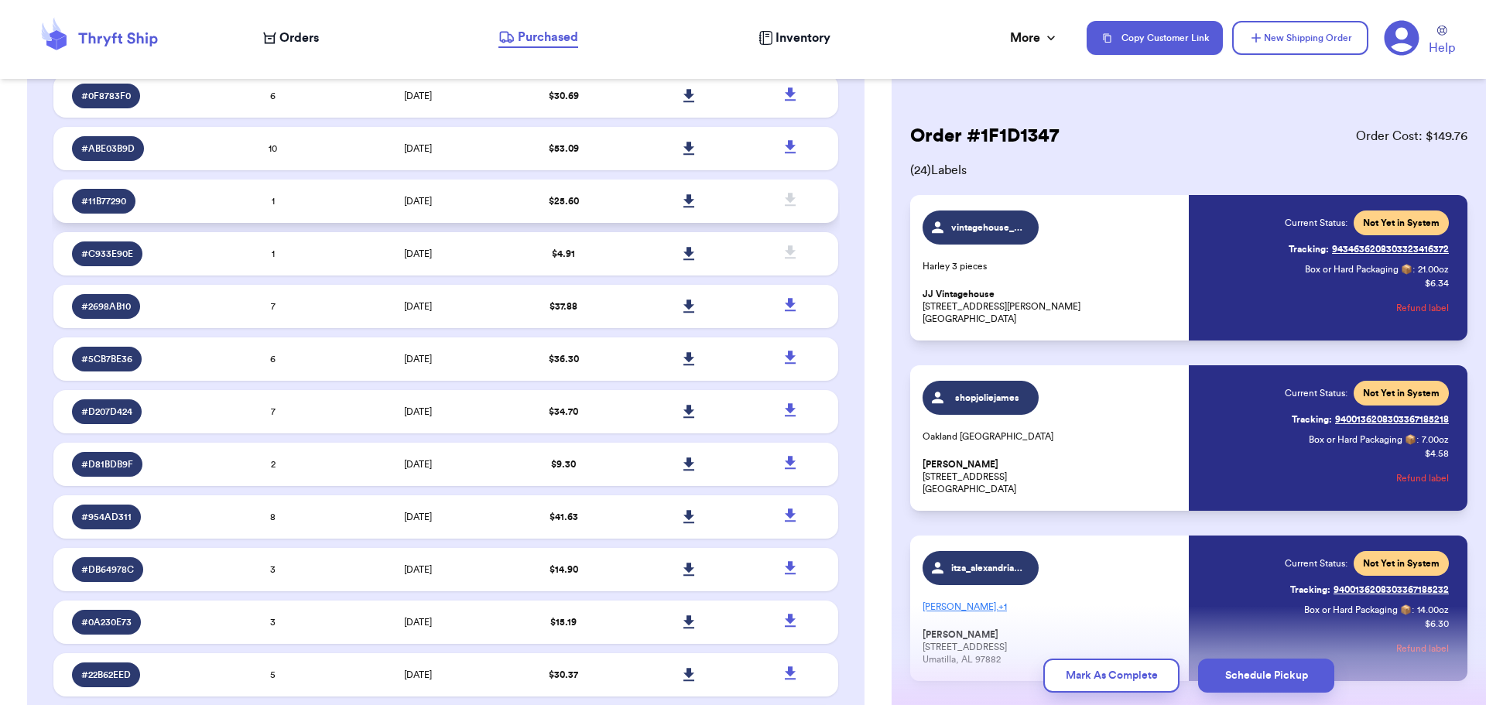
scroll to position [171, 0]
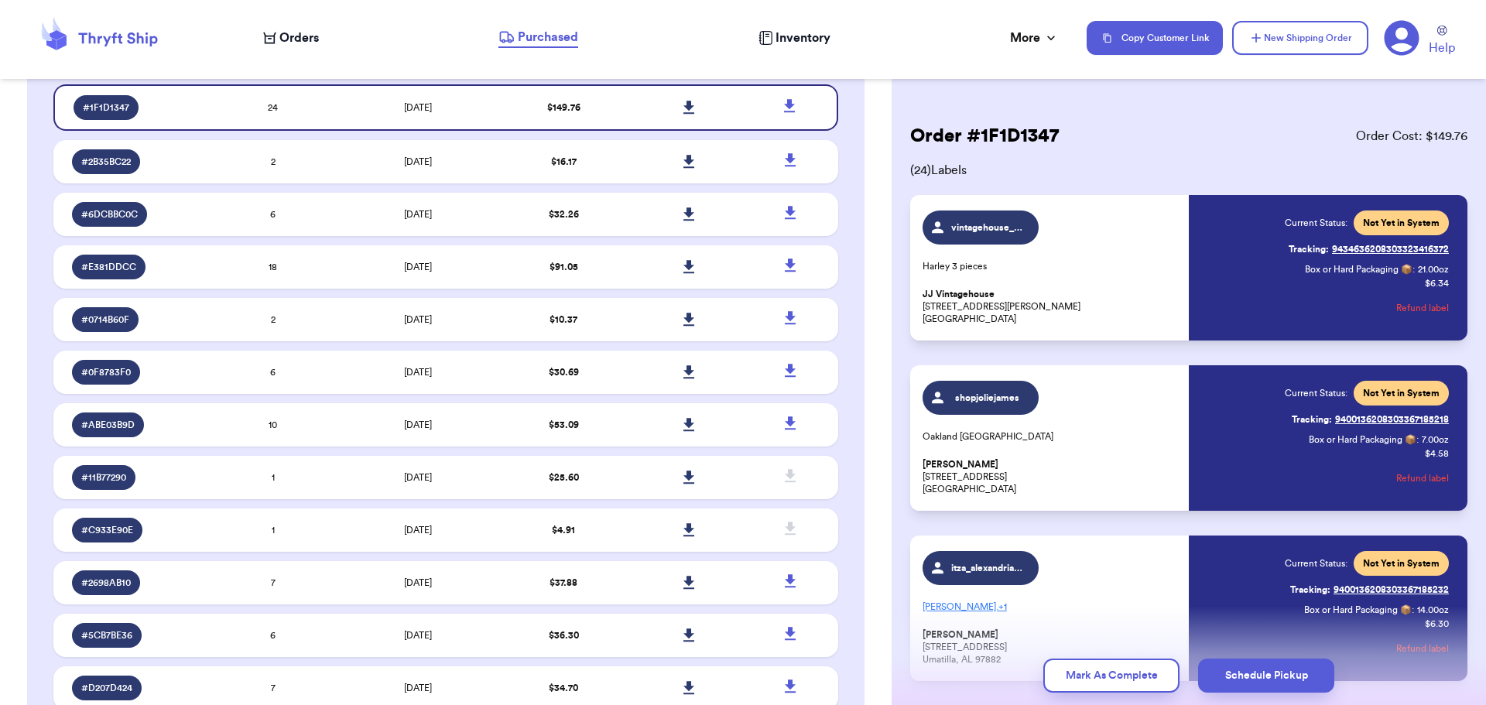
click at [294, 45] on span "Orders" at bounding box center [298, 38] width 39 height 19
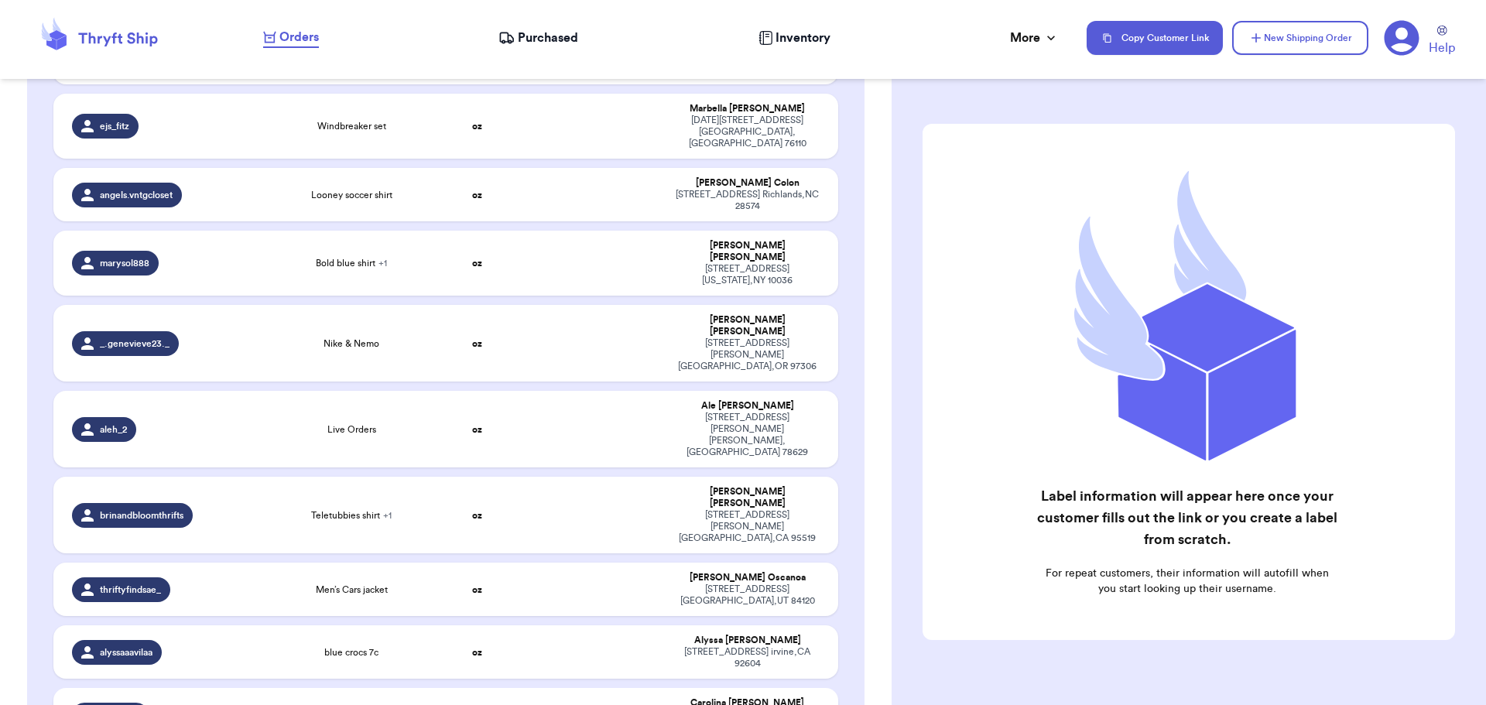
scroll to position [1161, 0]
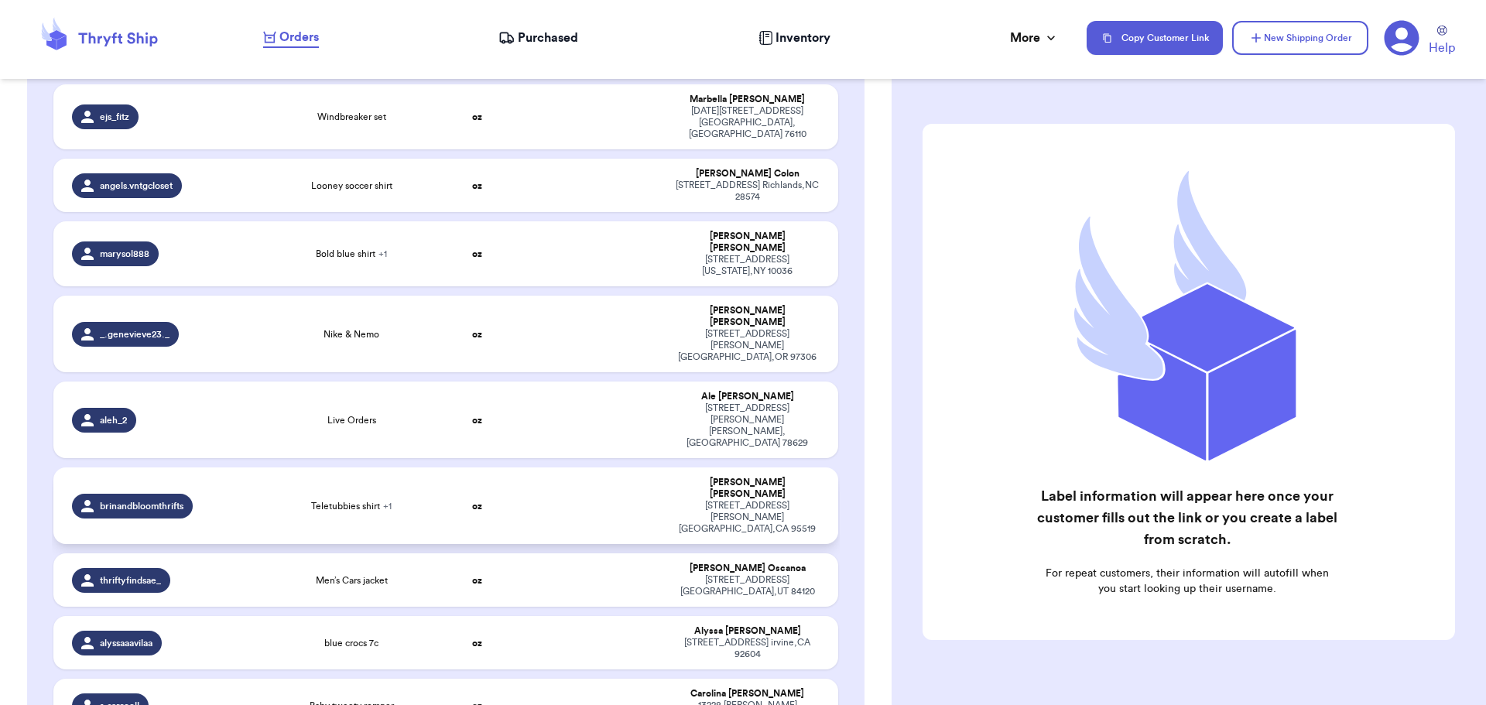
click at [406, 500] on div "Teletubbies shirt + 1" at bounding box center [351, 506] width 139 height 12
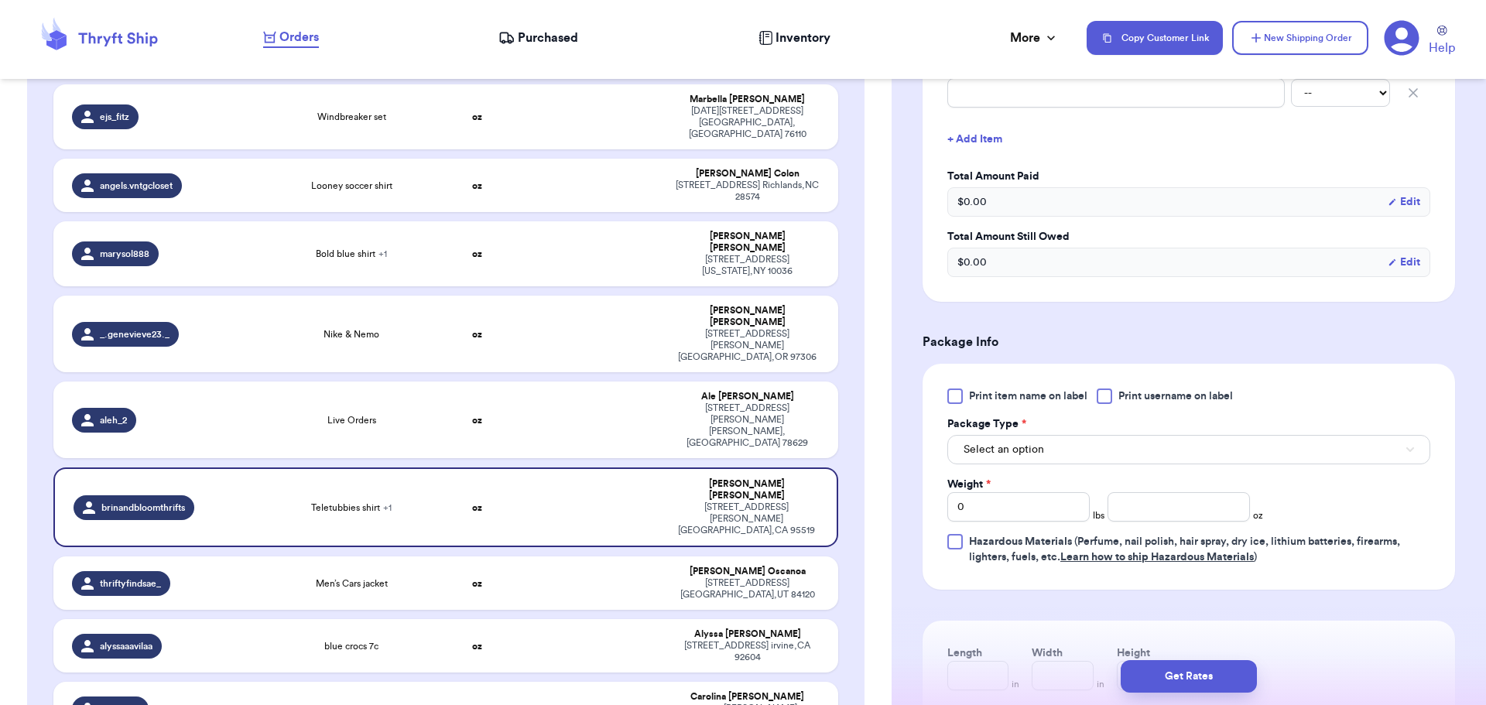
scroll to position [464, 0]
click at [1103, 393] on div at bounding box center [1104, 394] width 15 height 15
click at [0, 0] on input "Print username on label" at bounding box center [0, 0] width 0 height 0
click at [1069, 449] on button "Select an option" at bounding box center [1188, 447] width 483 height 29
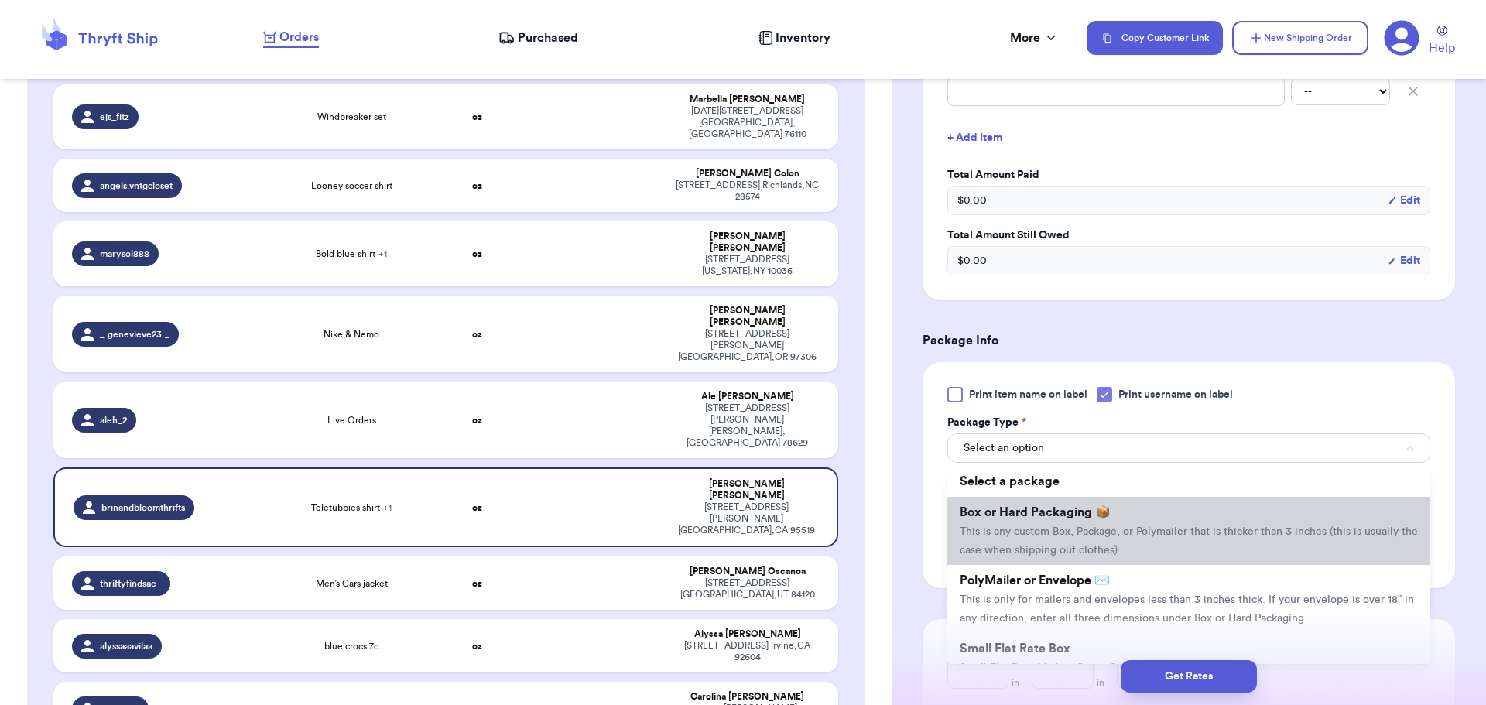
click at [1053, 546] on span "This is any custom Box, Package, or Polymailer that is thicker than 3 inches (t…" at bounding box center [1189, 540] width 458 height 29
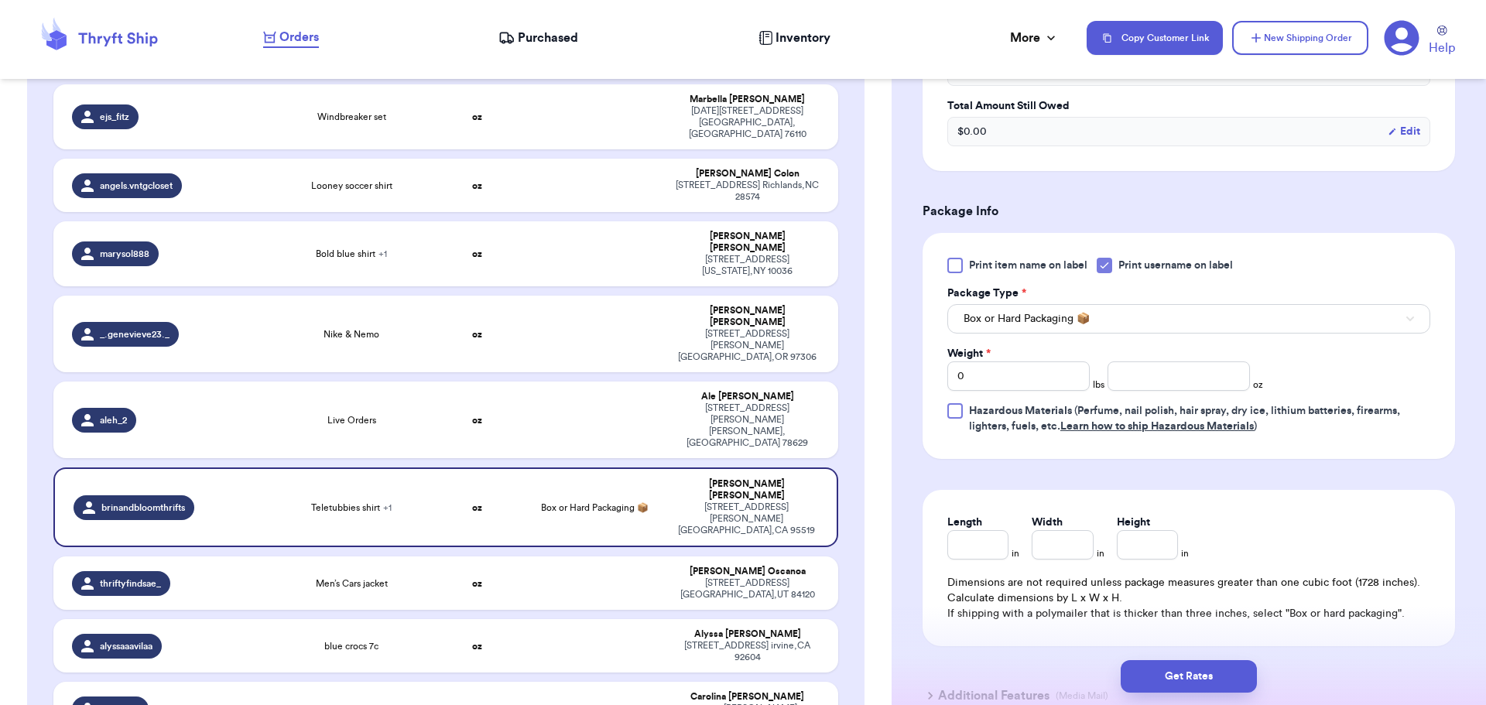
scroll to position [619, 0]
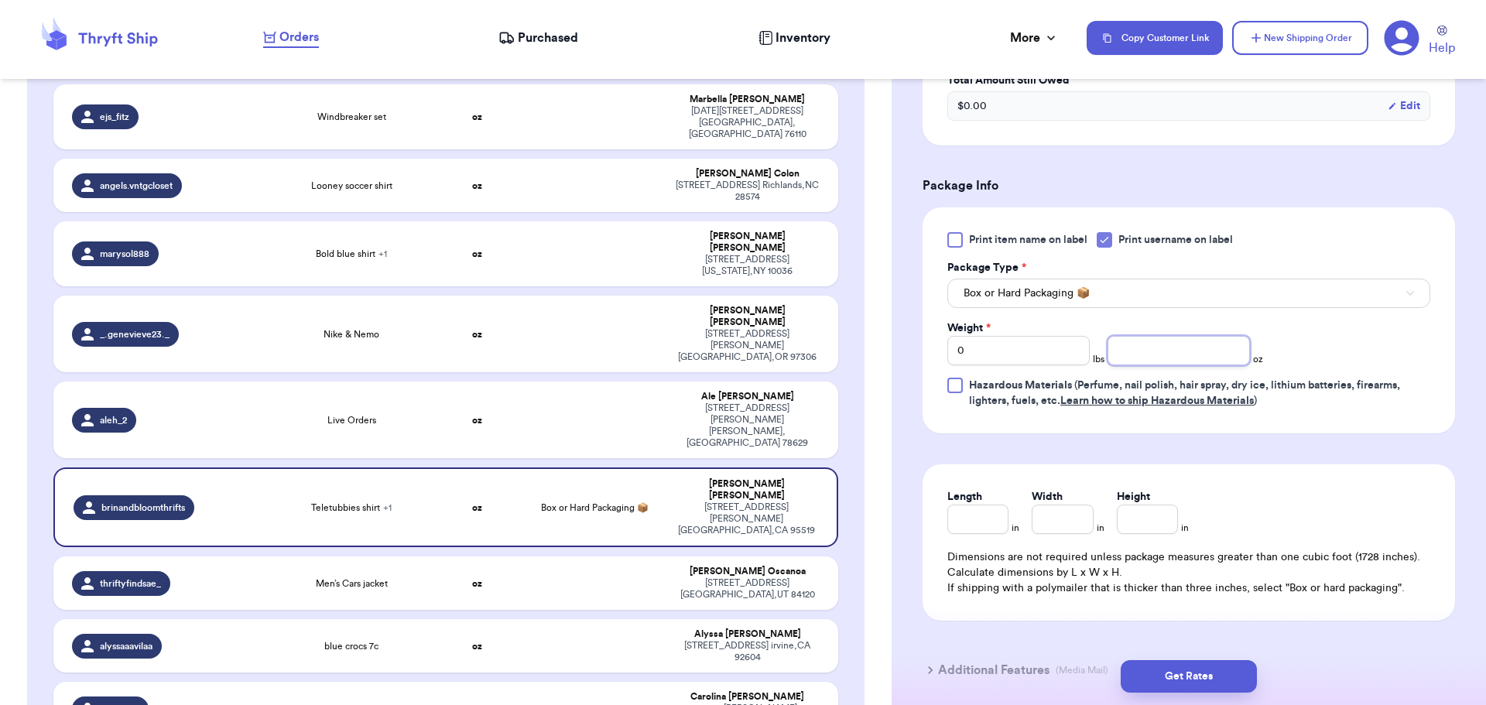
click at [1157, 347] on input "number" at bounding box center [1179, 350] width 142 height 29
type input "10"
drag, startPoint x: 1204, startPoint y: 687, endPoint x: 1213, endPoint y: 683, distance: 9.4
click at [1210, 684] on button "Get Rates" at bounding box center [1189, 676] width 136 height 33
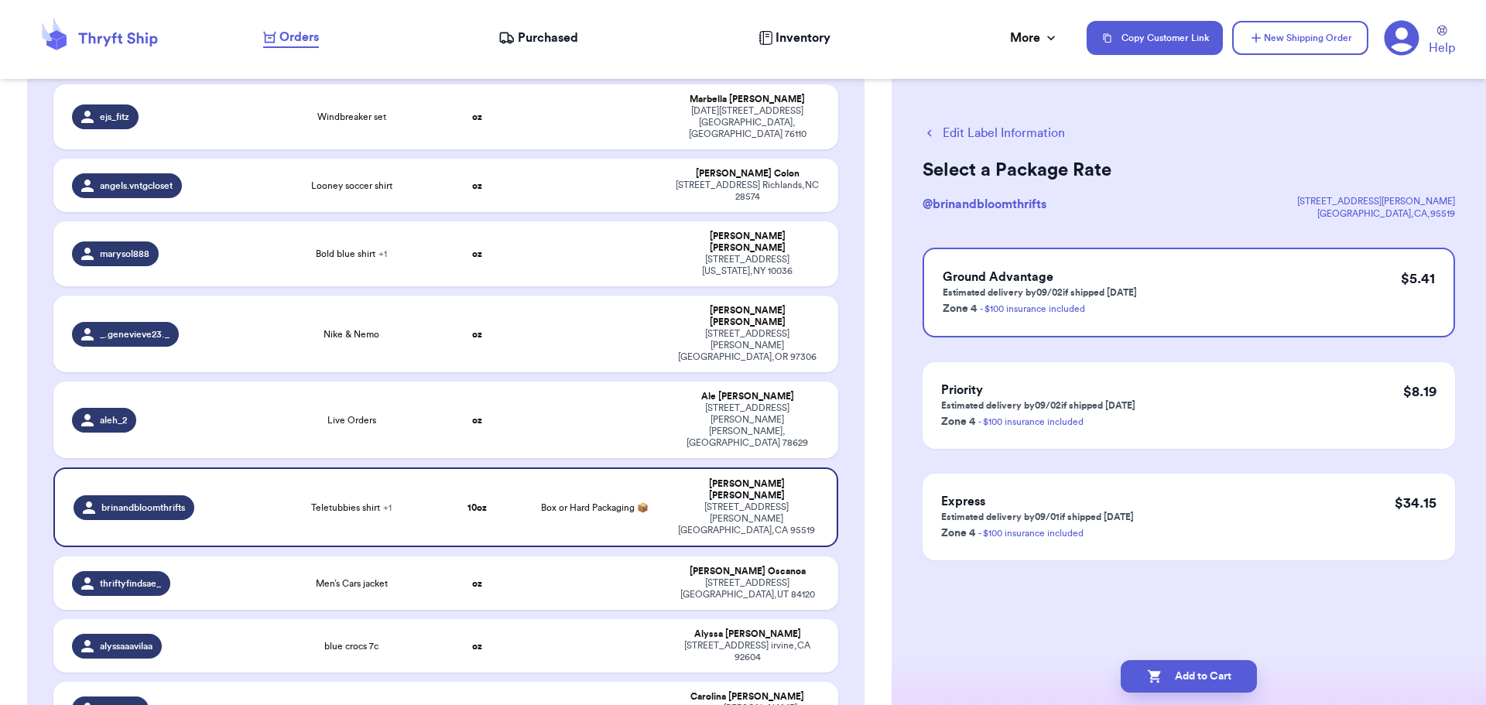
scroll to position [0, 0]
click at [1191, 673] on button "Add to Cart" at bounding box center [1189, 676] width 136 height 33
checkbox input "true"
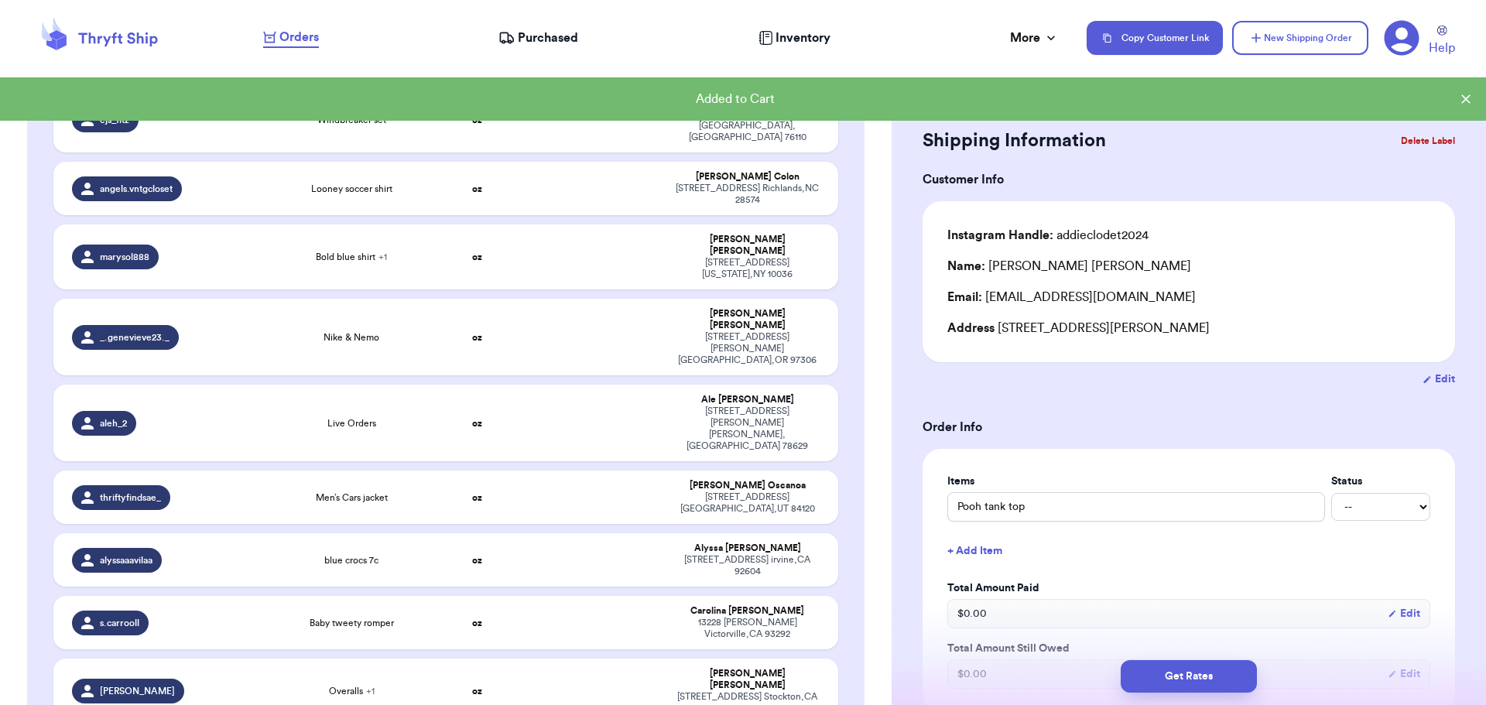
scroll to position [1164, 0]
